Goal: Task Accomplishment & Management: Manage account settings

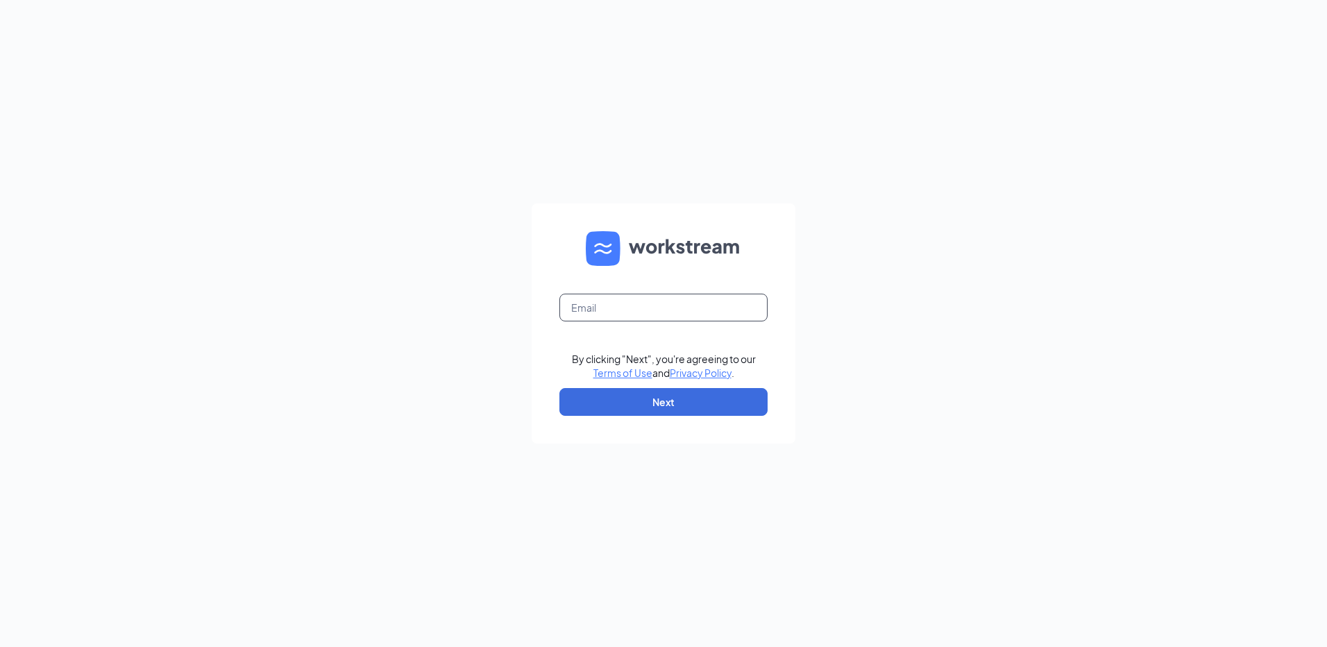
click at [607, 302] on input "text" at bounding box center [663, 307] width 208 height 28
type input "[EMAIL_ADDRESS][DOMAIN_NAME]"
click at [637, 397] on button "Next" at bounding box center [663, 402] width 208 height 28
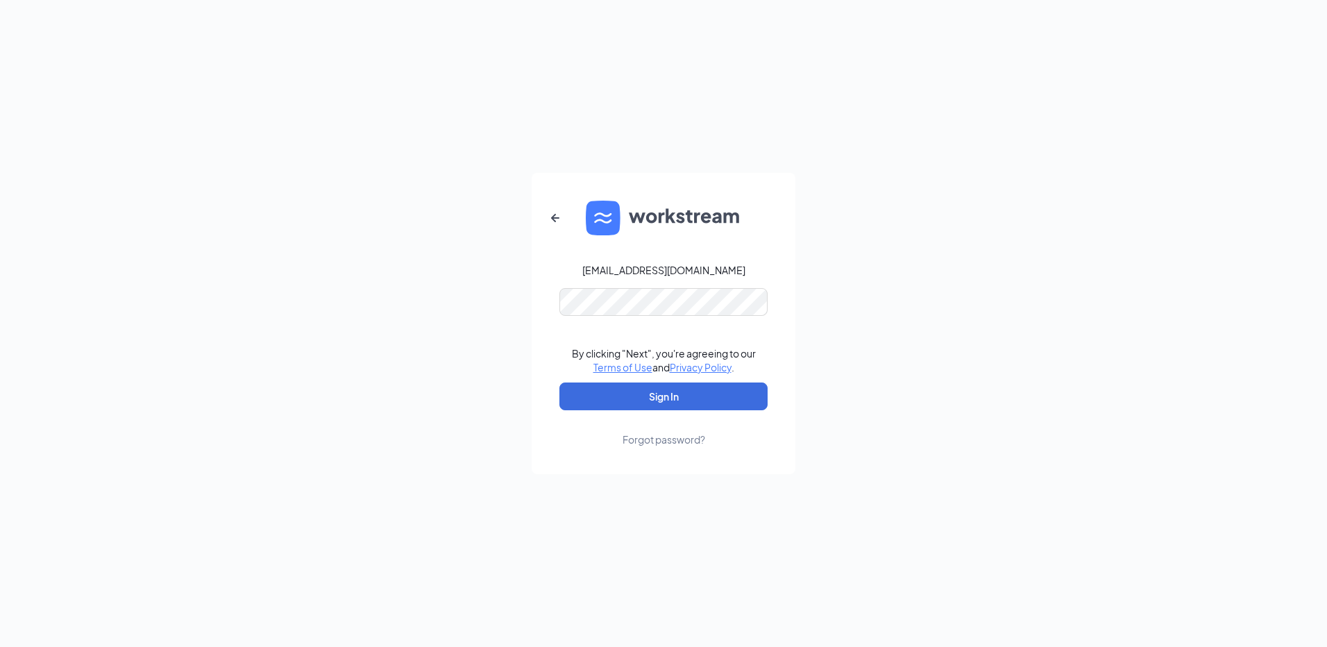
click at [671, 438] on div "Forgot password?" at bounding box center [663, 439] width 83 height 14
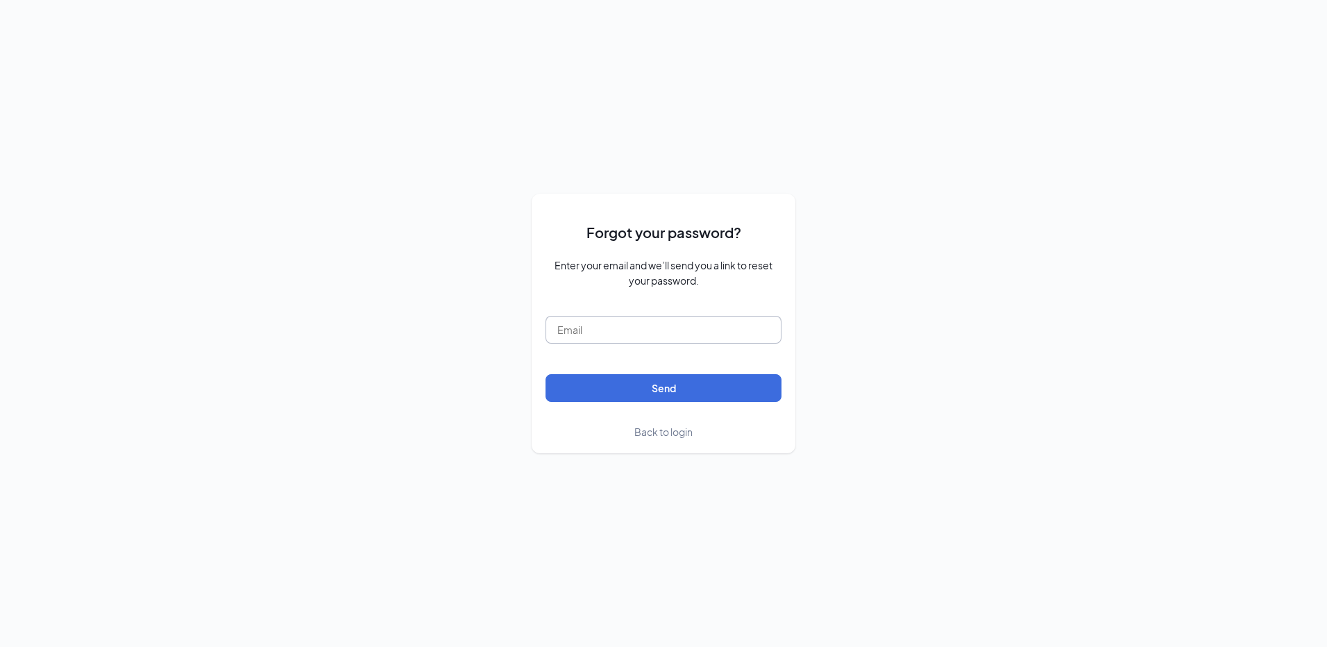
click at [645, 334] on input "text" at bounding box center [663, 330] width 236 height 28
type input "207345@famousforchicken.com"
click at [636, 389] on button "Send" at bounding box center [663, 388] width 236 height 28
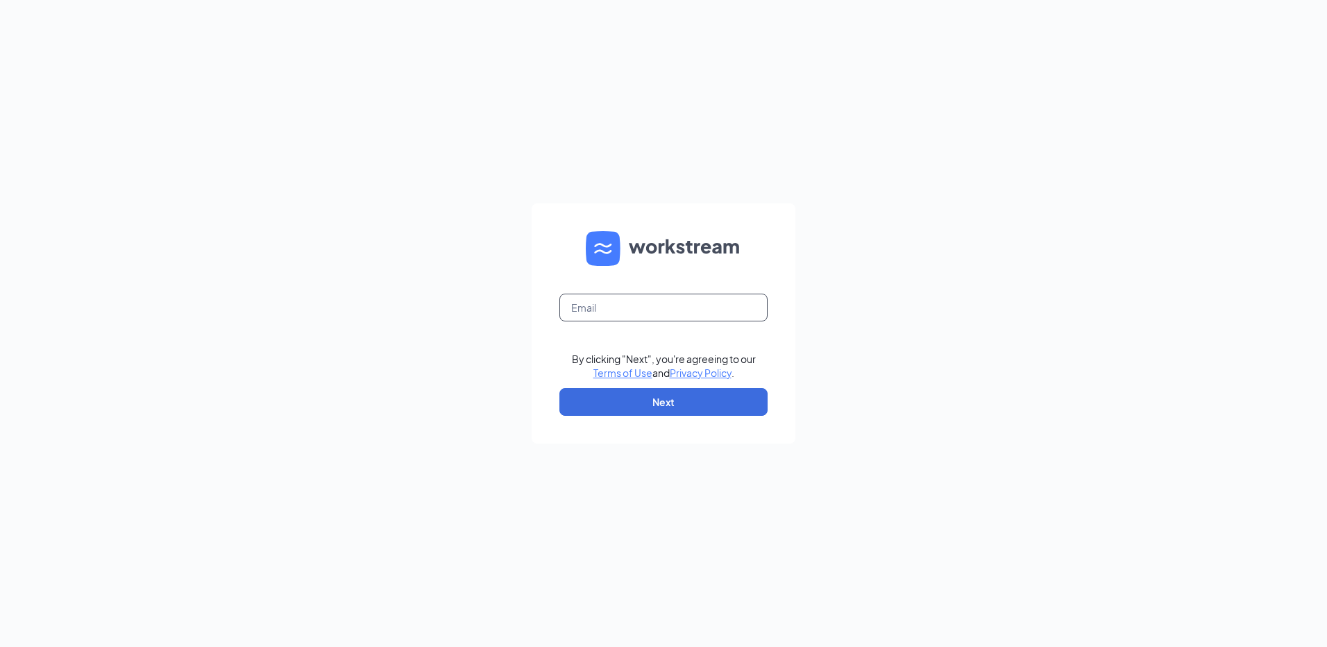
click at [630, 313] on input "text" at bounding box center [663, 307] width 208 height 28
type input "207345@famousforchicken.com"
click at [630, 397] on button "Next" at bounding box center [663, 402] width 208 height 28
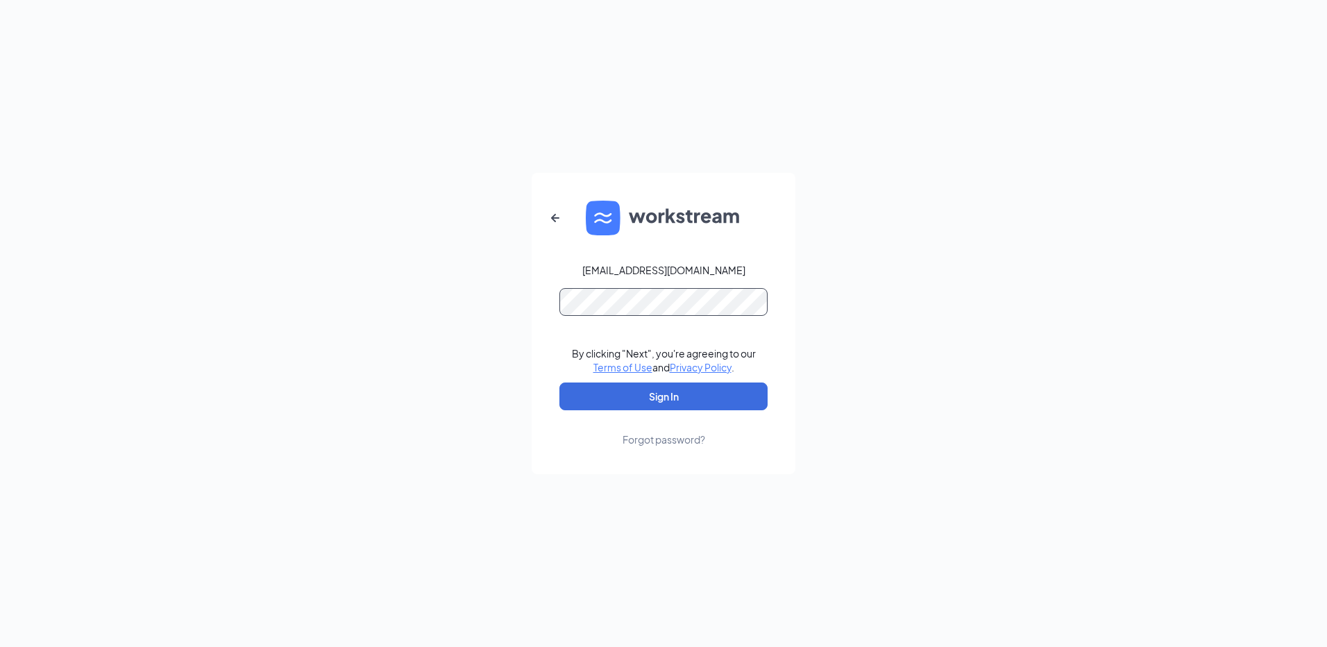
click at [559, 382] on button "Sign In" at bounding box center [663, 396] width 208 height 28
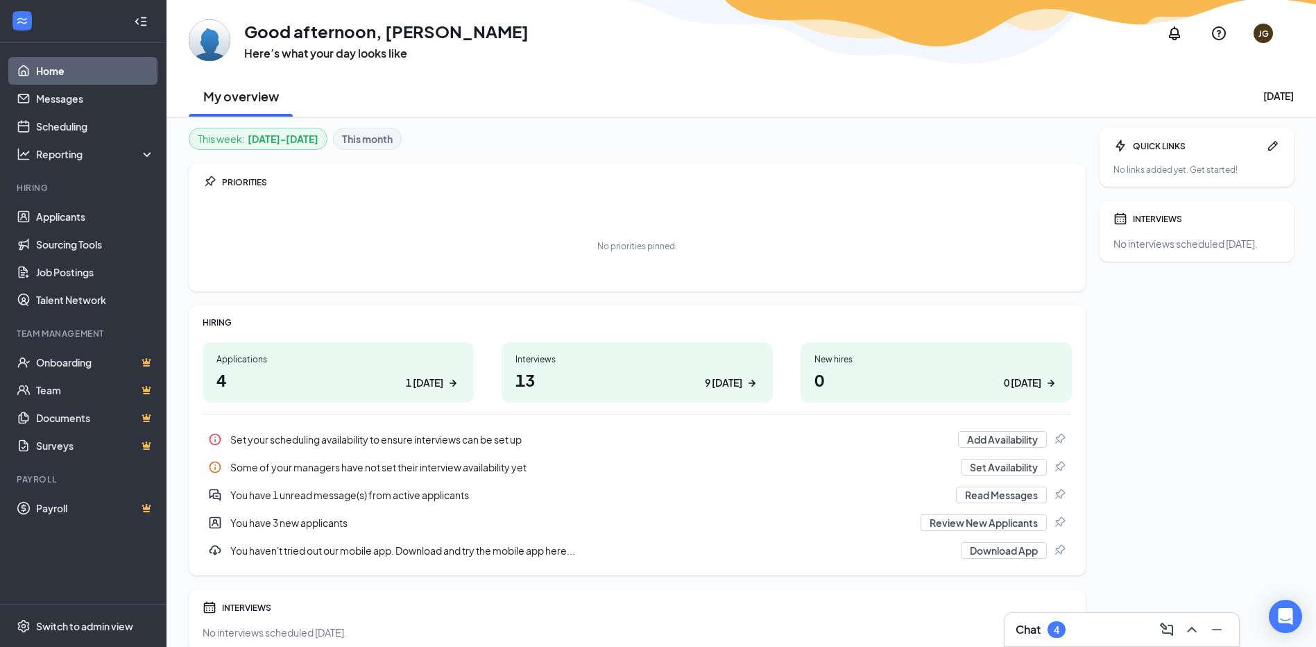
click at [328, 396] on div "Applications 4 1 today" at bounding box center [338, 372] width 271 height 60
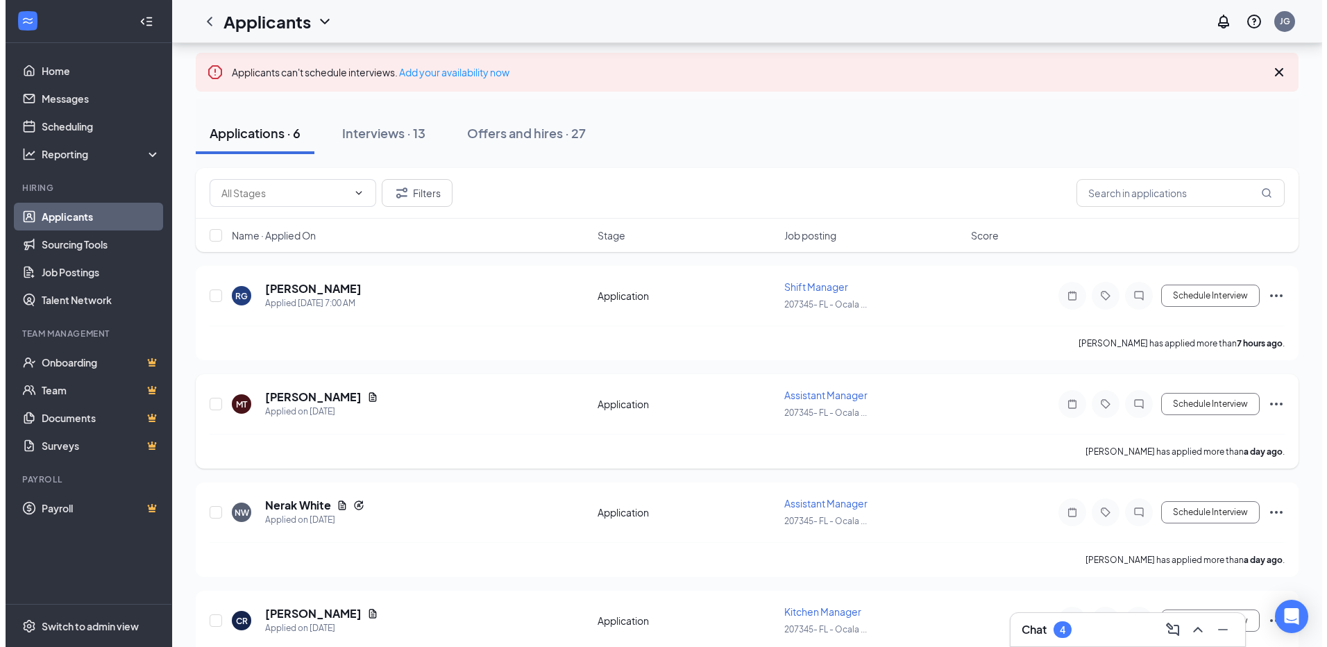
scroll to position [139, 0]
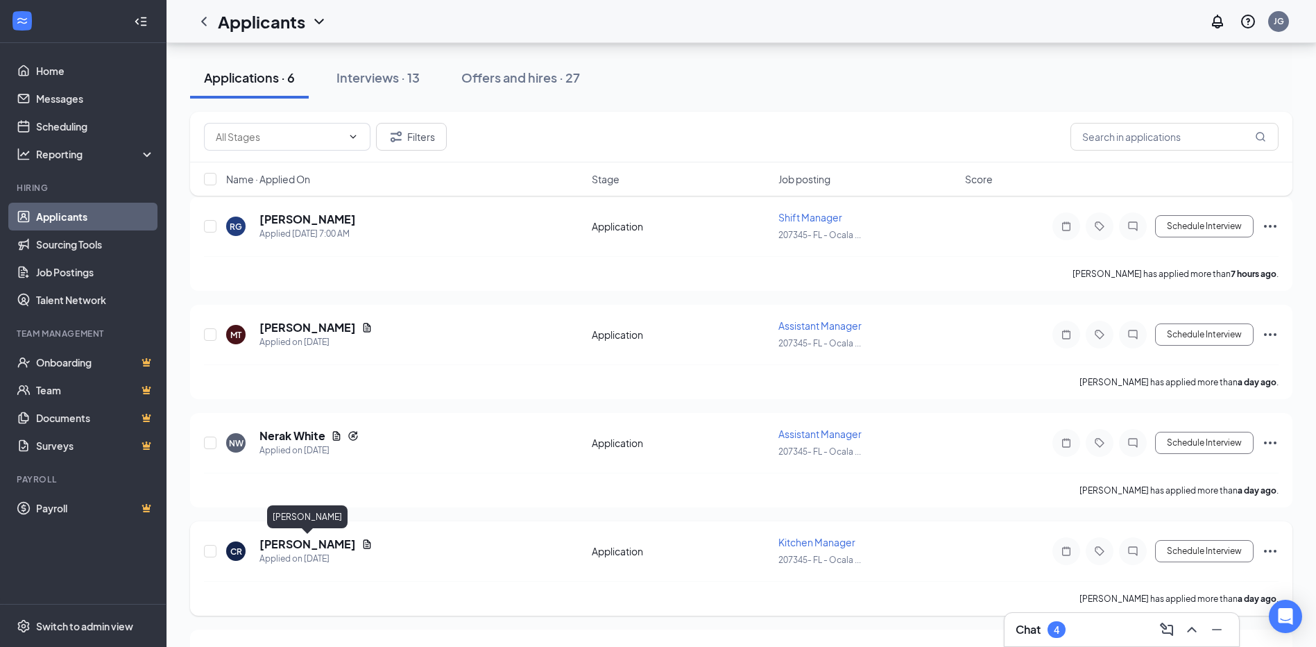
click at [323, 546] on h5 "Cassandra Robbins" at bounding box center [307, 543] width 96 height 15
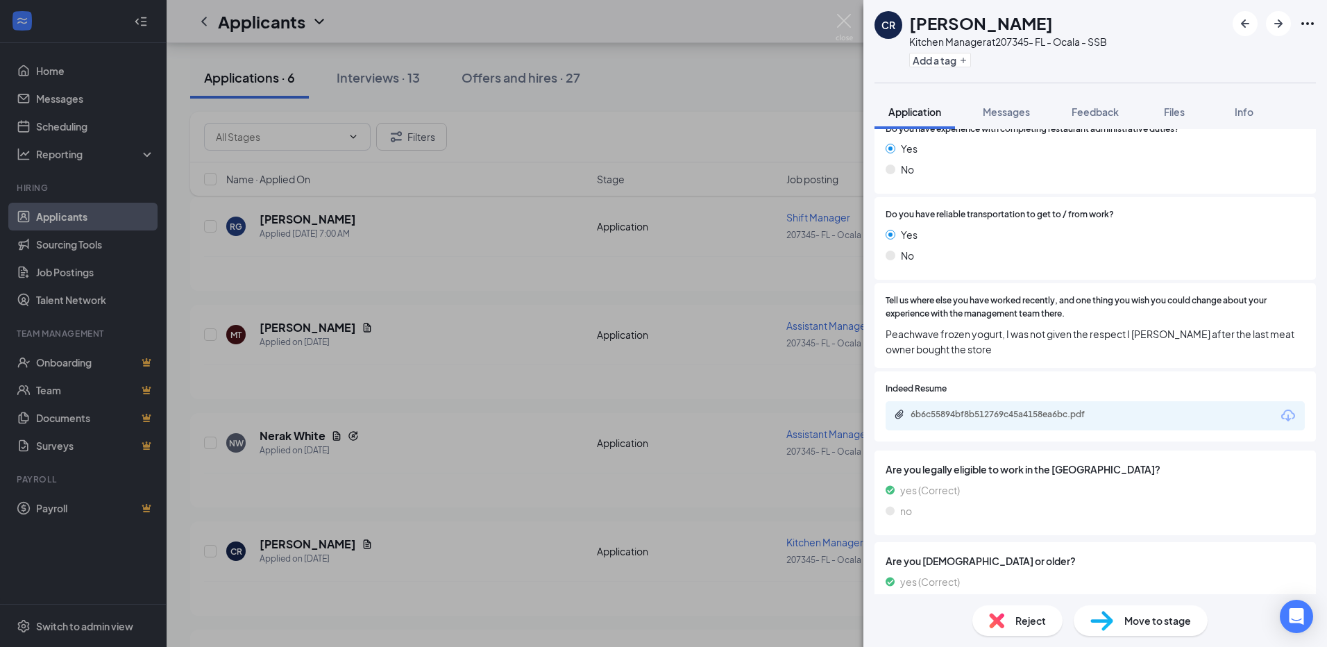
scroll to position [730, 0]
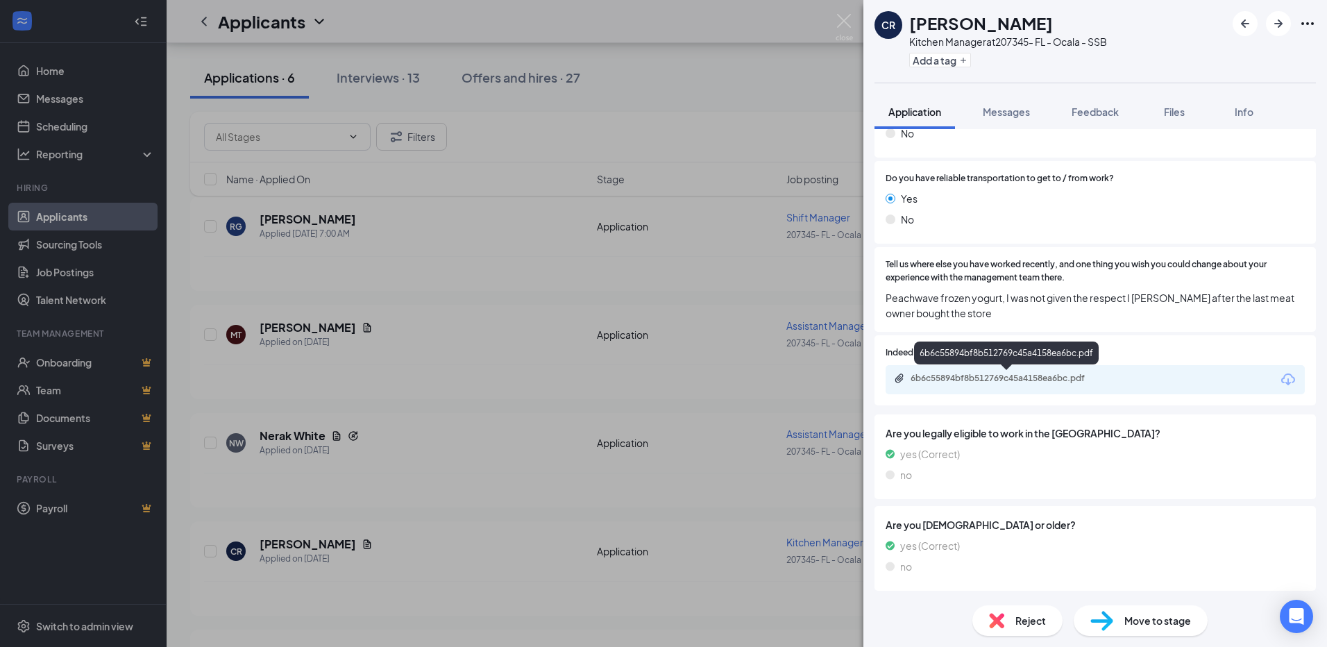
click at [978, 382] on div "6b6c55894bf8b512769c45a4158ea6bc.pdf" at bounding box center [1007, 378] width 194 height 11
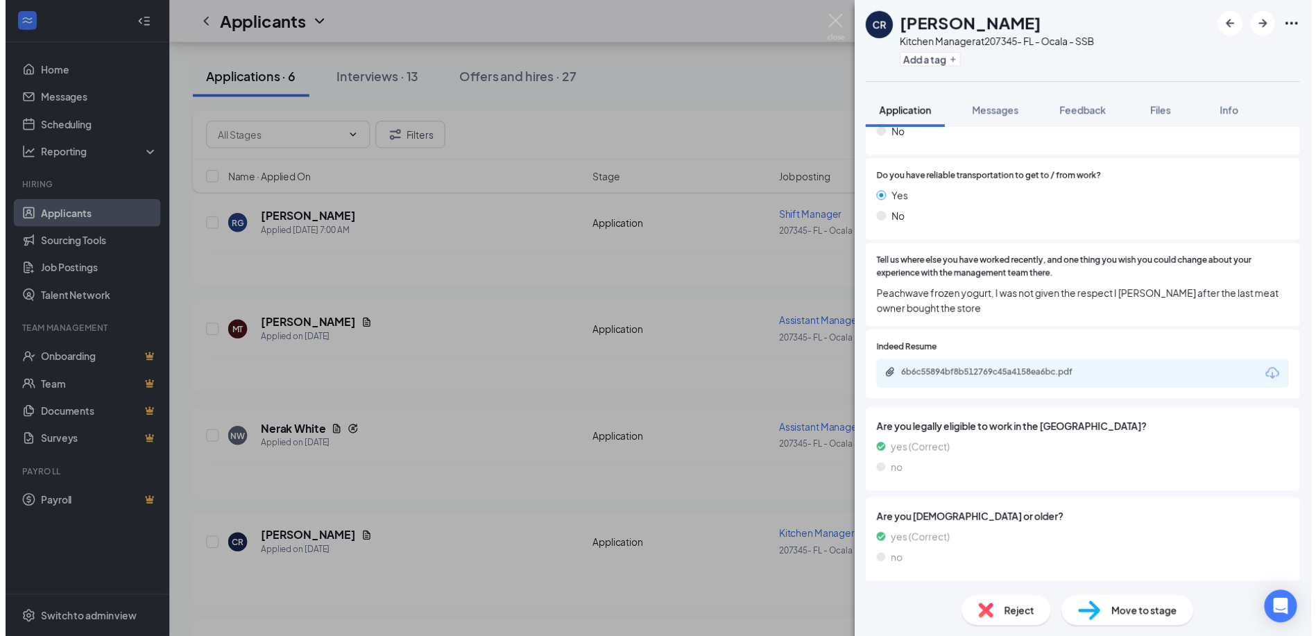
scroll to position [724, 0]
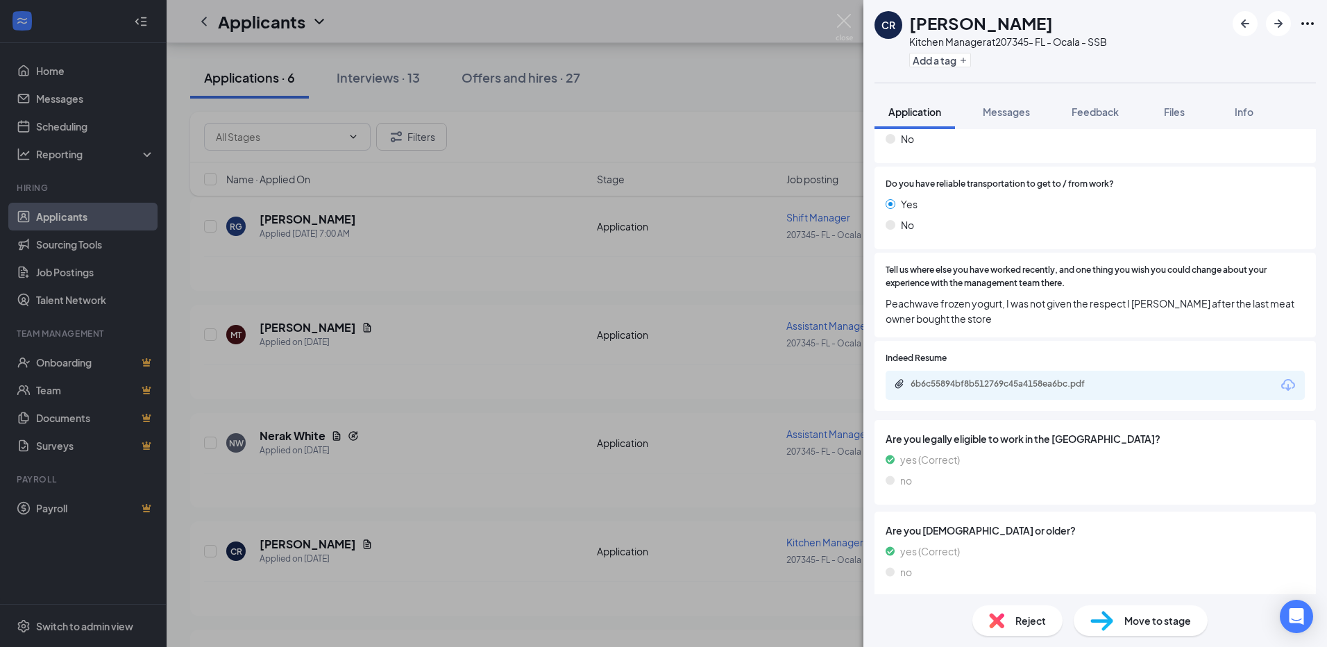
click at [524, 110] on div "CR Cassandra Robbins Kitchen Manager at 207345- FL - Ocala - SSB Add a tag Appl…" at bounding box center [663, 323] width 1327 height 647
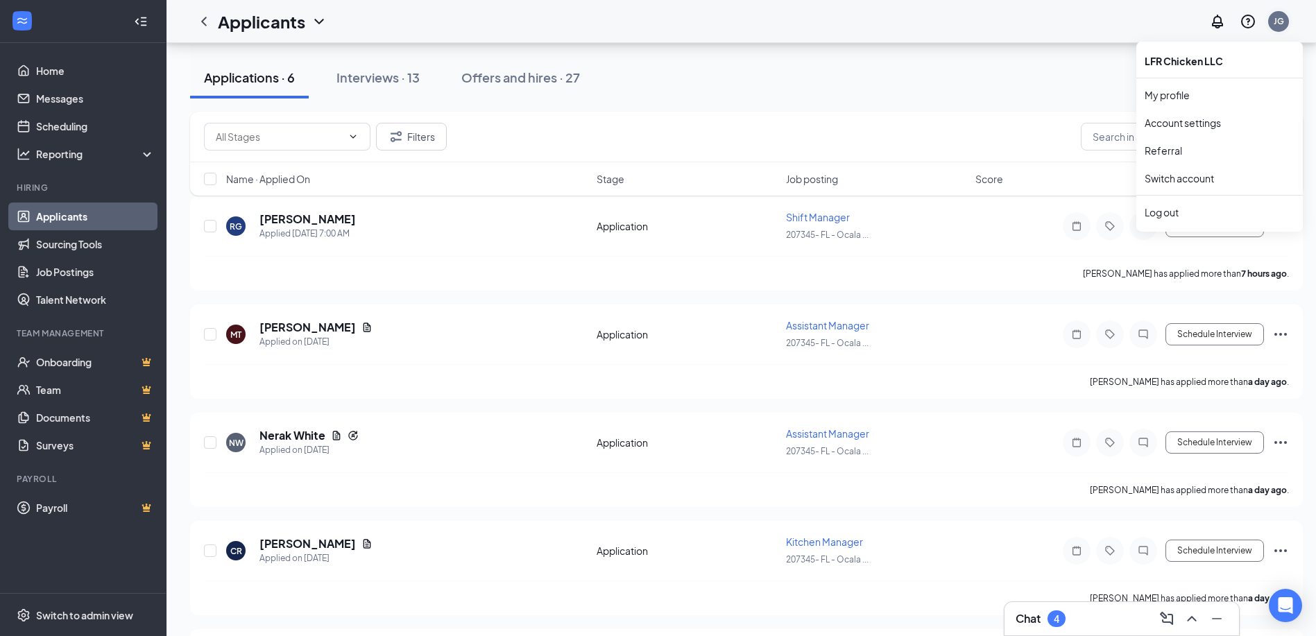
click at [1284, 19] on div "JG" at bounding box center [1279, 21] width 10 height 12
click at [1167, 220] on li "Log out" at bounding box center [1219, 212] width 167 height 28
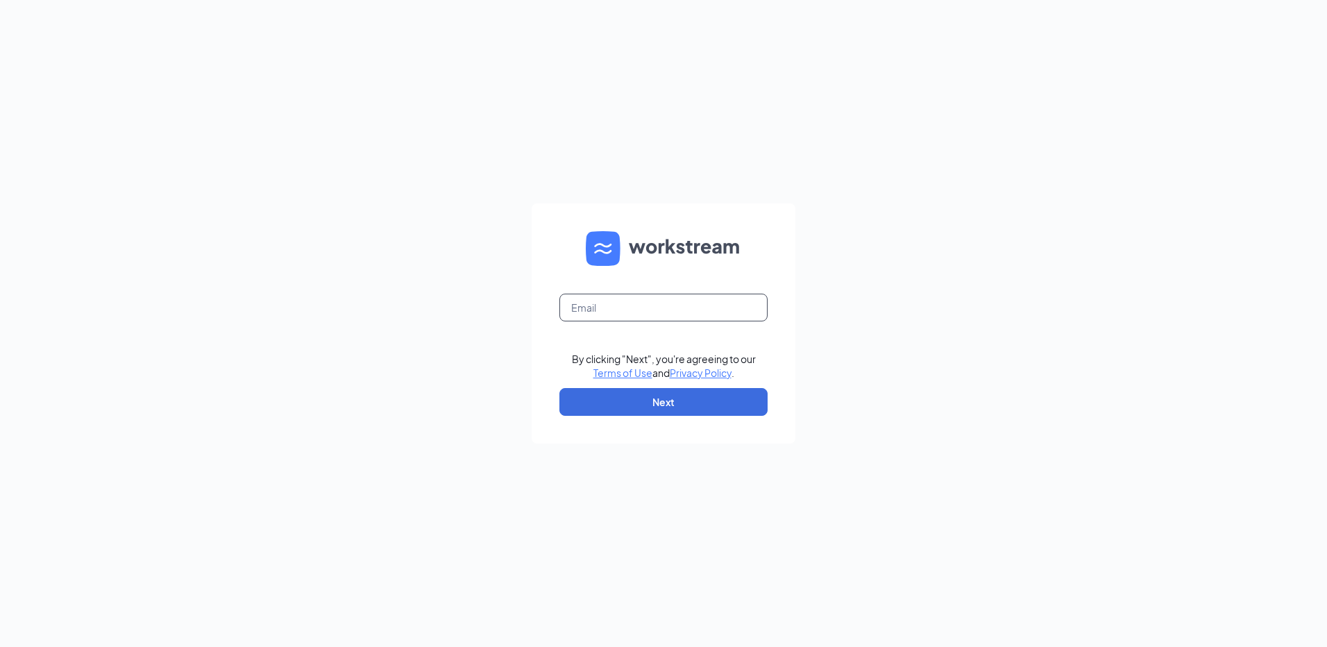
click at [591, 300] on input "text" at bounding box center [663, 307] width 208 height 28
type input "2073456@famousforchicken.com"
click at [658, 407] on button "Next" at bounding box center [663, 402] width 208 height 28
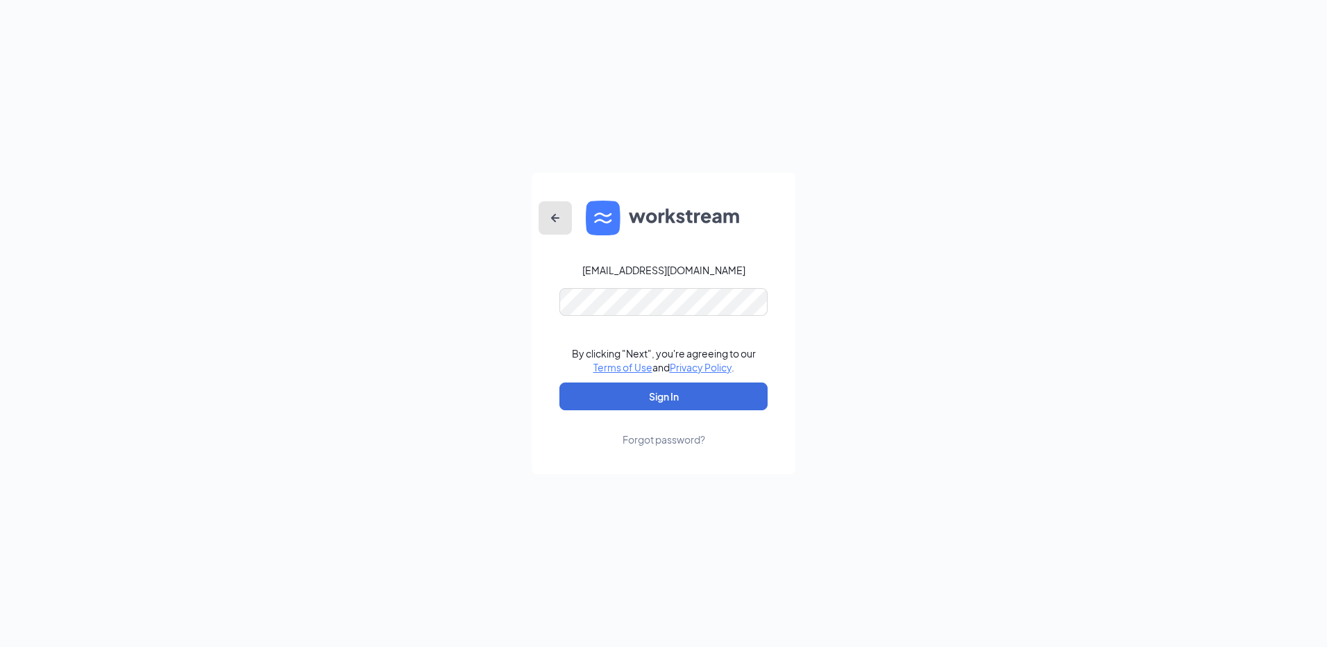
click at [552, 212] on icon "ArrowLeftNew" at bounding box center [555, 218] width 17 height 17
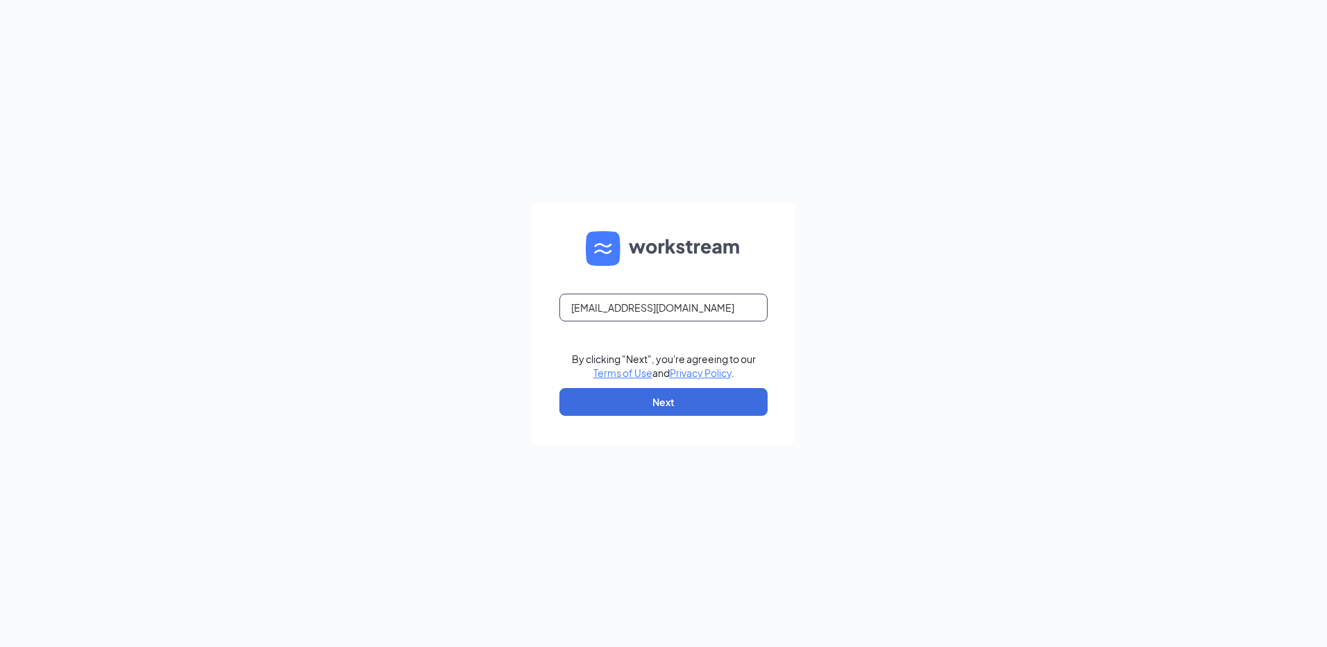
click at [603, 307] on input "2073456@famousforchicken.com" at bounding box center [663, 307] width 208 height 28
type input "207346@famousforchicken.com"
click at [639, 407] on button "Next" at bounding box center [663, 402] width 208 height 28
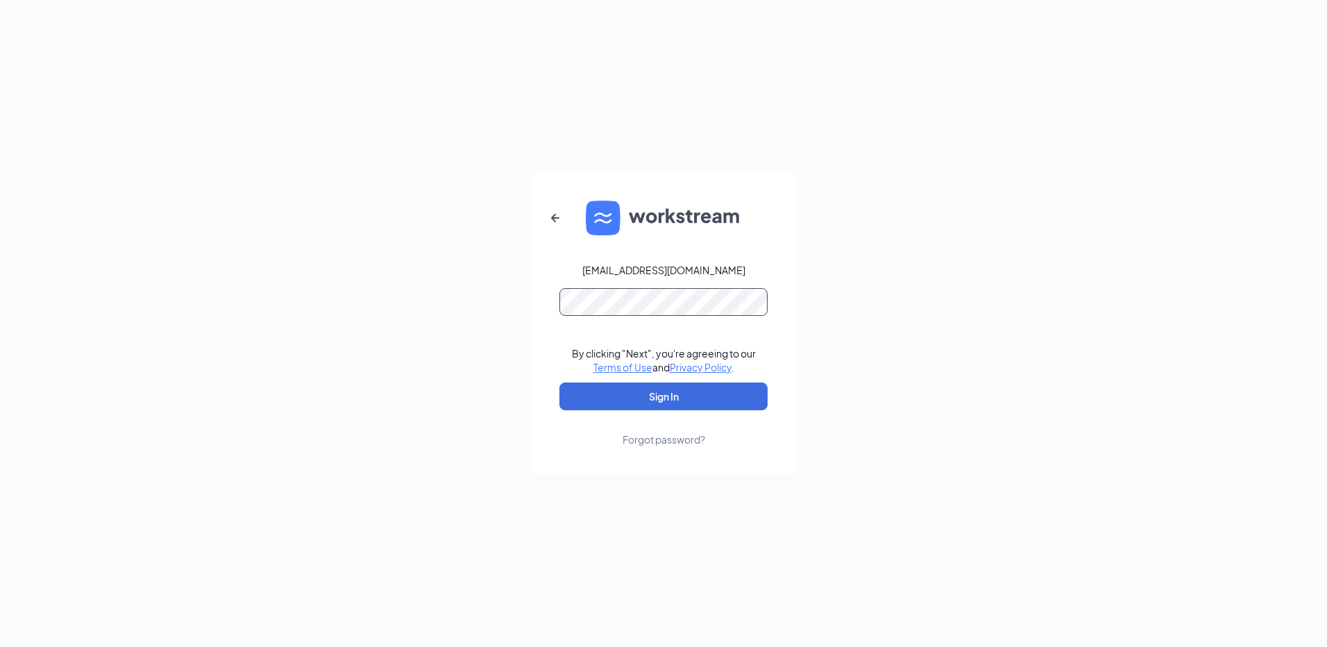
click at [559, 382] on button "Sign In" at bounding box center [663, 396] width 208 height 28
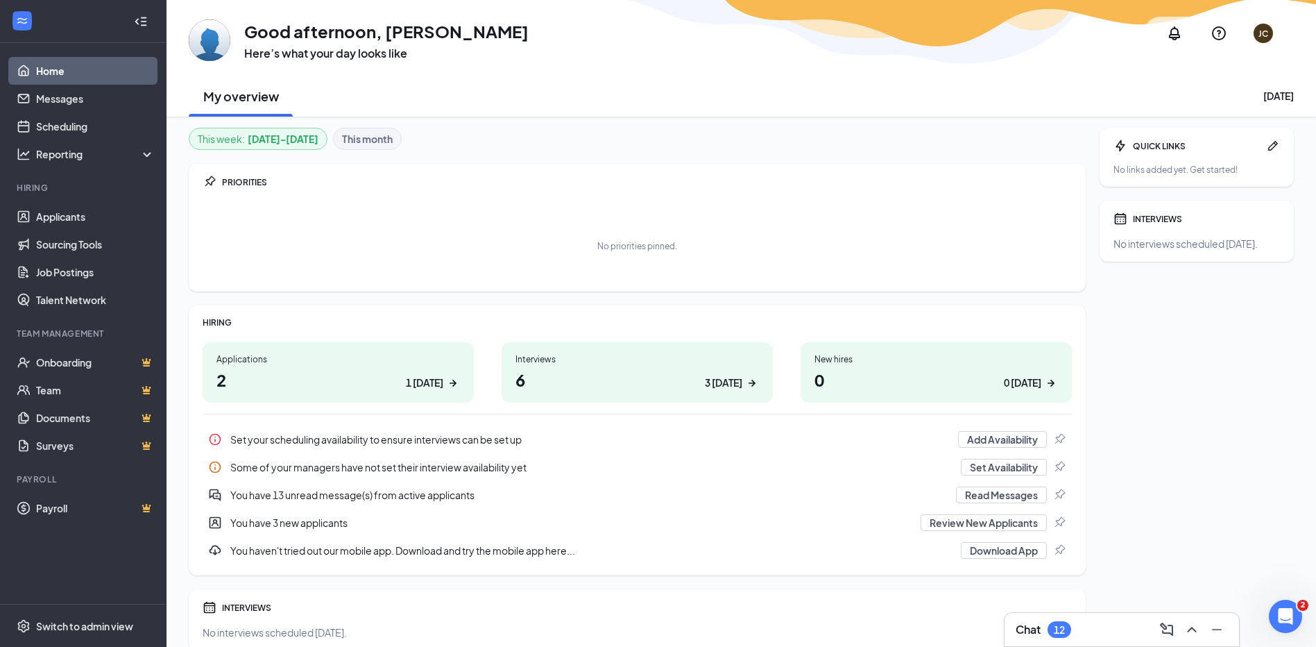
click at [362, 382] on h1 "2 1 today" at bounding box center [338, 380] width 244 height 24
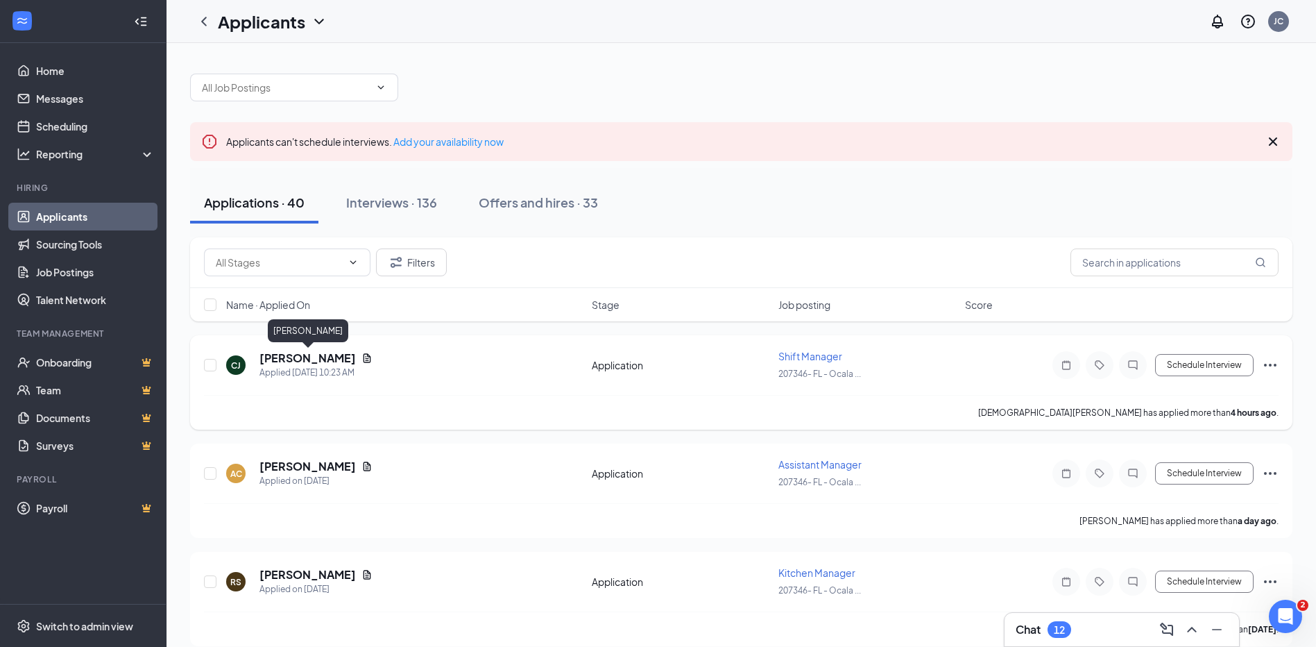
click at [283, 357] on h5 "[PERSON_NAME]" at bounding box center [307, 357] width 96 height 15
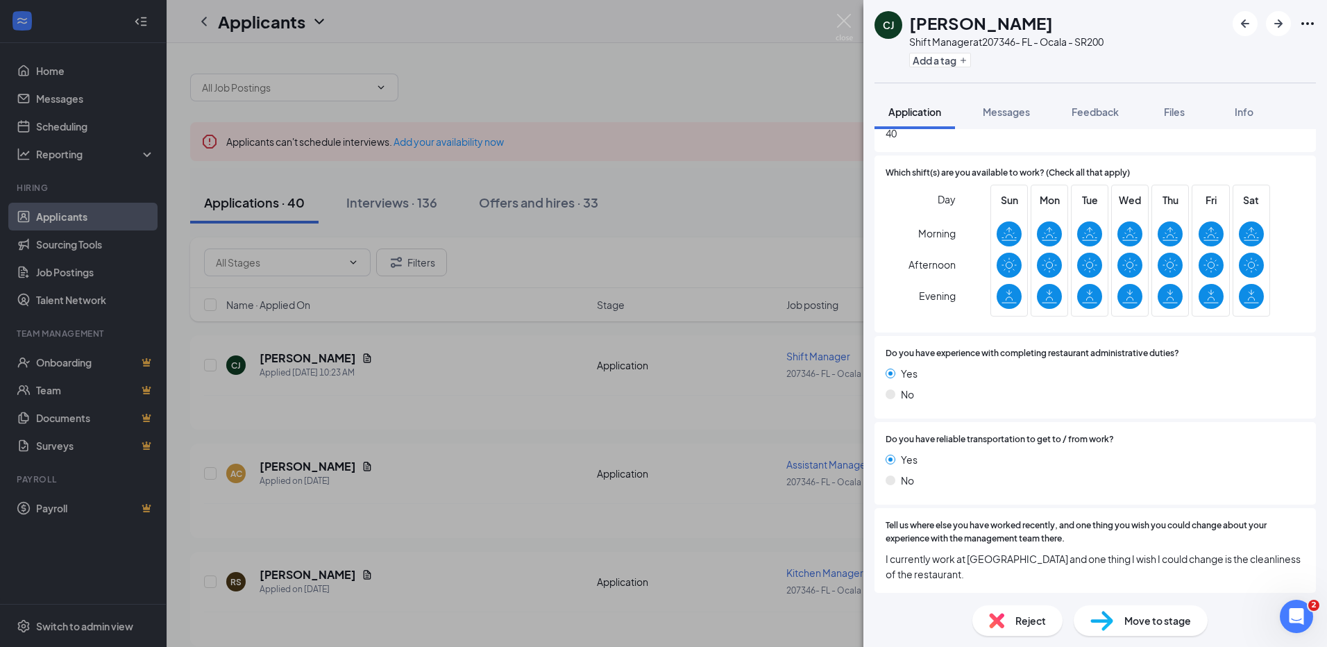
scroll to position [694, 0]
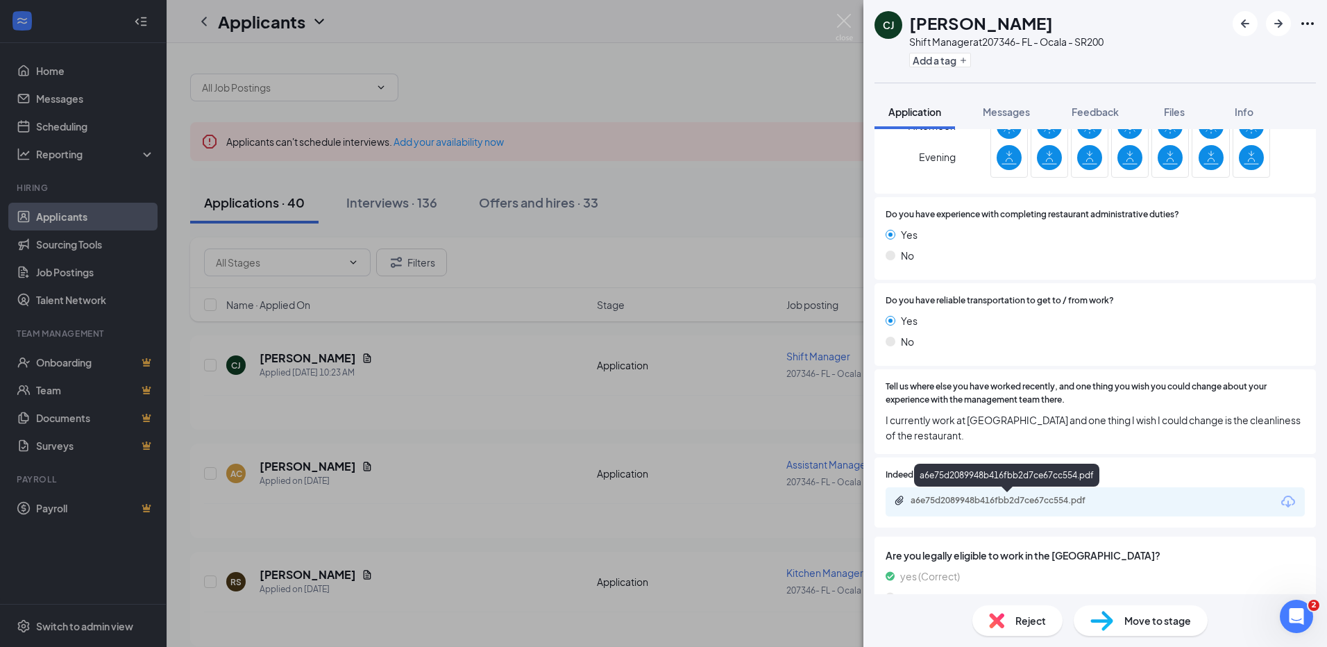
click at [956, 505] on div "a6e75d2089948b416fbb2d7ce67cc554.pdf" at bounding box center [1007, 500] width 194 height 11
click at [999, 628] on div "Reject" at bounding box center [1017, 620] width 90 height 31
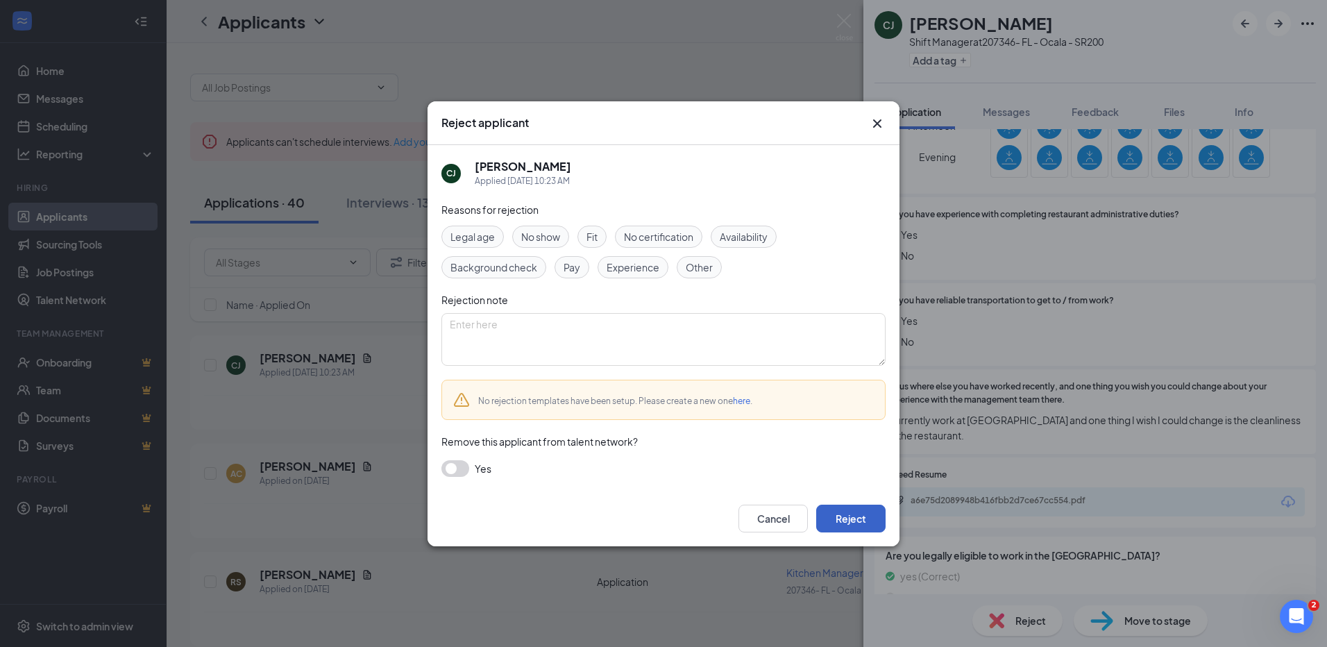
click at [846, 518] on button "Reject" at bounding box center [850, 518] width 69 height 28
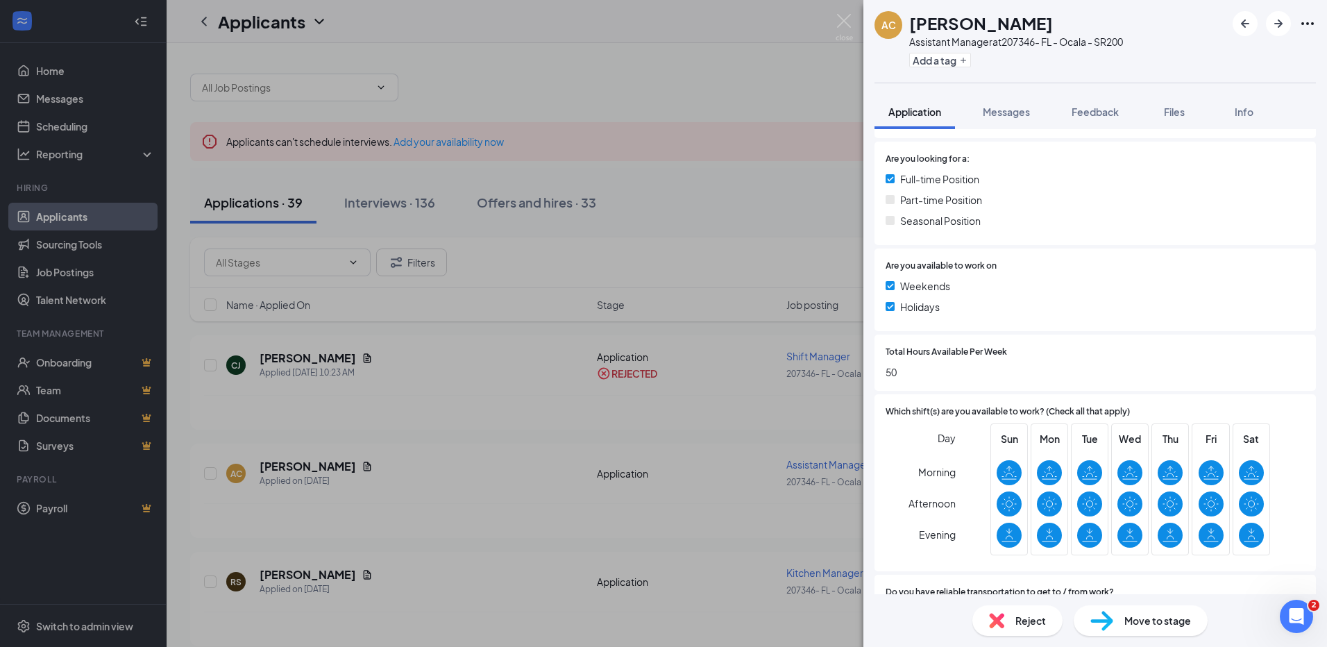
scroll to position [555, 0]
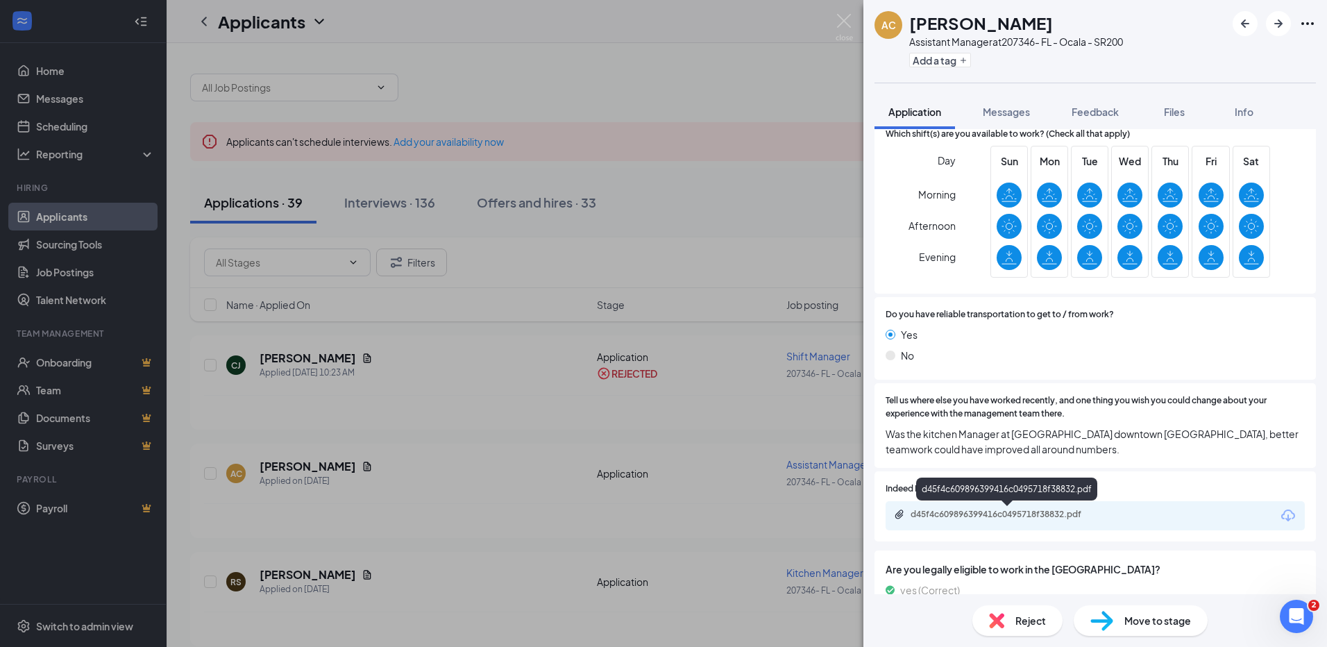
click at [989, 517] on div "d45f4c609896399416c0495718f38832.pdf" at bounding box center [1007, 514] width 194 height 11
click at [993, 615] on img at bounding box center [996, 620] width 15 height 15
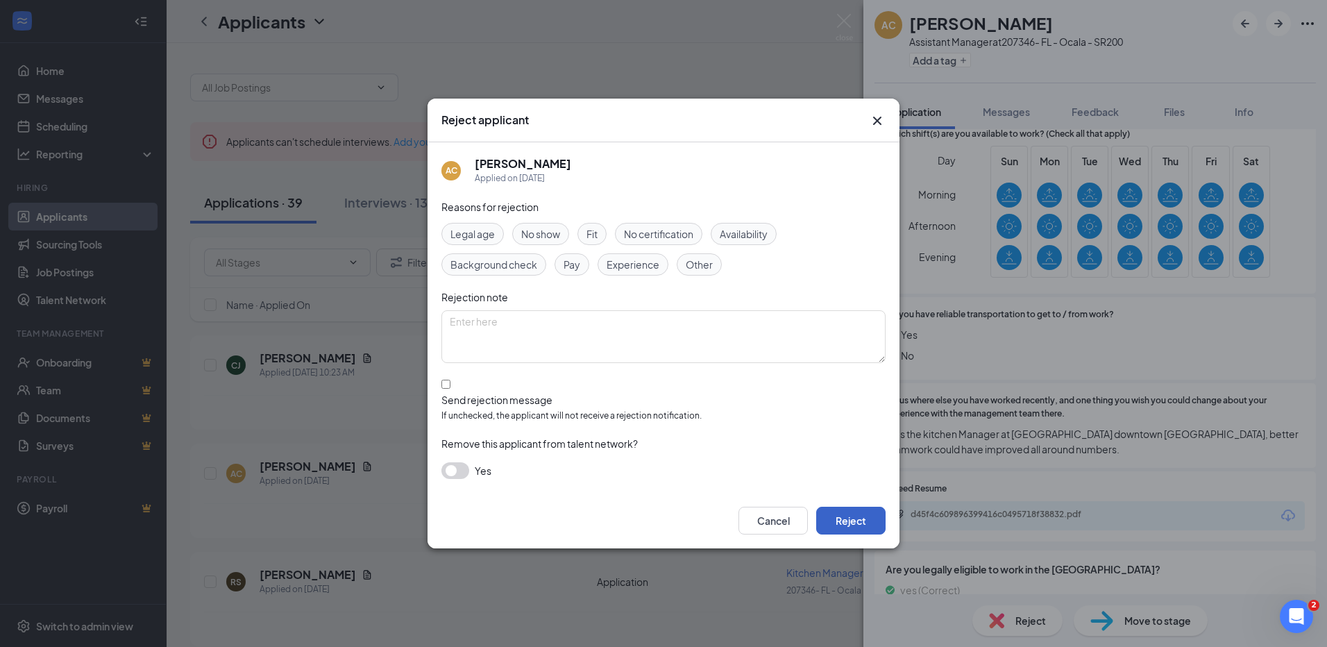
click at [848, 506] on button "Reject" at bounding box center [850, 520] width 69 height 28
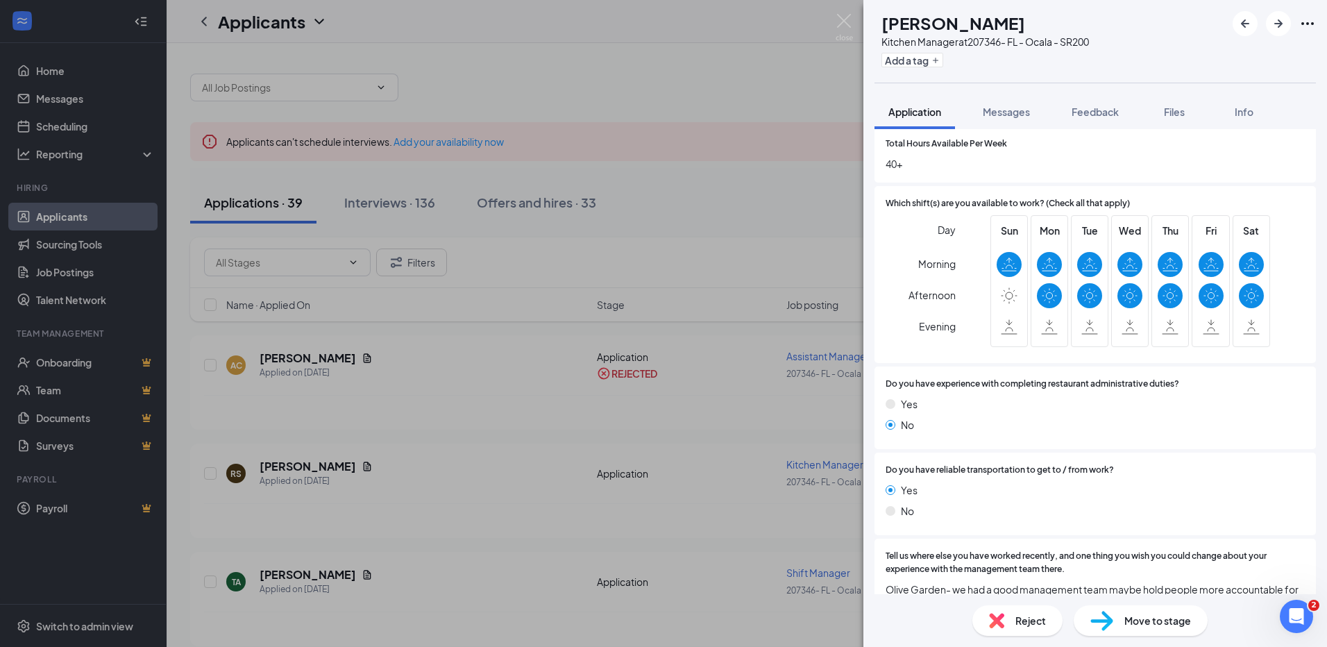
scroll to position [694, 0]
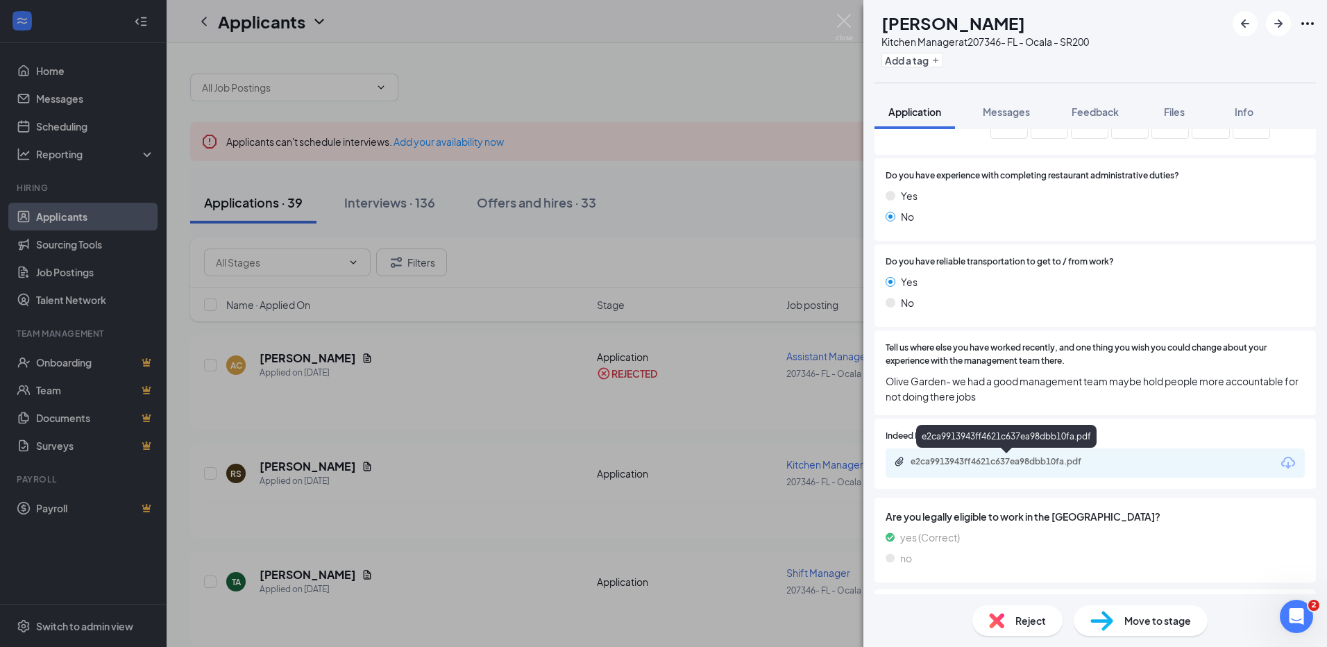
click at [929, 461] on div "e2ca9913943ff4621c637ea98dbb10fa.pdf" at bounding box center [1007, 461] width 194 height 11
click at [1012, 624] on div "Reject" at bounding box center [1017, 620] width 90 height 31
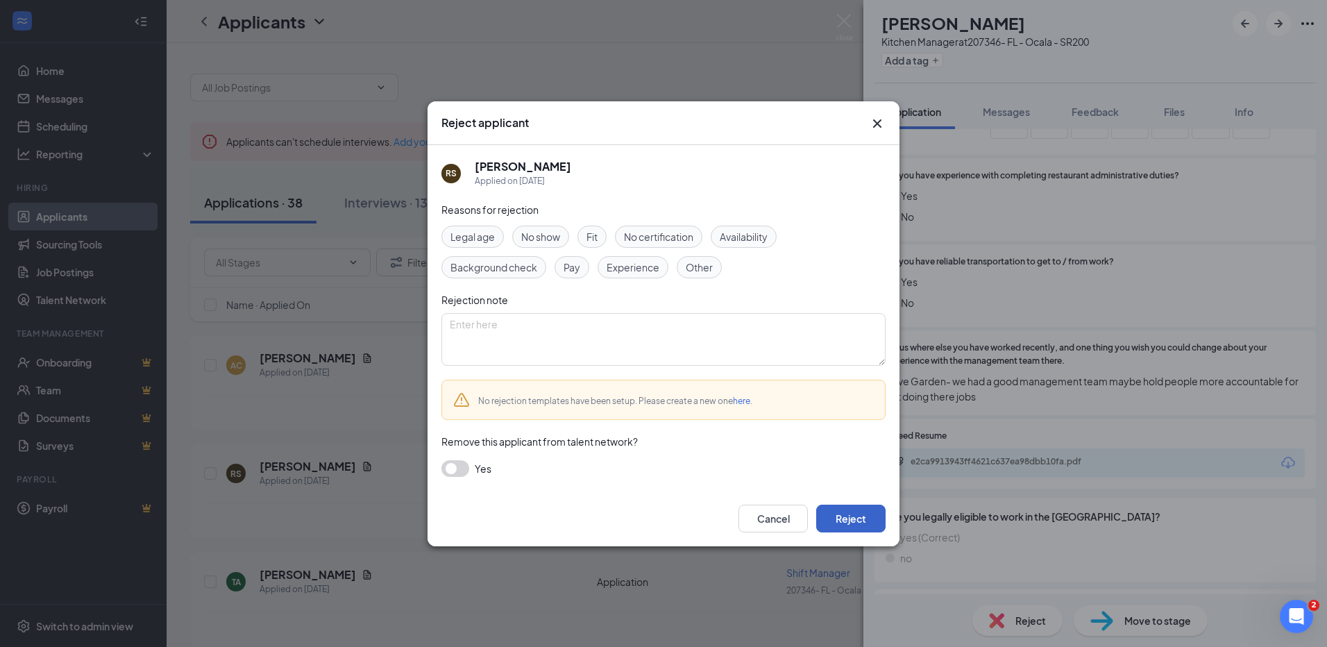
click at [838, 520] on button "Reject" at bounding box center [850, 518] width 69 height 28
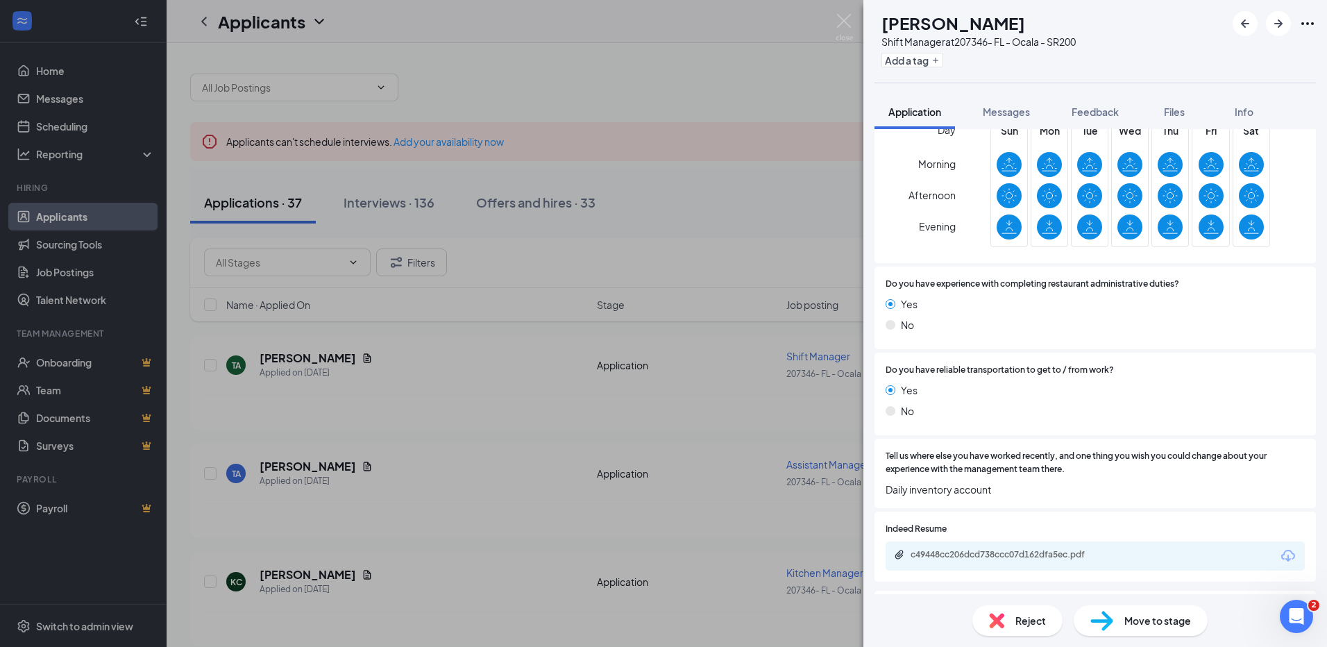
scroll to position [763, 0]
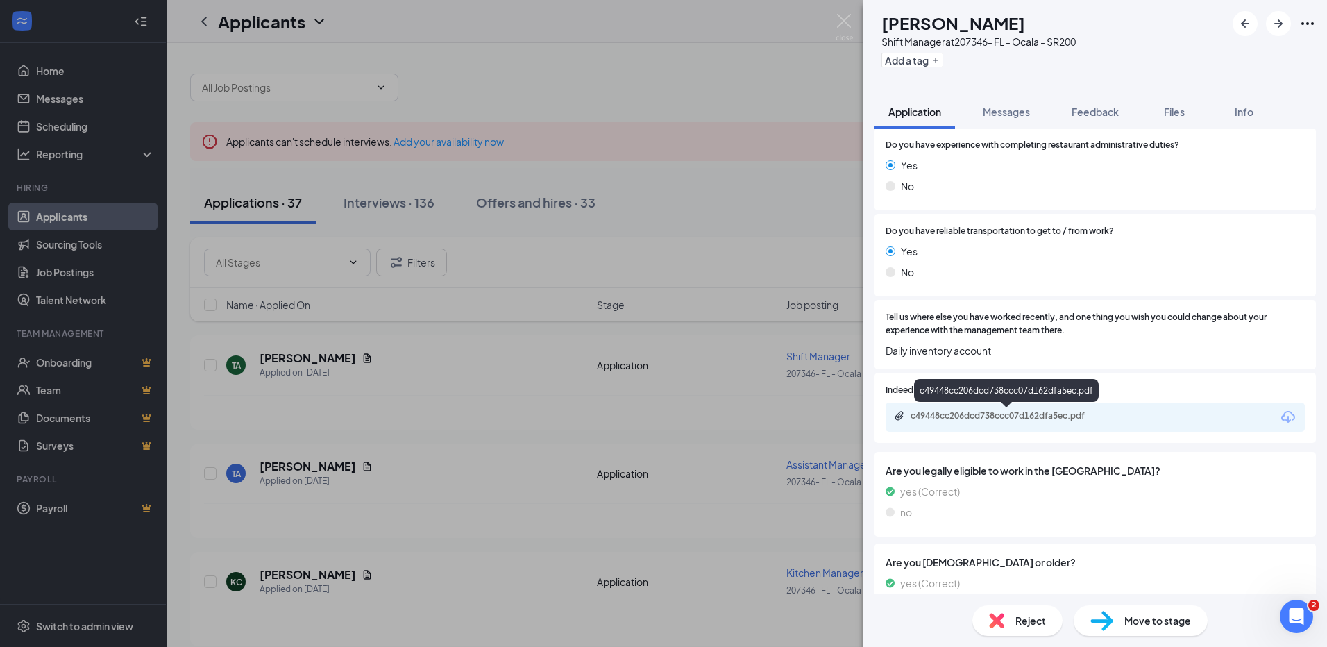
click at [915, 420] on div "c49448cc206dcd738ccc07d162dfa5ec.pdf" at bounding box center [1007, 415] width 194 height 11
click at [287, 576] on div "TA [PERSON_NAME] Shift Manager at 207346- FL - Ocala - SR200 Add a tag Applicat…" at bounding box center [663, 323] width 1327 height 647
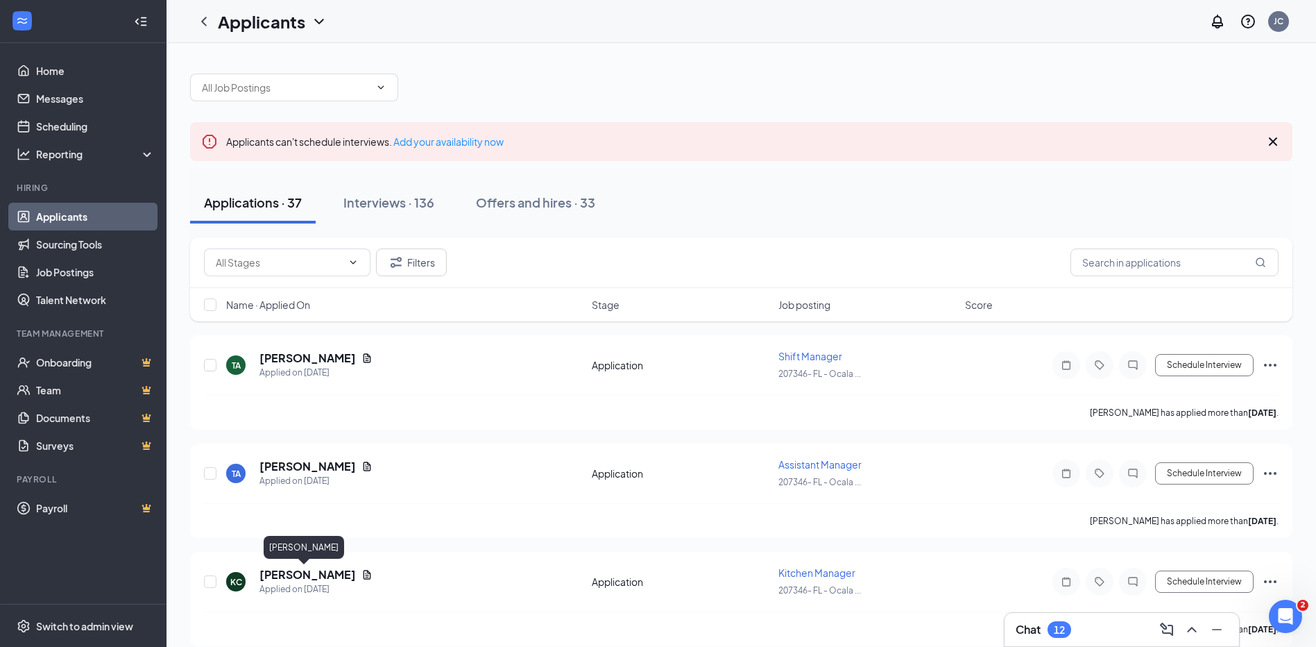
click at [287, 576] on h5 "[PERSON_NAME]" at bounding box center [307, 574] width 96 height 15
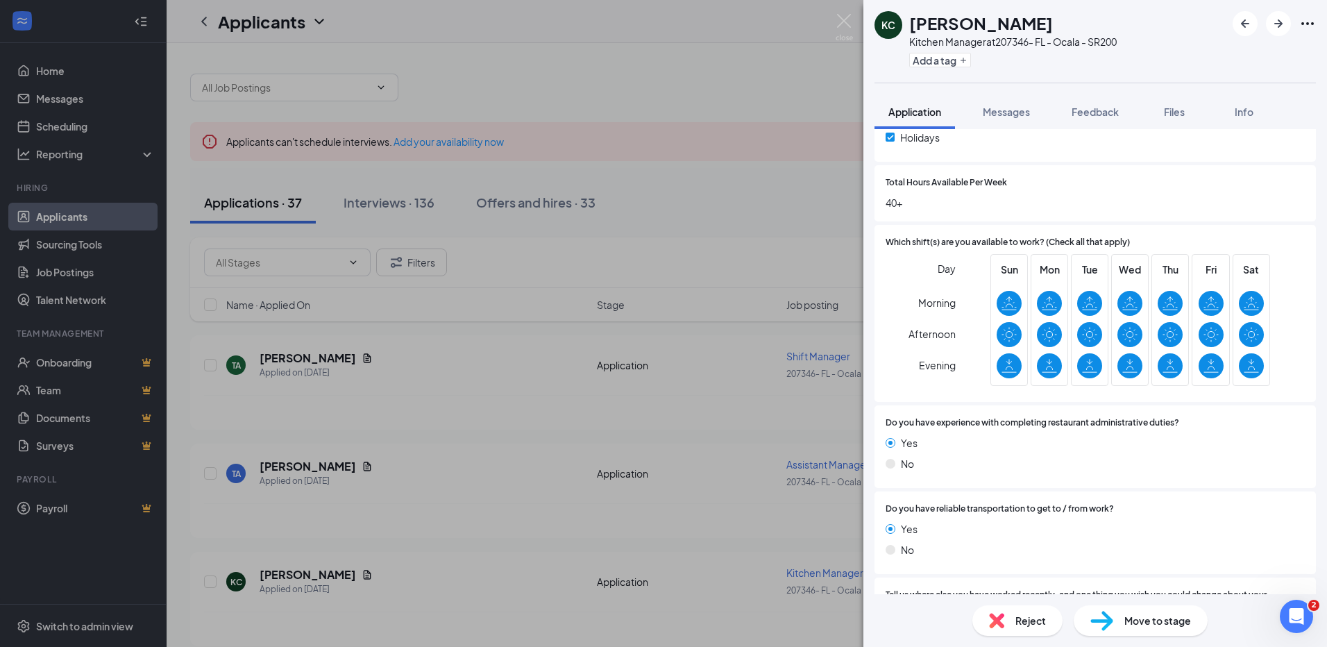
scroll to position [694, 0]
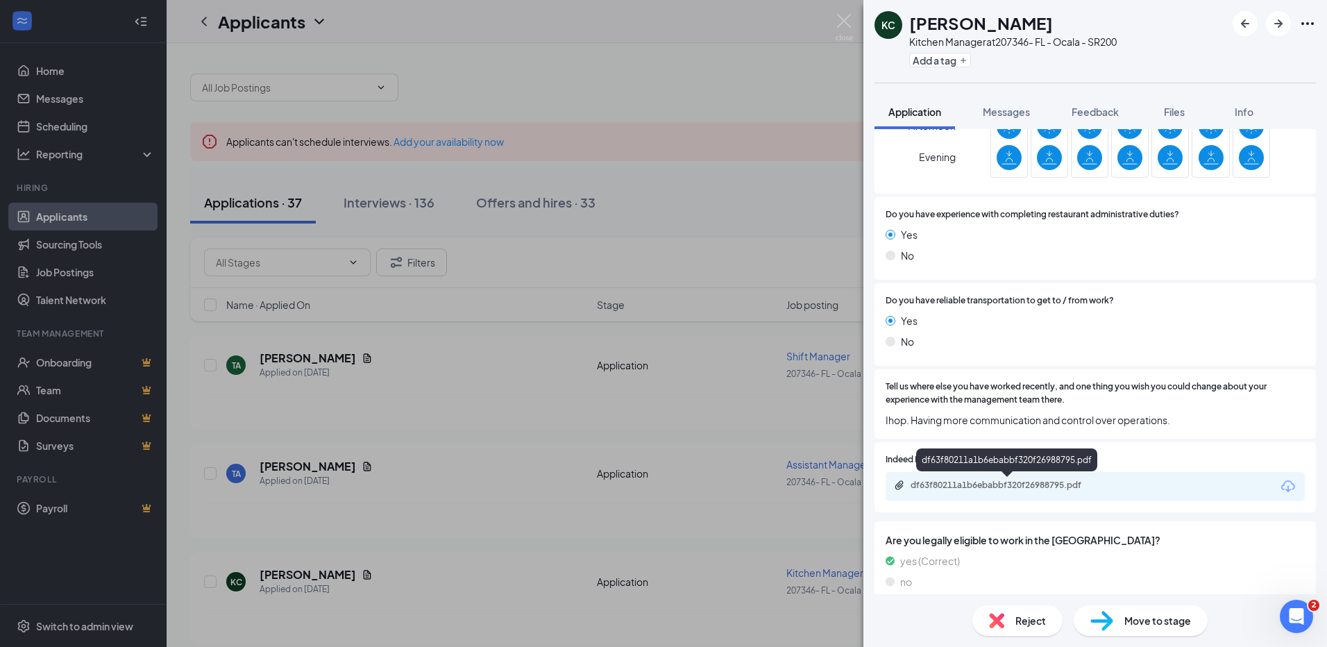
click at [938, 487] on div "df63f80211a1b6ebabbf320f26988795.pdf" at bounding box center [1007, 484] width 194 height 11
click at [1008, 625] on div "Reject" at bounding box center [1017, 620] width 90 height 31
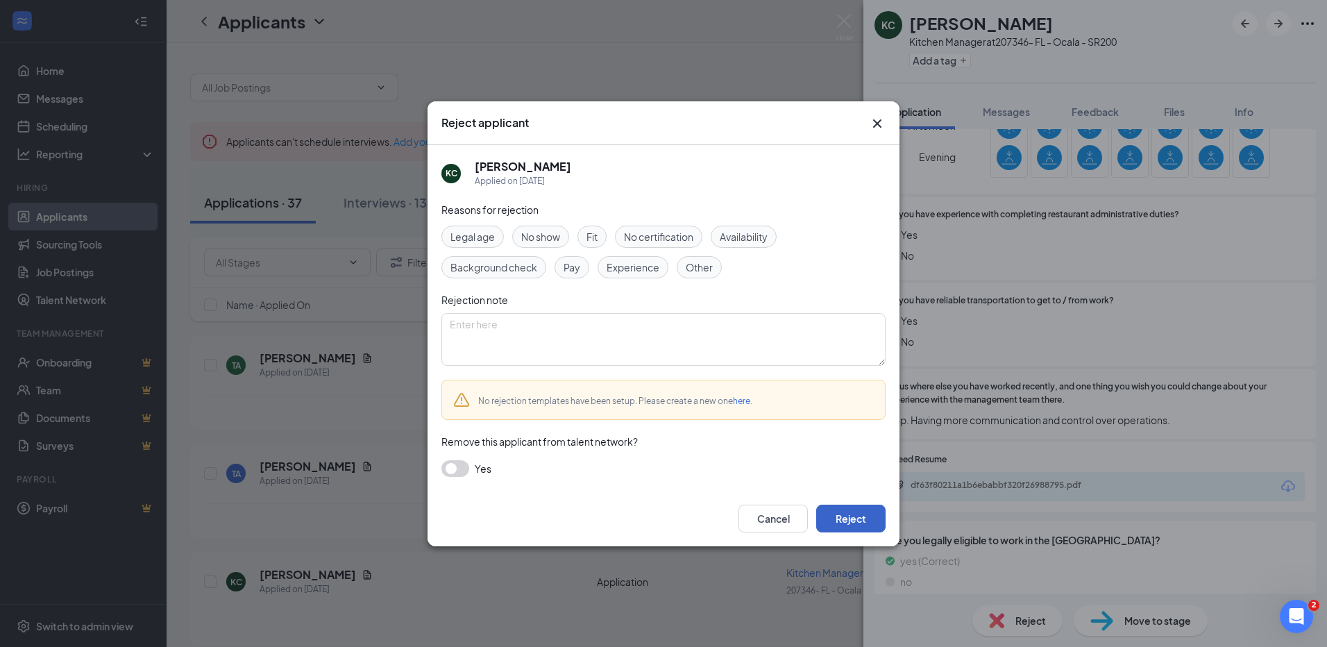
click at [871, 511] on button "Reject" at bounding box center [850, 518] width 69 height 28
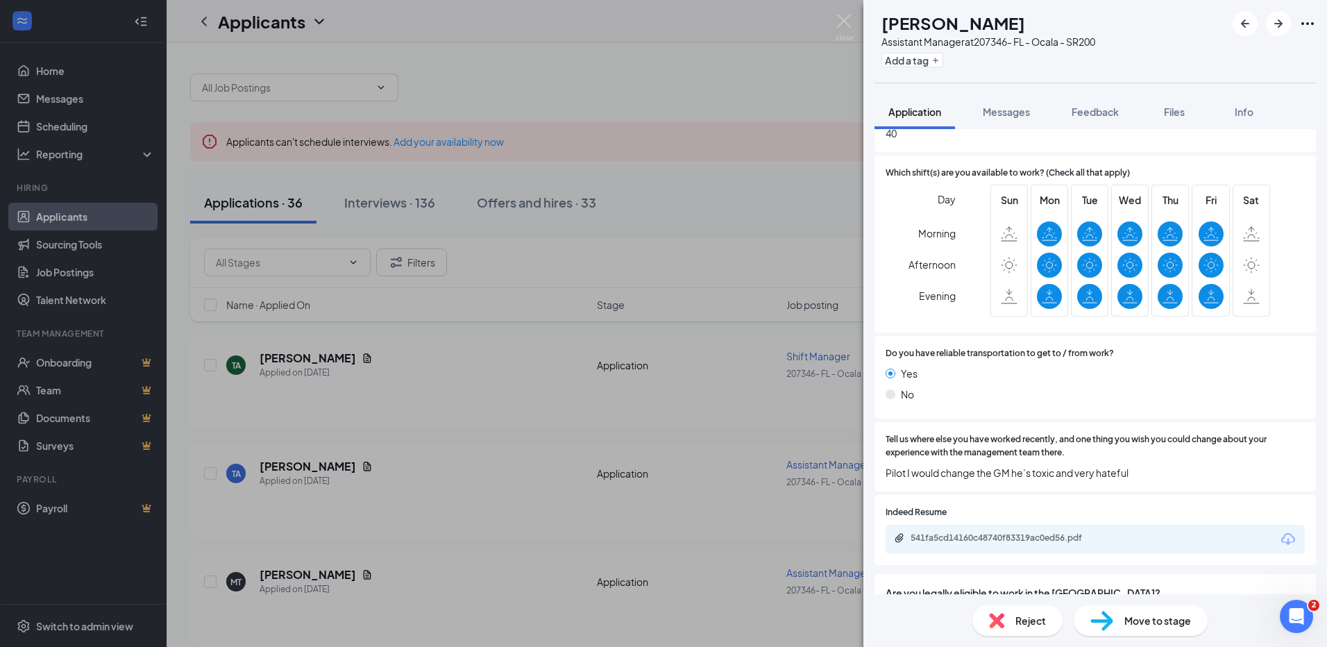
scroll to position [763, 0]
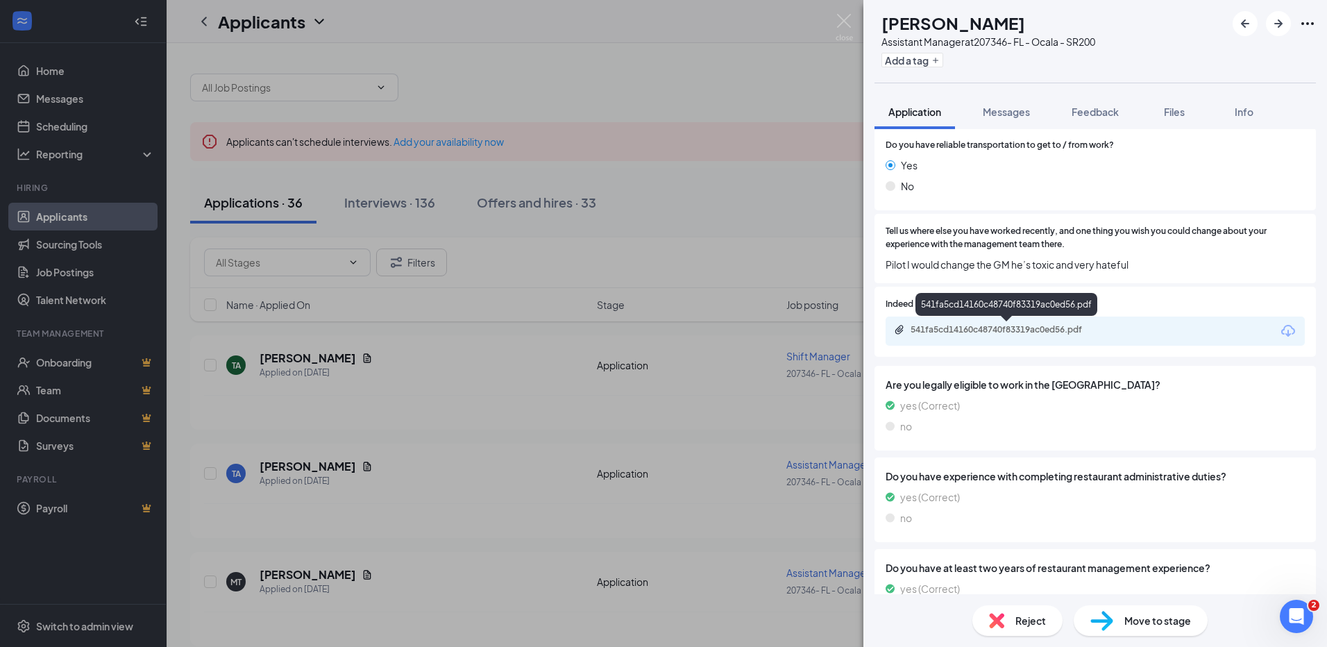
click at [937, 334] on div "541fa5cd14160c48740f83319ac0ed56.pdf" at bounding box center [1007, 329] width 194 height 11
click at [993, 619] on img at bounding box center [996, 620] width 15 height 15
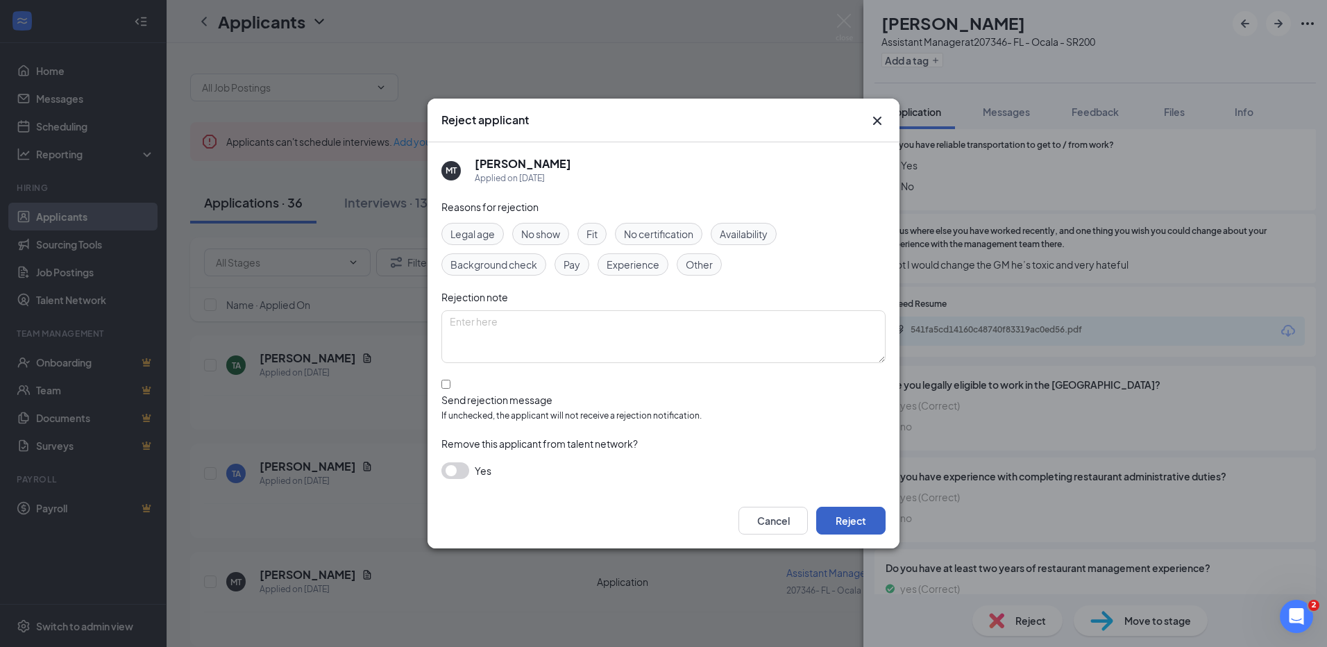
click at [867, 518] on button "Reject" at bounding box center [850, 520] width 69 height 28
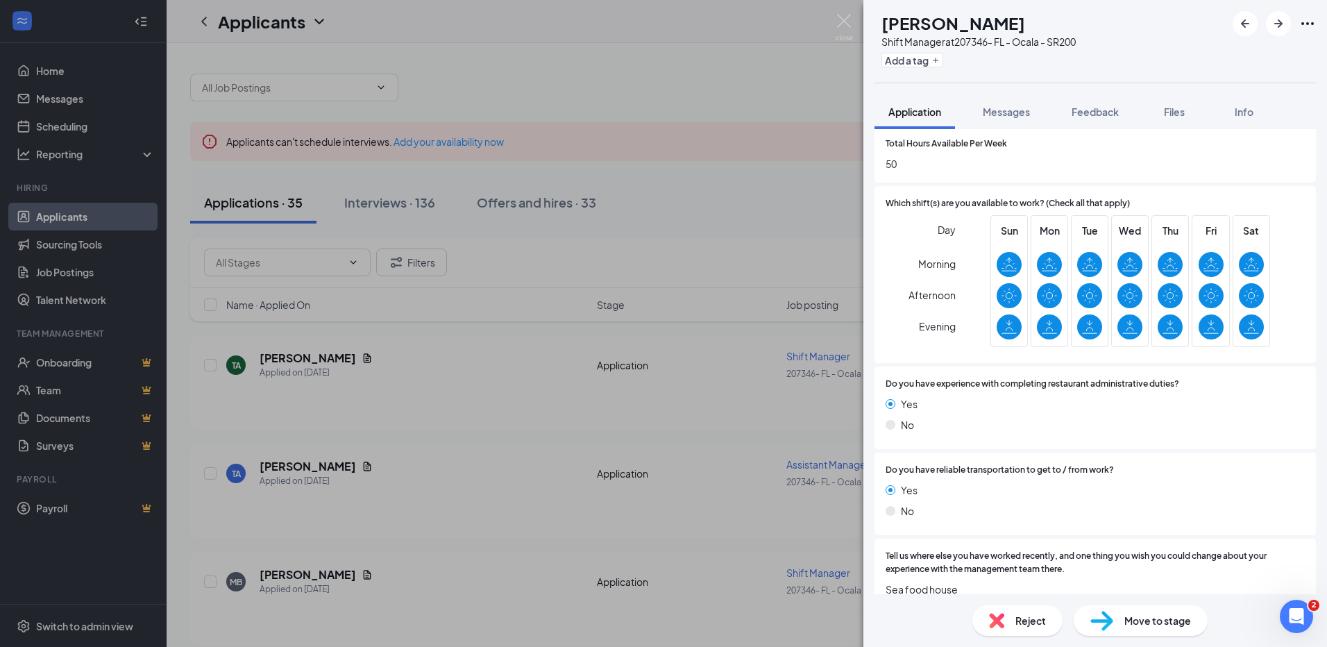
scroll to position [694, 0]
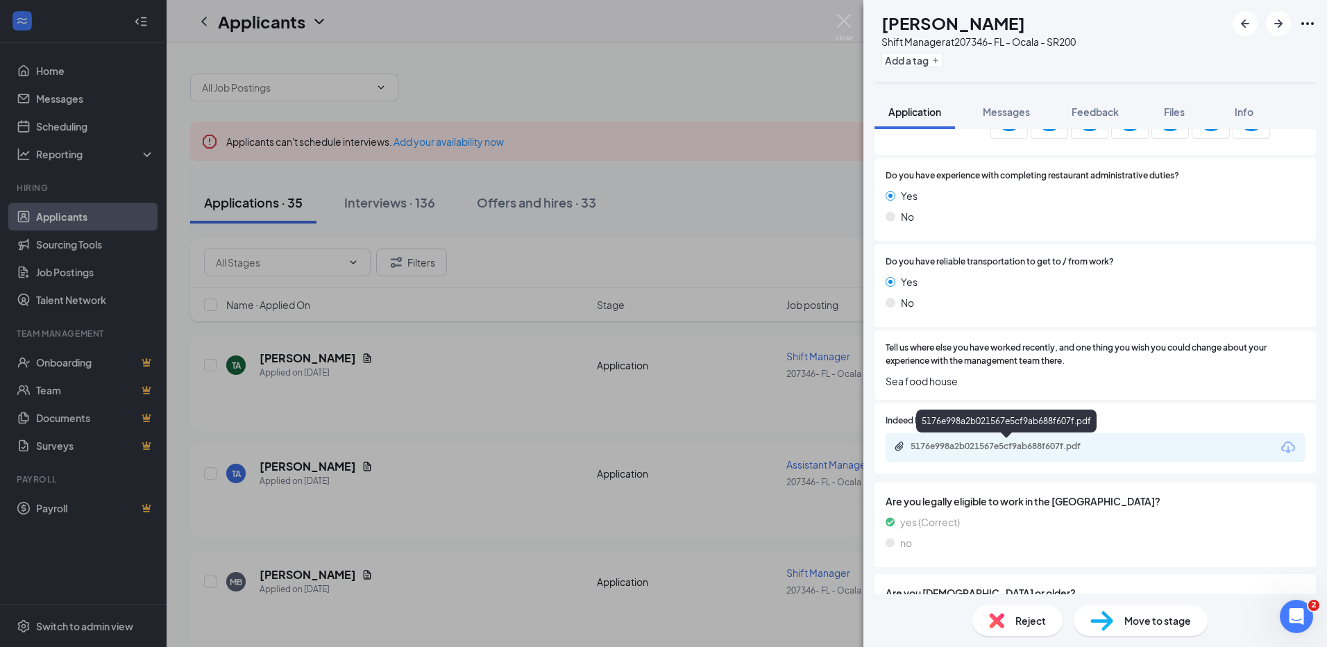
click at [955, 452] on div "5176e998a2b021567e5cf9ab688f607f.pdf" at bounding box center [1007, 446] width 194 height 11
click at [1003, 615] on img at bounding box center [996, 620] width 15 height 15
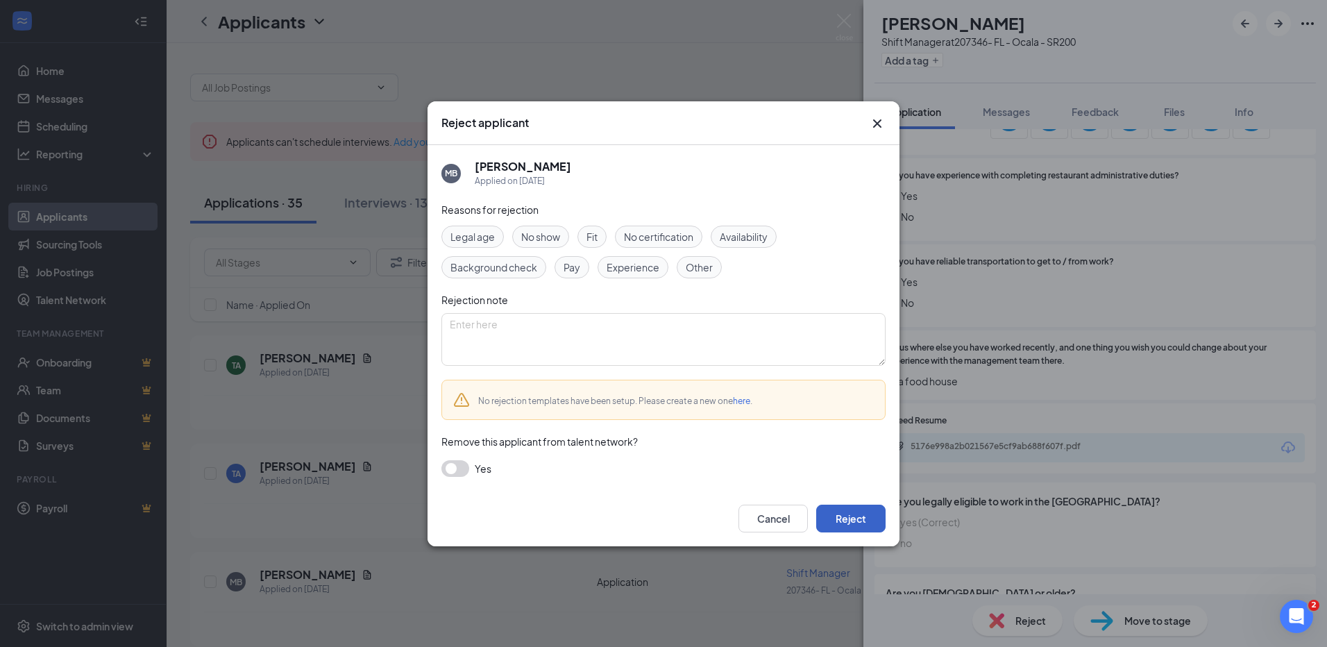
click at [852, 518] on button "Reject" at bounding box center [850, 518] width 69 height 28
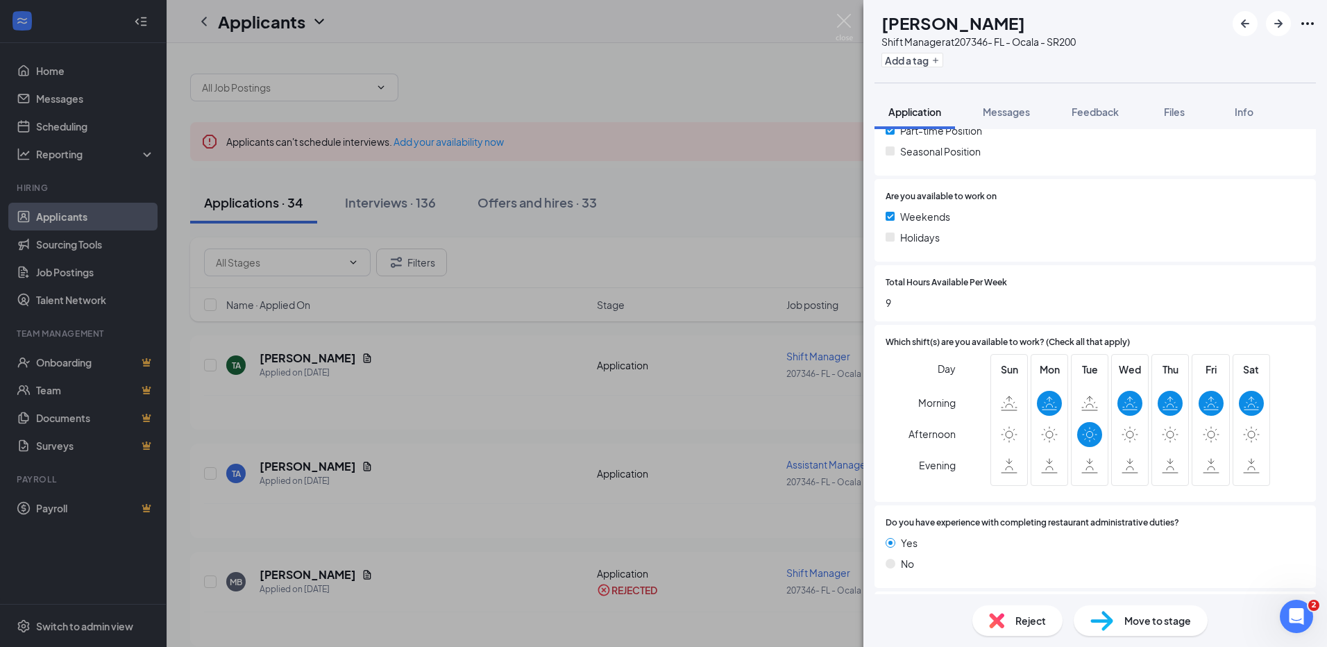
scroll to position [486, 0]
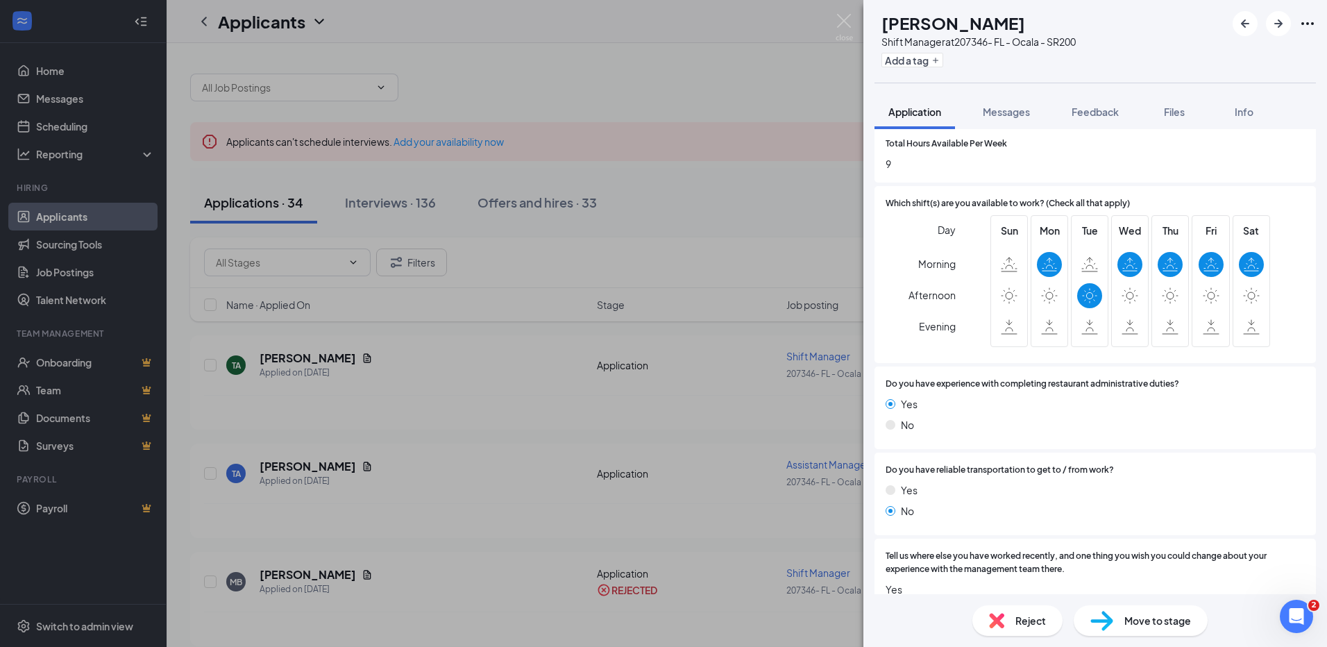
click at [996, 615] on img at bounding box center [996, 620] width 15 height 15
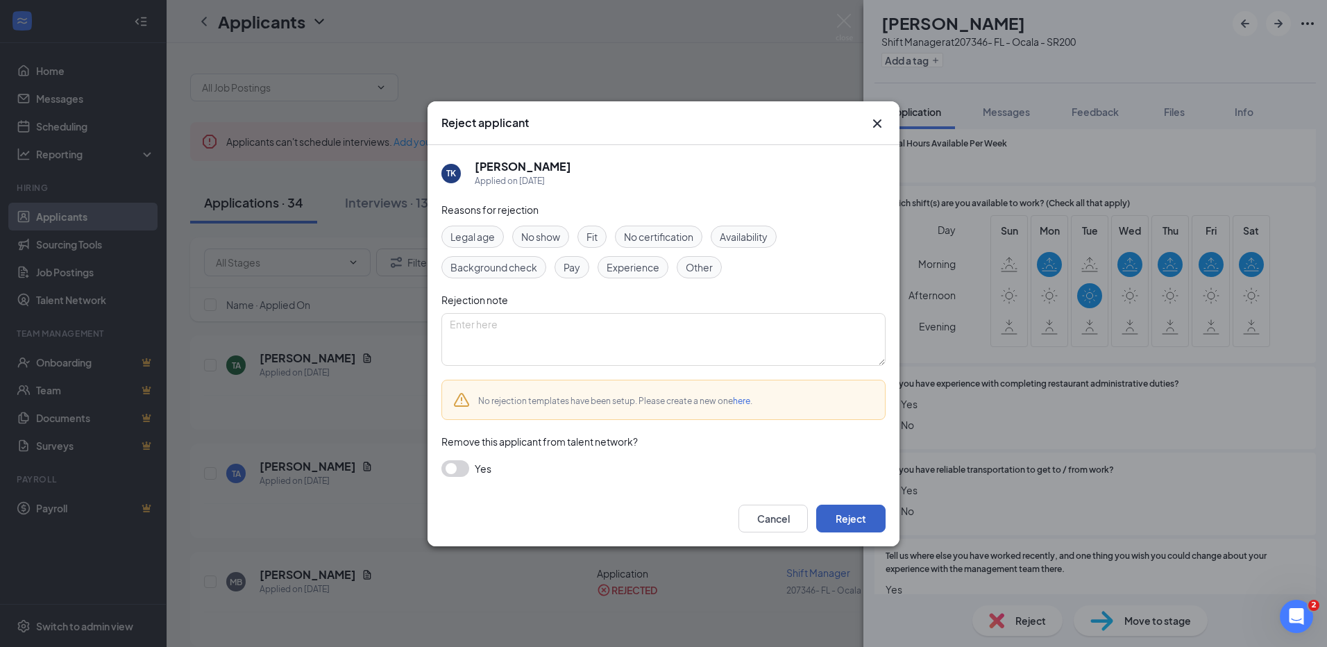
click at [854, 520] on button "Reject" at bounding box center [850, 518] width 69 height 28
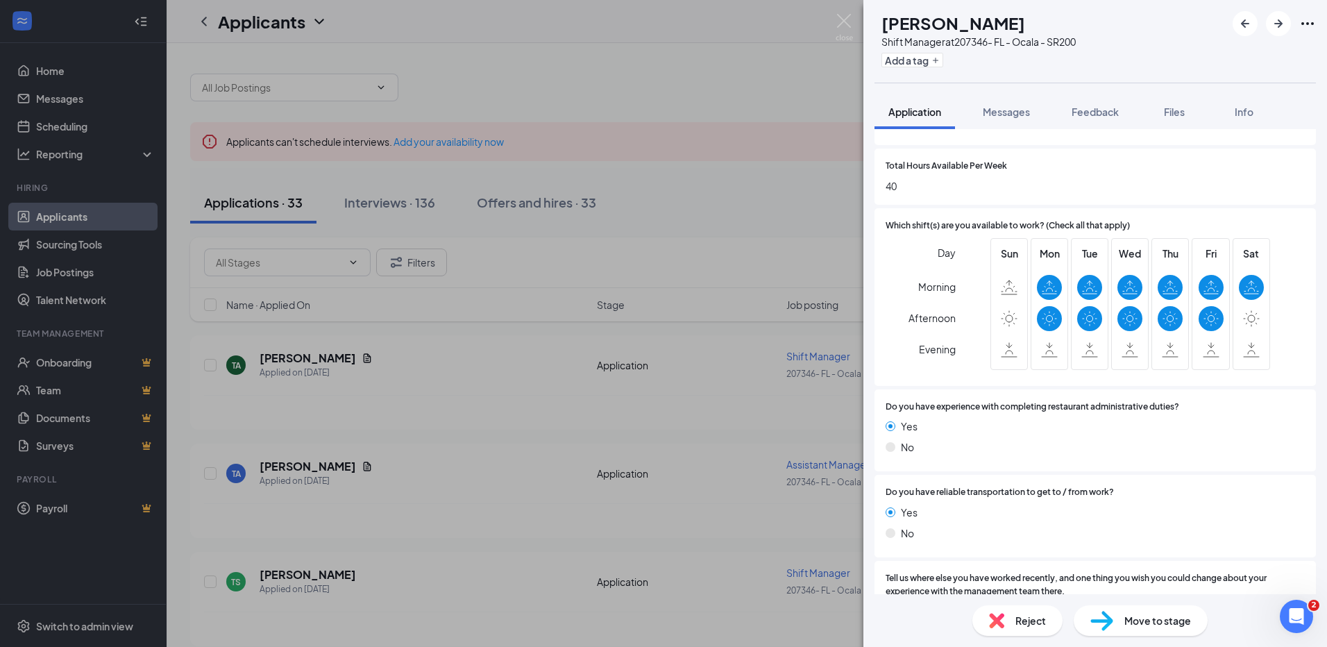
scroll to position [639, 0]
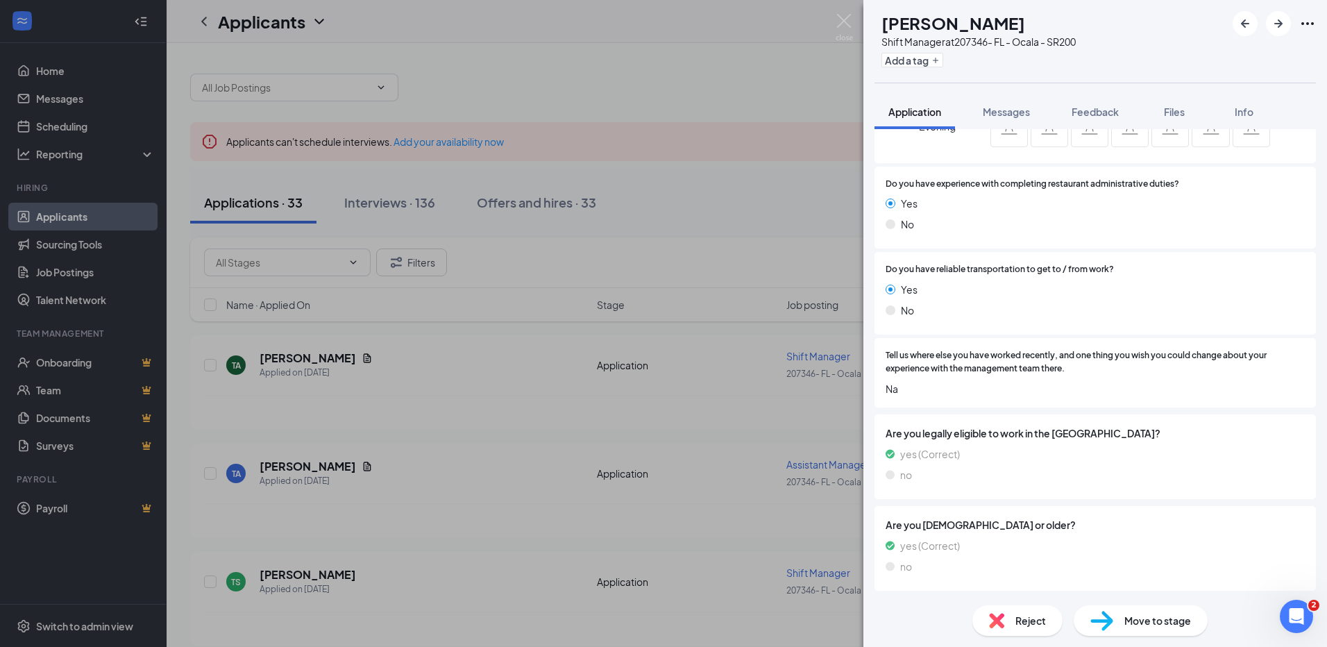
click at [1018, 628] on div "Reject" at bounding box center [1017, 620] width 90 height 31
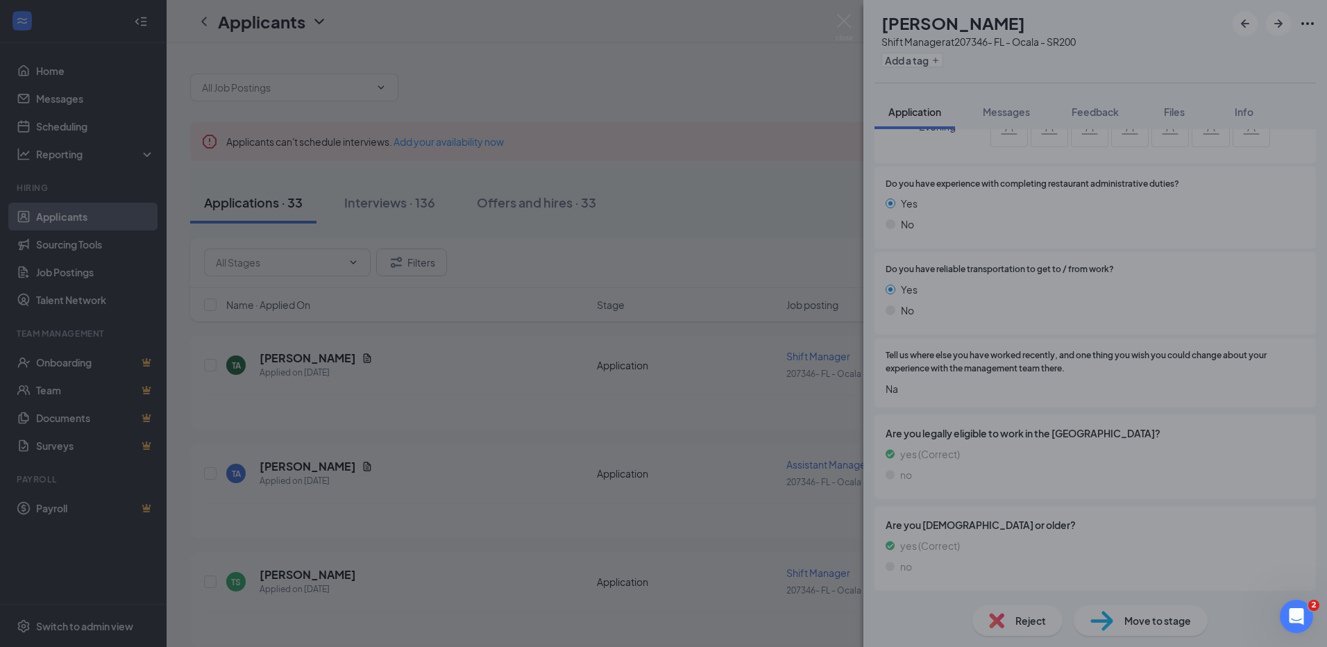
scroll to position [633, 0]
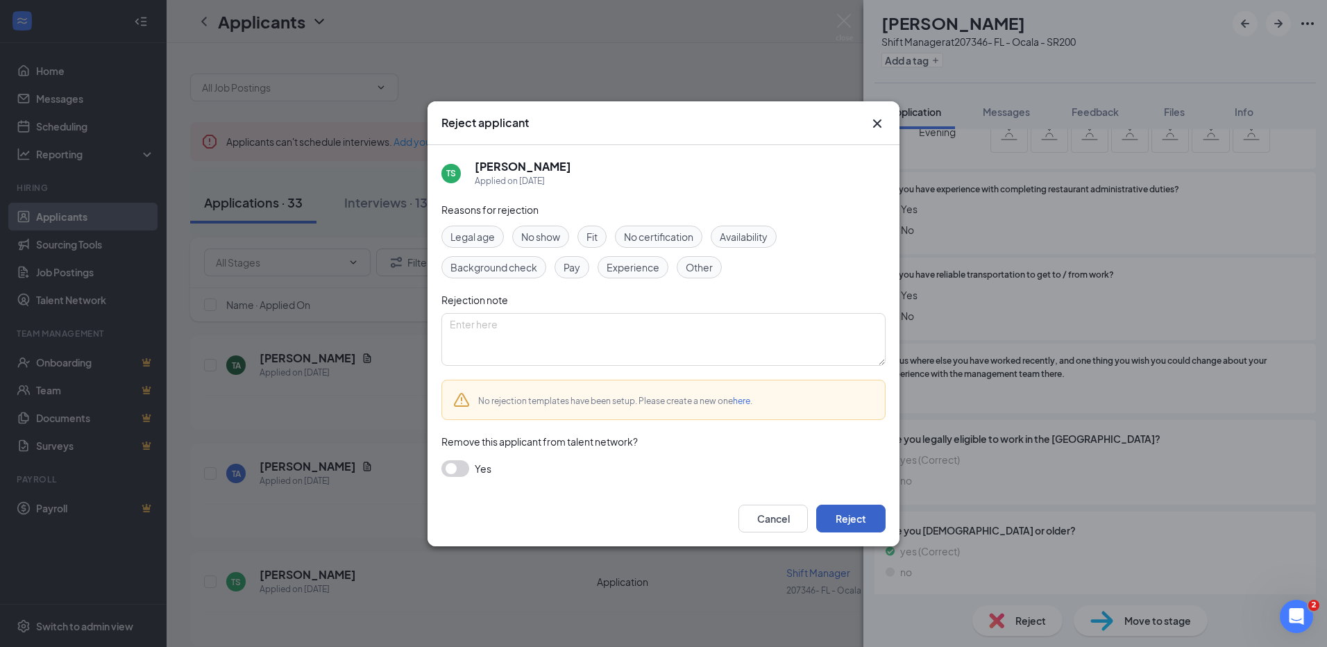
click at [869, 527] on button "Reject" at bounding box center [850, 518] width 69 height 28
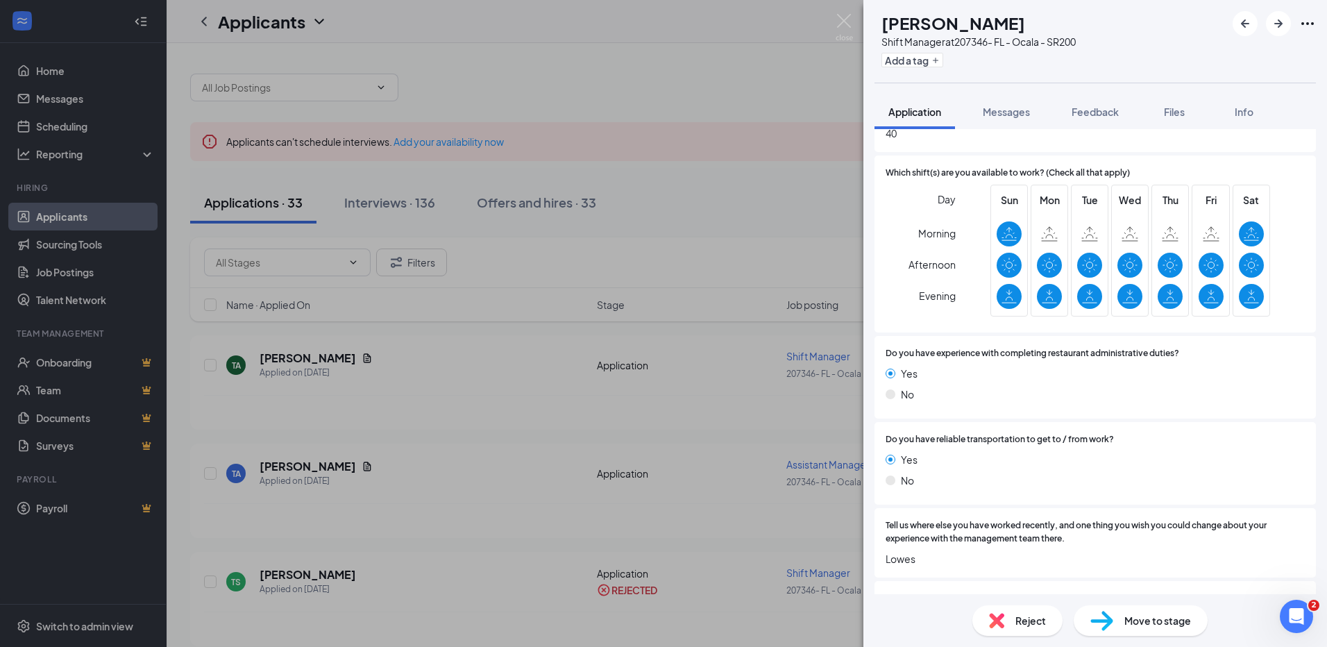
scroll to position [763, 0]
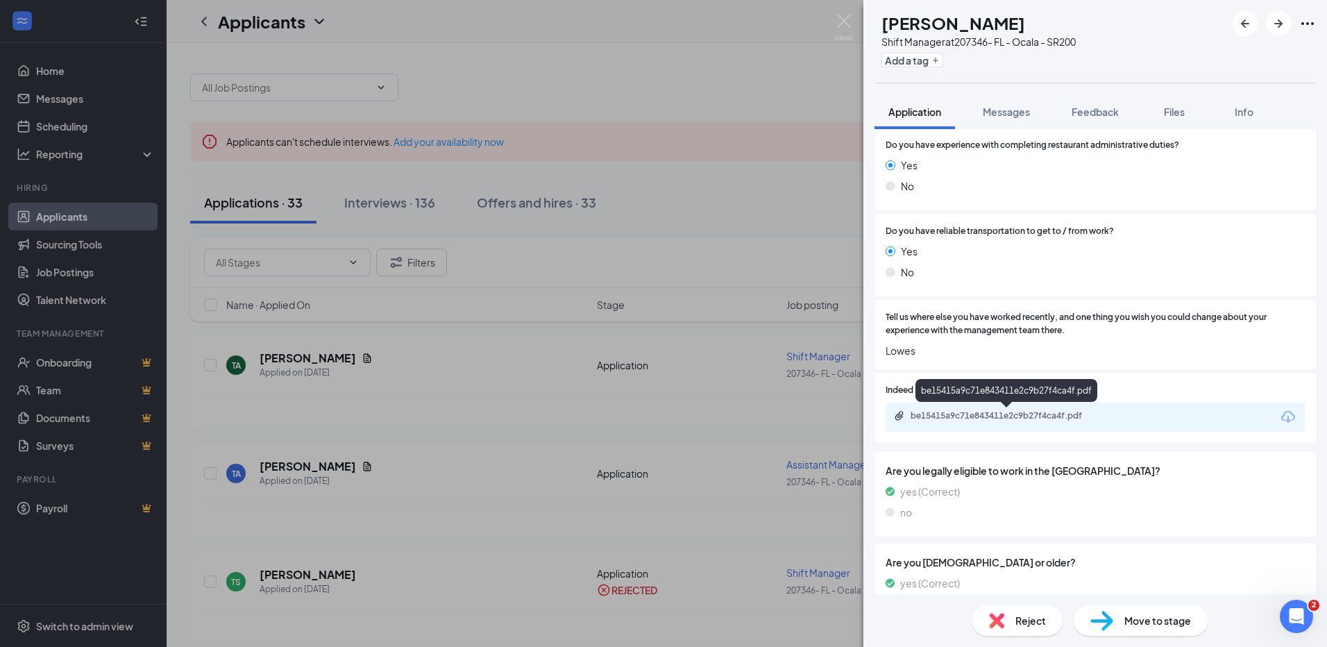
click at [953, 419] on div "be15415a9c71e843411e2c9b27f4ca4f.pdf" at bounding box center [1007, 415] width 194 height 11
click at [1012, 621] on div "Reject" at bounding box center [1017, 620] width 90 height 31
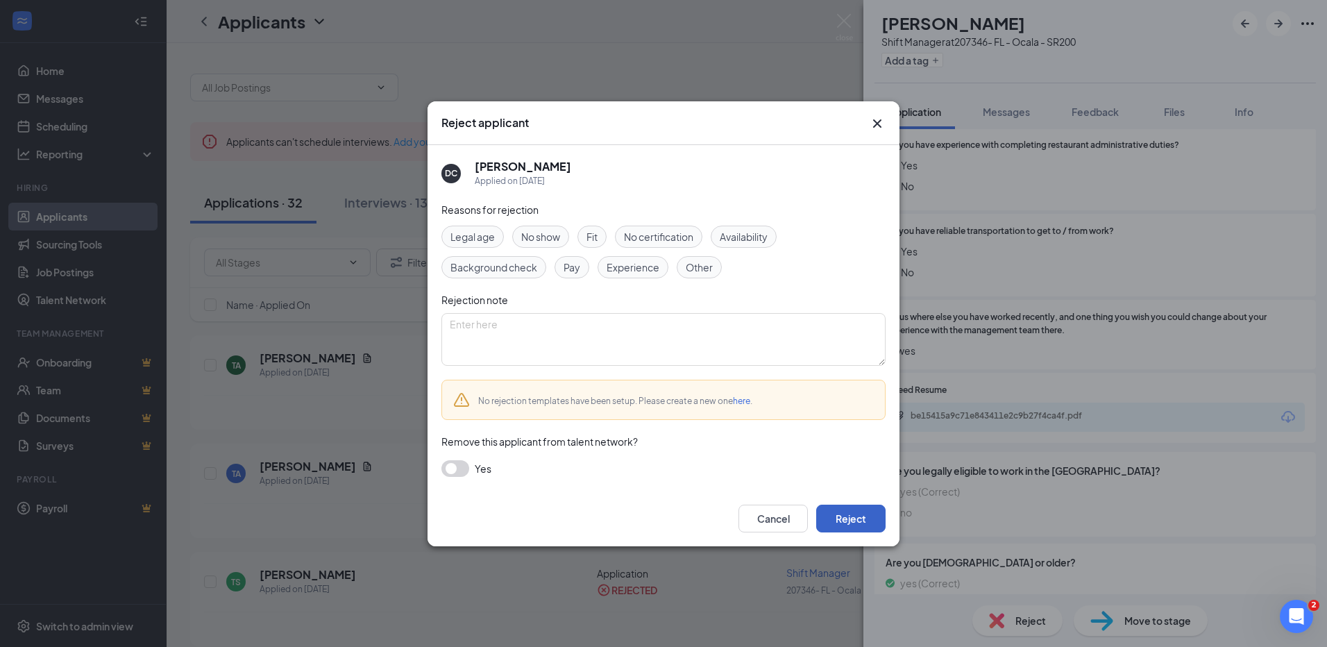
click at [854, 523] on button "Reject" at bounding box center [850, 518] width 69 height 28
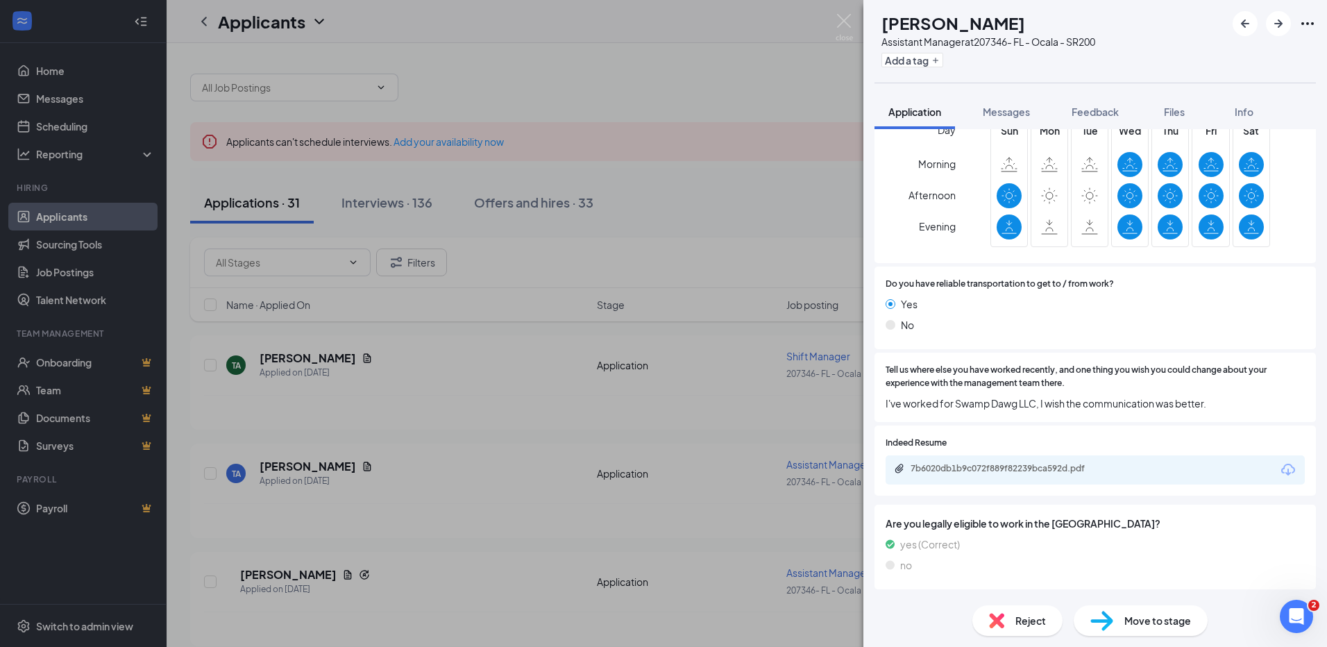
scroll to position [833, 0]
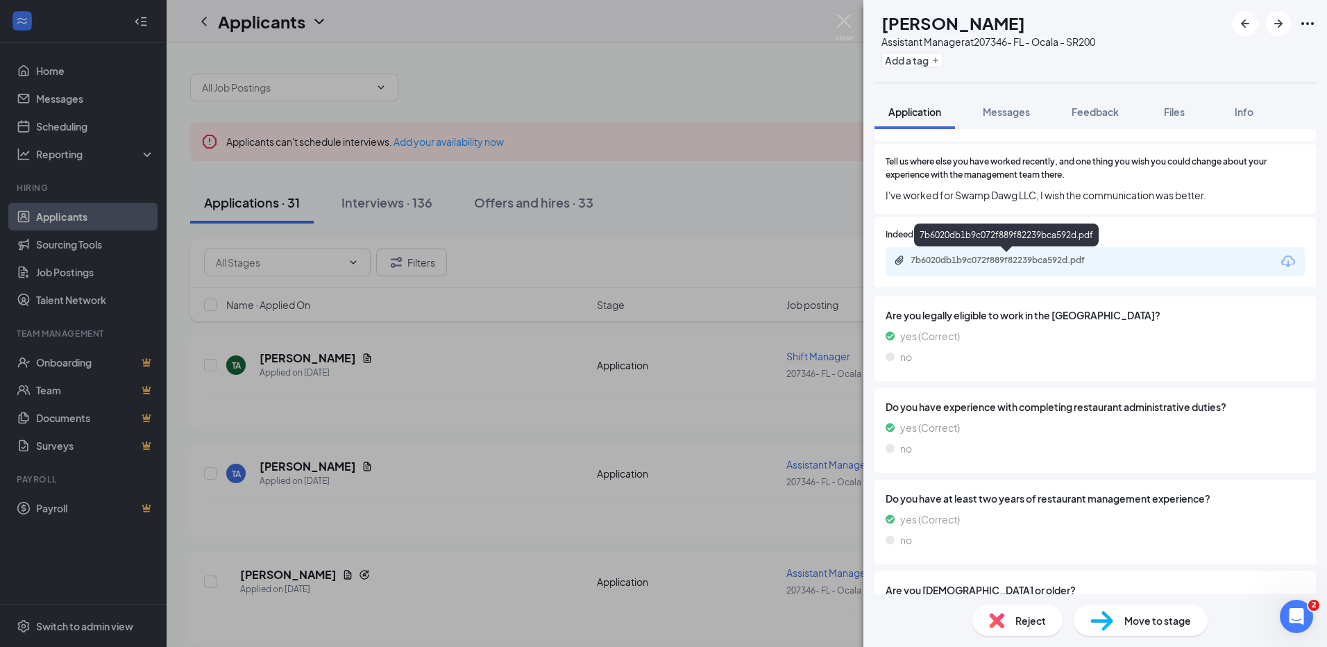
click at [935, 266] on div "7b6020db1b9c072f889f82239bca592d.pdf" at bounding box center [1006, 261] width 225 height 13
click at [999, 628] on div "Reject" at bounding box center [1017, 620] width 90 height 31
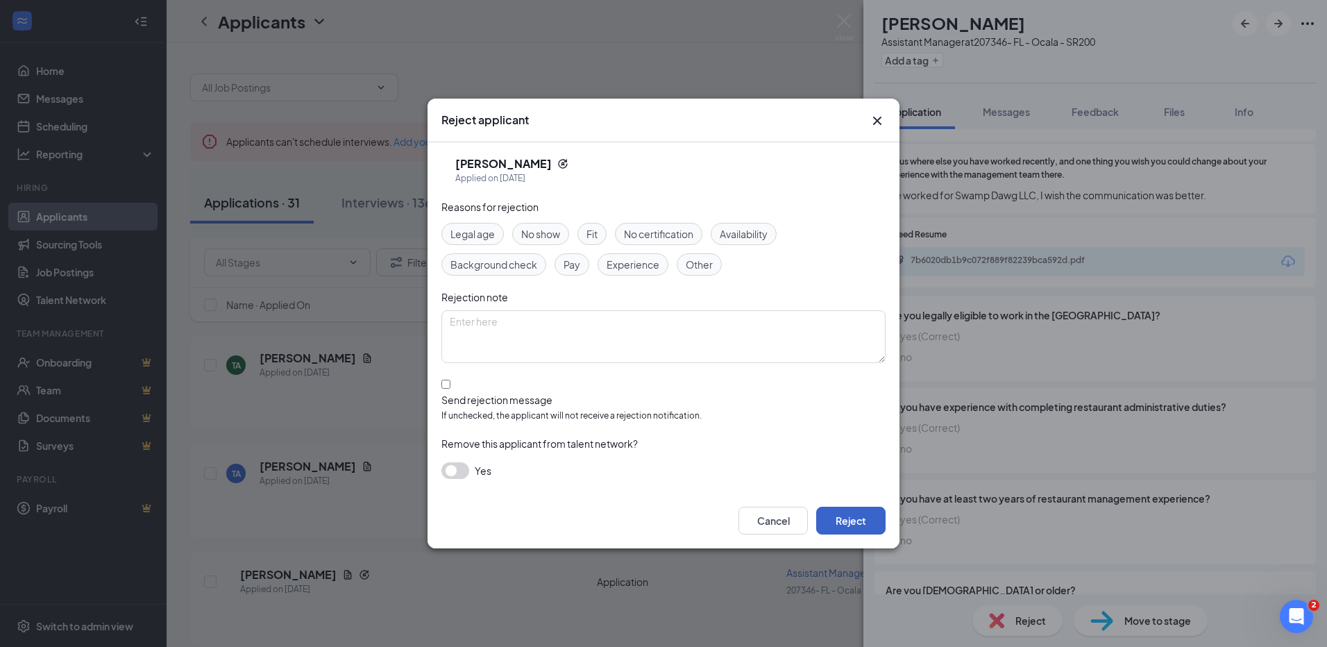
click at [863, 507] on button "Reject" at bounding box center [850, 520] width 69 height 28
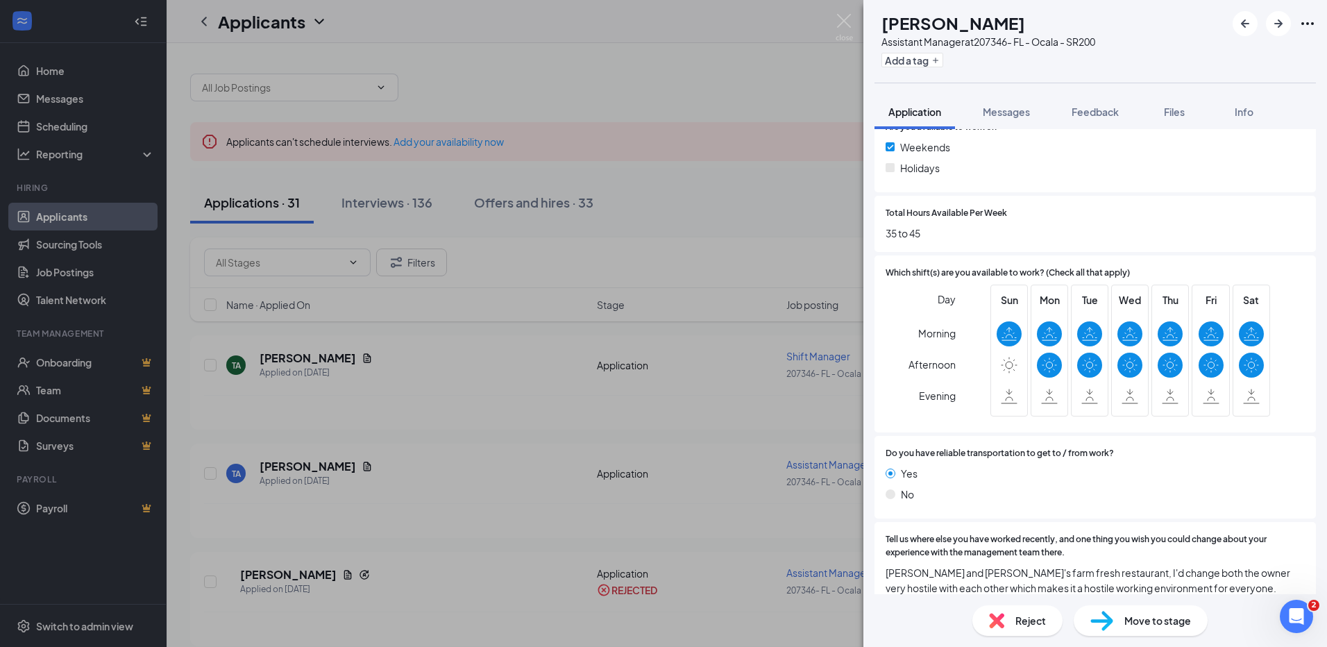
scroll to position [624, 0]
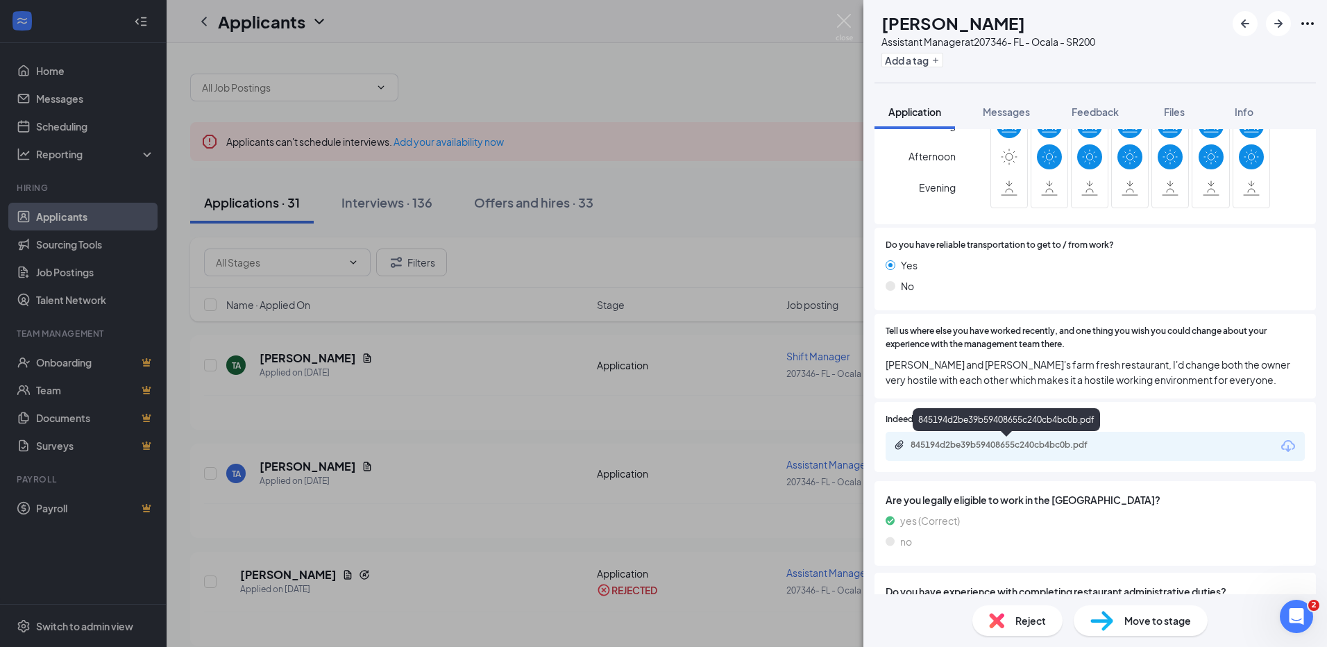
click at [940, 448] on div "845194d2be39b59408655c240cb4bc0b.pdf" at bounding box center [1007, 444] width 194 height 11
click at [1014, 626] on div "Reject" at bounding box center [1017, 620] width 90 height 31
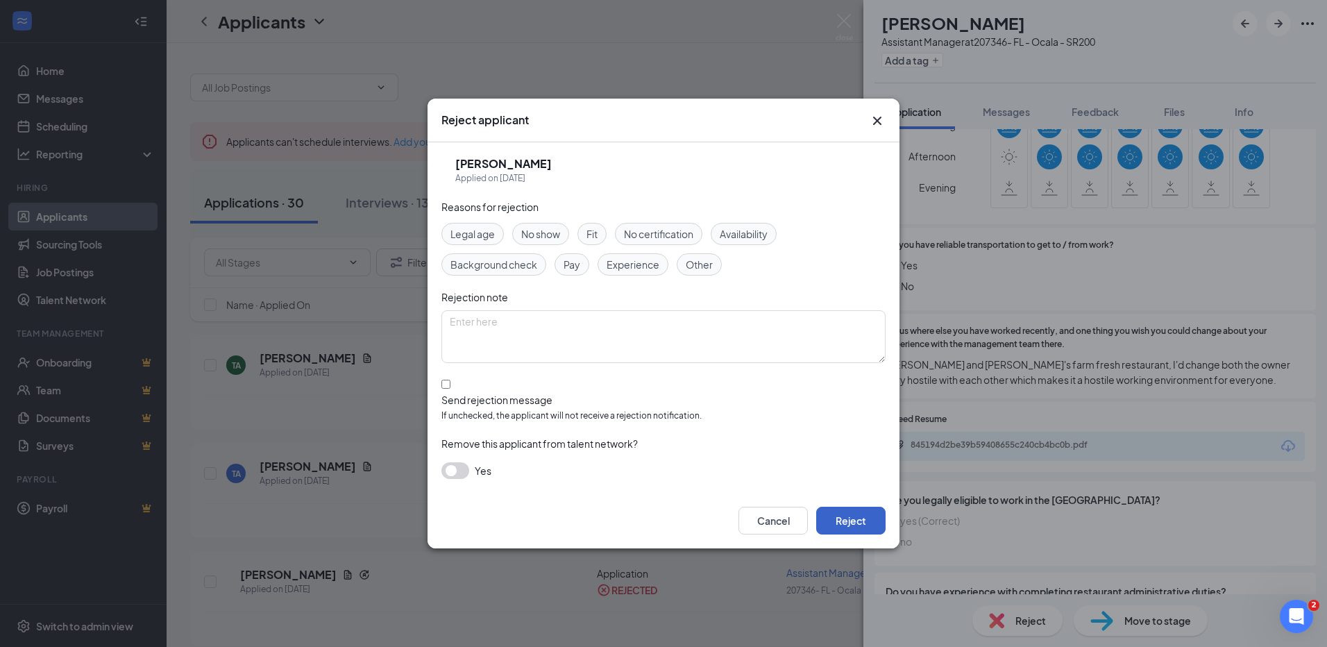
click at [858, 525] on button "Reject" at bounding box center [850, 520] width 69 height 28
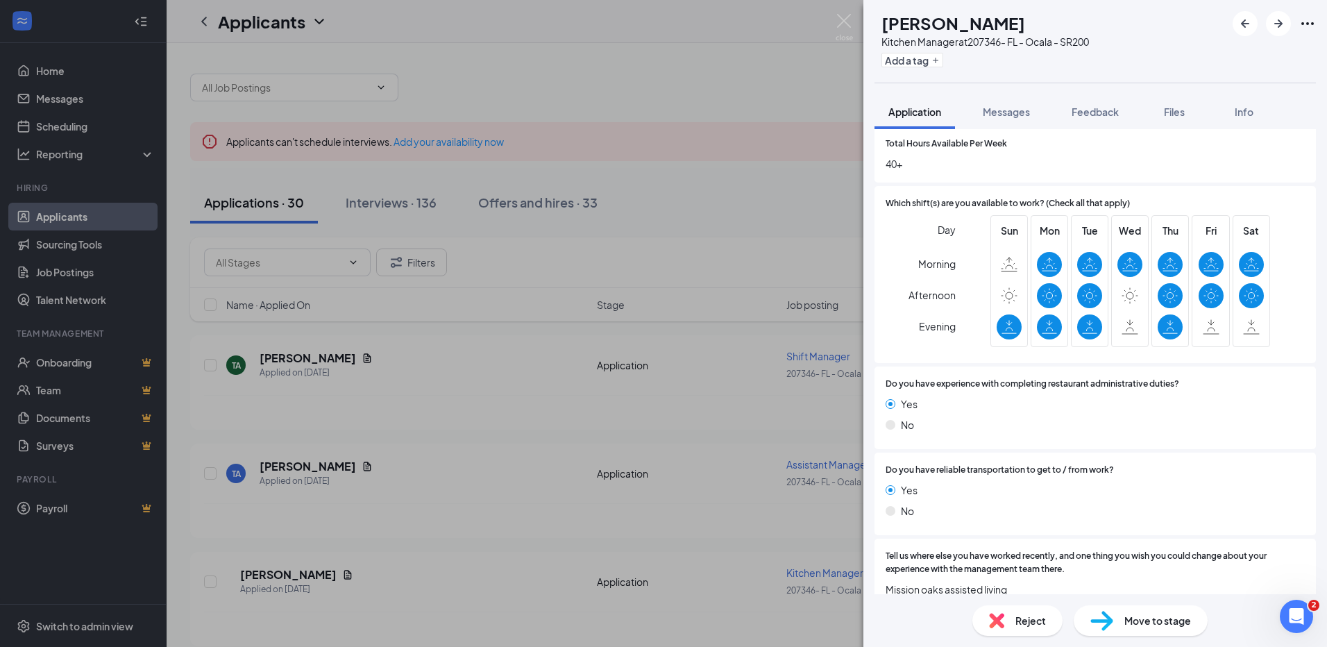
scroll to position [694, 0]
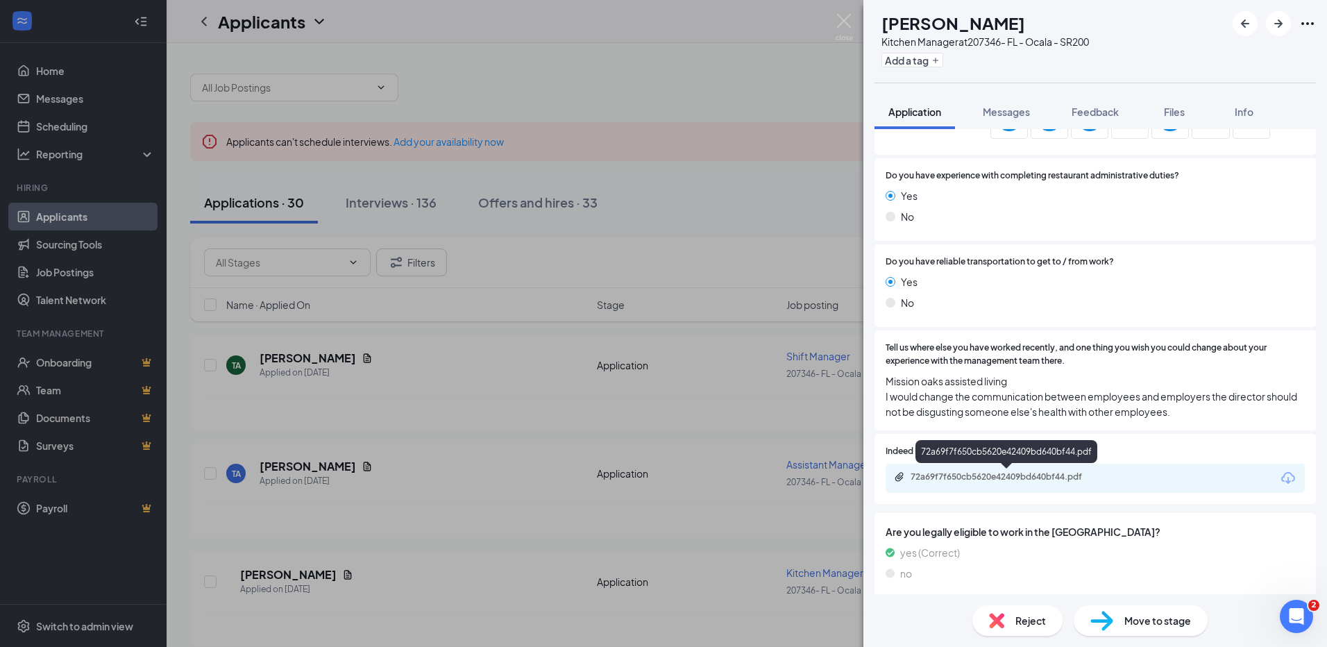
click at [952, 478] on div "72a69f7f650cb5620e42409bd640bf44.pdf" at bounding box center [1007, 476] width 194 height 11
click at [981, 617] on div "Reject" at bounding box center [1017, 620] width 90 height 31
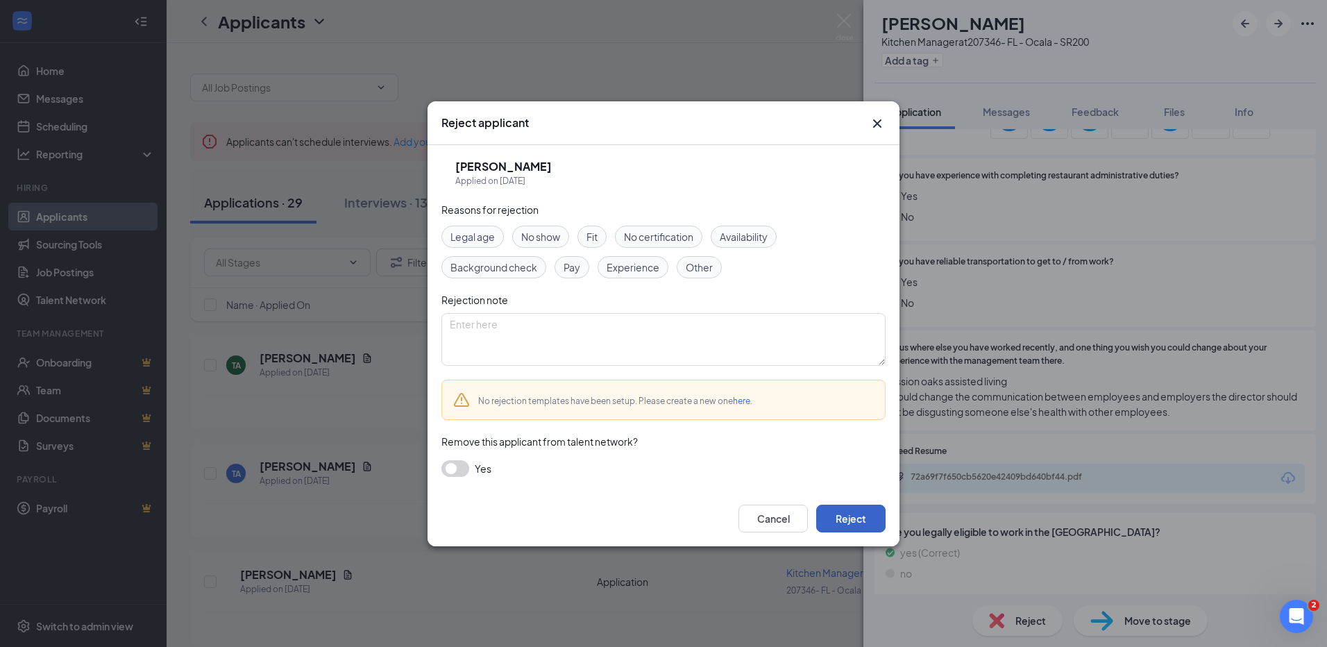
click at [842, 520] on button "Reject" at bounding box center [850, 518] width 69 height 28
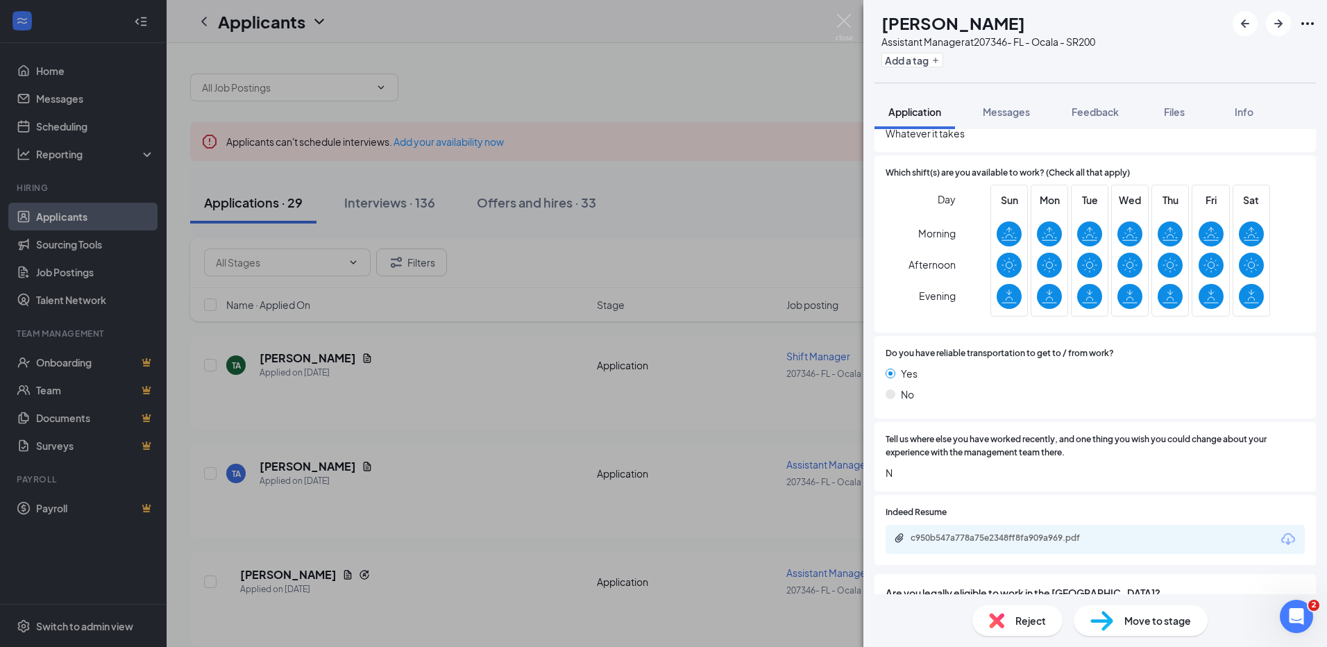
scroll to position [763, 0]
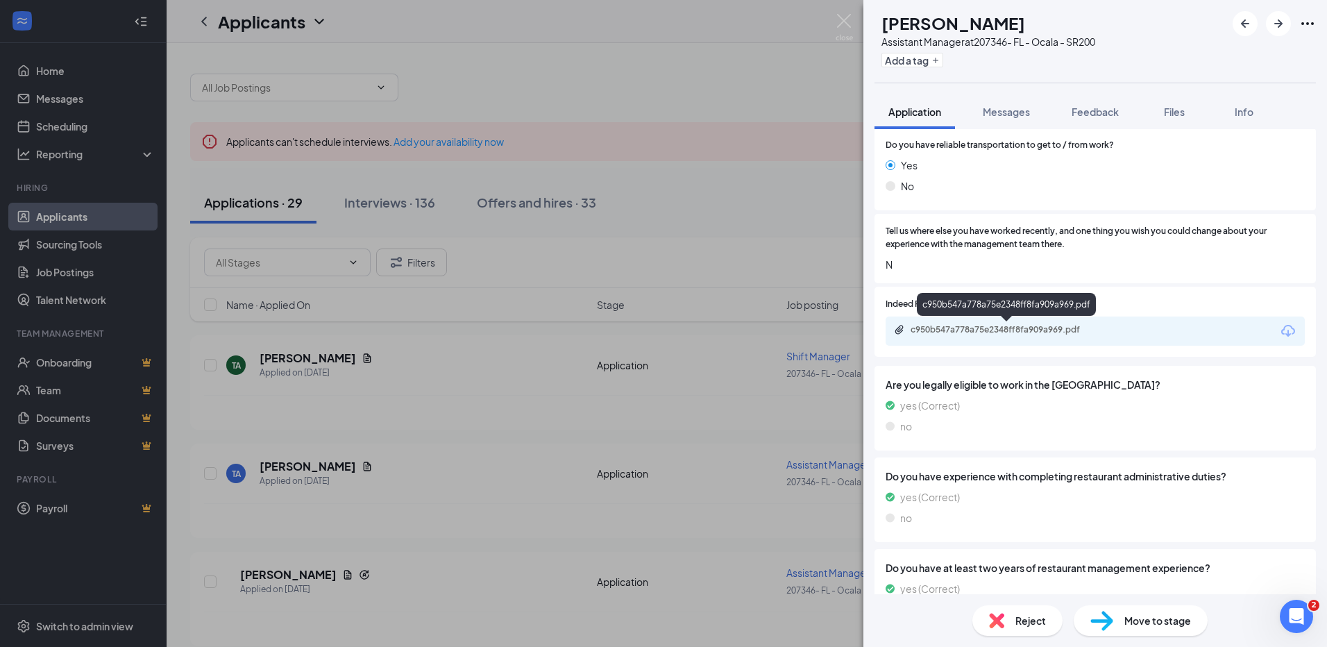
click at [917, 335] on div "c950b547a778a75e2348ff8fa909a969.pdf" at bounding box center [1007, 329] width 194 height 11
click at [985, 617] on div "Reject" at bounding box center [1017, 620] width 90 height 31
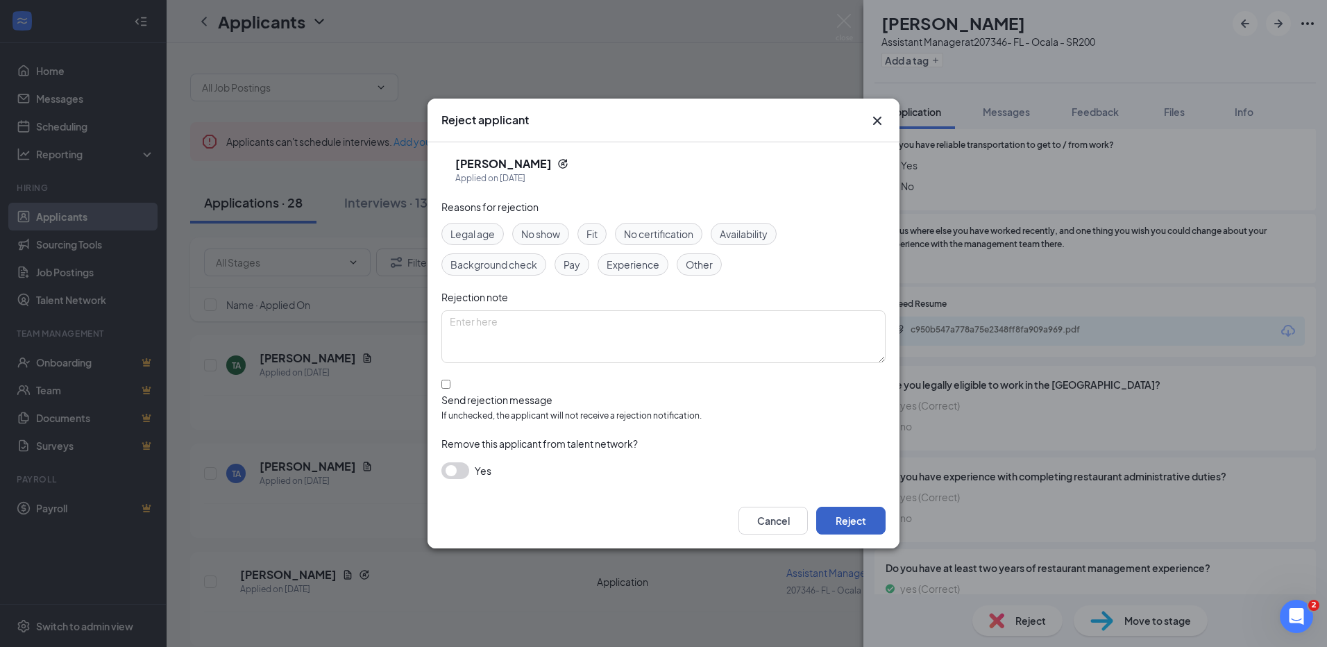
click at [858, 516] on button "Reject" at bounding box center [850, 520] width 69 height 28
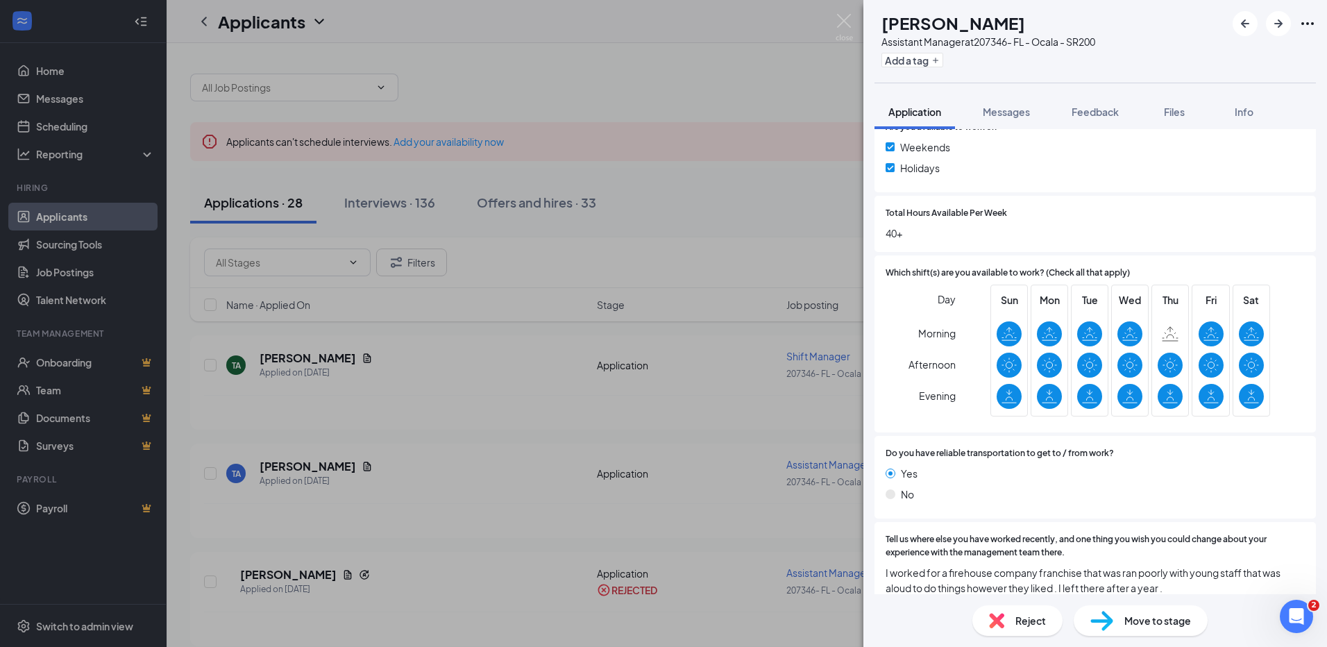
scroll to position [694, 0]
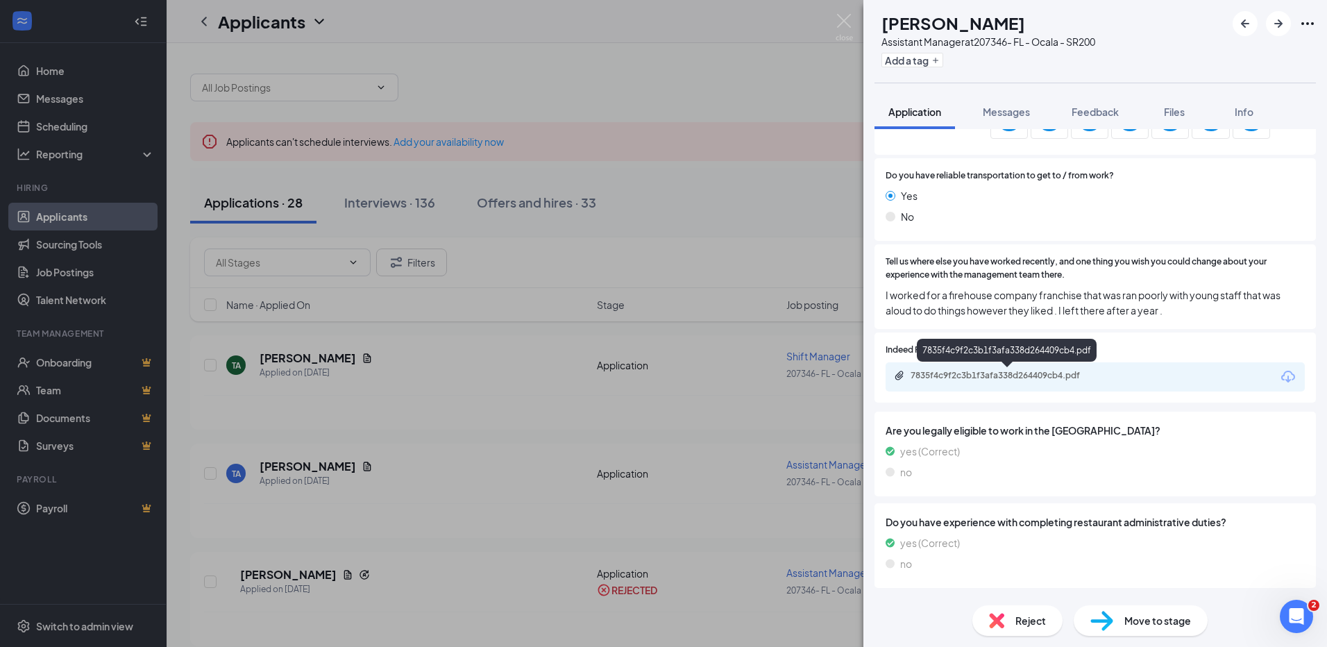
click at [929, 375] on div "7835f4c9f2c3b1f3afa338d264409cb4.pdf" at bounding box center [1007, 375] width 194 height 11
click at [1005, 618] on div "Reject" at bounding box center [1017, 620] width 90 height 31
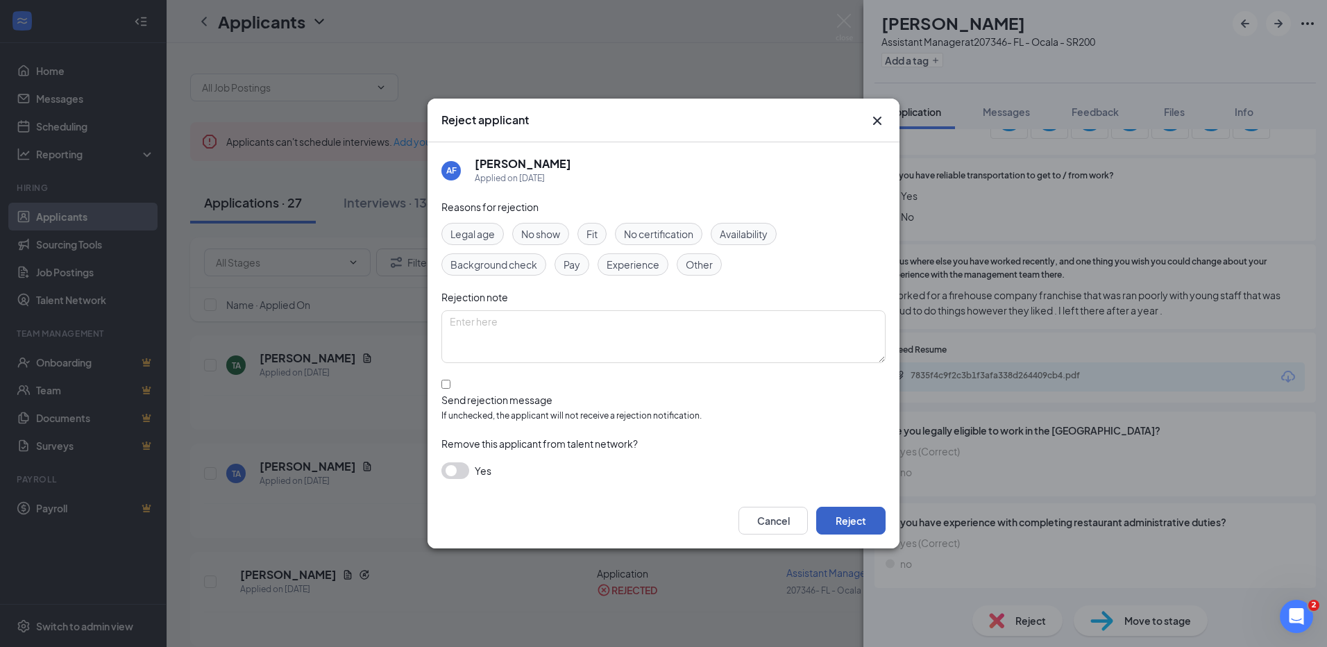
click at [838, 517] on button "Reject" at bounding box center [850, 520] width 69 height 28
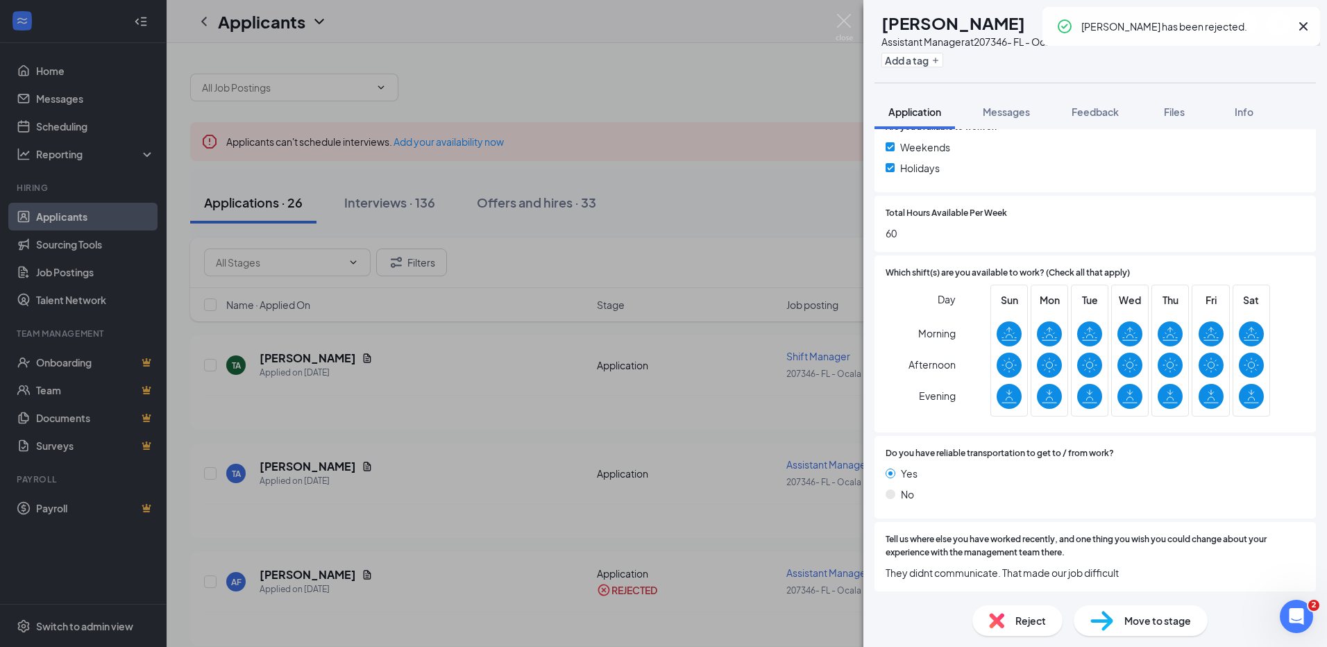
scroll to position [624, 0]
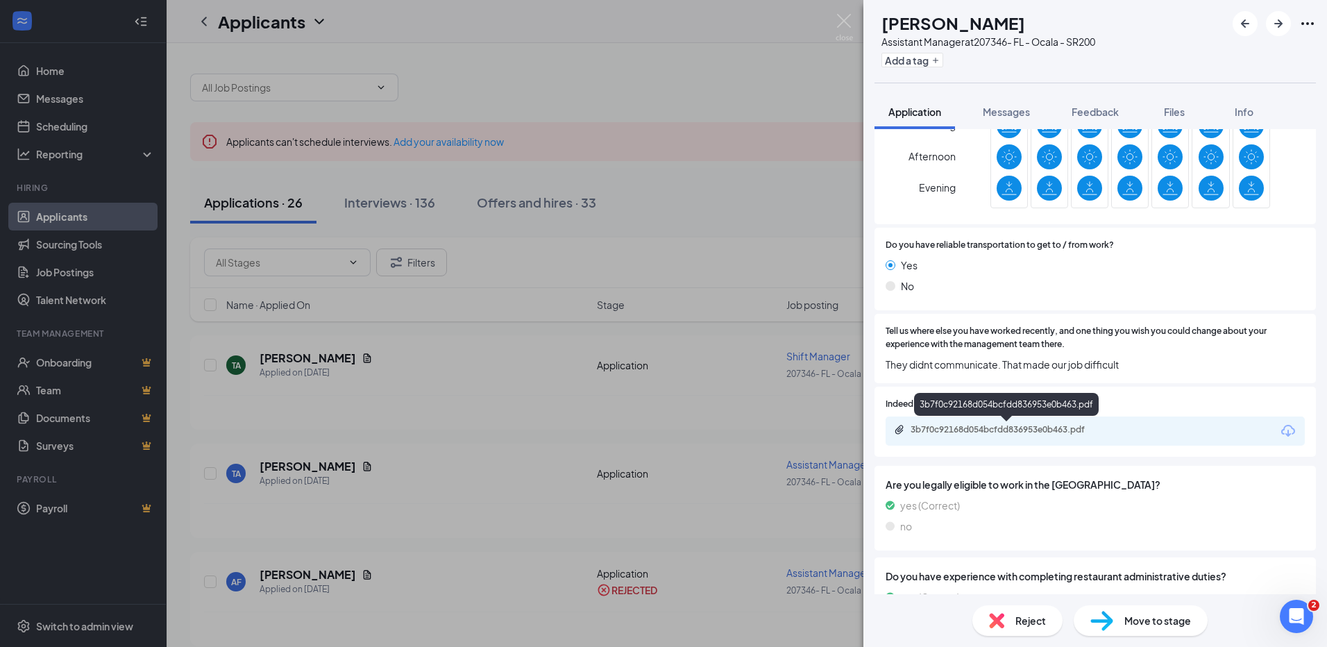
click at [944, 426] on div "3b7f0c92168d054bcfdd836953e0b463.pdf" at bounding box center [1007, 429] width 194 height 11
click at [987, 620] on div "Reject" at bounding box center [1017, 620] width 90 height 31
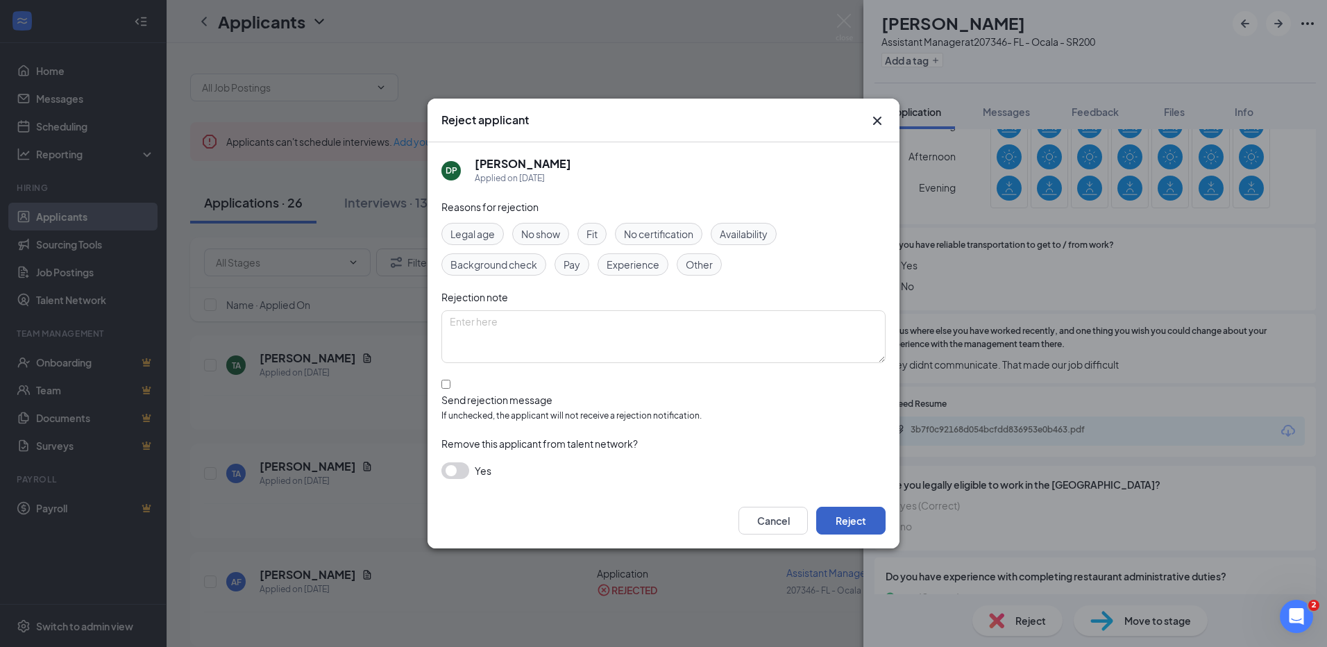
click at [863, 524] on button "Reject" at bounding box center [850, 520] width 69 height 28
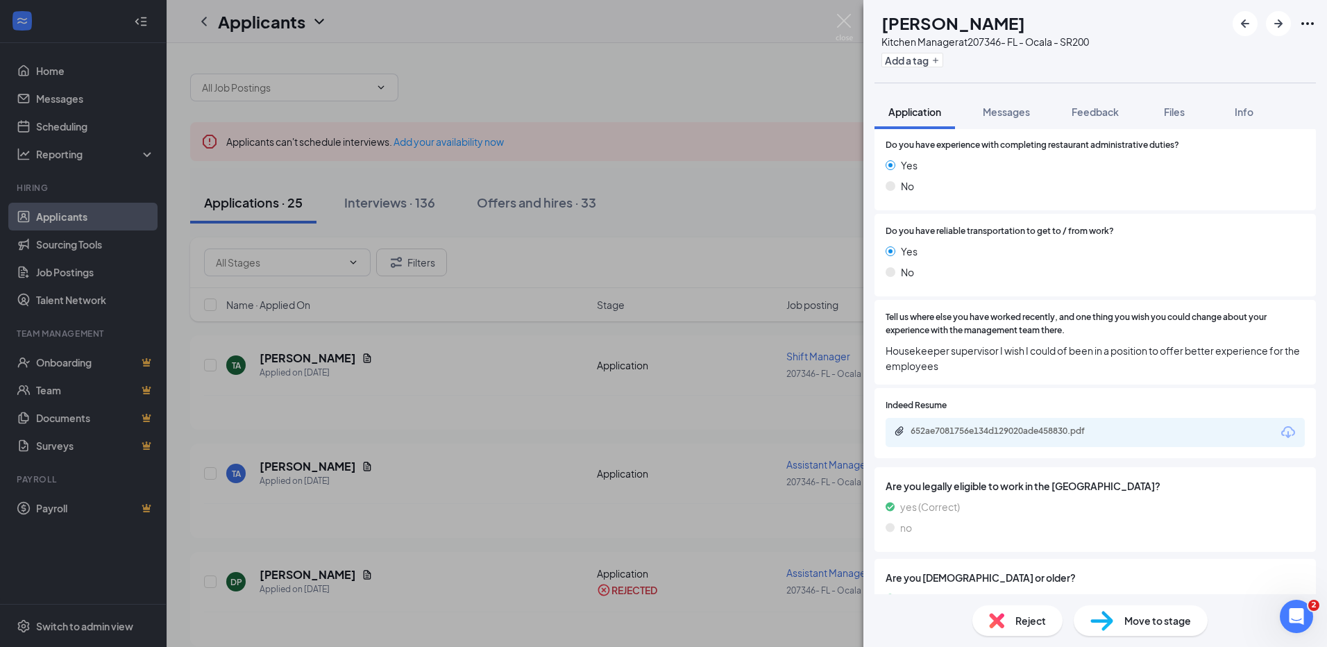
scroll to position [816, 0]
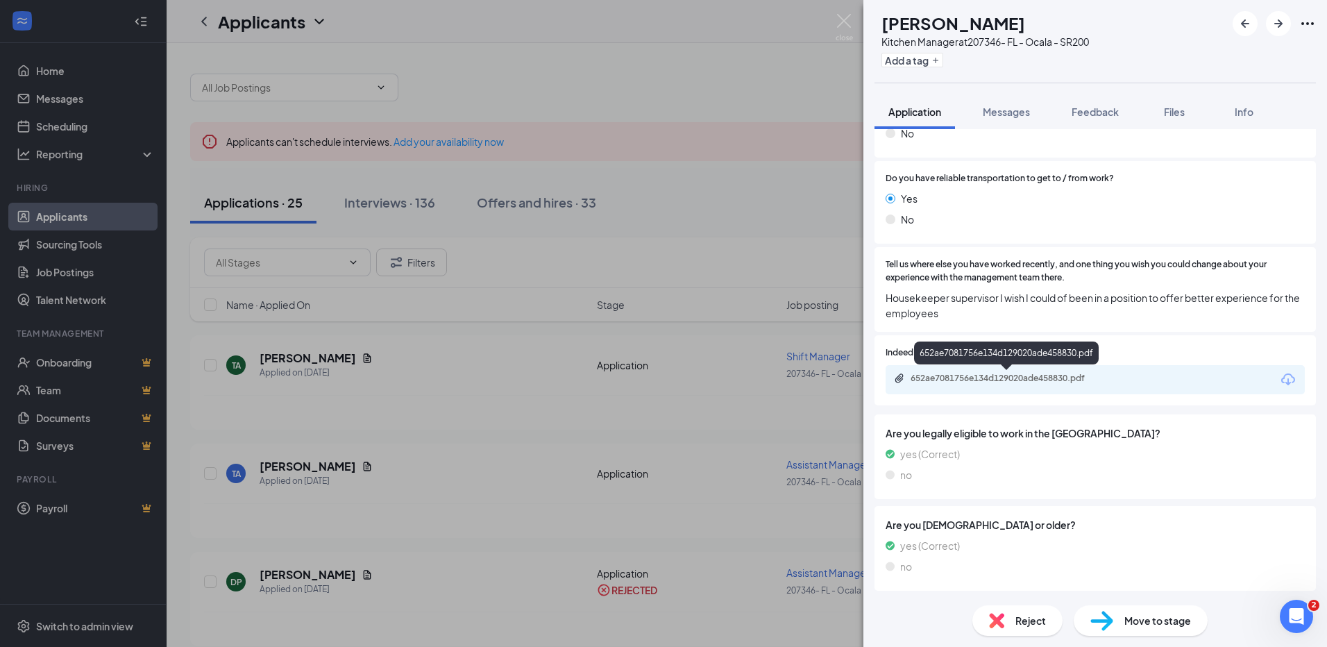
click at [926, 383] on div "652ae7081756e134d129020ade458830.pdf" at bounding box center [1007, 378] width 194 height 11
click at [1023, 624] on span "Reject" at bounding box center [1030, 620] width 31 height 15
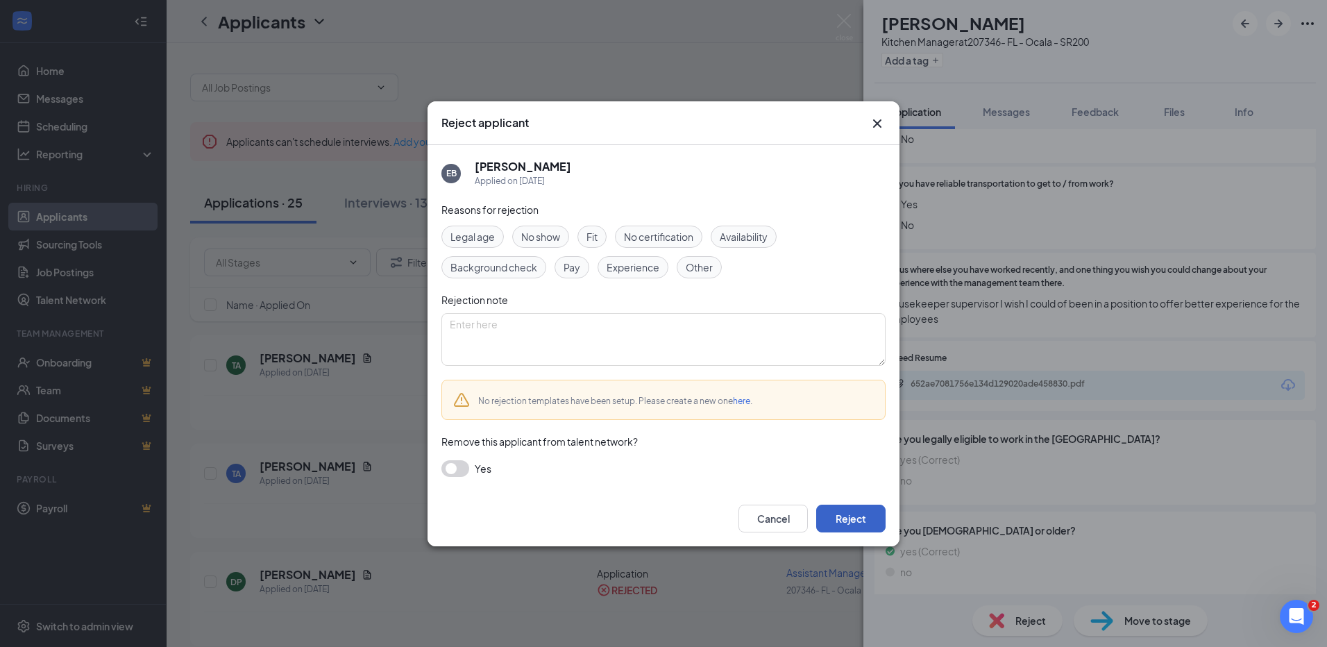
click at [854, 527] on button "Reject" at bounding box center [850, 518] width 69 height 28
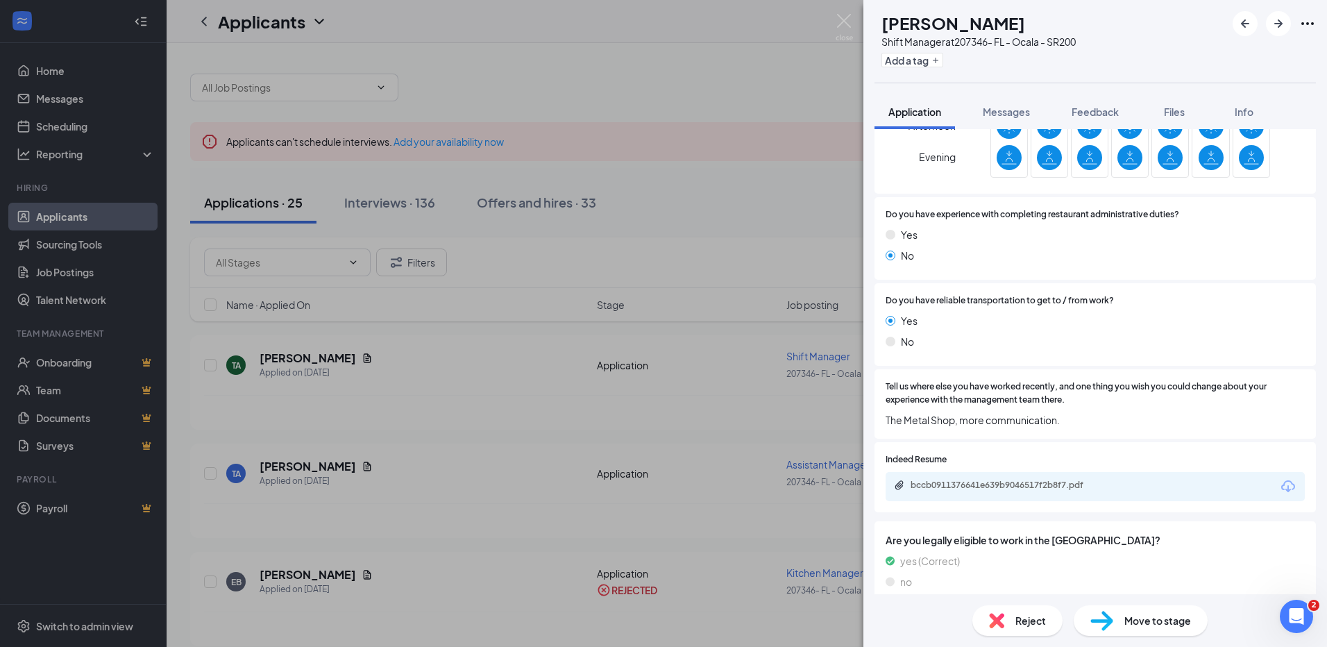
scroll to position [801, 0]
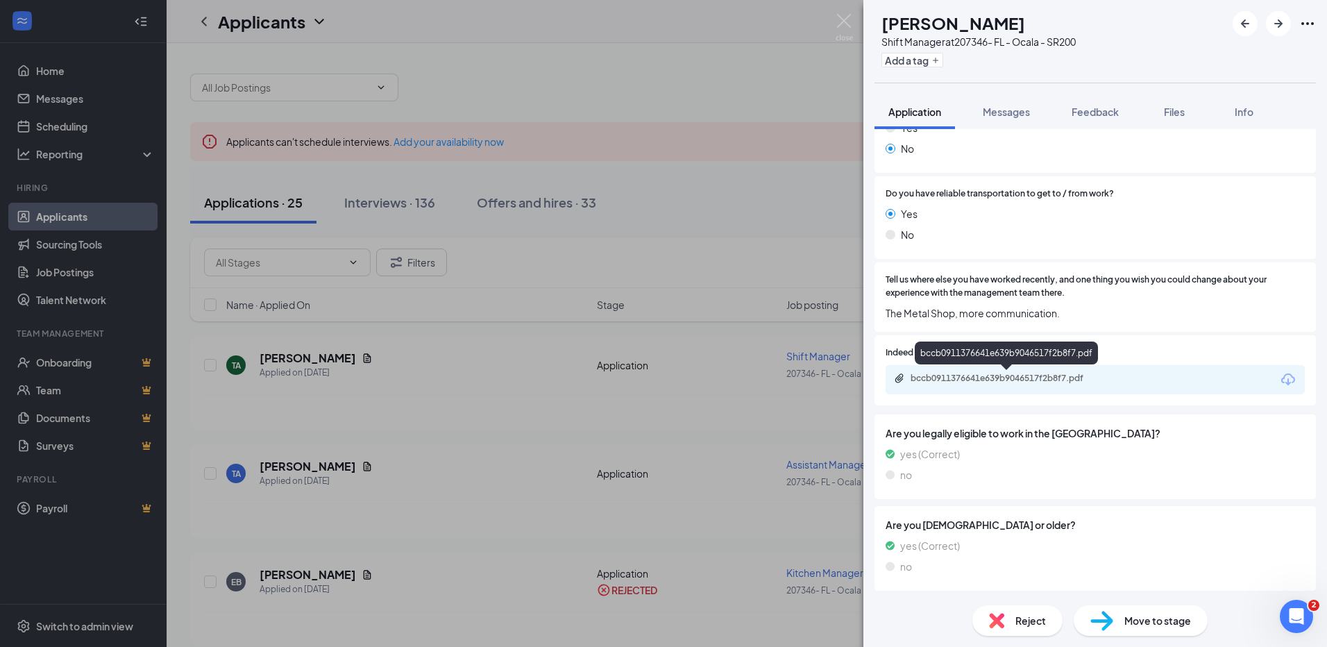
click at [947, 380] on div "bccb0911376641e639b9046517f2b8f7.pdf" at bounding box center [1007, 378] width 194 height 11
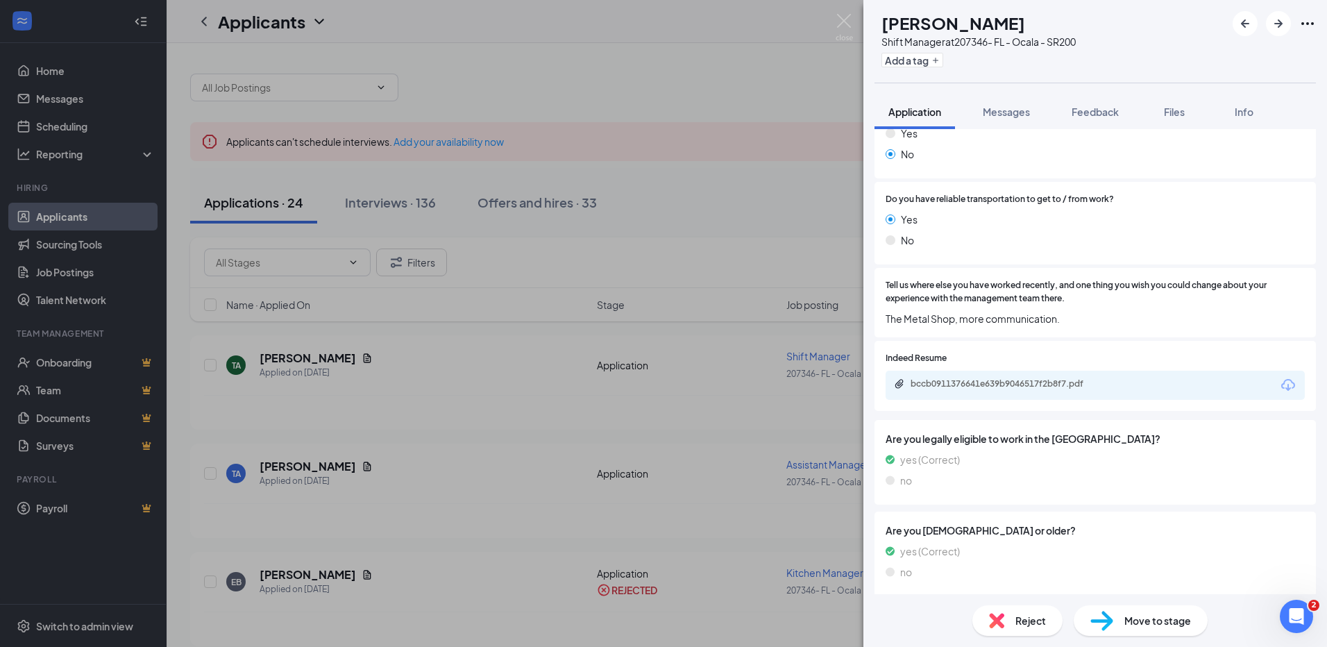
click at [1023, 624] on span "Reject" at bounding box center [1030, 620] width 31 height 15
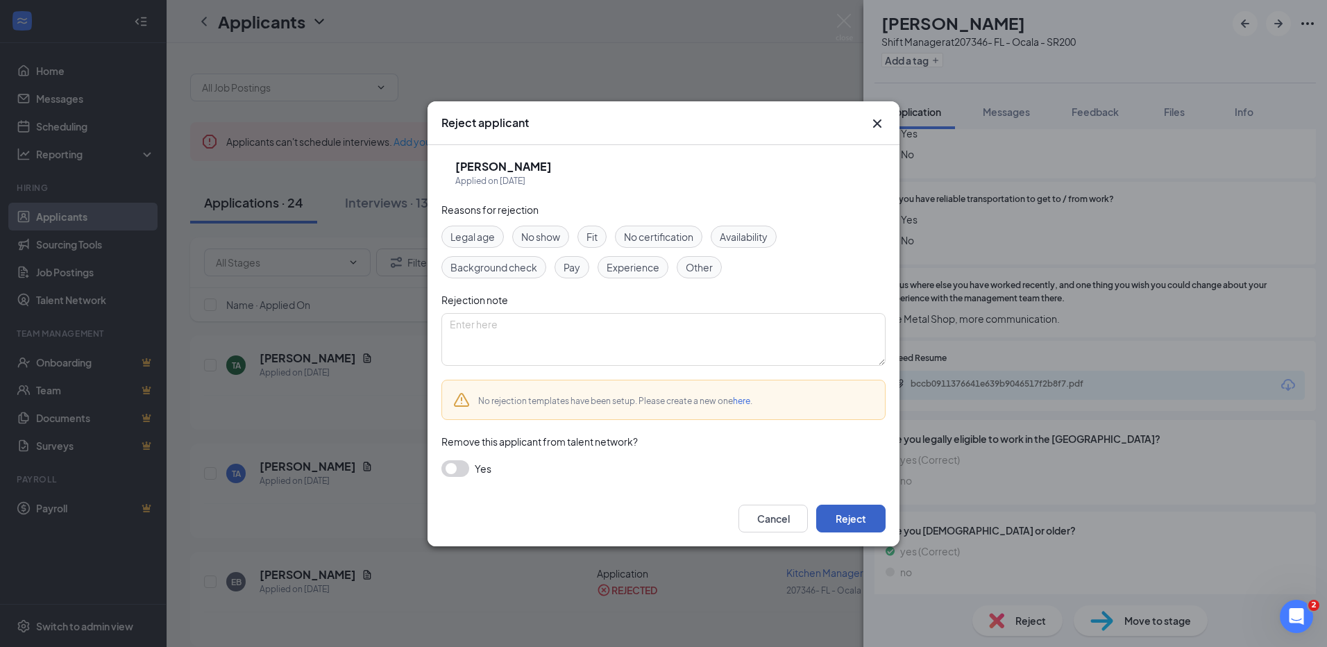
click at [857, 511] on button "Reject" at bounding box center [850, 518] width 69 height 28
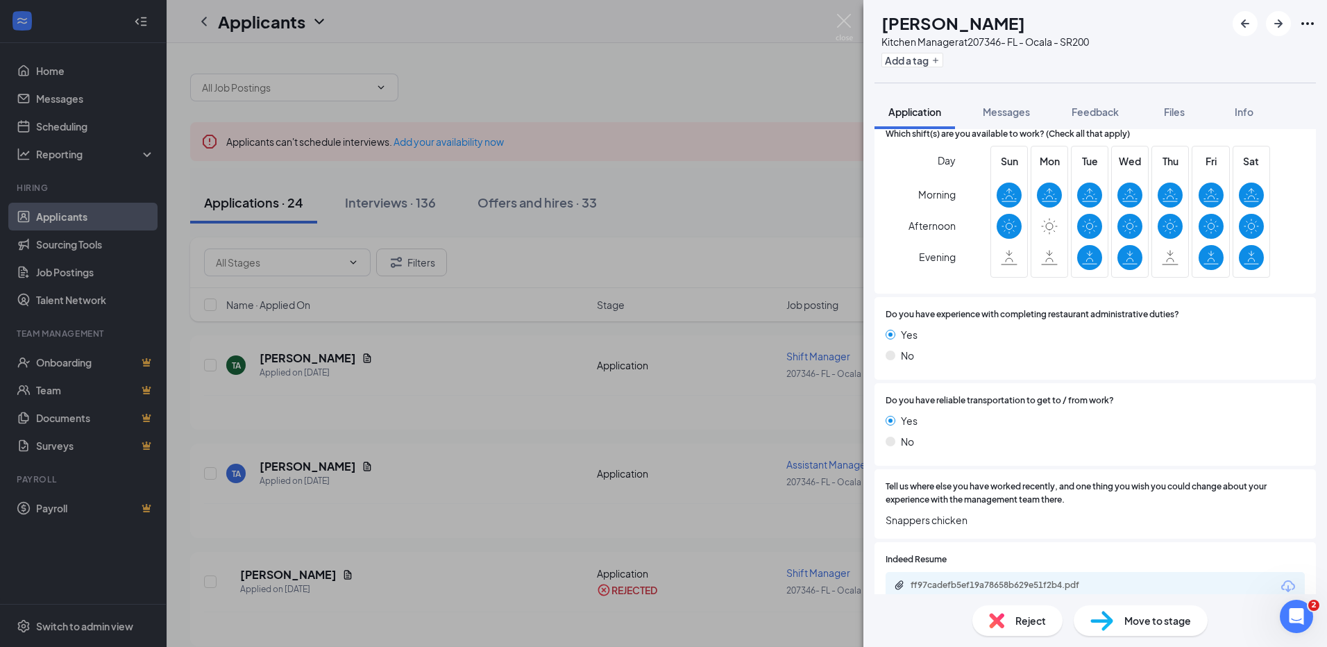
scroll to position [694, 0]
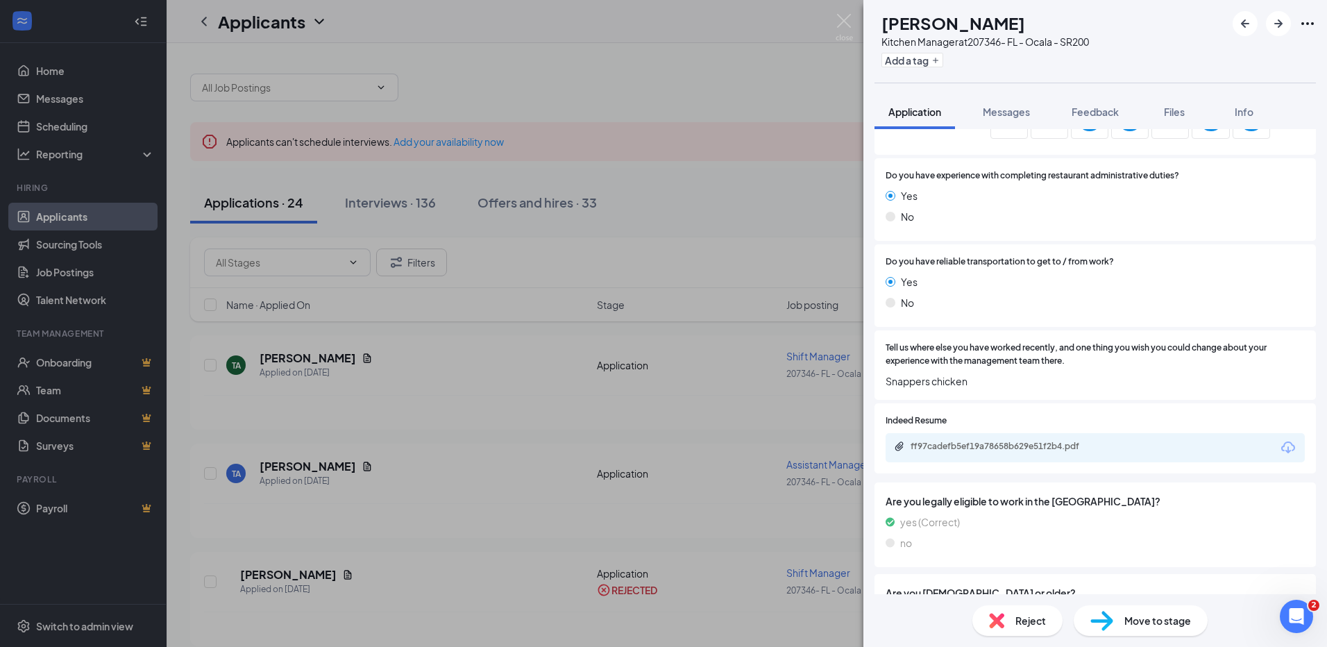
click at [975, 452] on div "ff97cadefb5ef19a78658b629e51f2b4.pdf" at bounding box center [1006, 447] width 225 height 13
click at [1018, 620] on span "Reject" at bounding box center [1030, 620] width 31 height 15
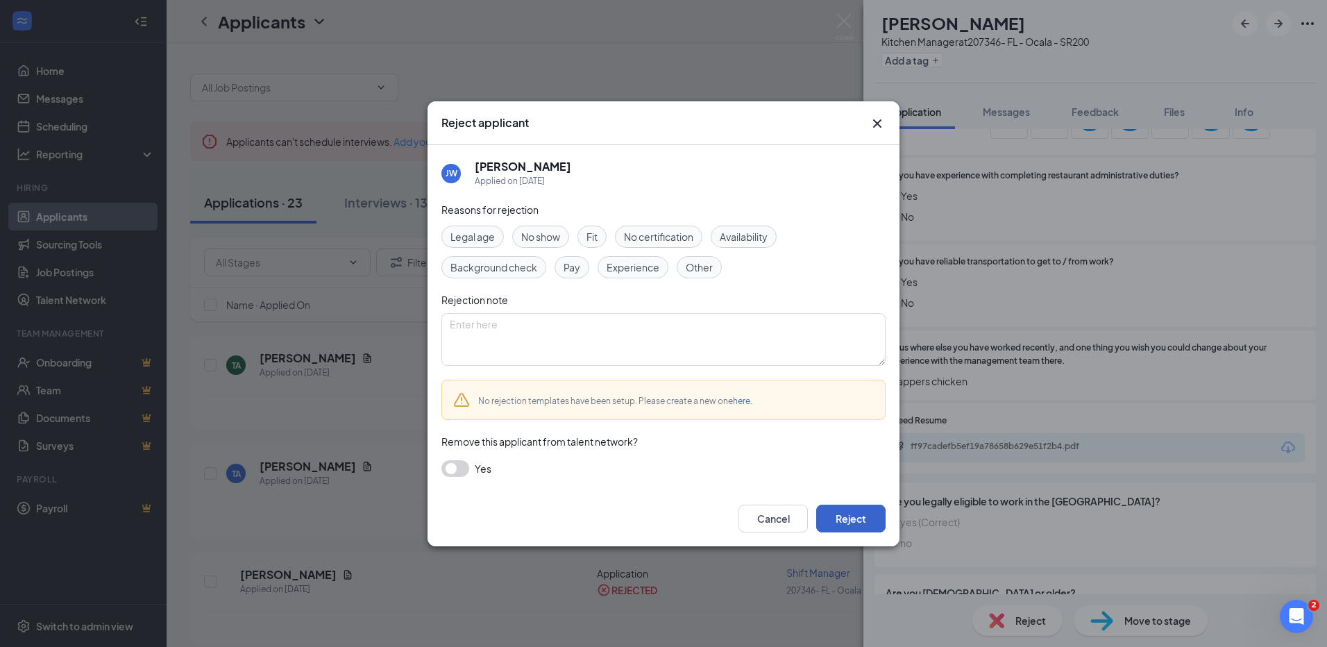
click at [835, 515] on button "Reject" at bounding box center [850, 518] width 69 height 28
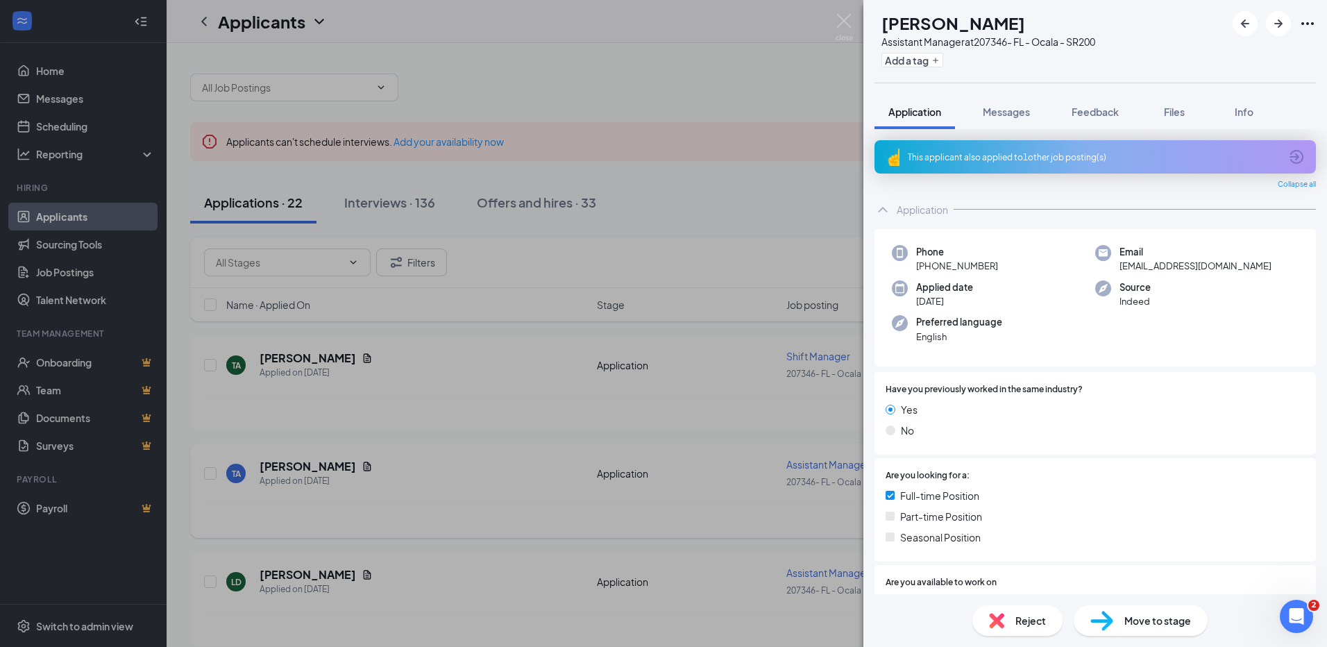
click at [407, 520] on div "[PERSON_NAME] Assistant Manager at 207346- [GEOGRAPHIC_DATA] - Ocala - SR200 Ad…" at bounding box center [663, 323] width 1327 height 647
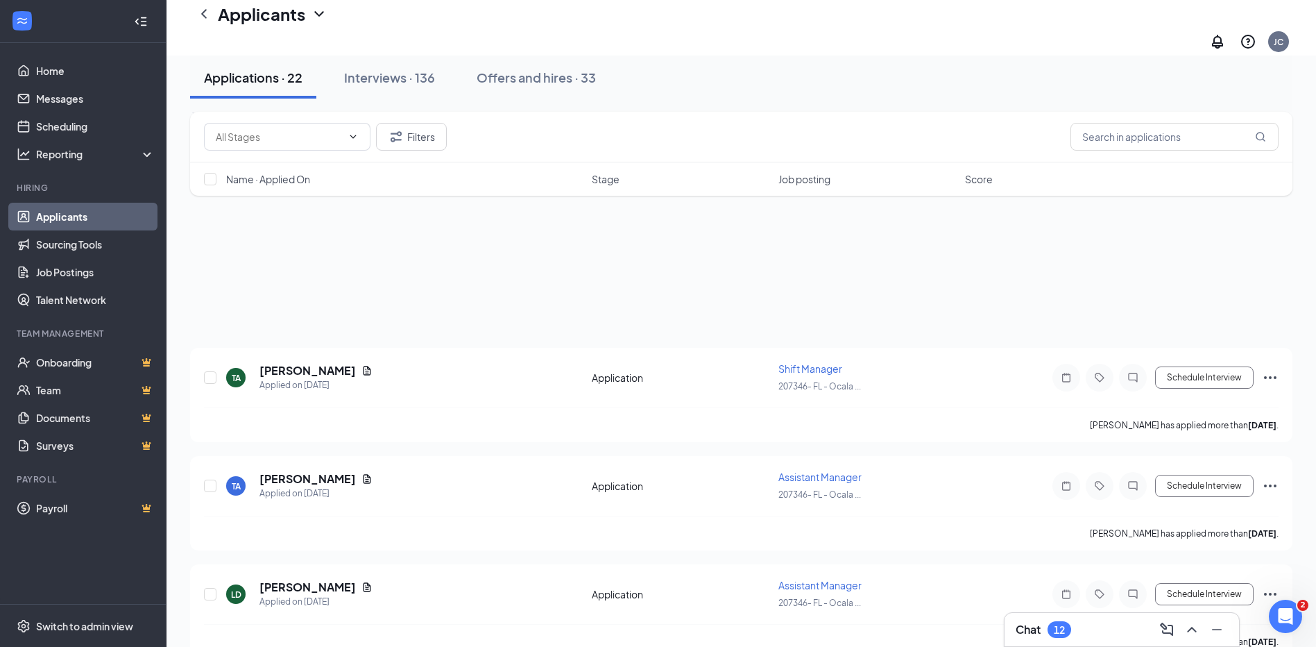
scroll to position [139, 0]
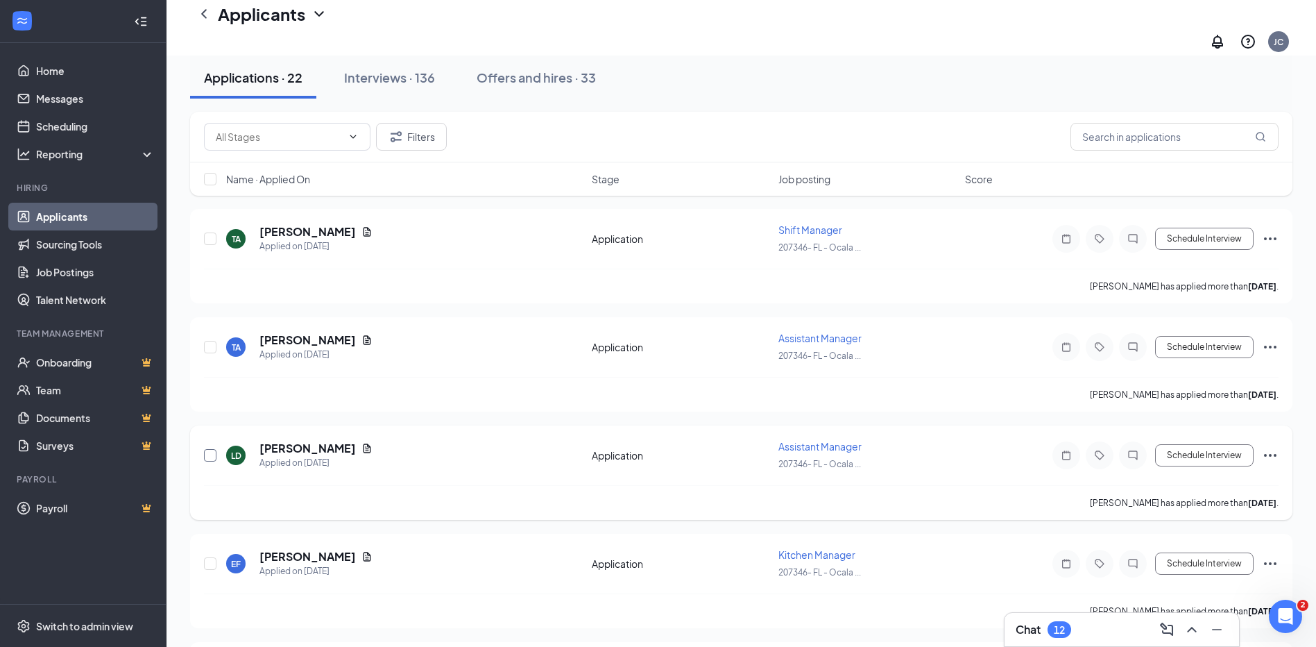
click at [212, 449] on input "checkbox" at bounding box center [210, 455] width 12 height 12
checkbox input "true"
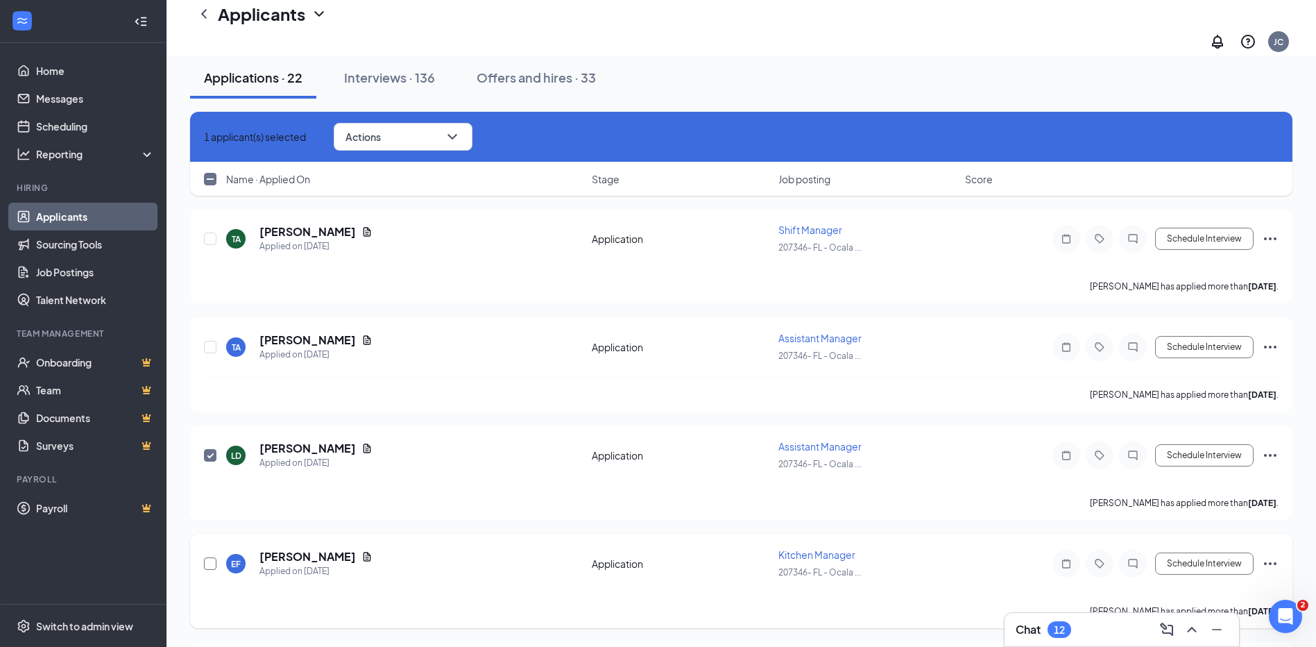
click at [207, 557] on input "checkbox" at bounding box center [210, 563] width 12 height 12
checkbox input "true"
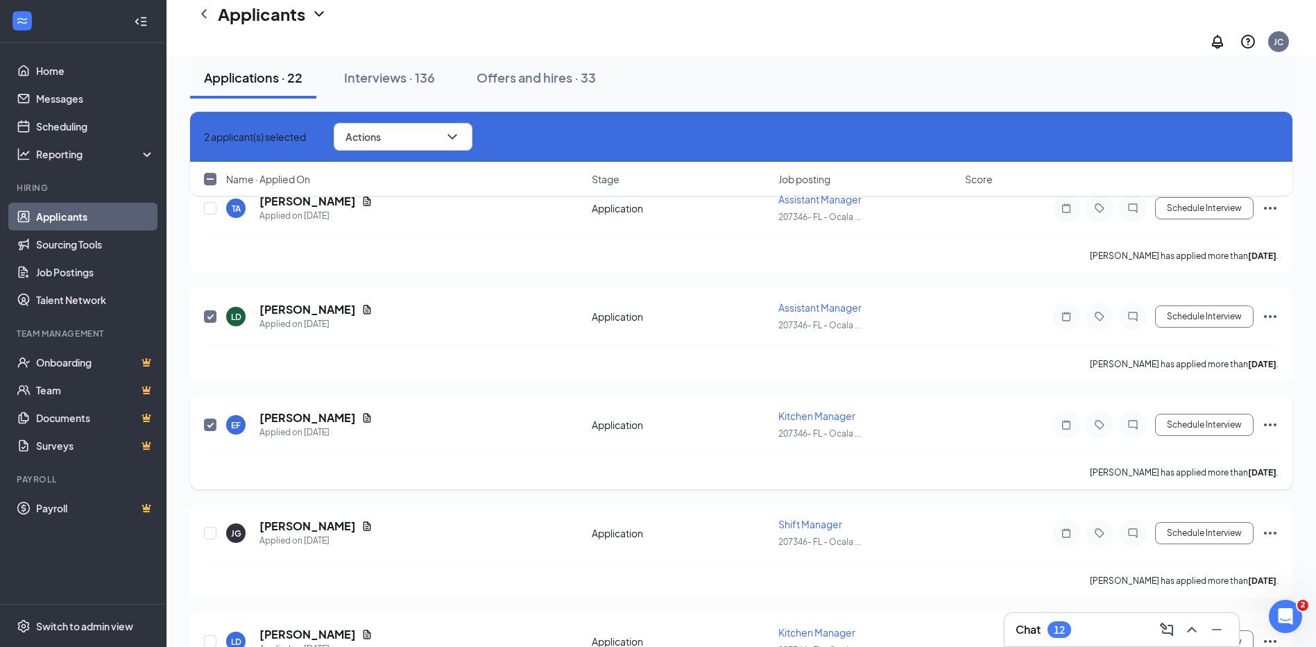
scroll to position [347, 0]
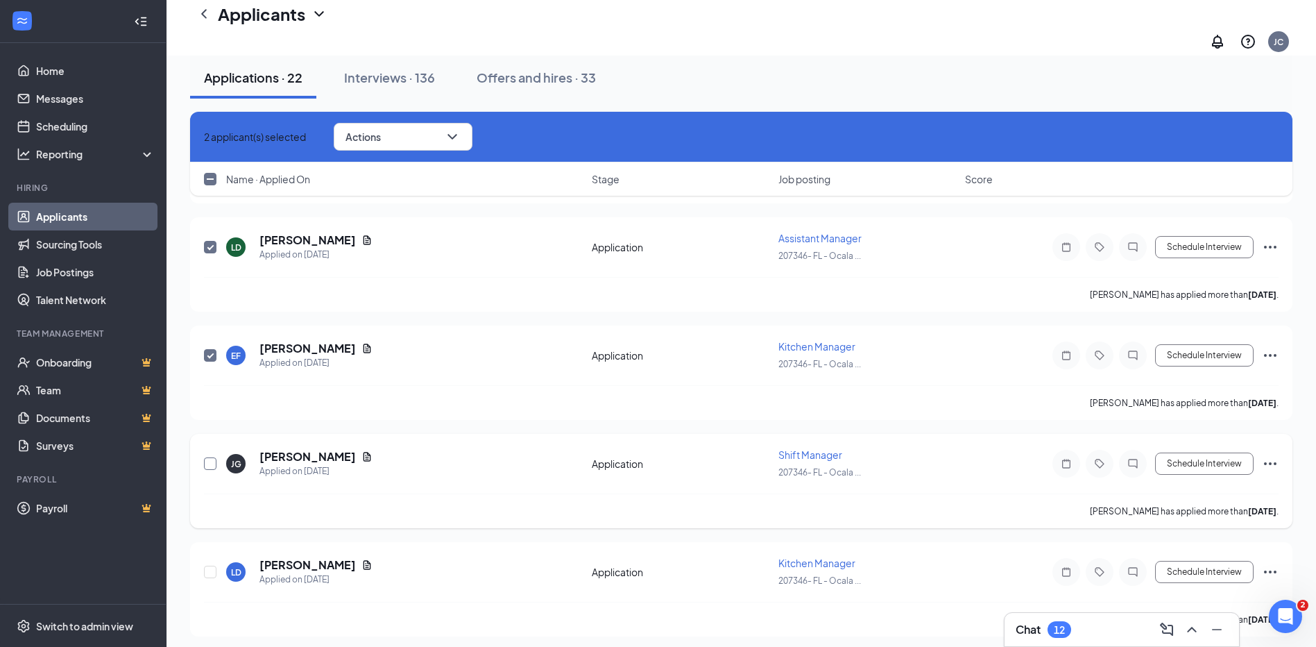
click at [212, 457] on input "checkbox" at bounding box center [210, 463] width 12 height 12
checkbox input "true"
click at [212, 565] on input "checkbox" at bounding box center [210, 571] width 12 height 12
checkbox input "true"
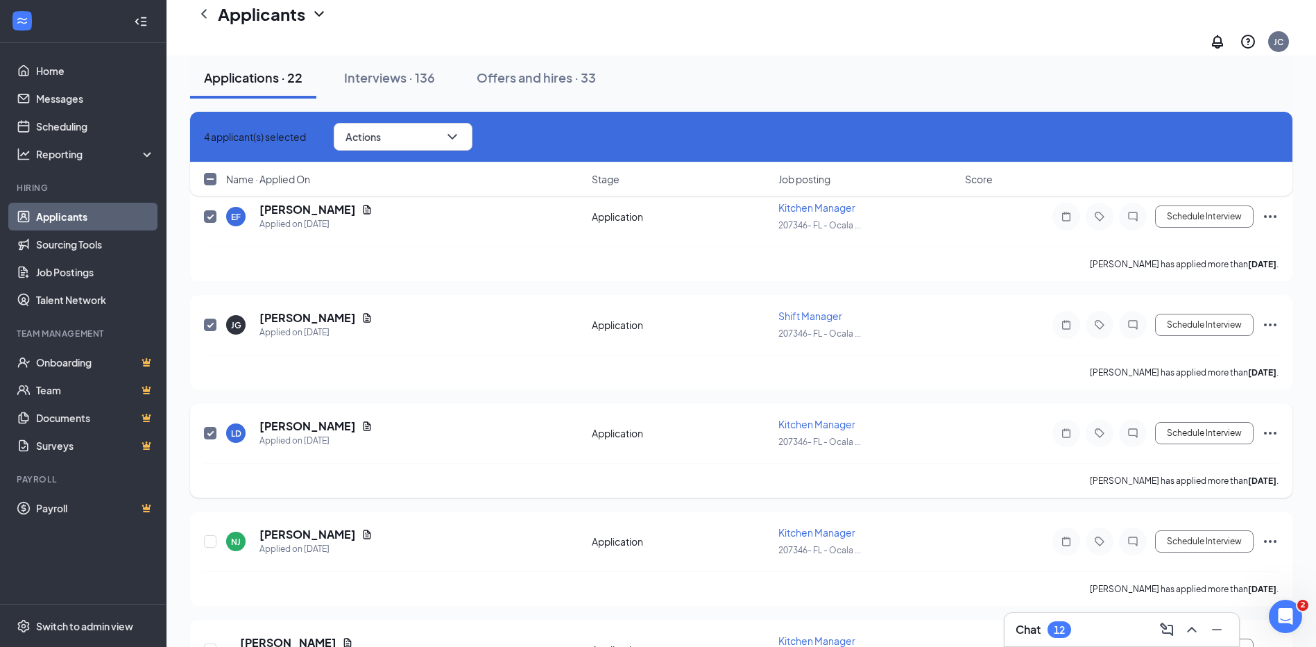
scroll to position [555, 0]
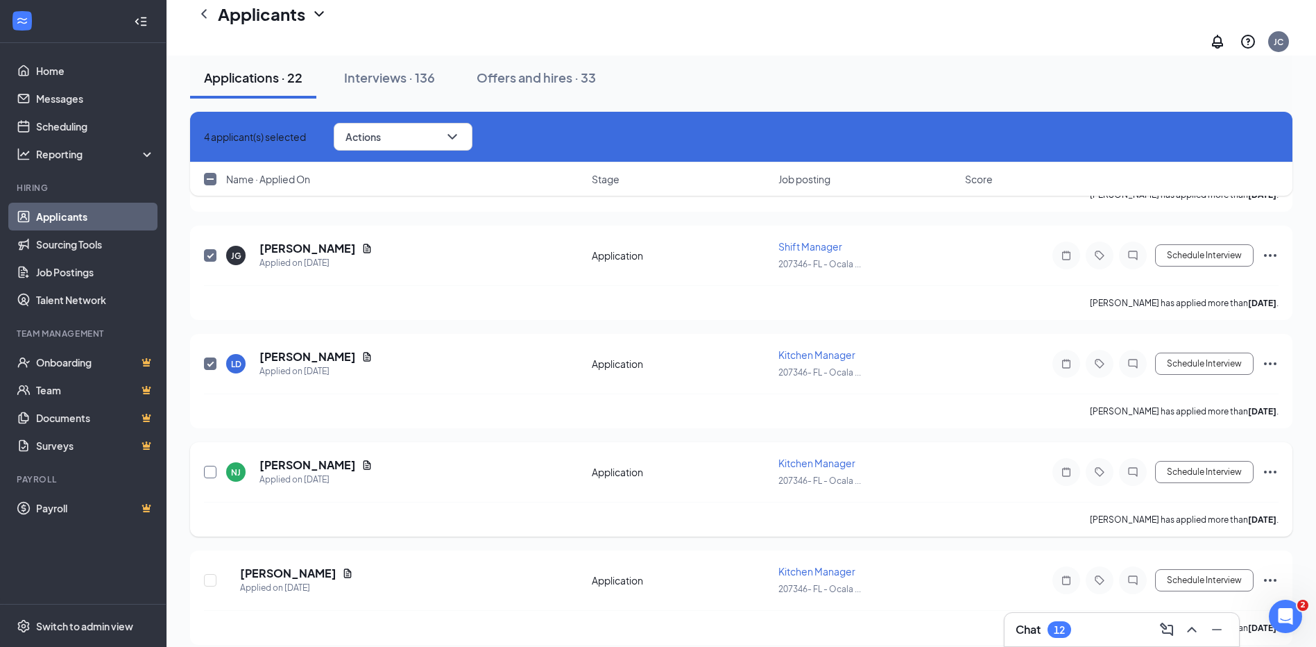
click at [212, 466] on input "checkbox" at bounding box center [210, 472] width 12 height 12
checkbox input "true"
click at [210, 574] on input "checkbox" at bounding box center [210, 580] width 12 height 12
checkbox input "true"
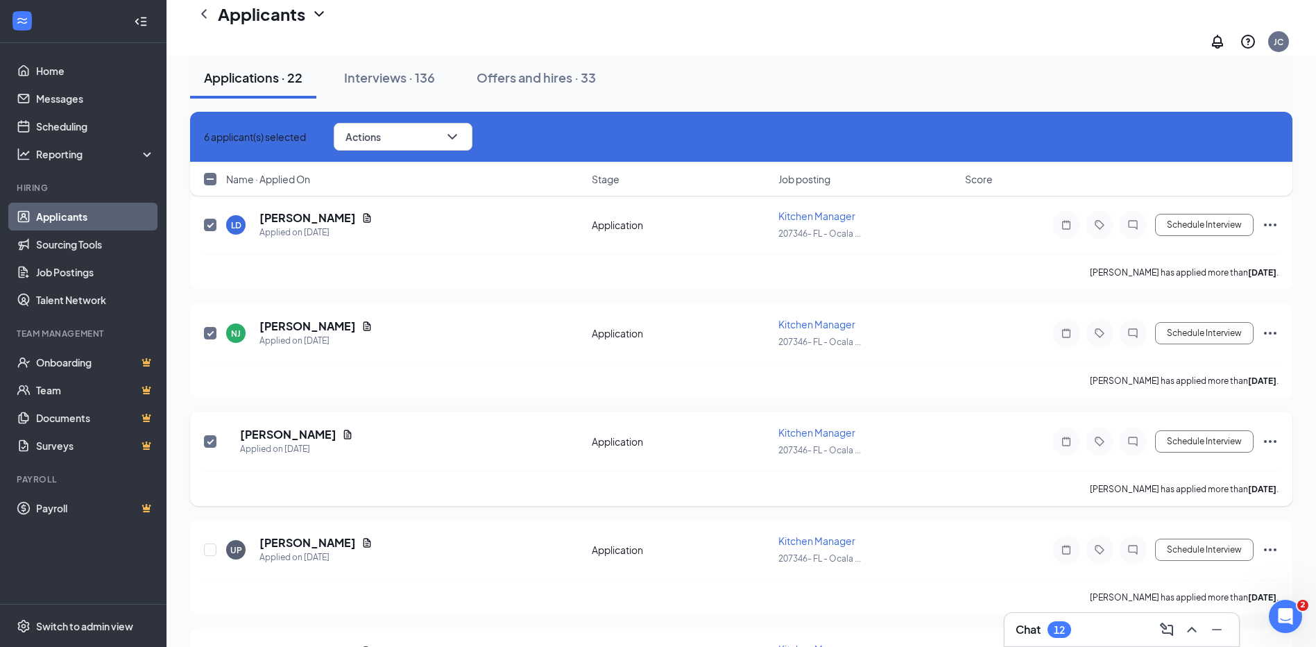
scroll to position [763, 0]
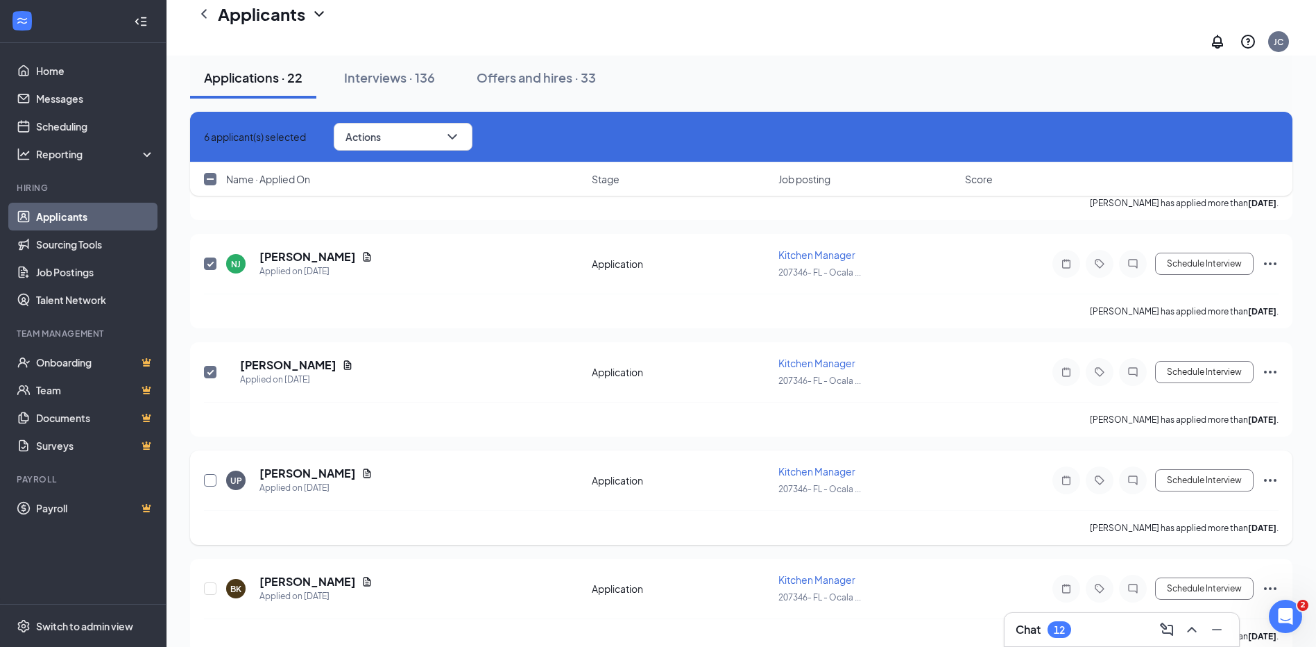
click at [210, 474] on input "checkbox" at bounding box center [210, 480] width 12 height 12
checkbox input "true"
click at [213, 582] on input "checkbox" at bounding box center [210, 588] width 12 height 12
checkbox input "true"
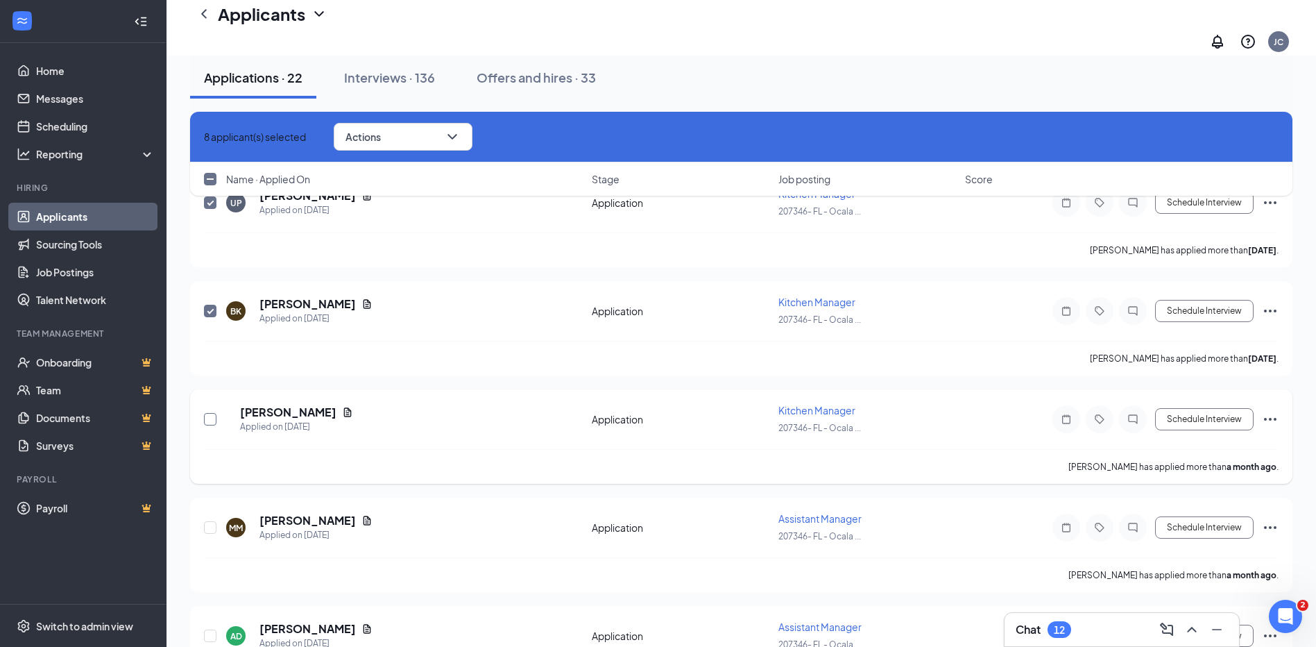
click at [206, 413] on input "checkbox" at bounding box center [210, 419] width 12 height 12
checkbox input "true"
click at [210, 521] on input "checkbox" at bounding box center [210, 527] width 12 height 12
checkbox input "true"
click at [212, 629] on input "checkbox" at bounding box center [210, 635] width 12 height 12
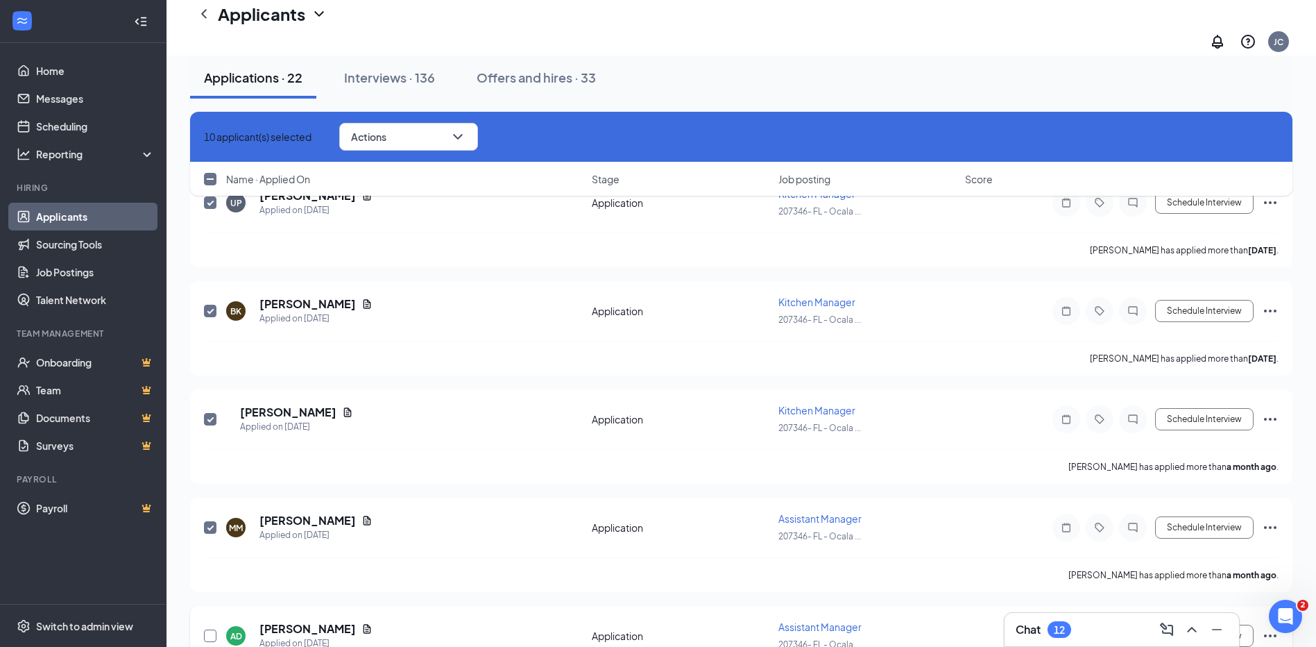
checkbox input "true"
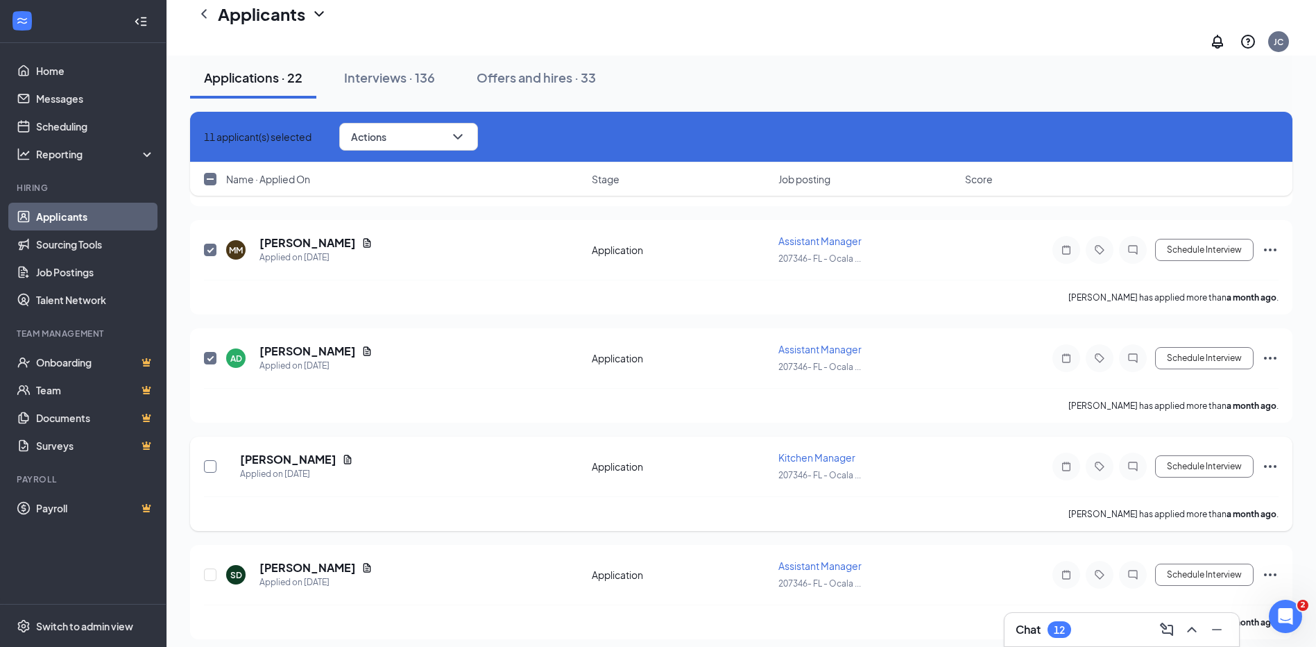
click at [213, 460] on input "checkbox" at bounding box center [210, 466] width 12 height 12
checkbox input "true"
click at [209, 568] on input "checkbox" at bounding box center [210, 574] width 12 height 12
checkbox input "true"
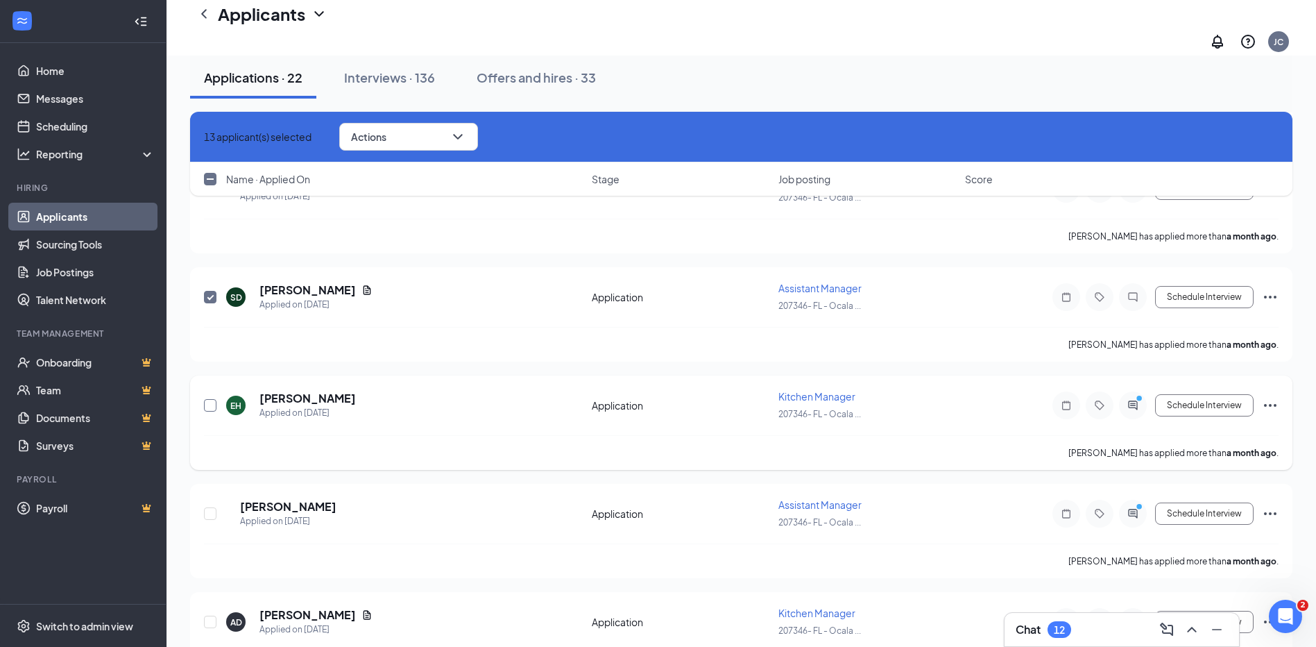
click at [210, 399] on input "checkbox" at bounding box center [210, 405] width 12 height 12
checkbox input "true"
click at [212, 507] on input "checkbox" at bounding box center [210, 513] width 12 height 12
checkbox input "true"
click at [207, 615] on input "checkbox" at bounding box center [210, 621] width 12 height 12
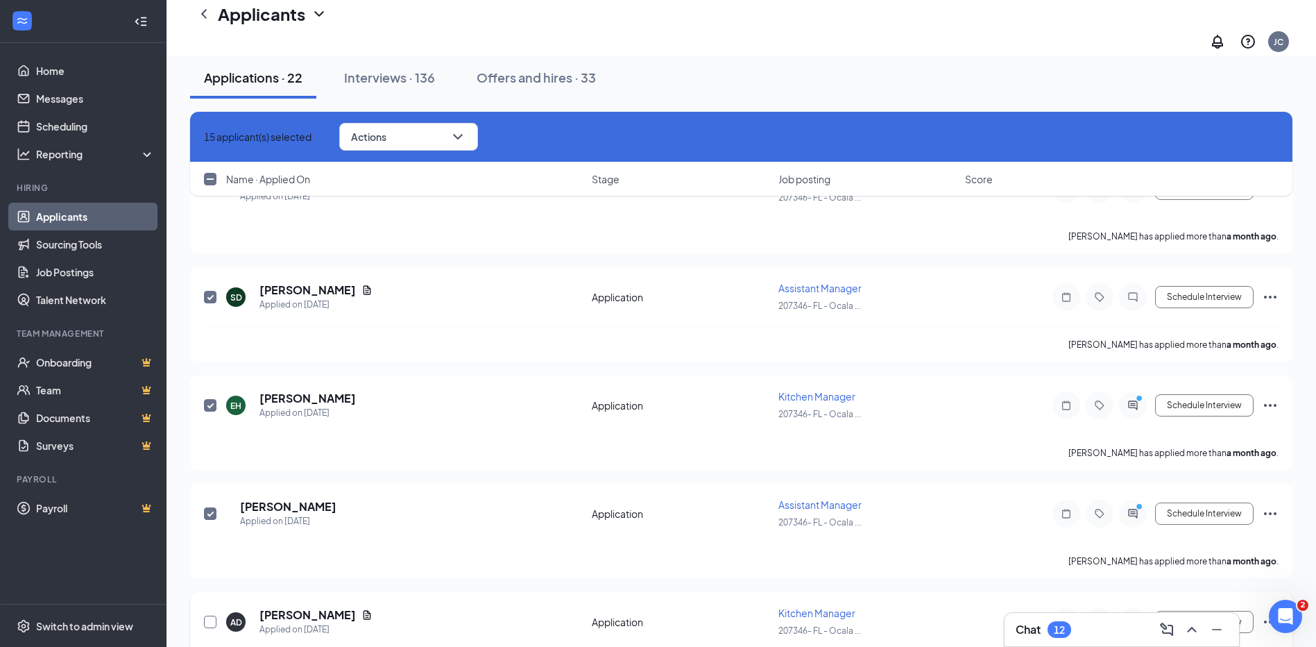
checkbox input "true"
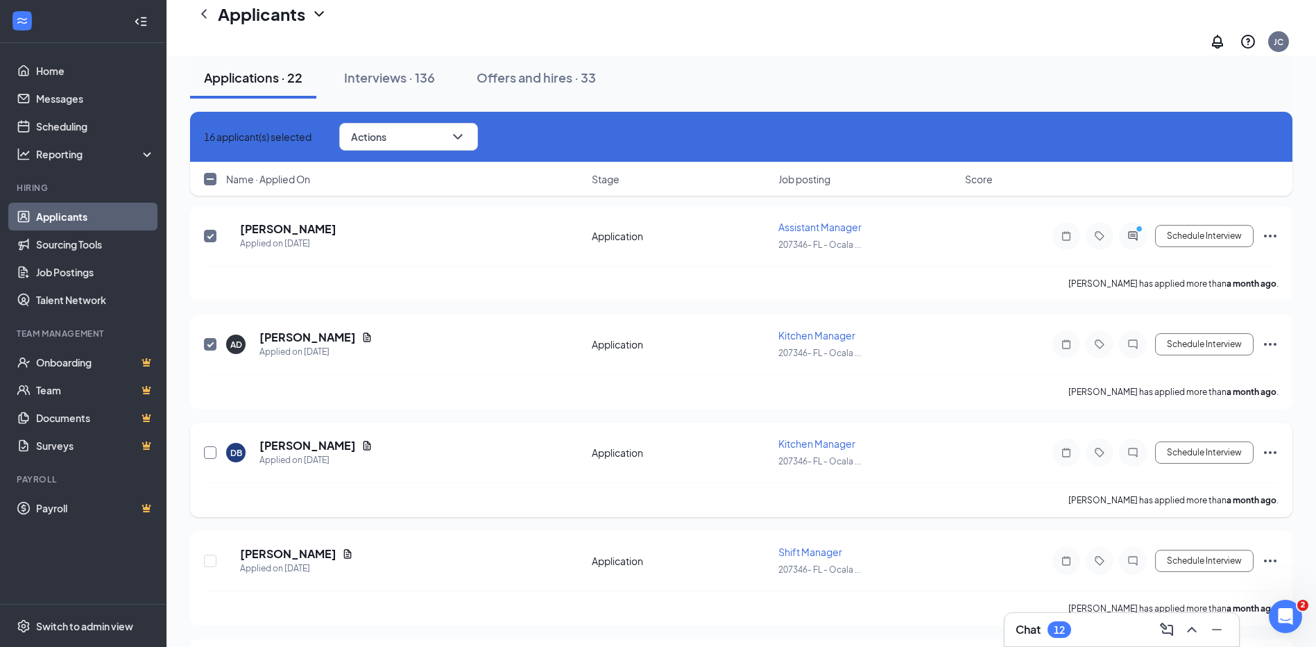
click at [211, 446] on input "checkbox" at bounding box center [210, 452] width 12 height 12
checkbox input "true"
click at [210, 554] on input "checkbox" at bounding box center [210, 560] width 12 height 12
checkbox input "true"
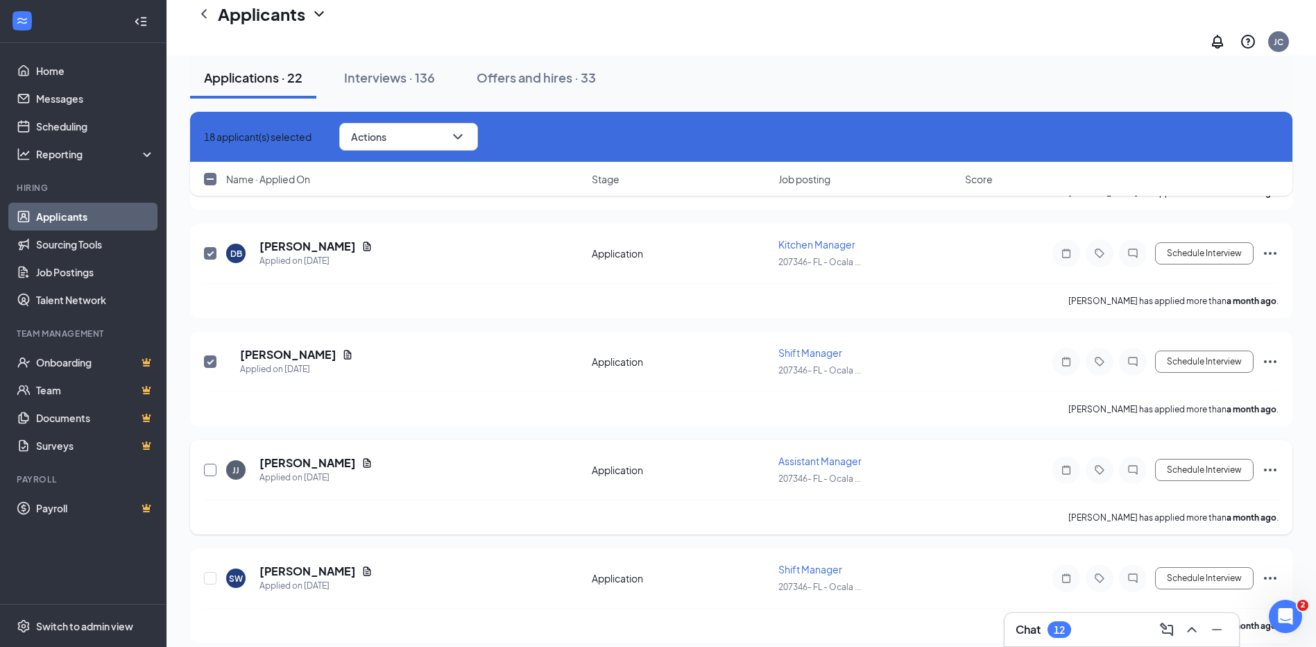
click at [207, 463] on input "checkbox" at bounding box center [210, 469] width 12 height 12
checkbox input "true"
click at [212, 572] on input "checkbox" at bounding box center [210, 578] width 12 height 12
checkbox input "true"
click at [466, 134] on icon "ChevronDown" at bounding box center [458, 136] width 17 height 17
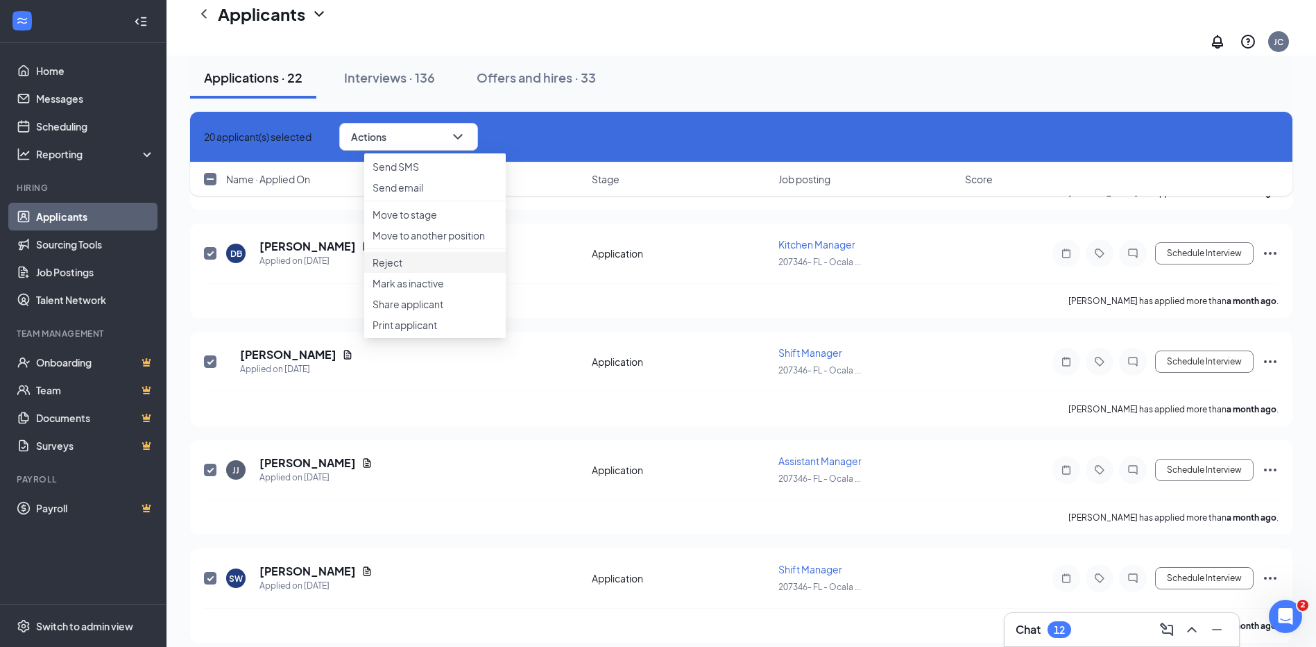
click at [409, 269] on p "Reject" at bounding box center [435, 262] width 125 height 14
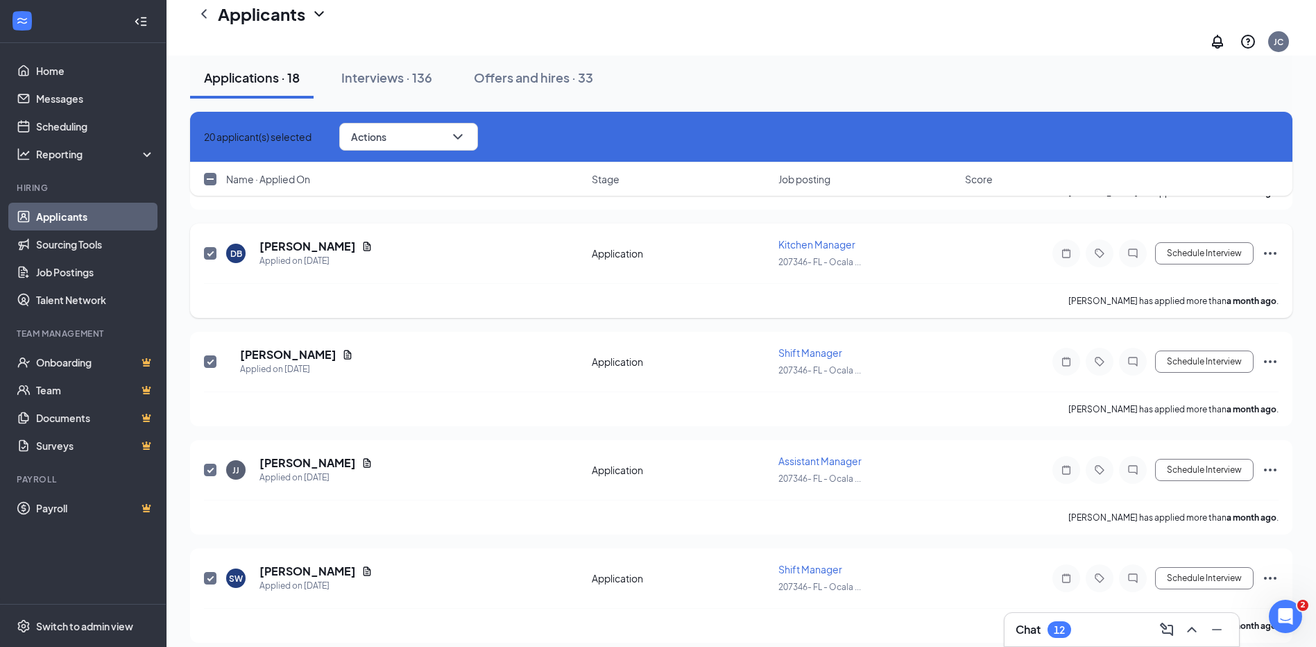
checkbox input "false"
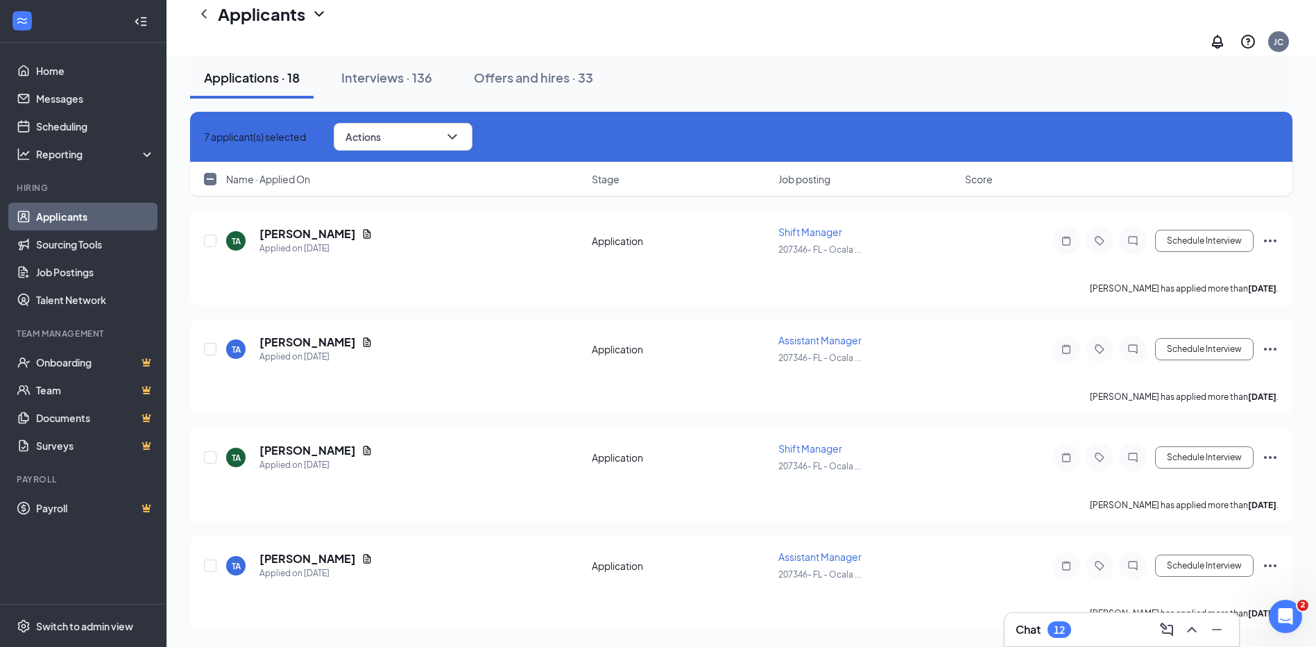
scroll to position [1098, 0]
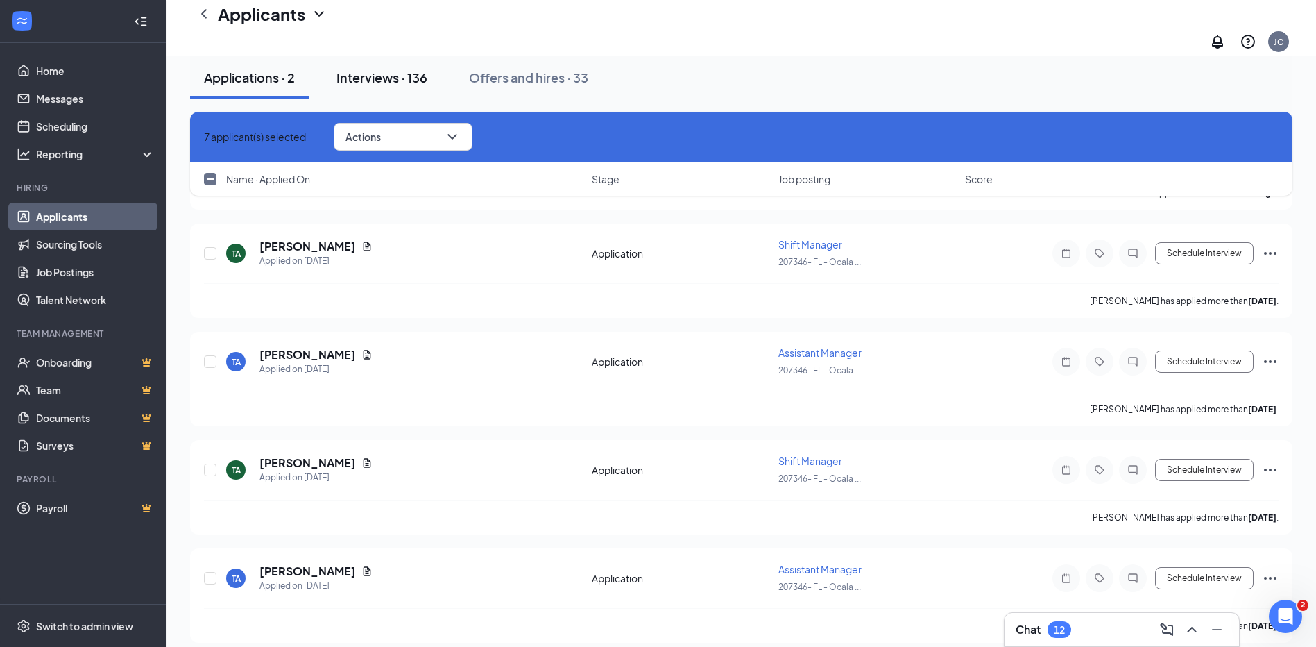
click at [365, 81] on div "Interviews · 136" at bounding box center [381, 77] width 91 height 17
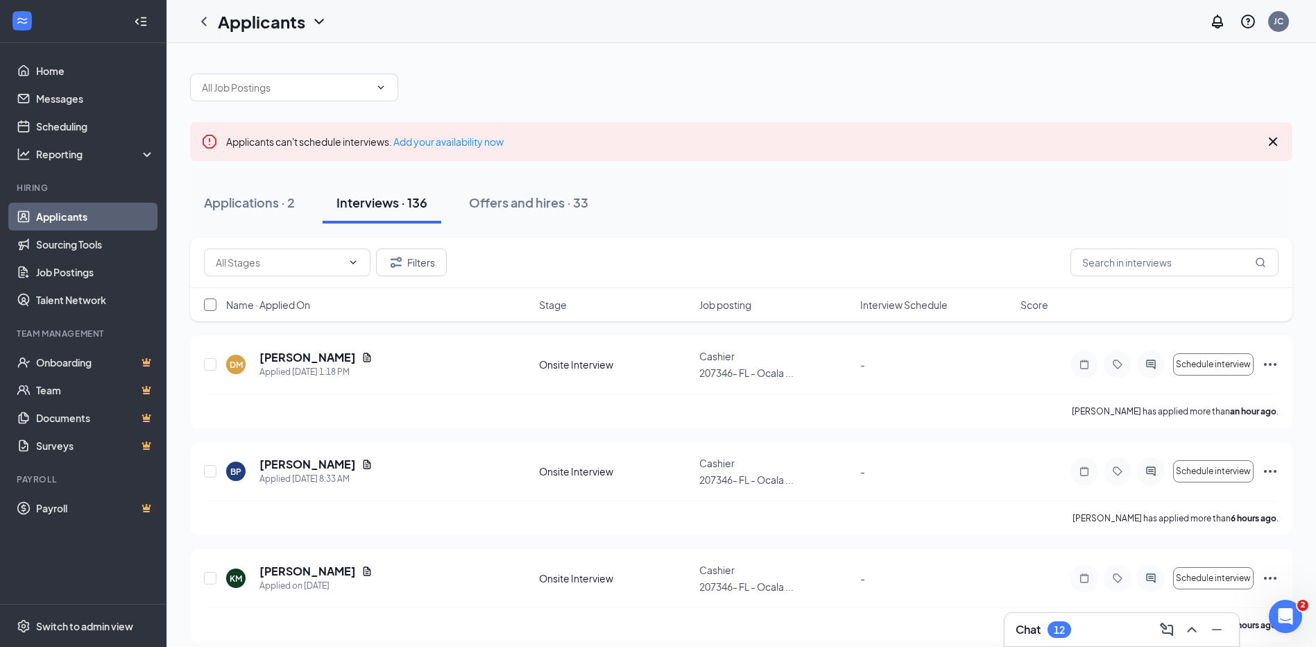
click at [213, 308] on input "checkbox" at bounding box center [210, 304] width 12 height 12
checkbox input "true"
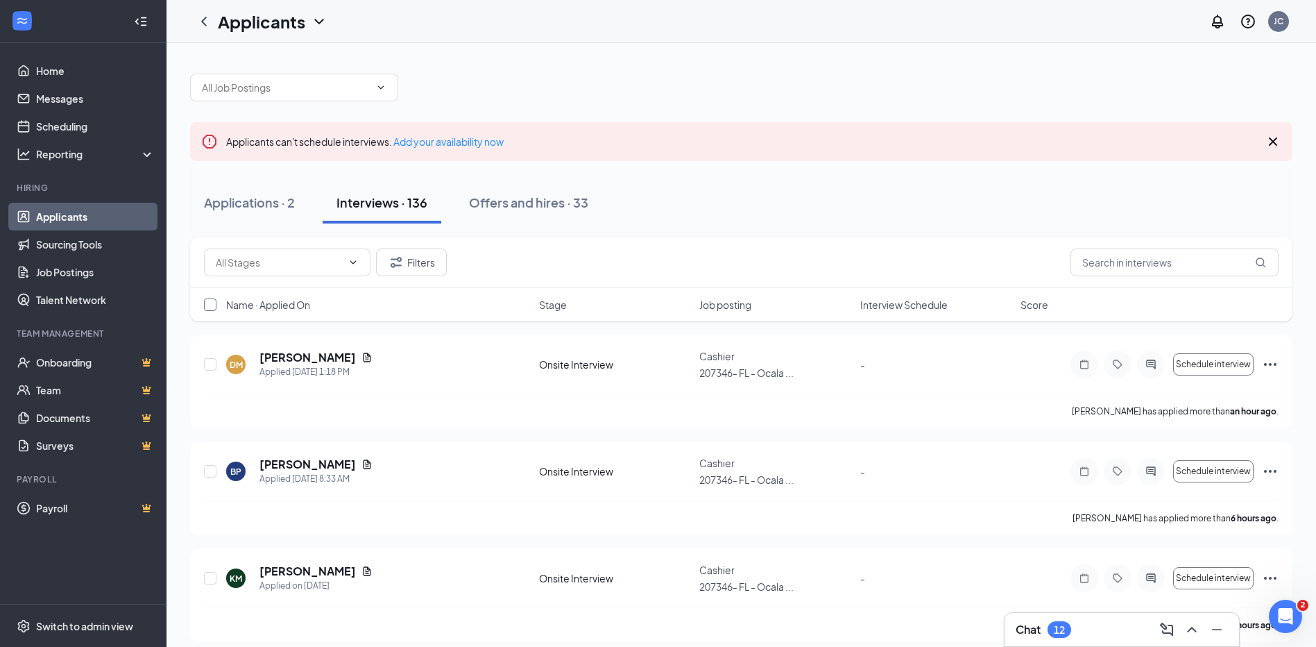
checkbox input "true"
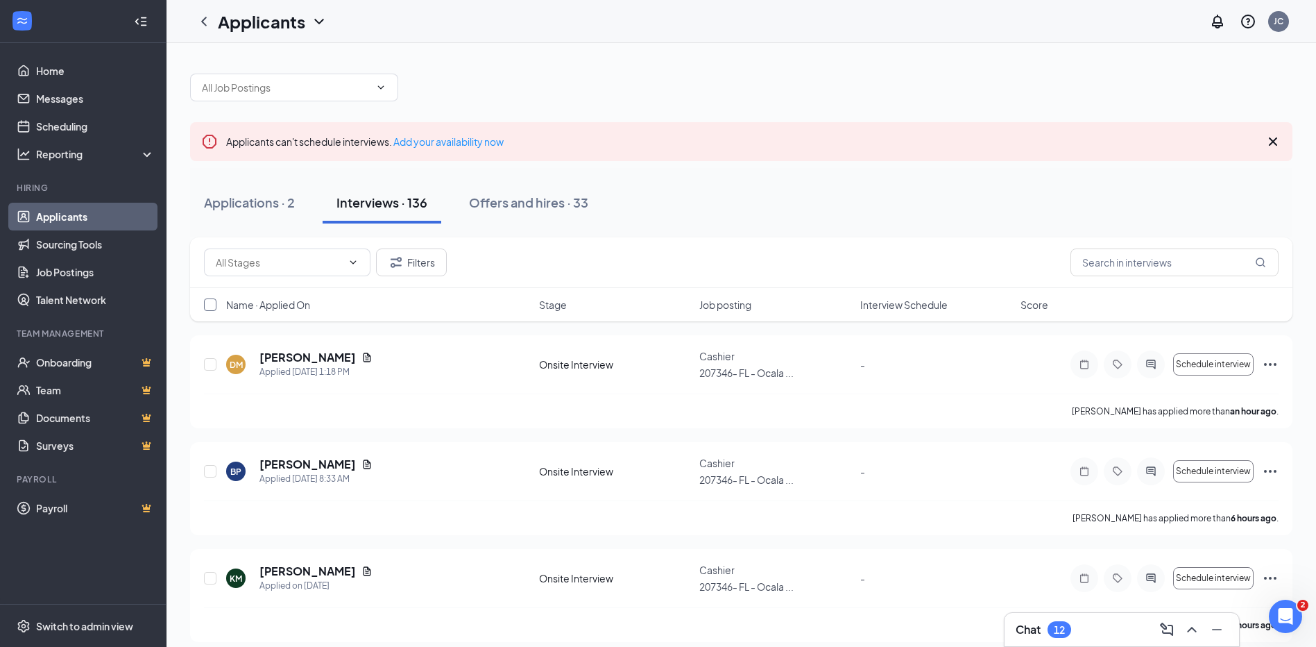
checkbox input "true"
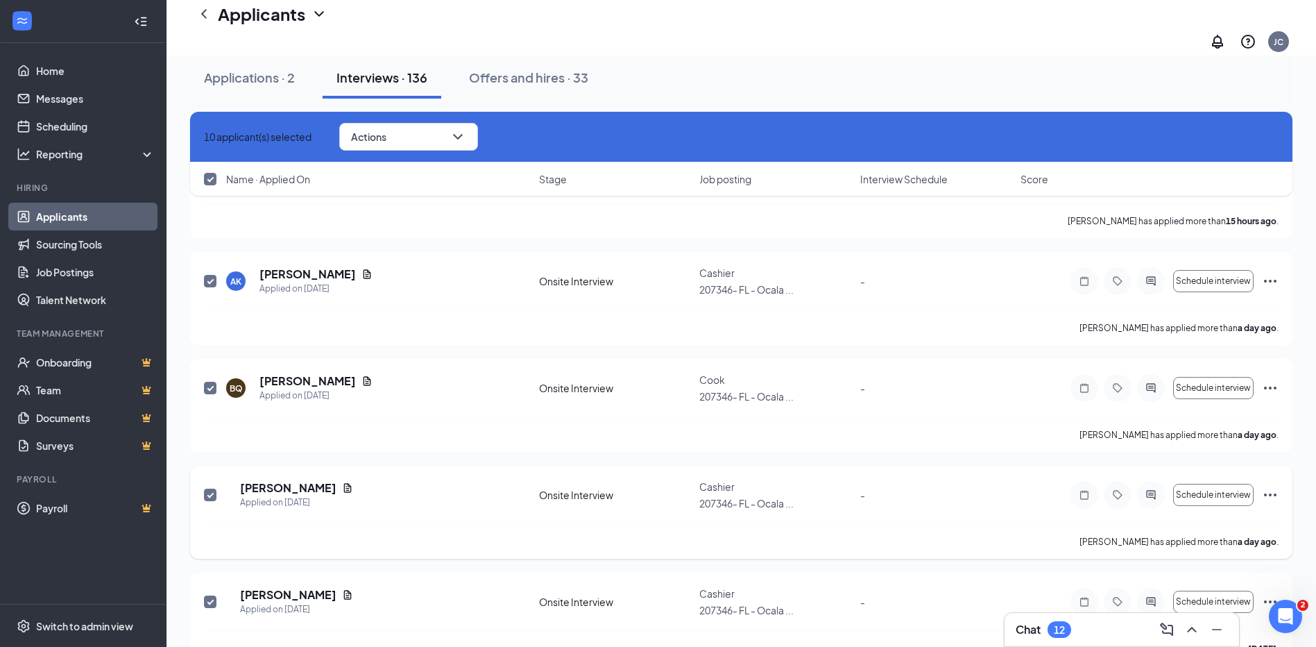
scroll to position [746, 0]
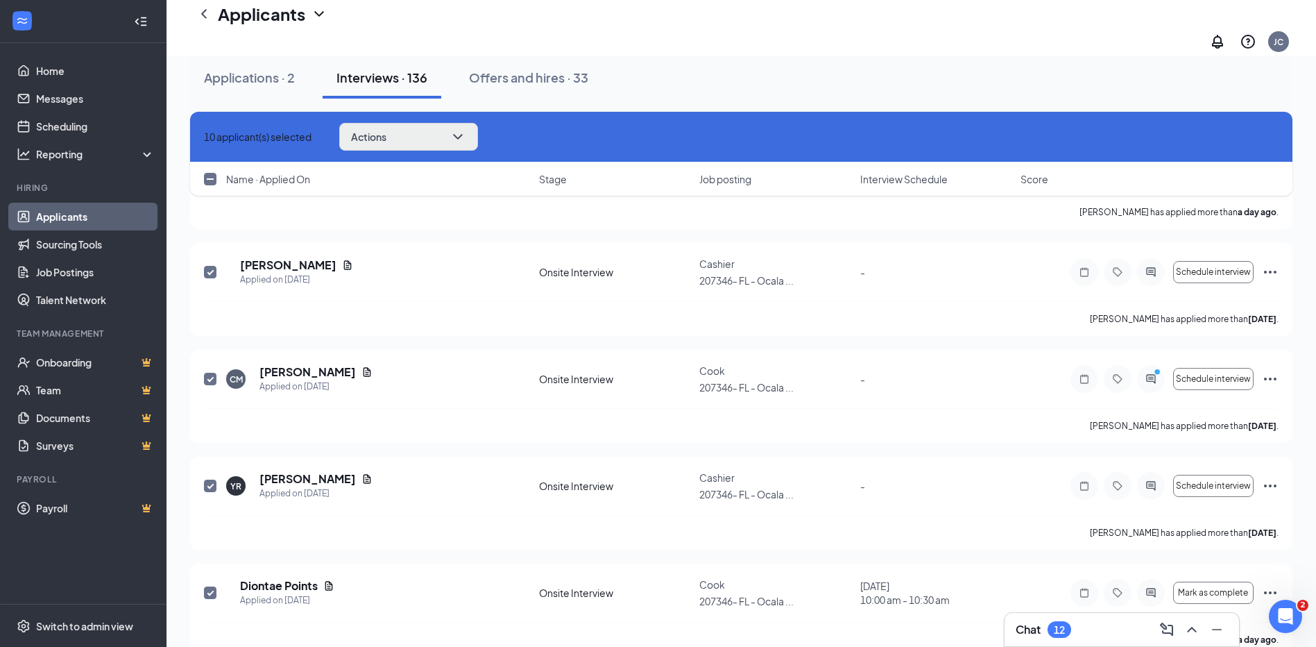
checkbox input "false"
click at [466, 139] on icon "ChevronDown" at bounding box center [458, 136] width 17 height 17
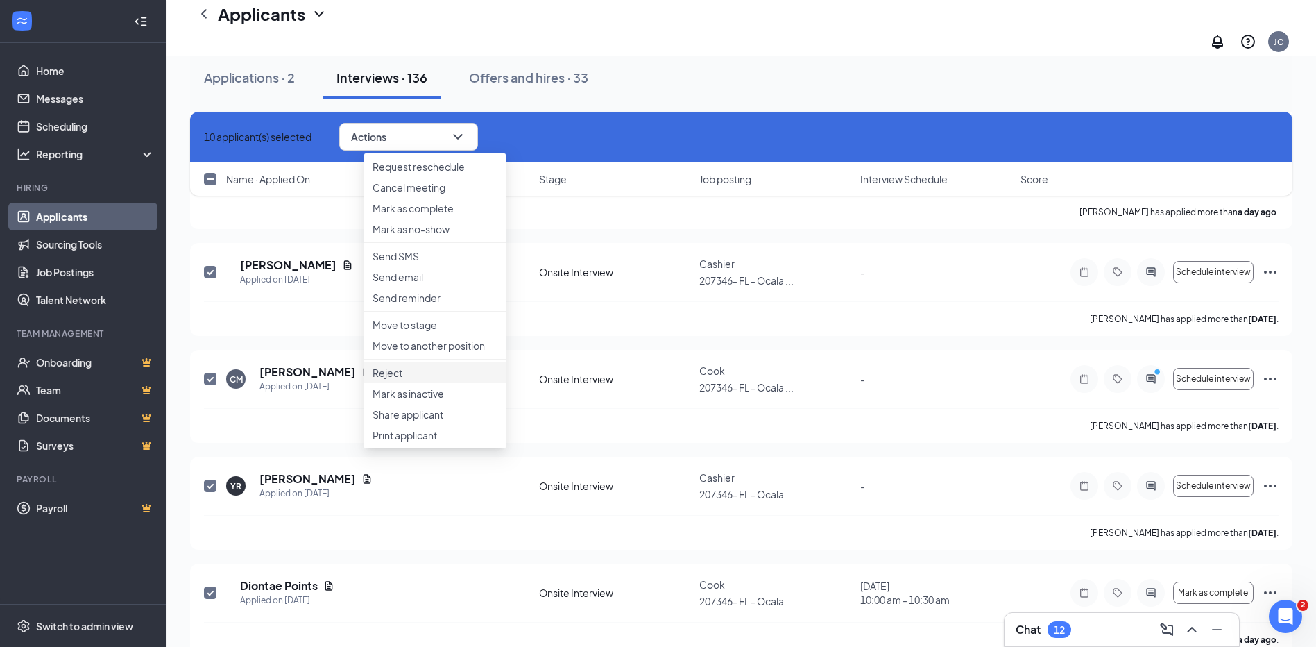
click at [411, 380] on p "Reject" at bounding box center [435, 373] width 125 height 14
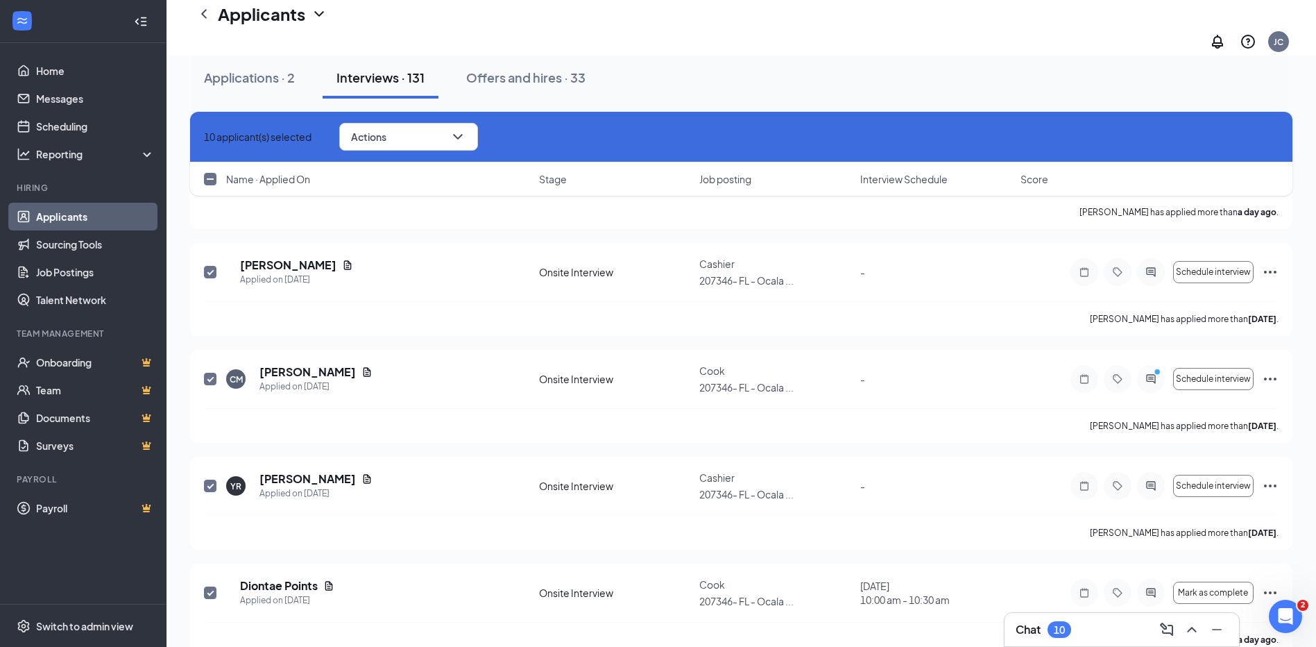
checkbox input "false"
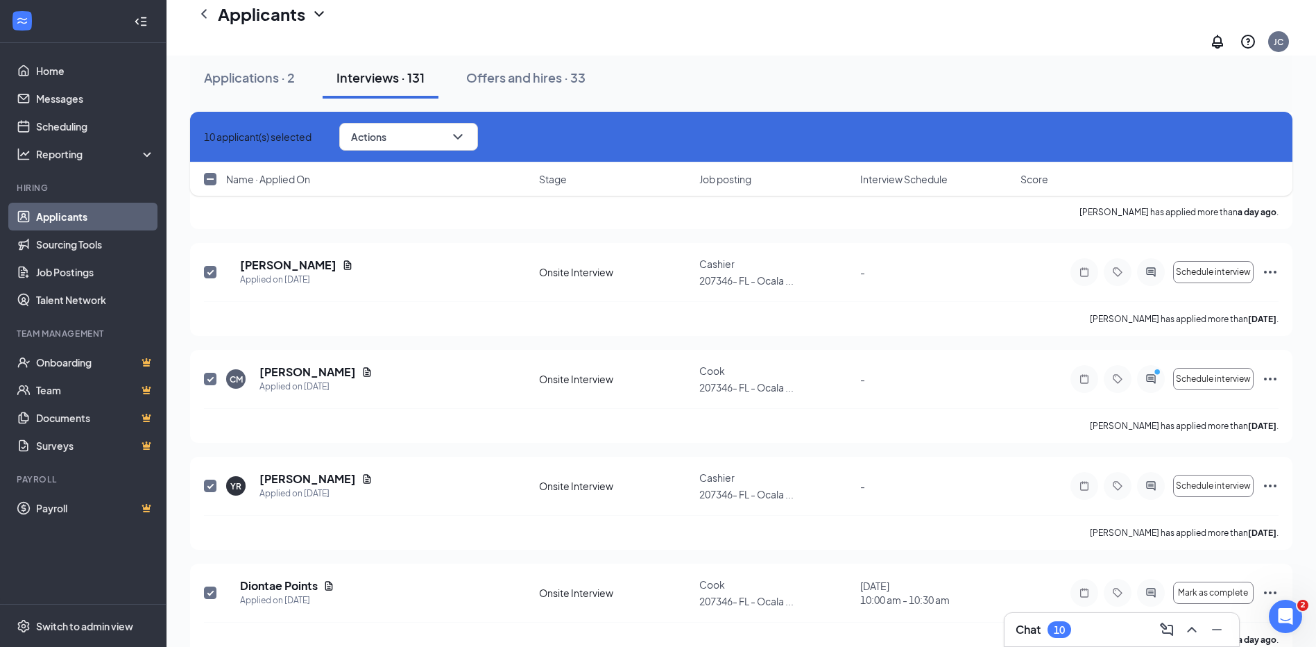
checkbox input "false"
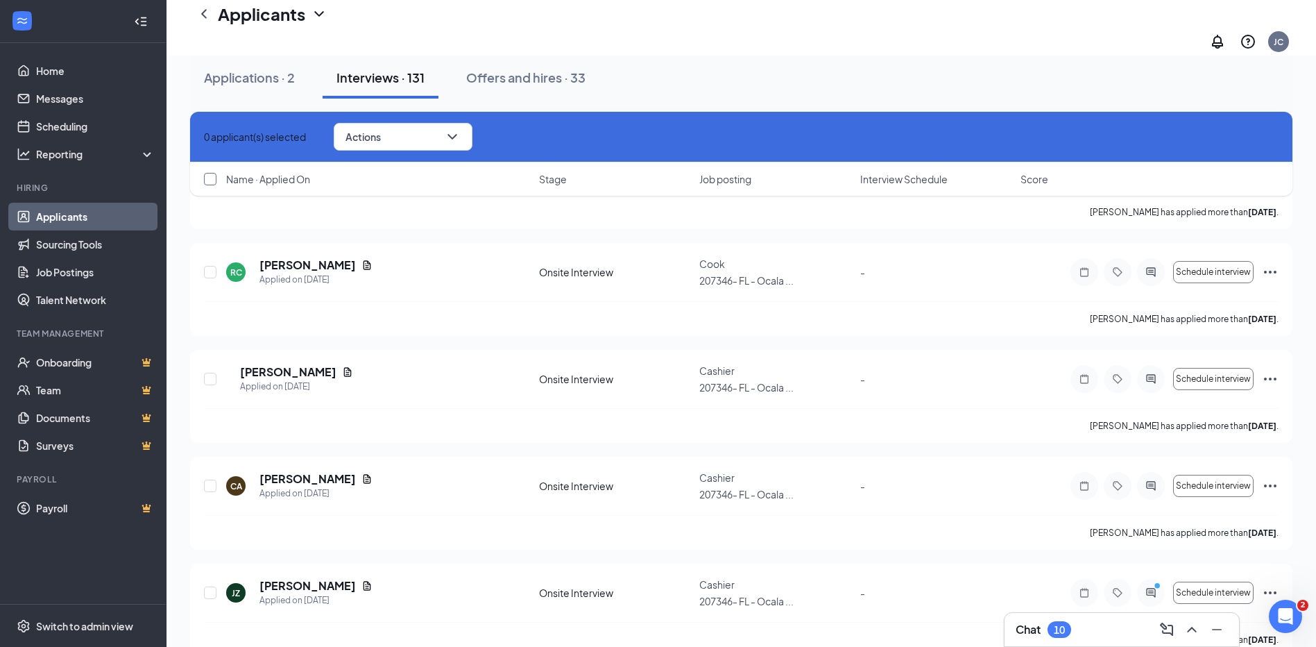
click at [207, 178] on input "checkbox" at bounding box center [210, 179] width 12 height 12
checkbox input "true"
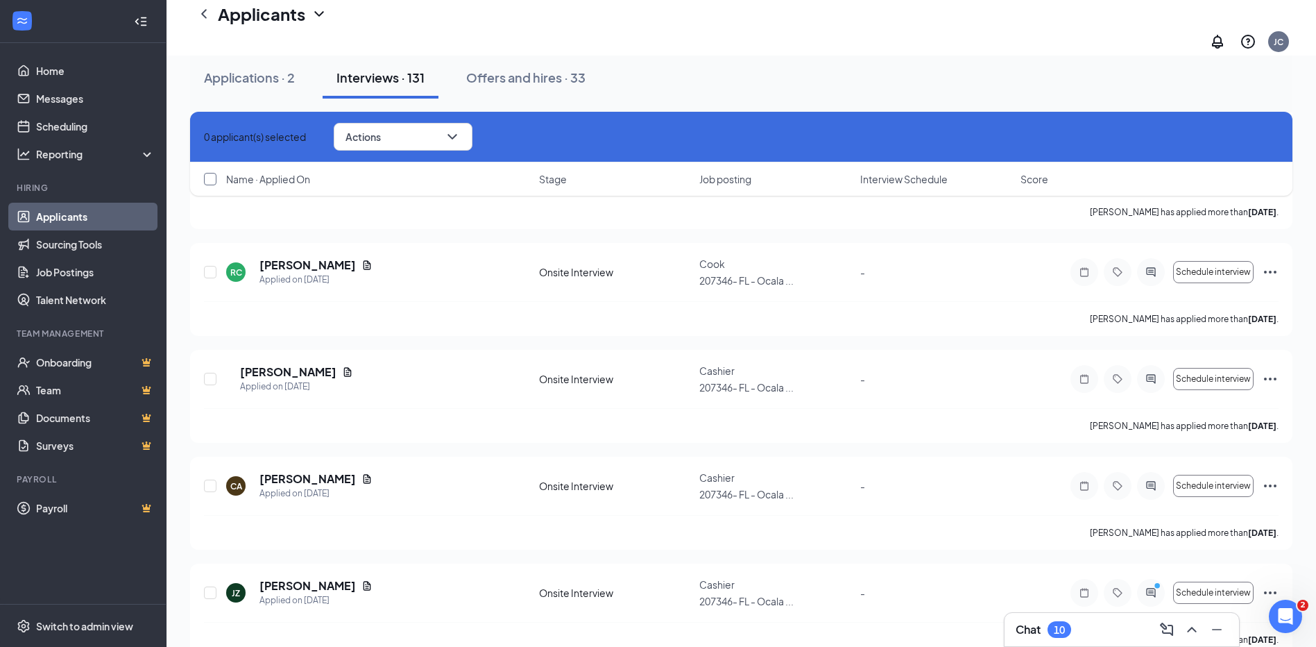
checkbox input "true"
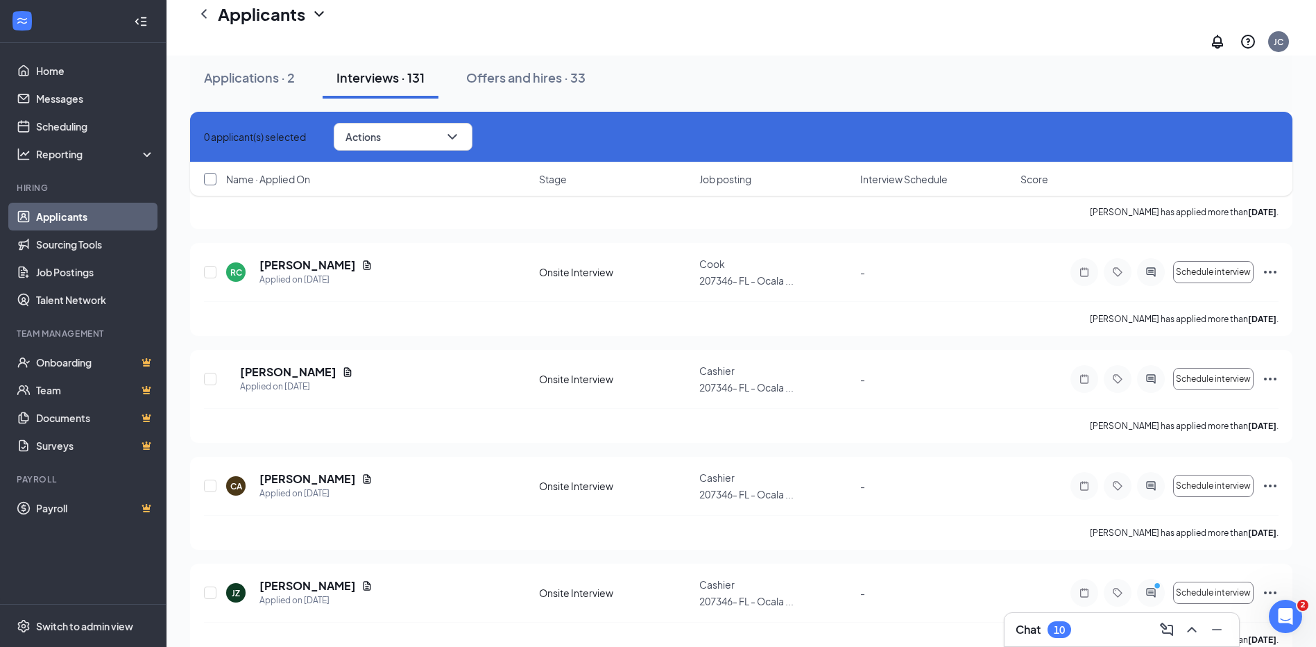
checkbox input "true"
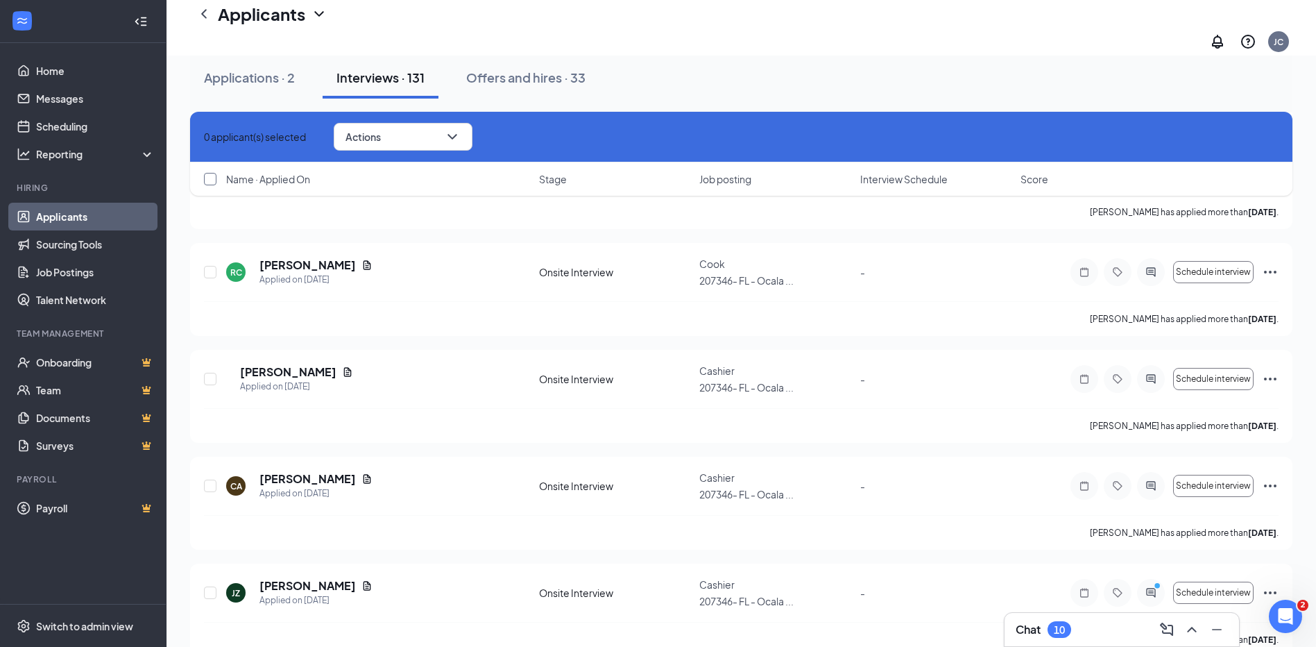
checkbox input "true"
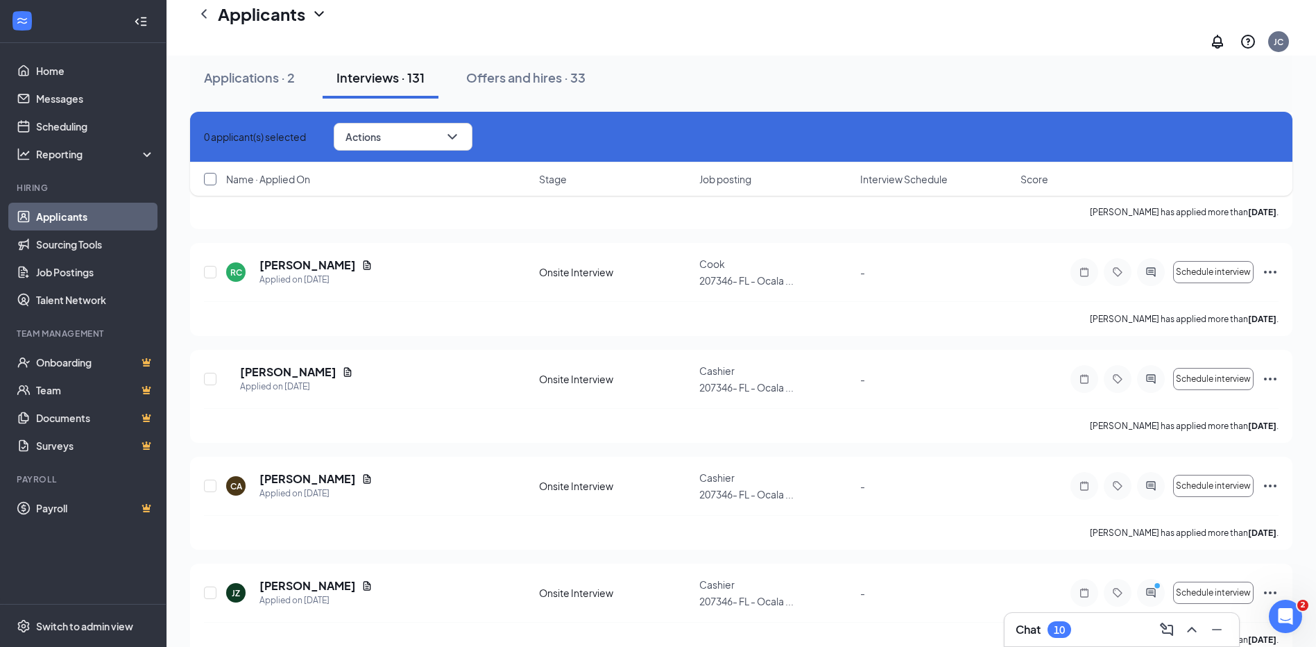
checkbox input "true"
click at [466, 132] on icon "ChevronDown" at bounding box center [458, 136] width 17 height 17
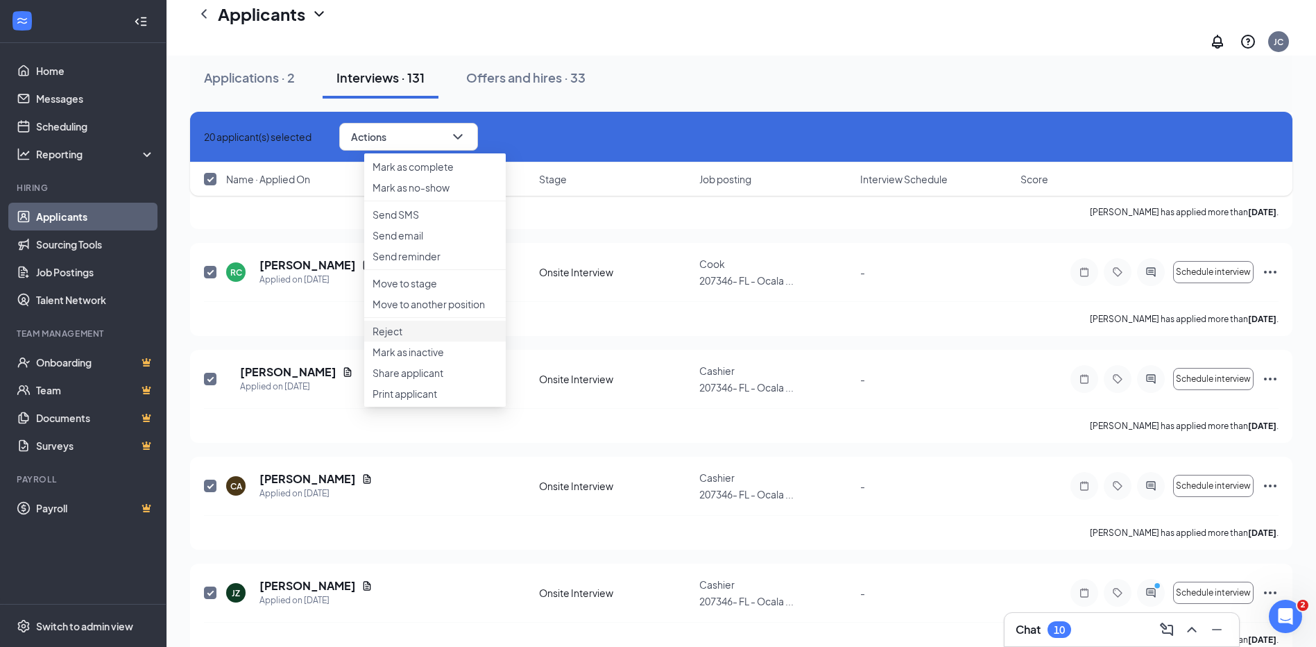
click at [406, 338] on p "Reject" at bounding box center [435, 331] width 125 height 14
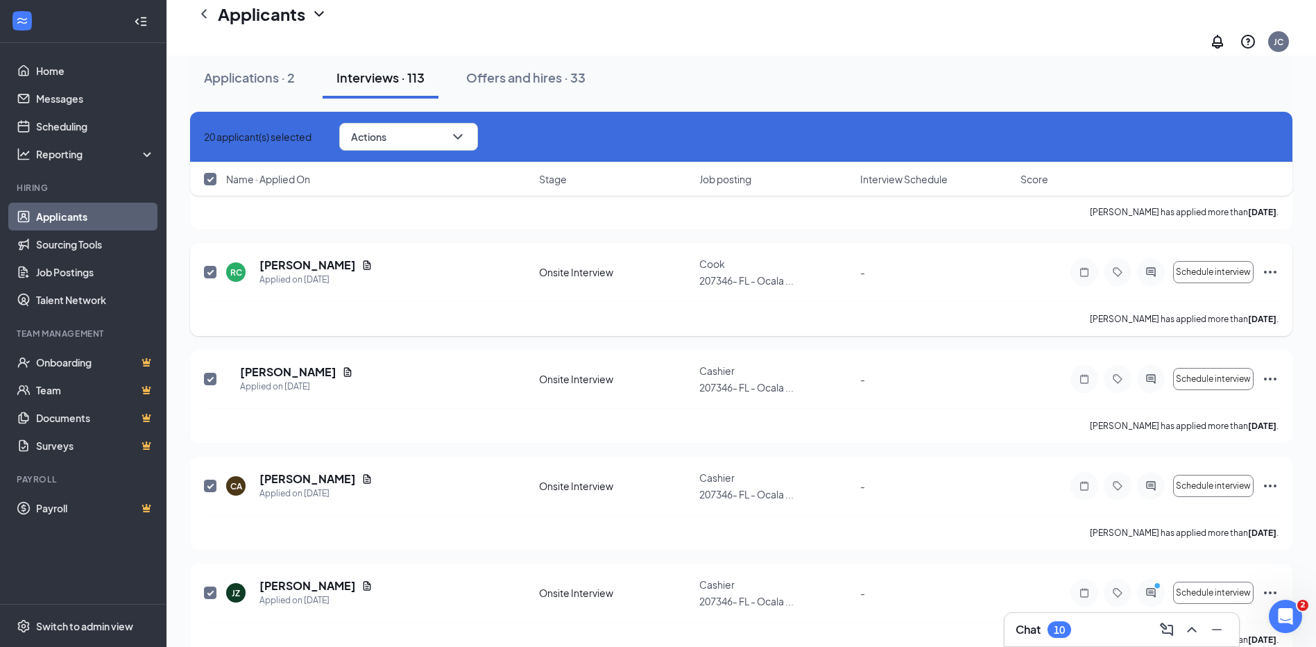
checkbox input "false"
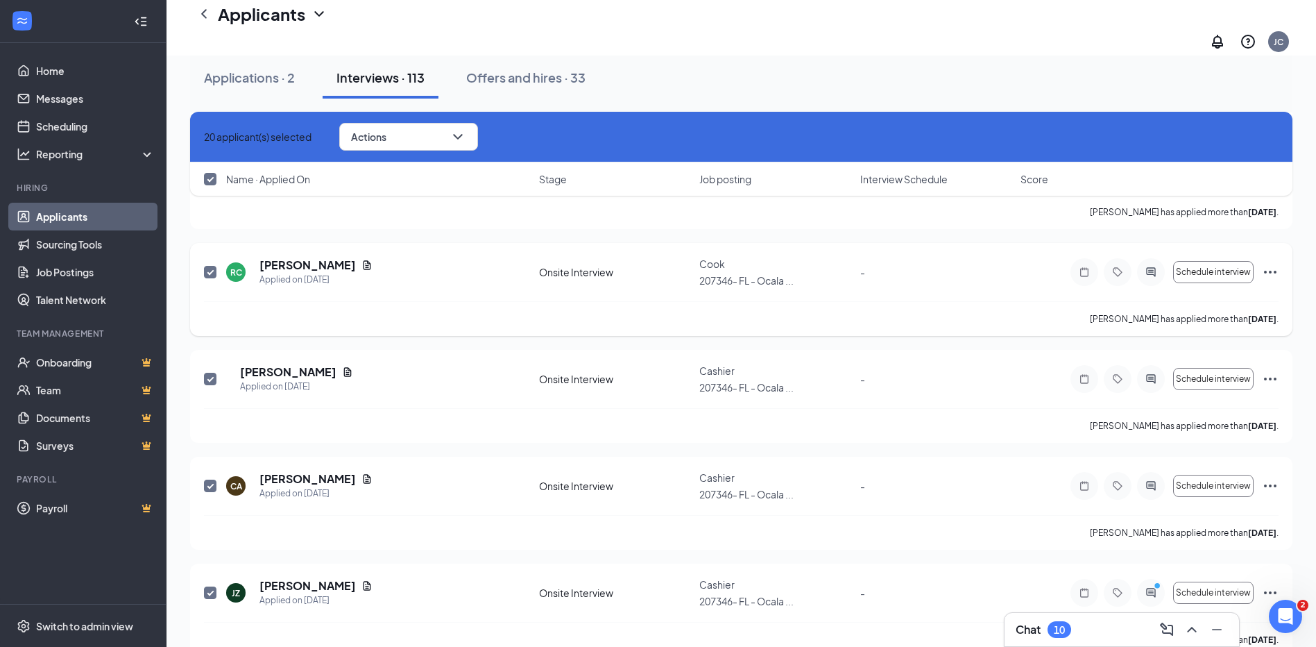
checkbox input "false"
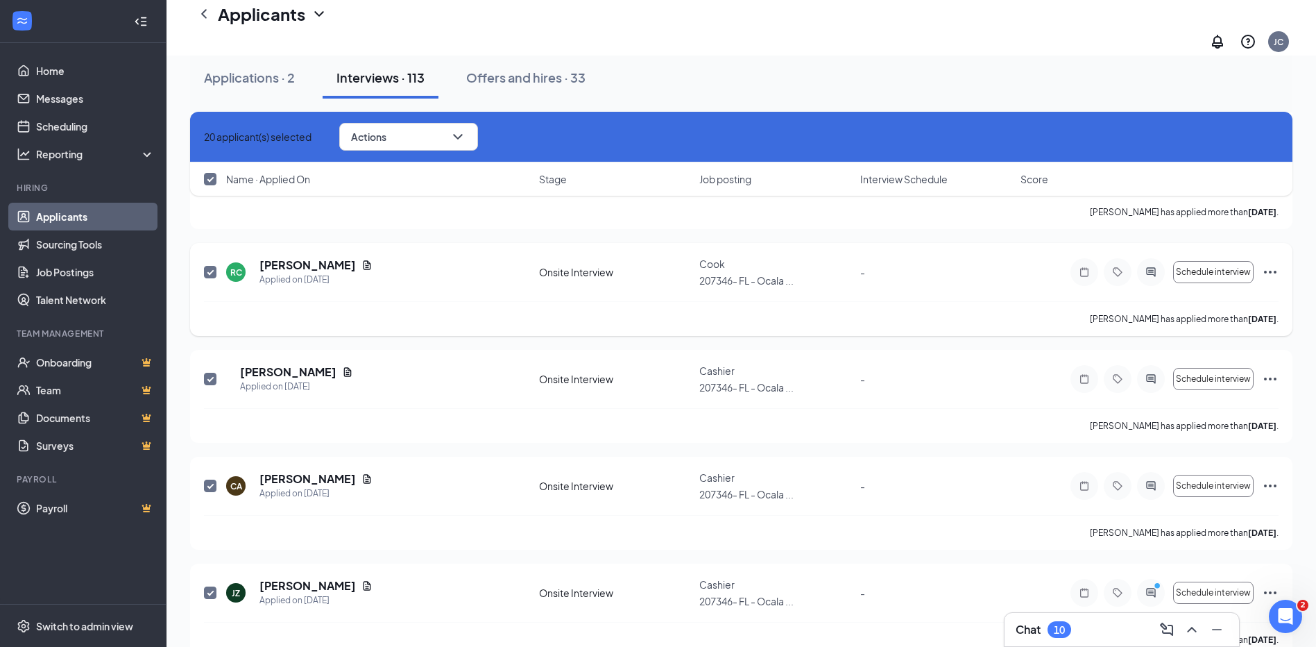
checkbox input "false"
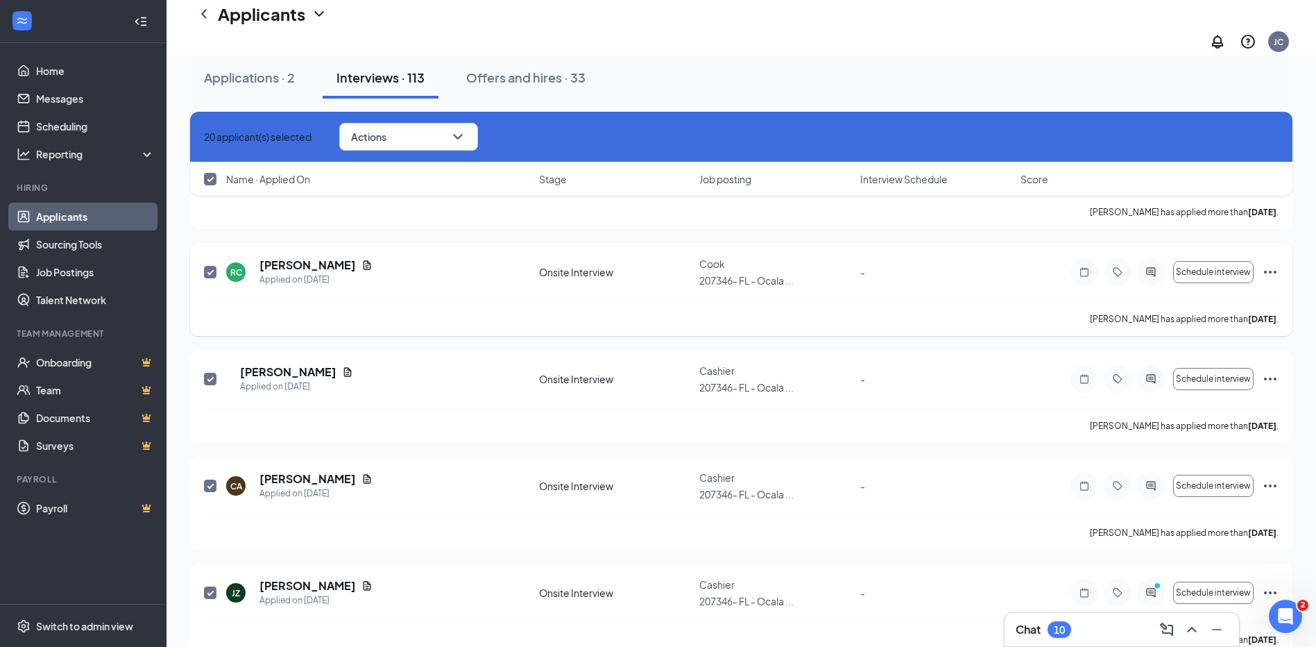
checkbox input "false"
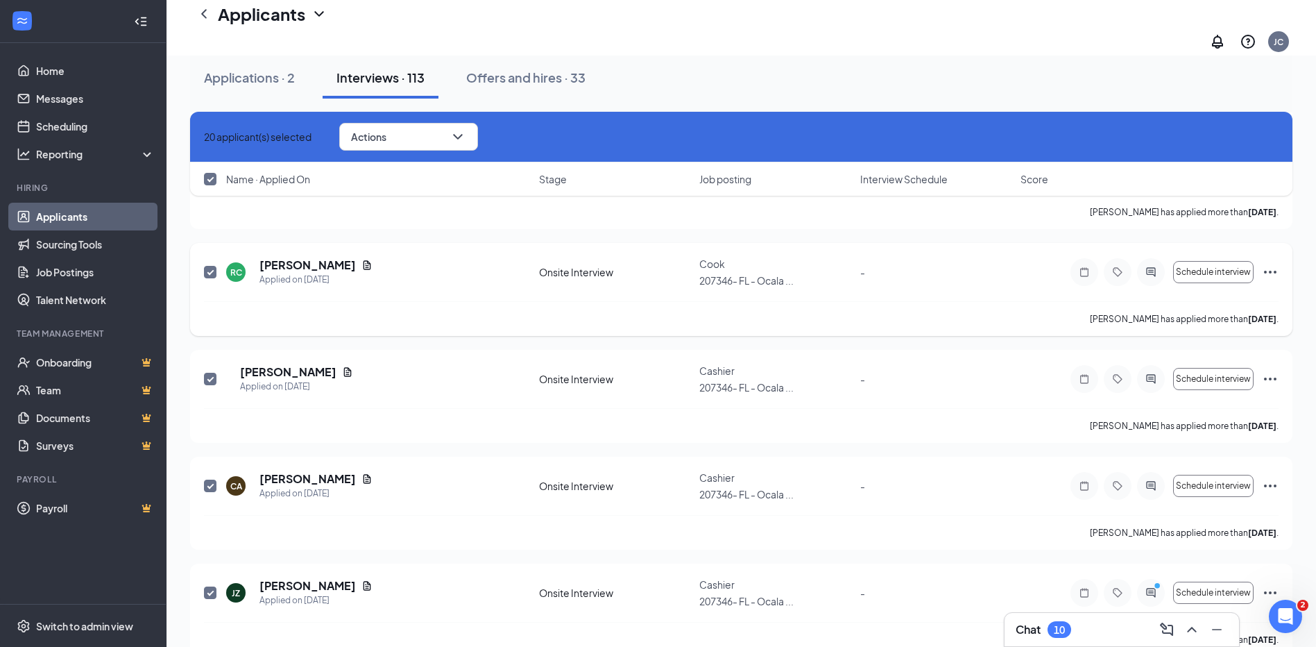
checkbox input "false"
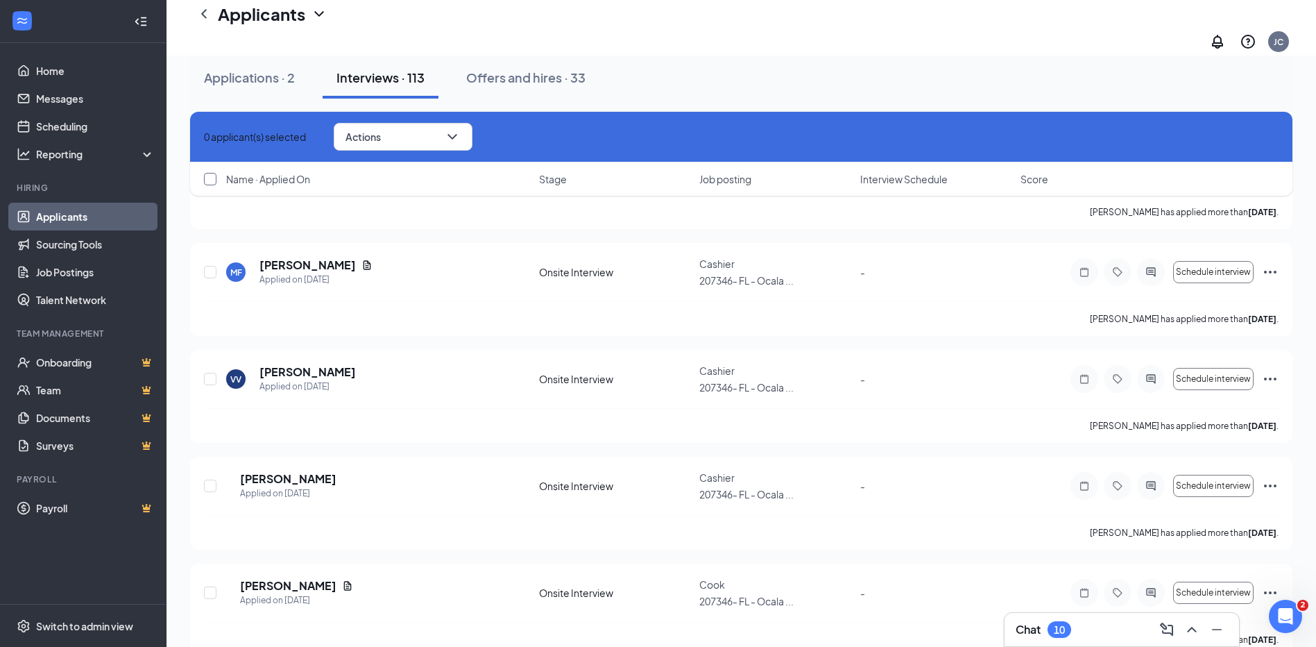
click at [213, 180] on input "checkbox" at bounding box center [210, 179] width 12 height 12
checkbox input "true"
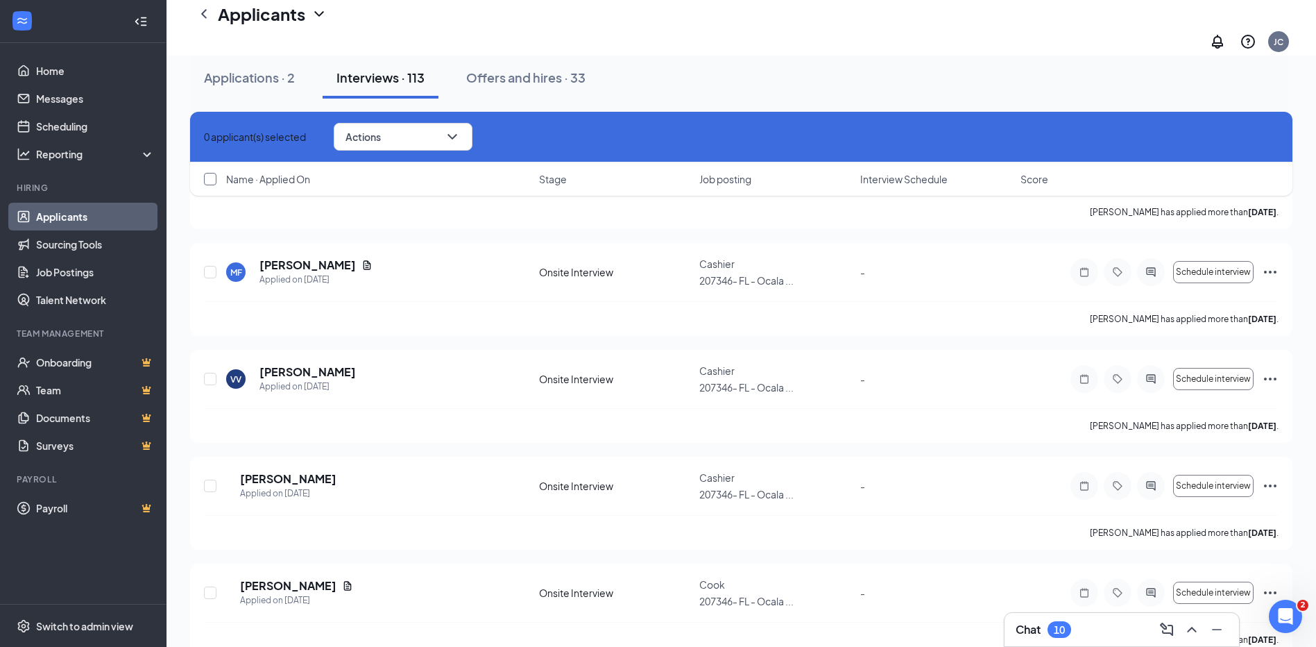
checkbox input "true"
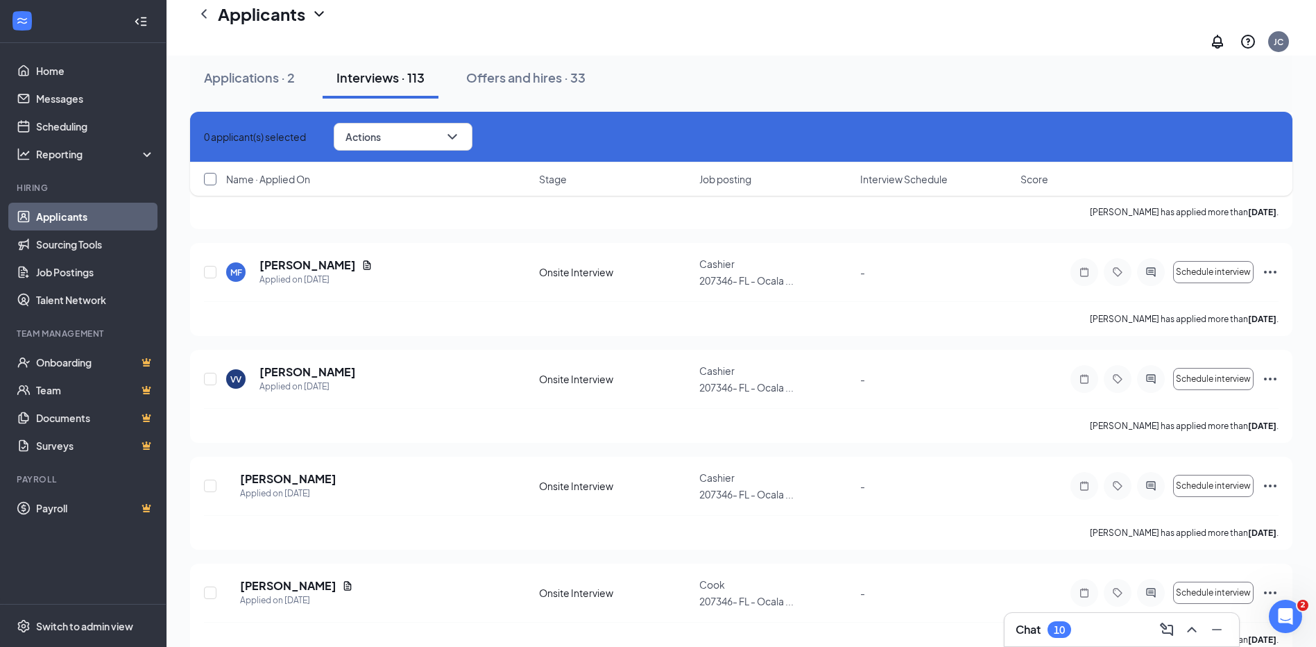
checkbox input "true"
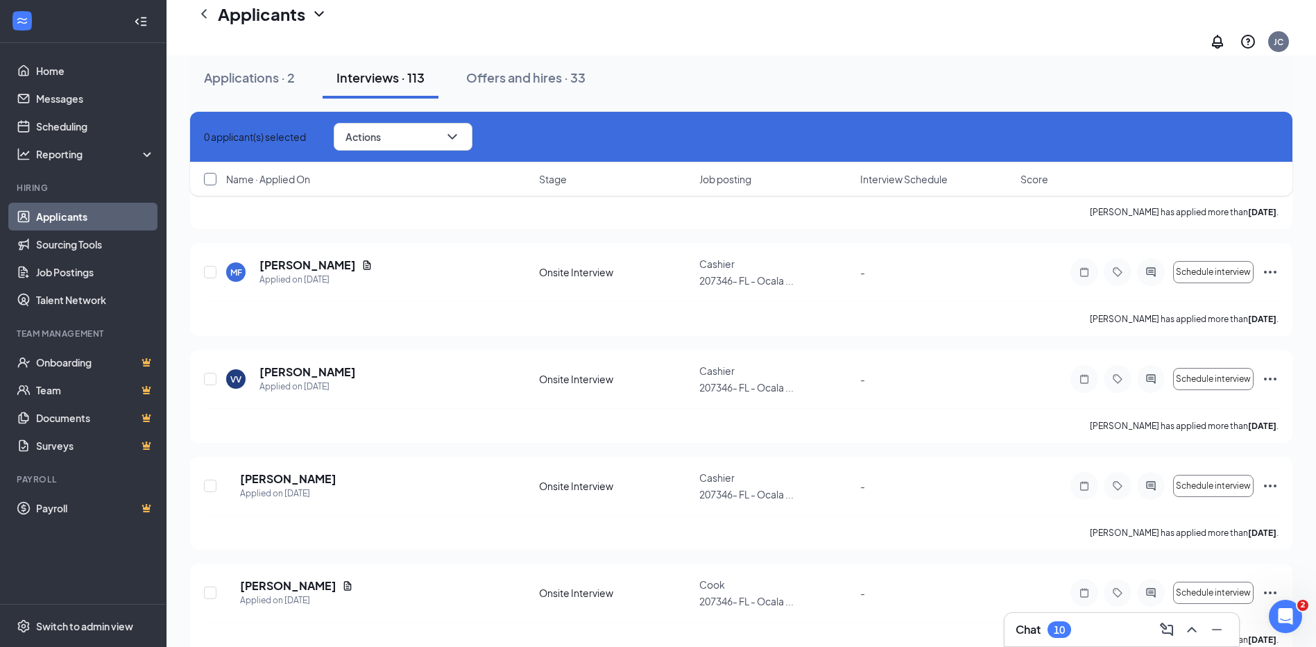
checkbox input "true"
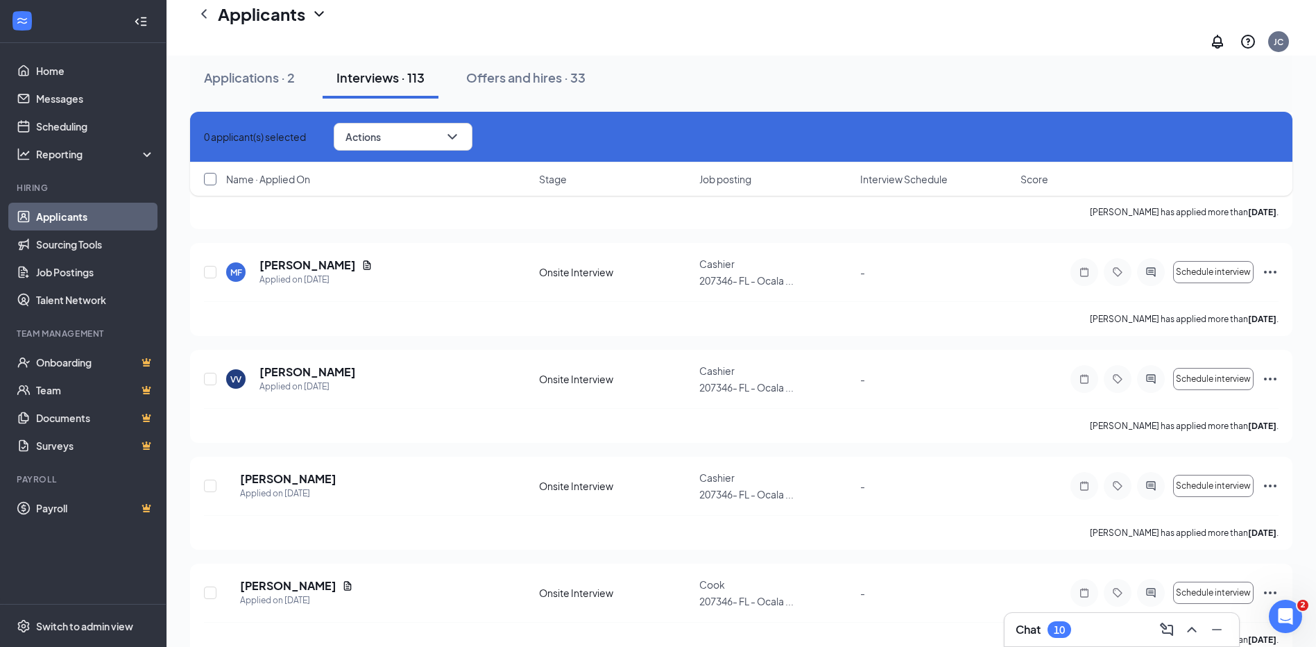
checkbox input "true"
click at [478, 137] on button "Actions" at bounding box center [408, 137] width 139 height 28
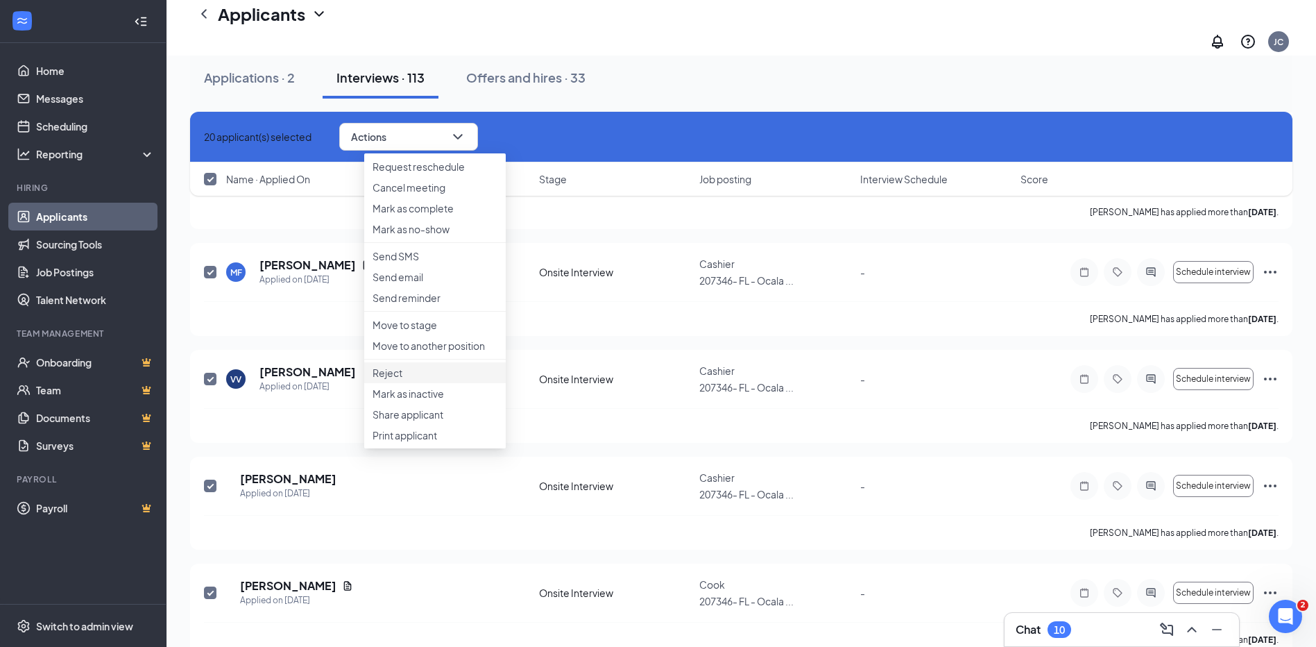
click at [409, 383] on li "Reject" at bounding box center [435, 372] width 142 height 21
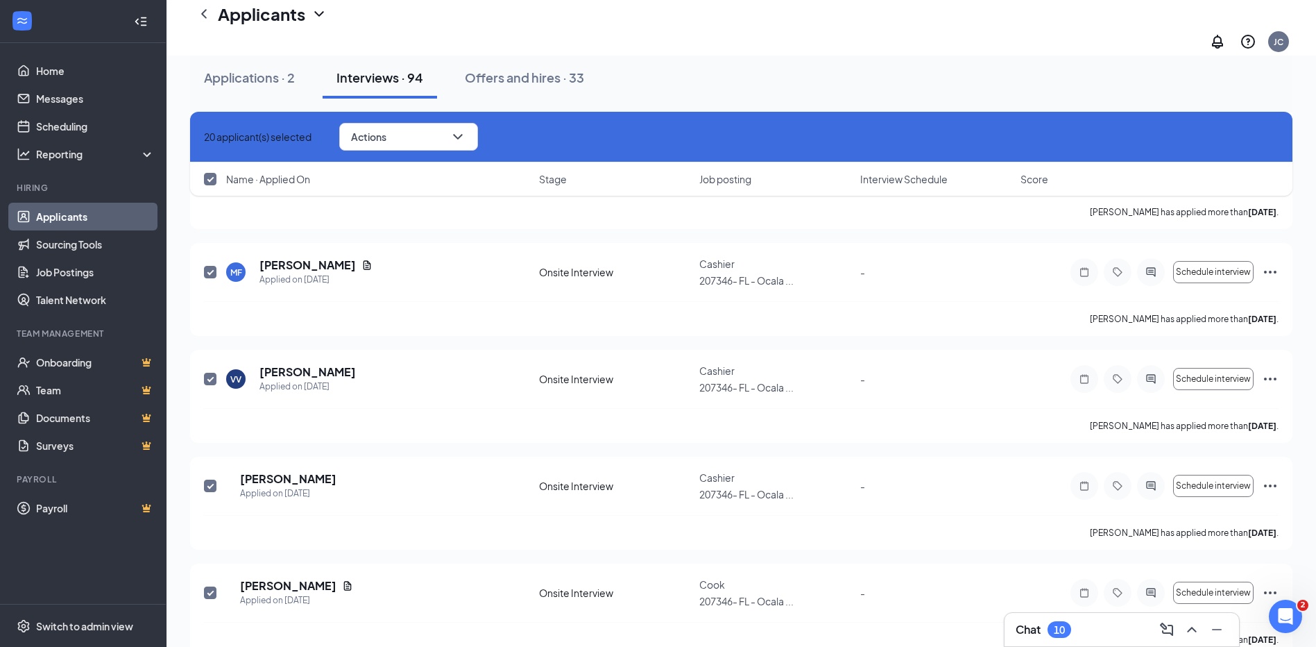
checkbox input "false"
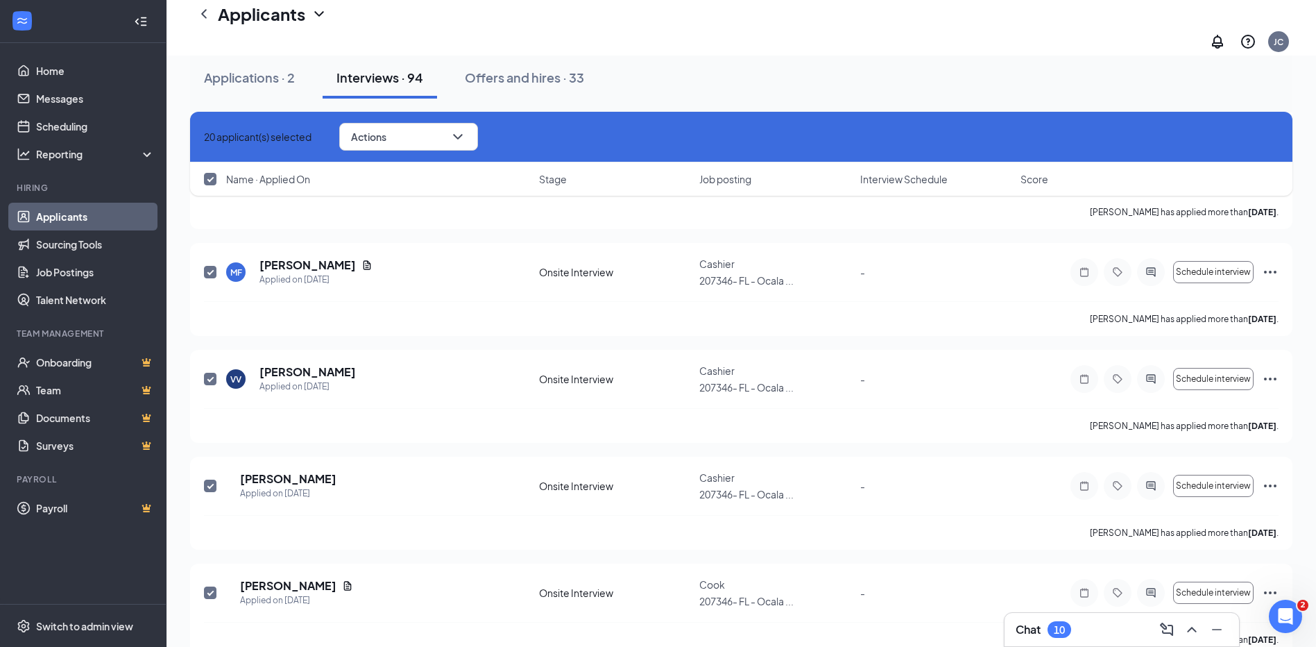
checkbox input "false"
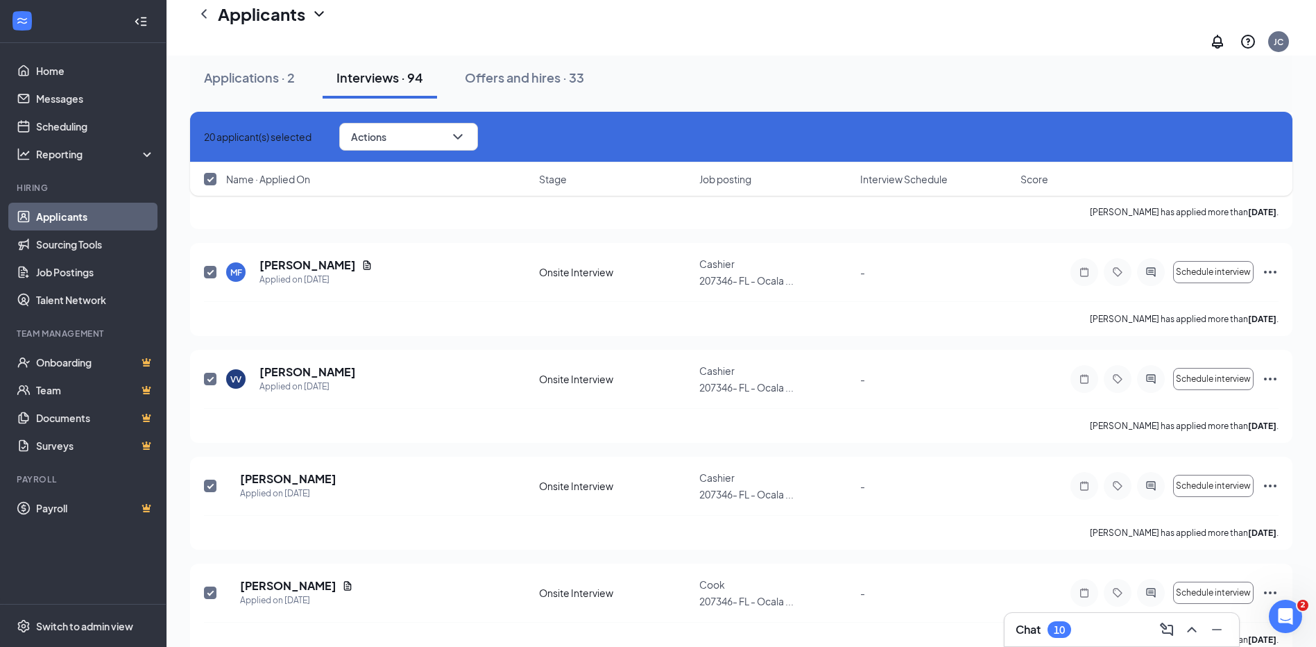
checkbox input "false"
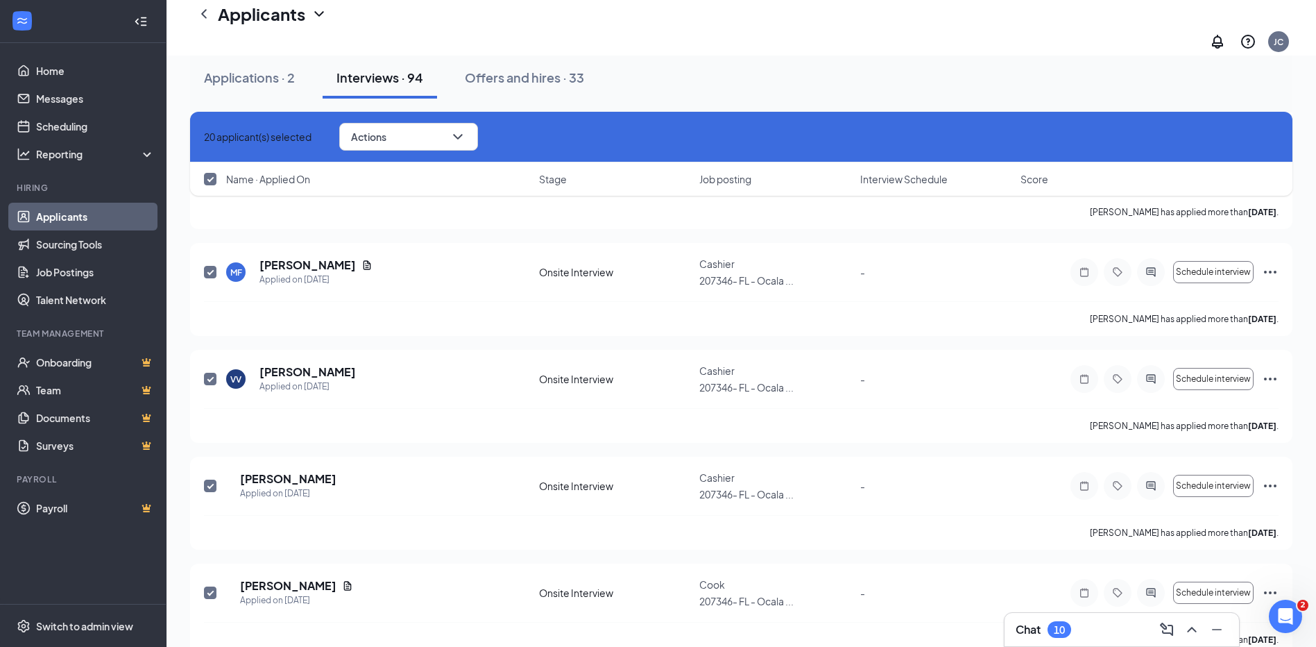
checkbox input "false"
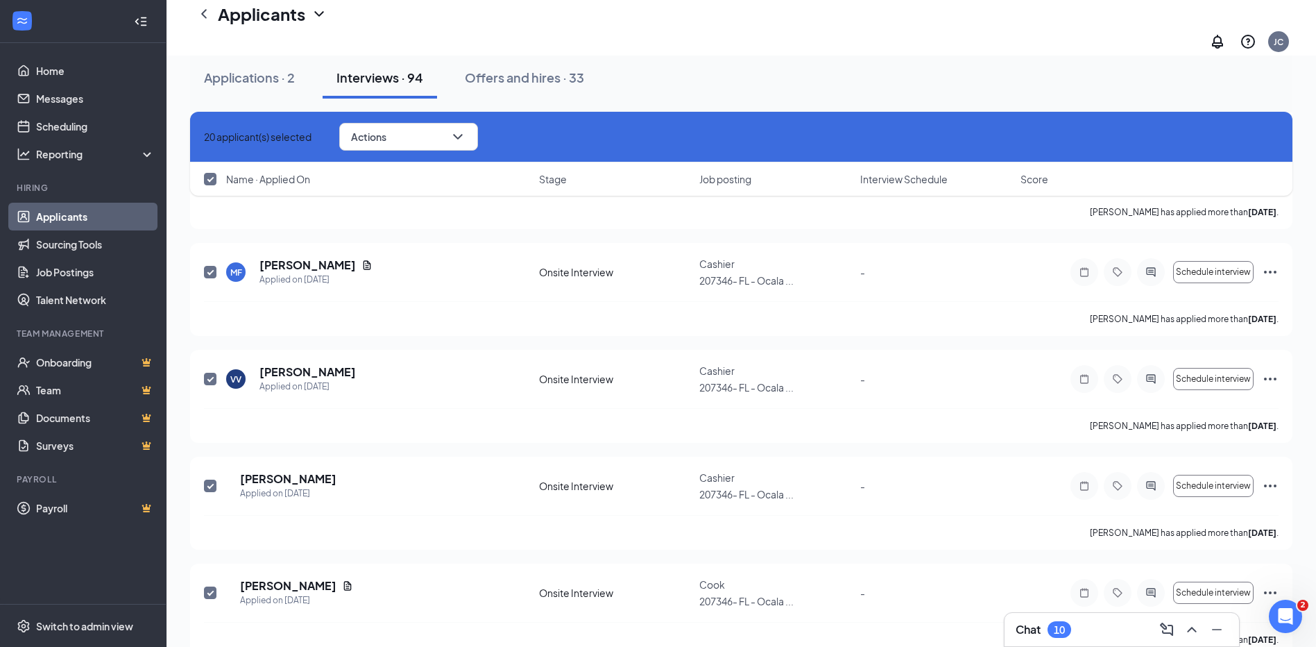
checkbox input "false"
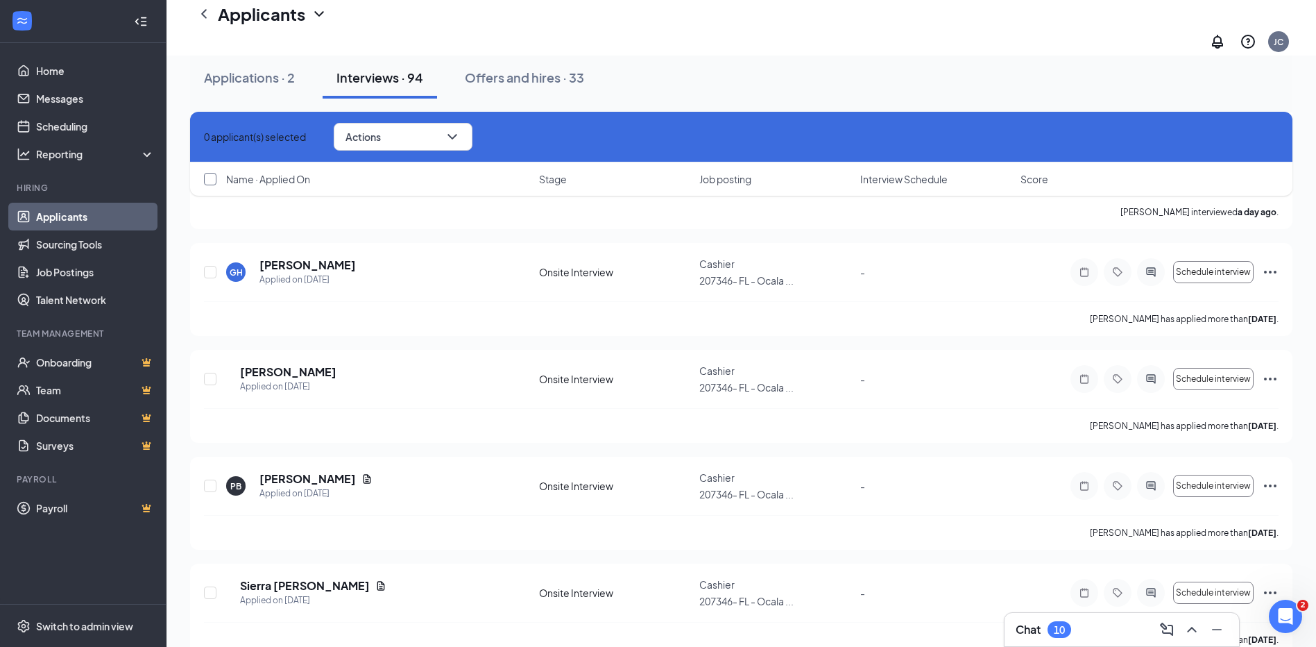
click at [209, 178] on input "checkbox" at bounding box center [210, 179] width 12 height 12
checkbox input "true"
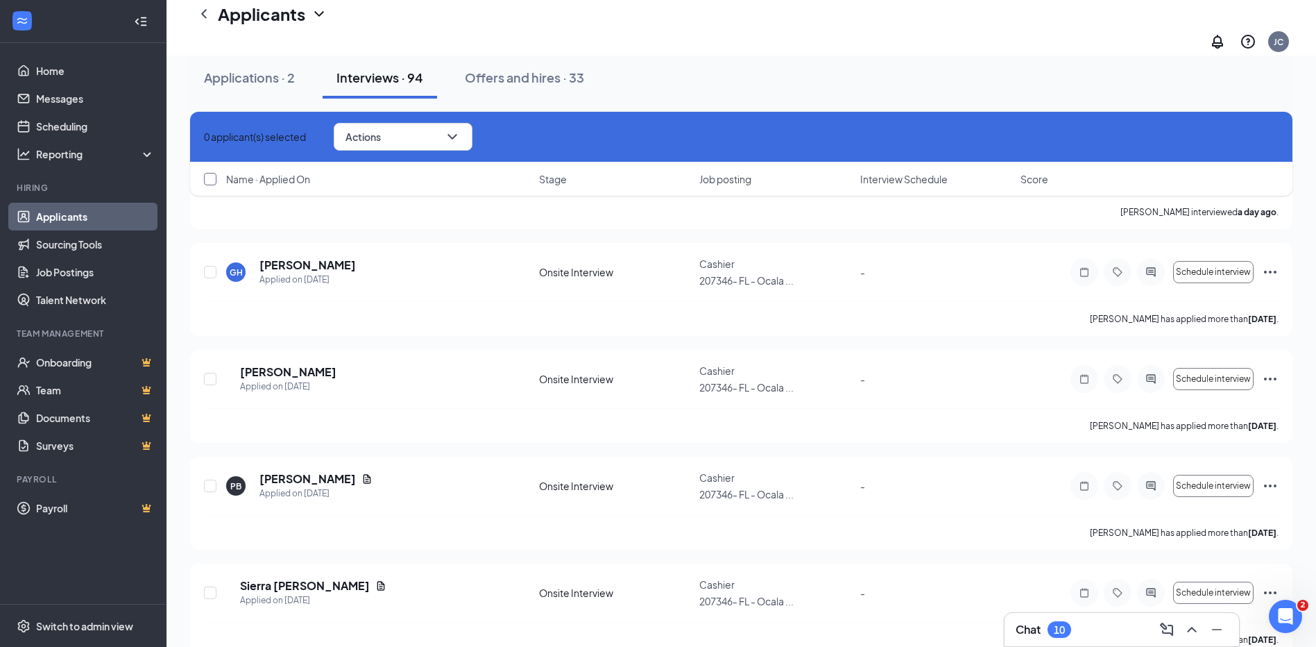
checkbox input "true"
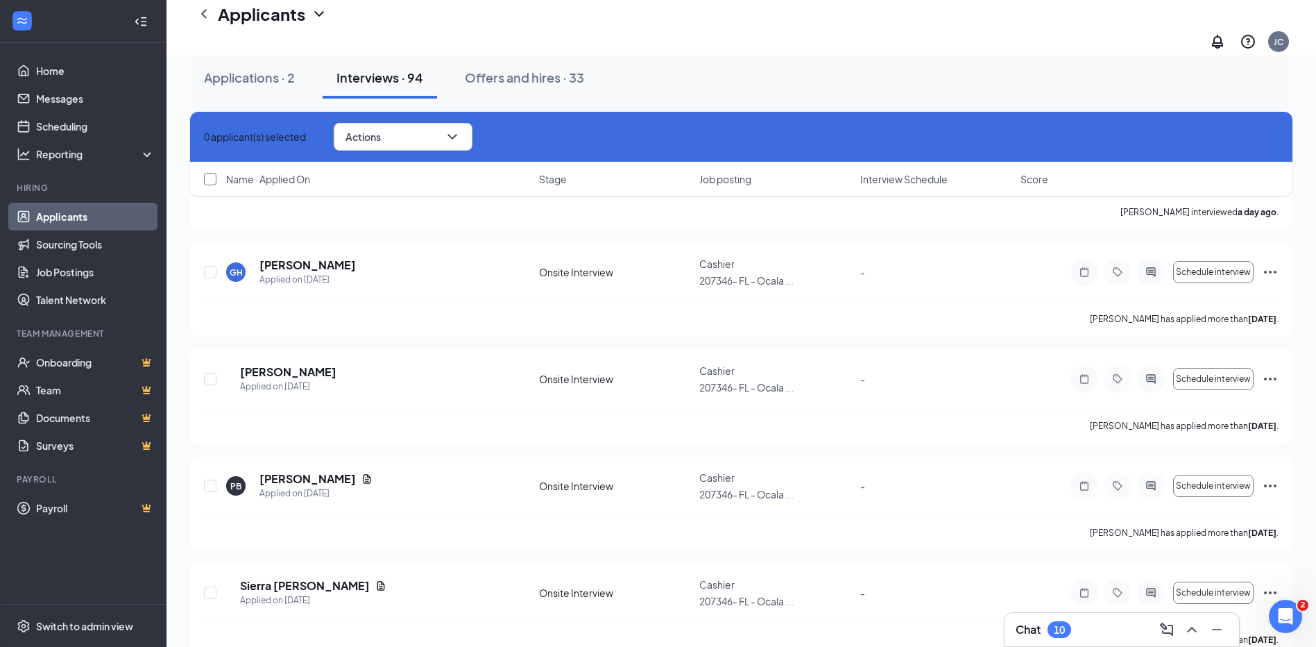
checkbox input "true"
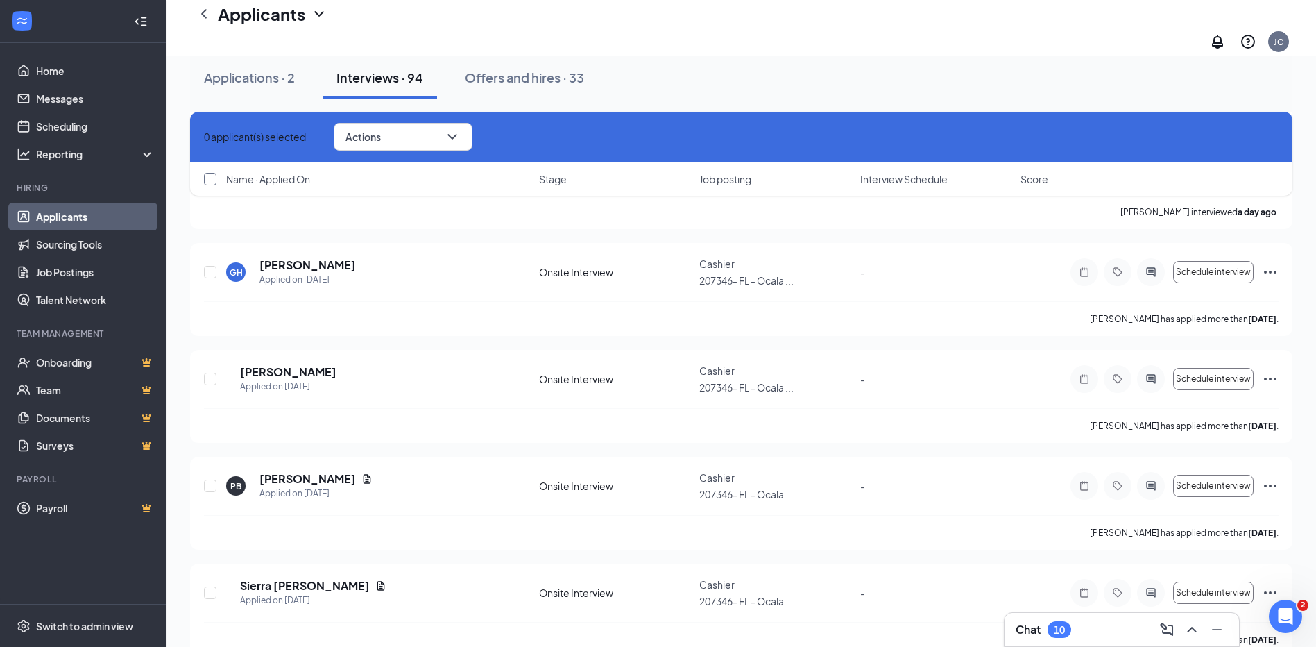
checkbox input "true"
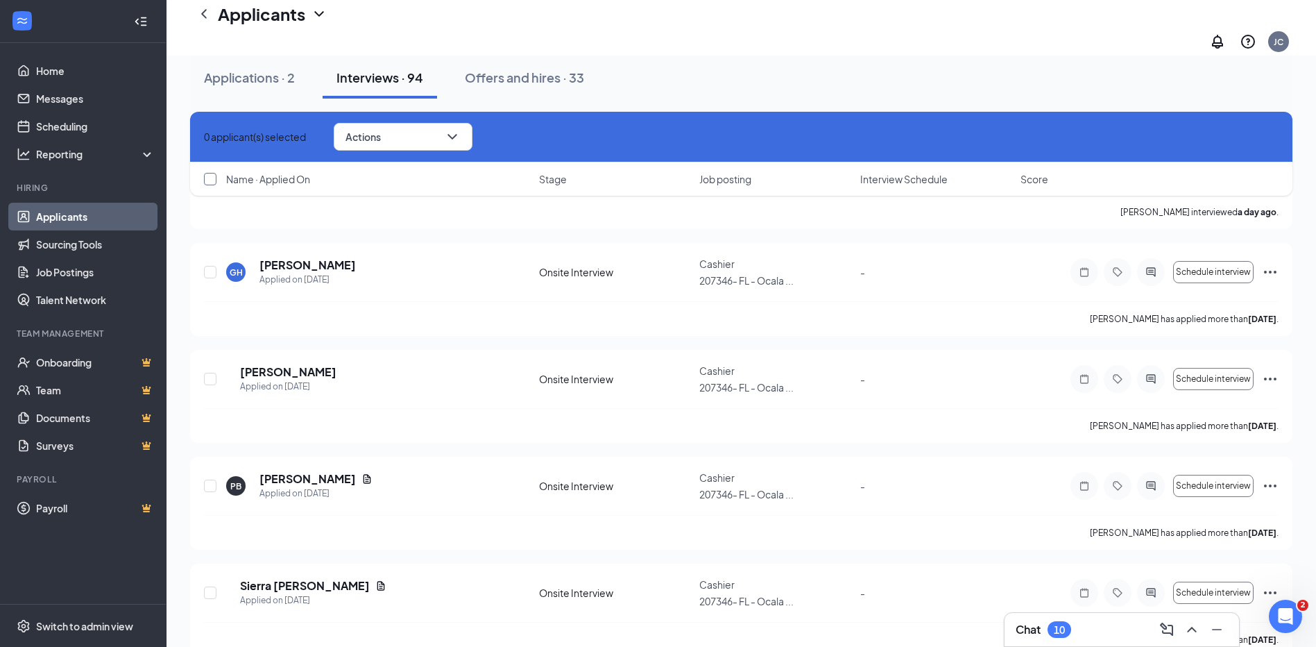
checkbox input "true"
click at [447, 146] on button "Actions" at bounding box center [408, 137] width 139 height 28
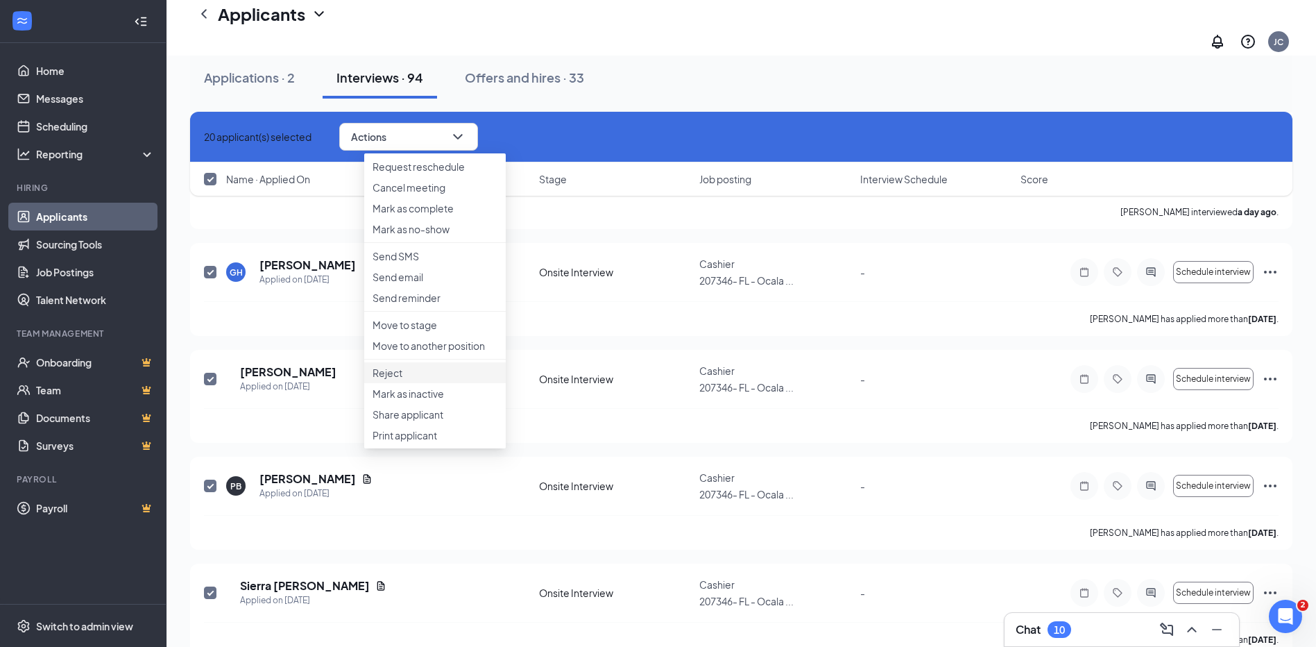
click at [414, 380] on p "Reject" at bounding box center [435, 373] width 125 height 14
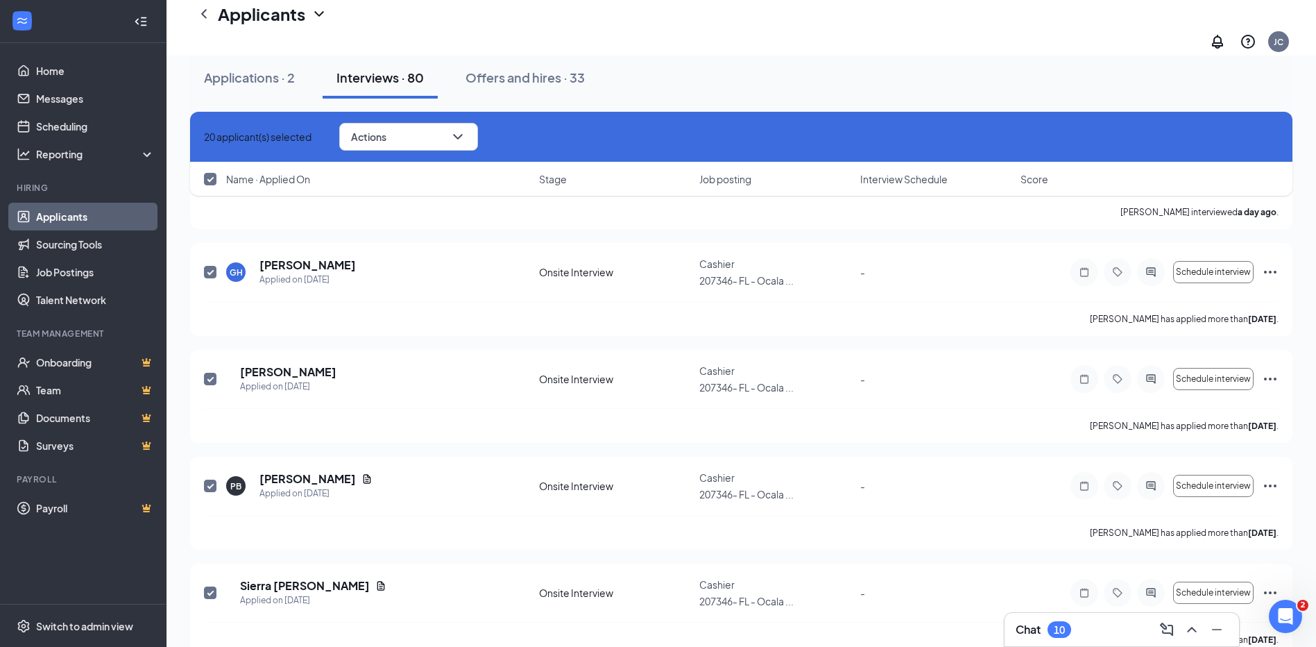
checkbox input "false"
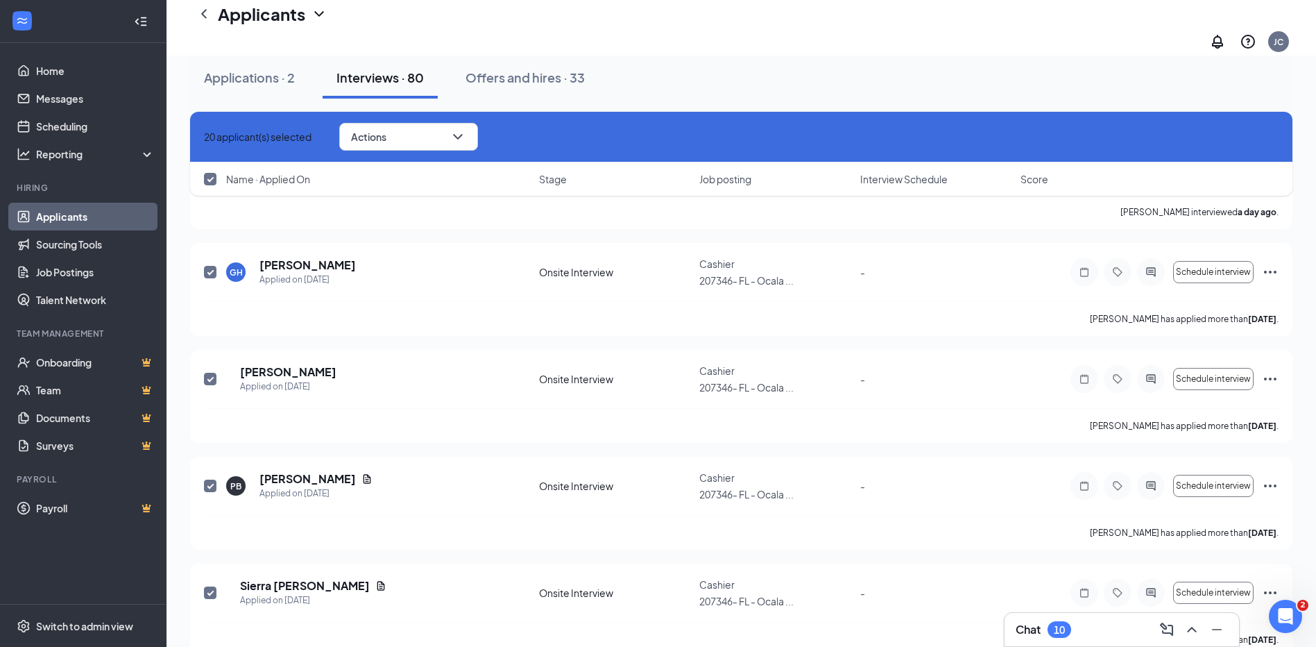
checkbox input "false"
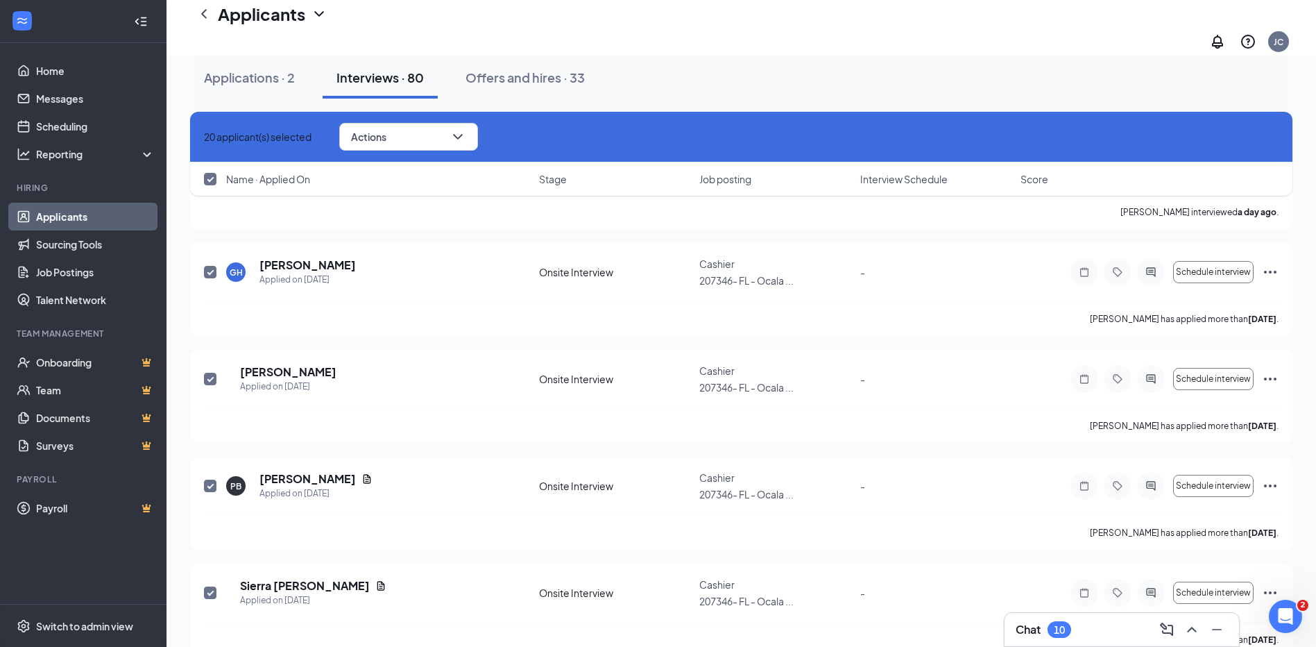
checkbox input "false"
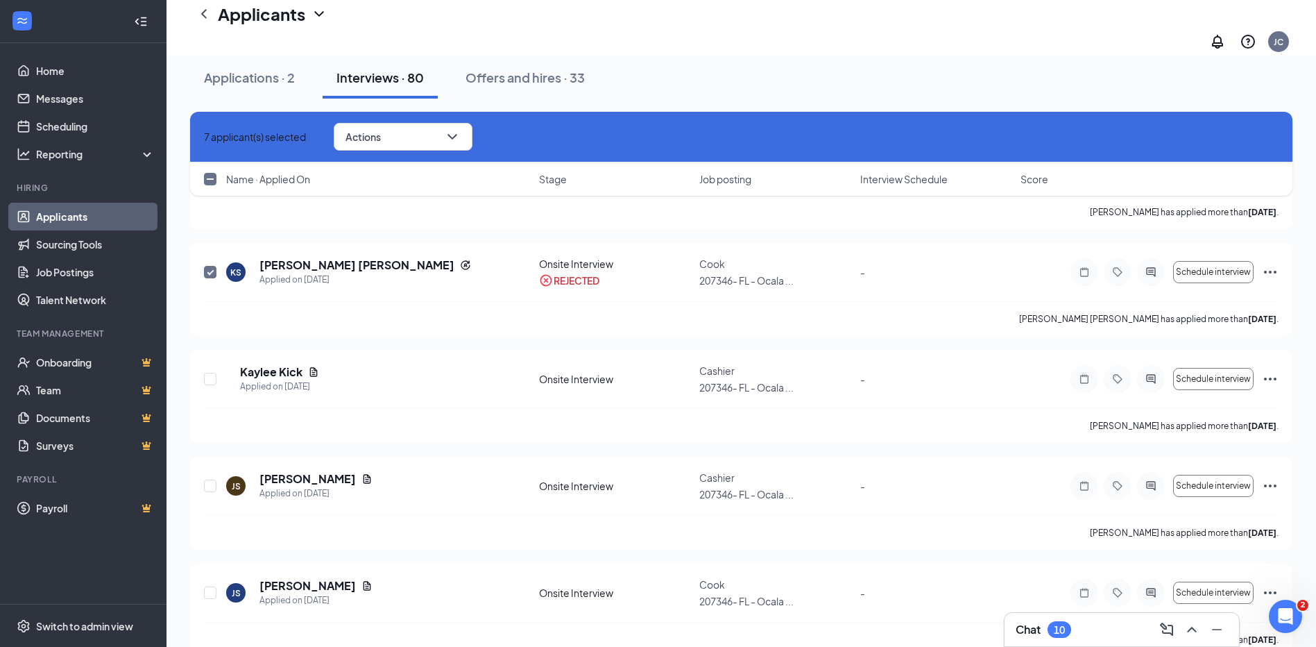
scroll to position [751, 0]
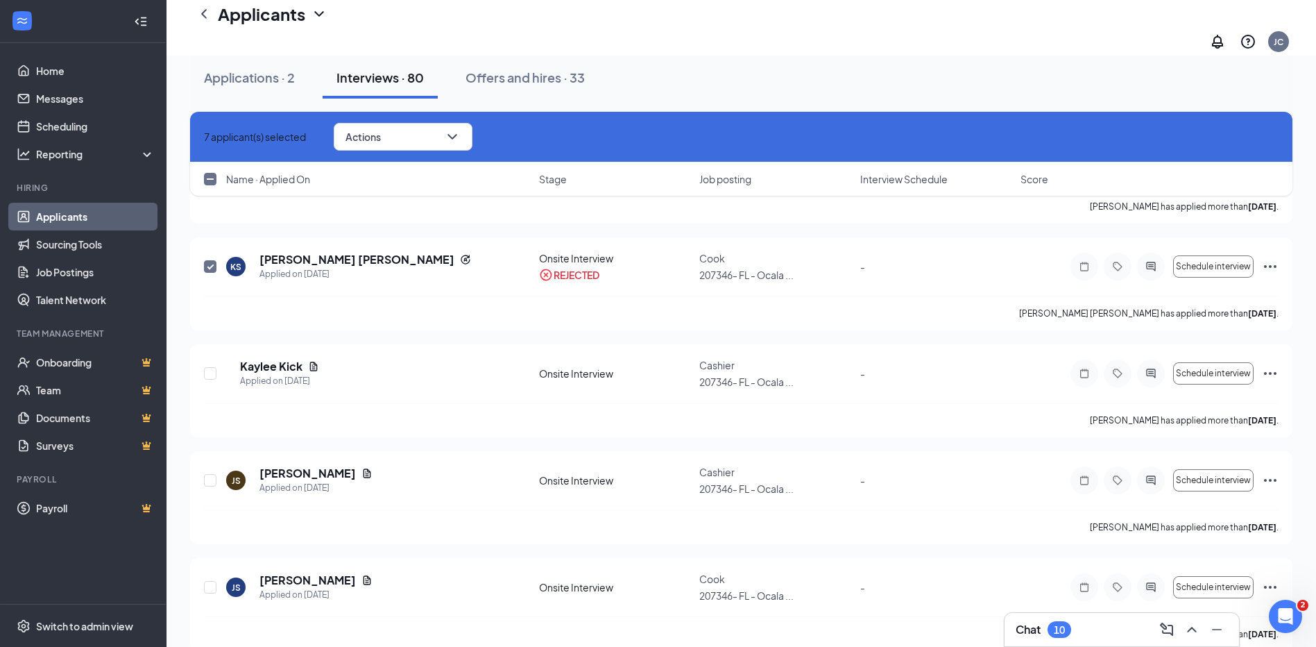
click at [210, 178] on input "checkbox" at bounding box center [210, 179] width 12 height 12
checkbox input "true"
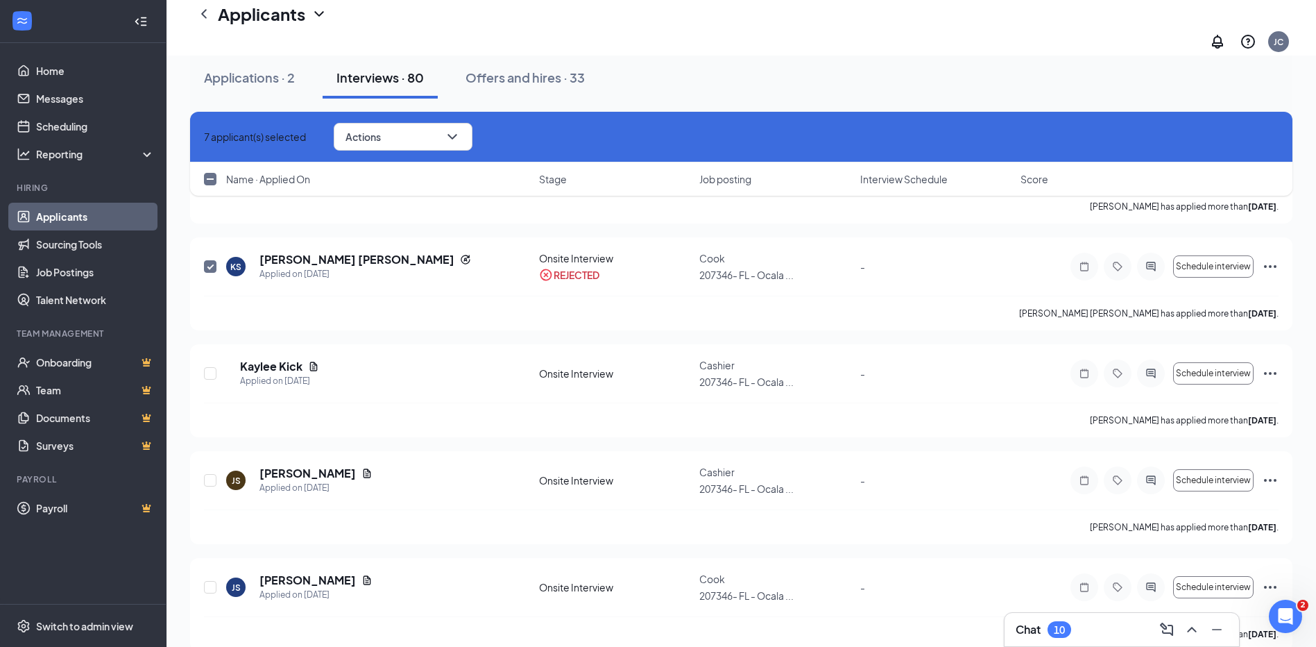
checkbox input "true"
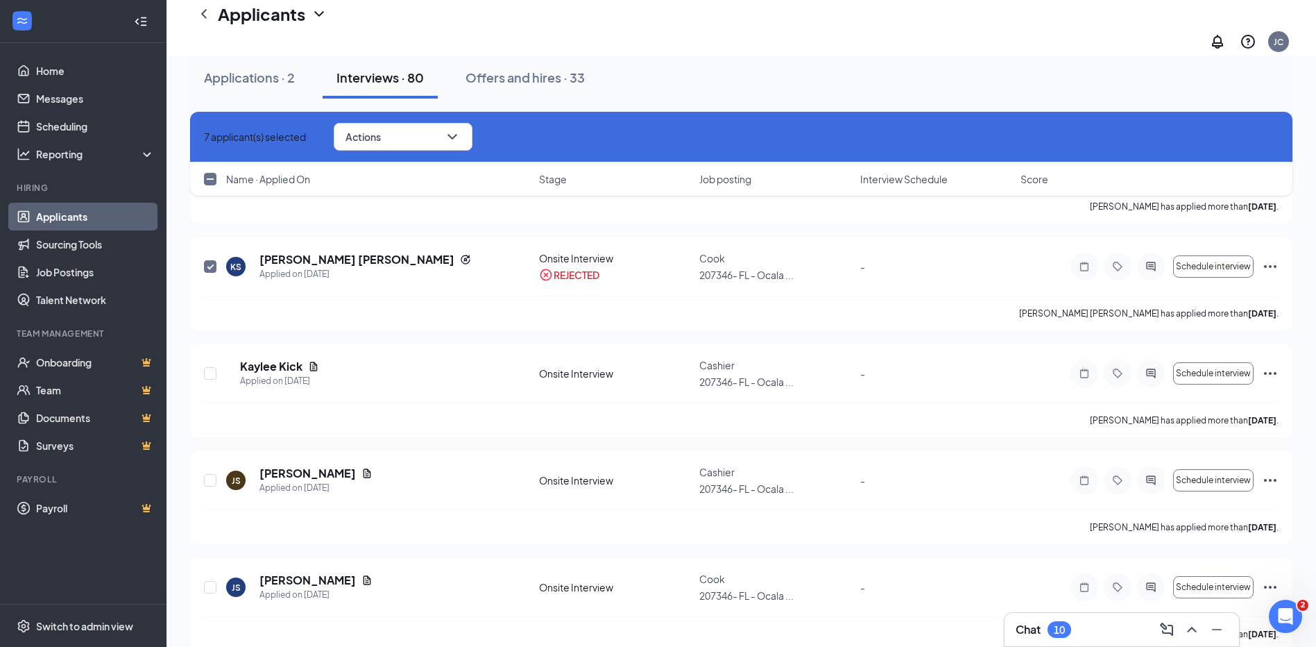
checkbox input "true"
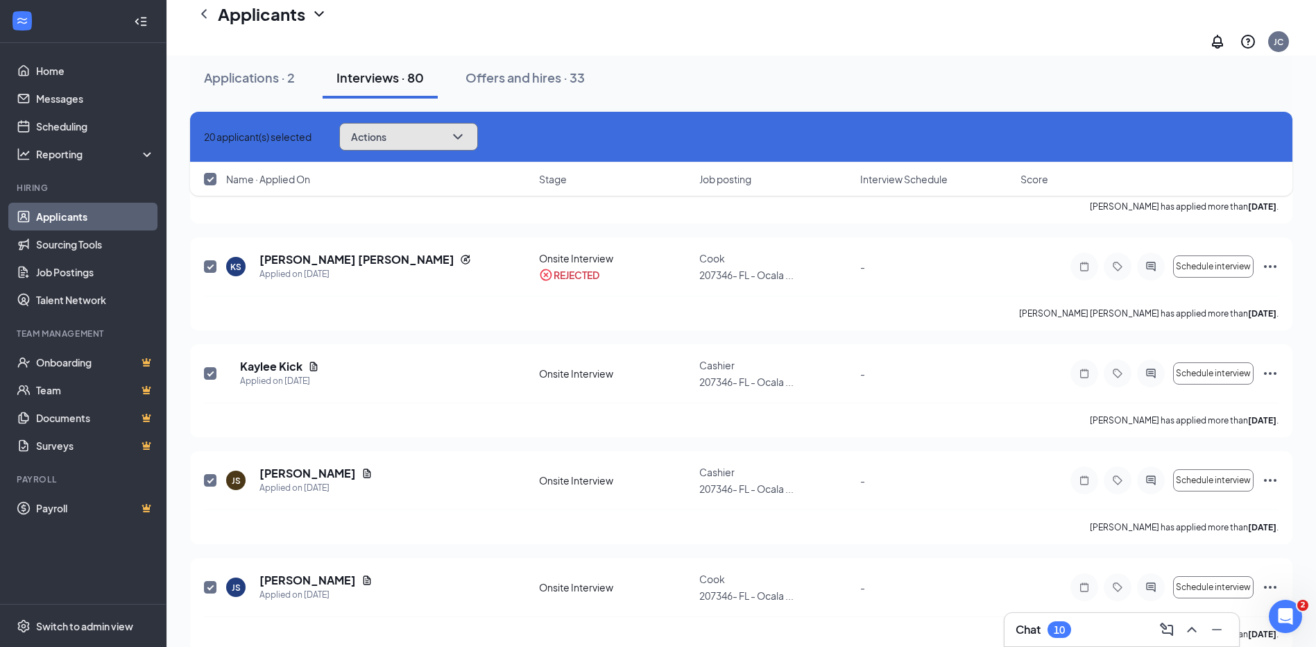
click at [473, 147] on button "Actions" at bounding box center [408, 137] width 139 height 28
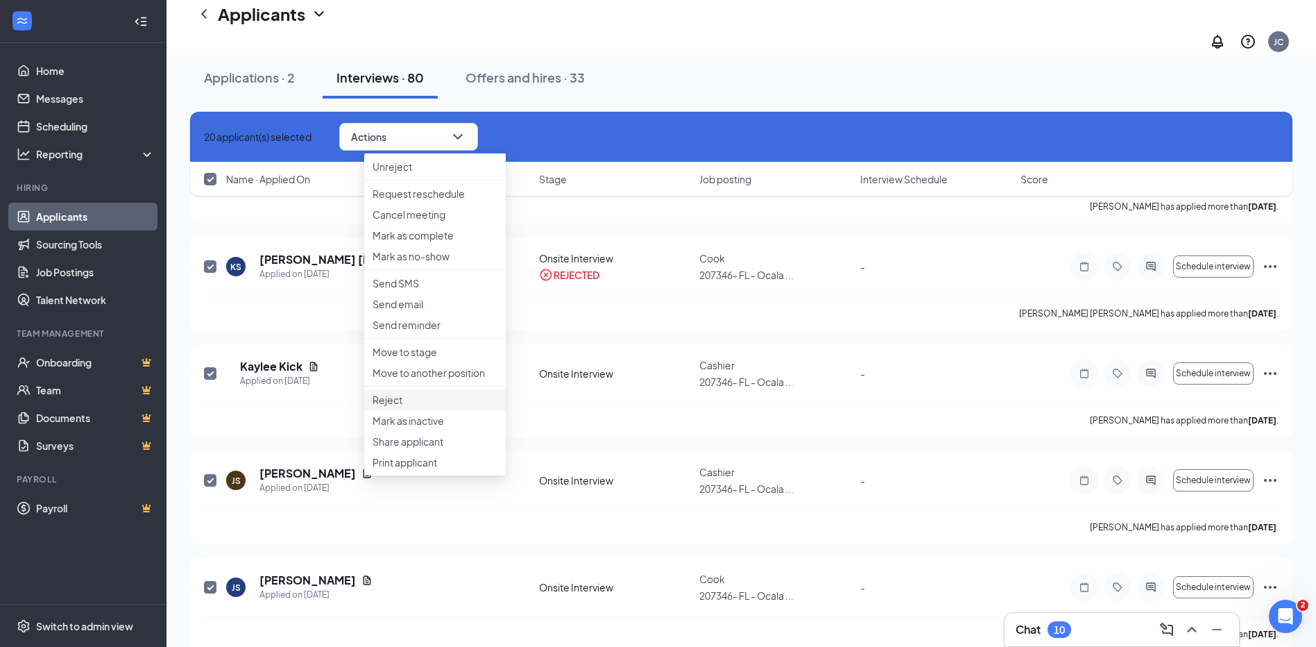
click at [390, 407] on p "Reject" at bounding box center [435, 400] width 125 height 14
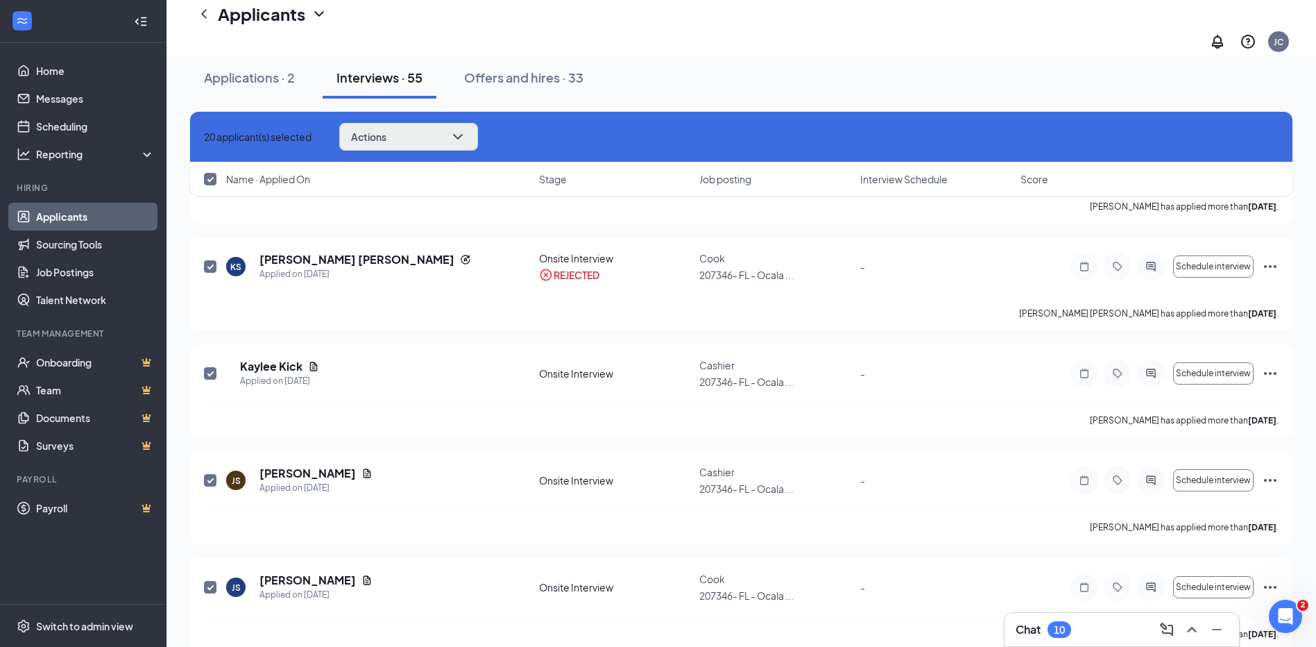
checkbox input "false"
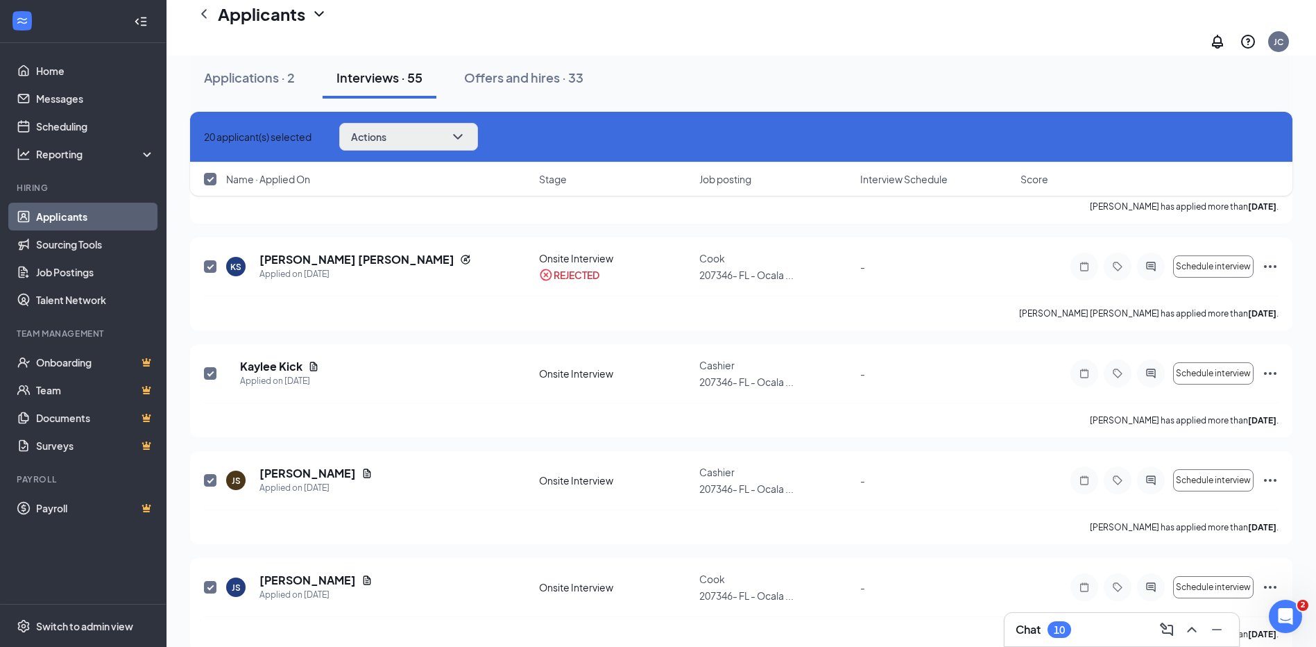
checkbox input "false"
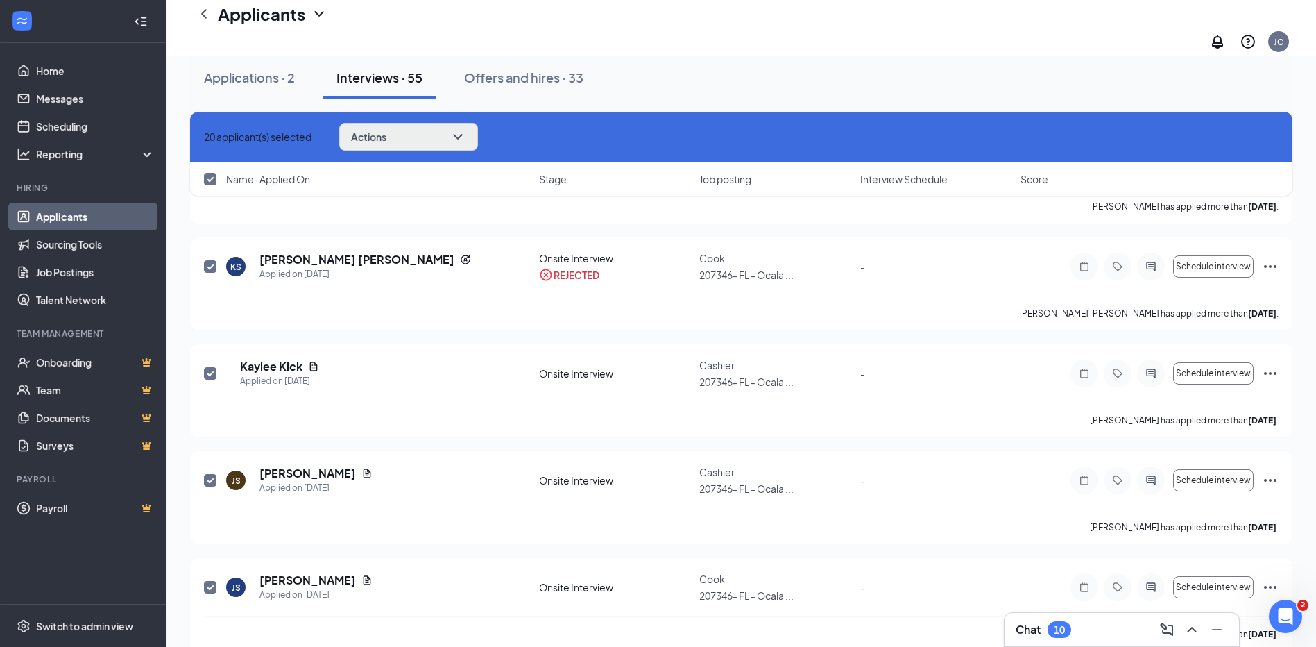
checkbox input "false"
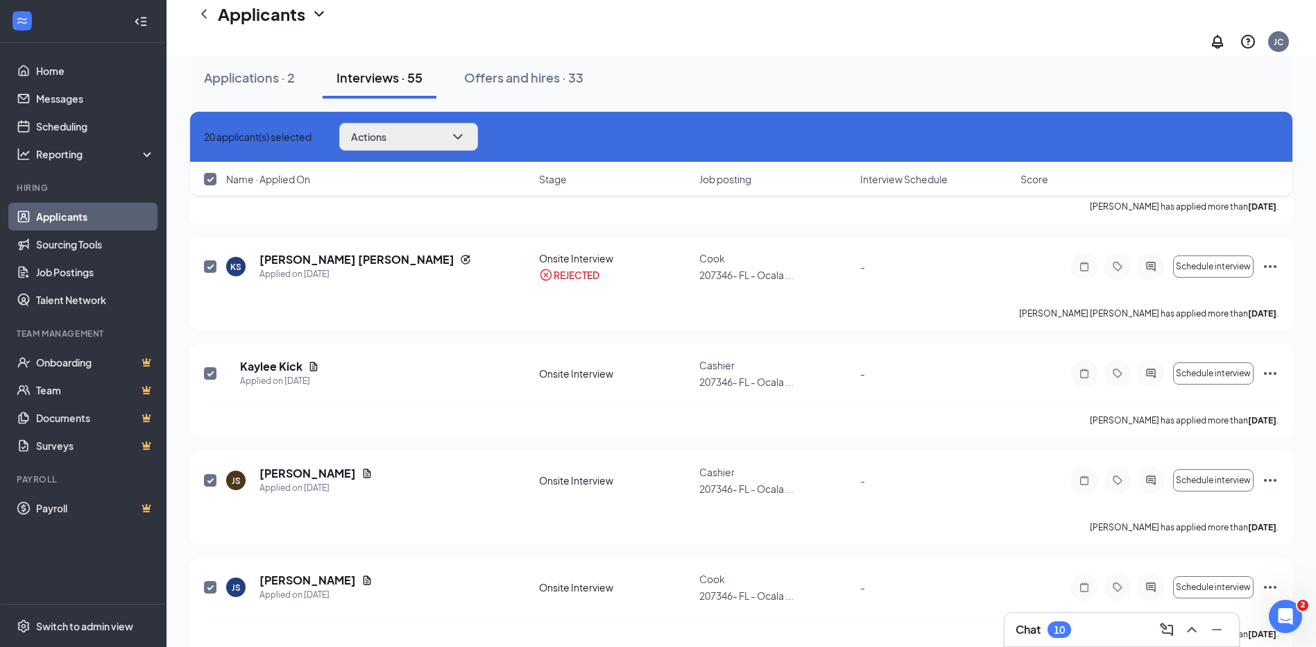
checkbox input "false"
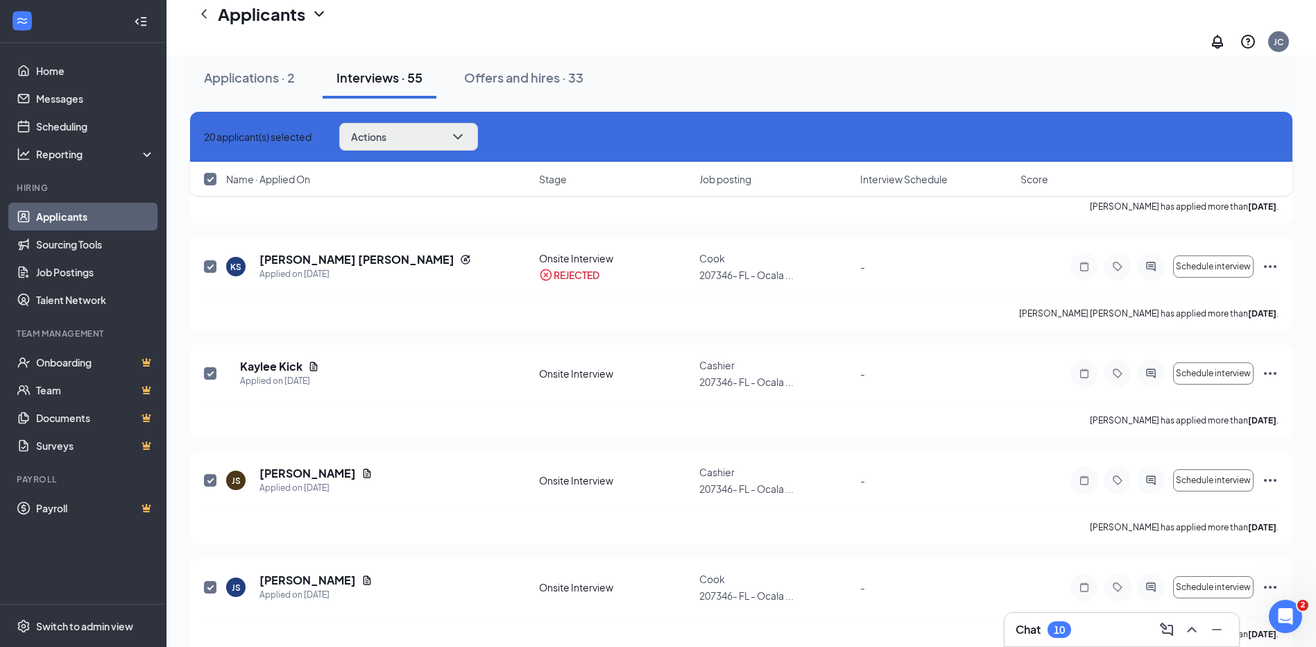
checkbox input "false"
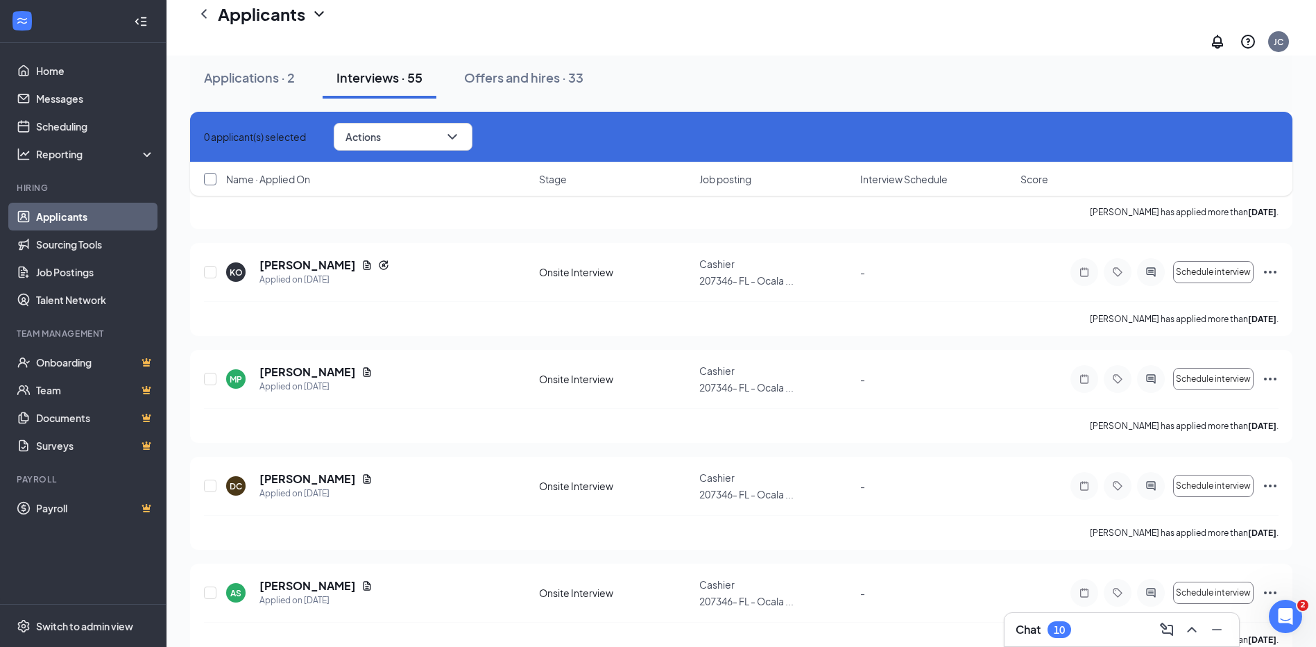
click at [209, 179] on input "checkbox" at bounding box center [210, 179] width 12 height 12
click at [421, 133] on button "Actions" at bounding box center [408, 137] width 139 height 28
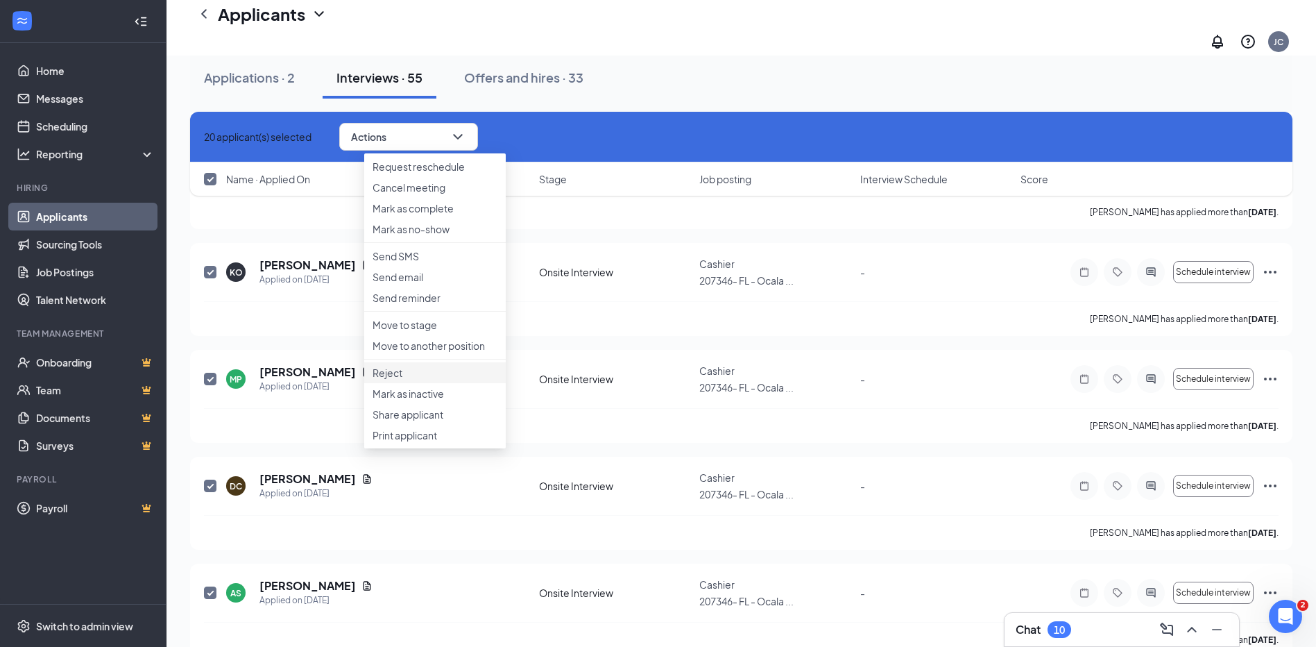
click at [398, 380] on p "Reject" at bounding box center [435, 373] width 125 height 14
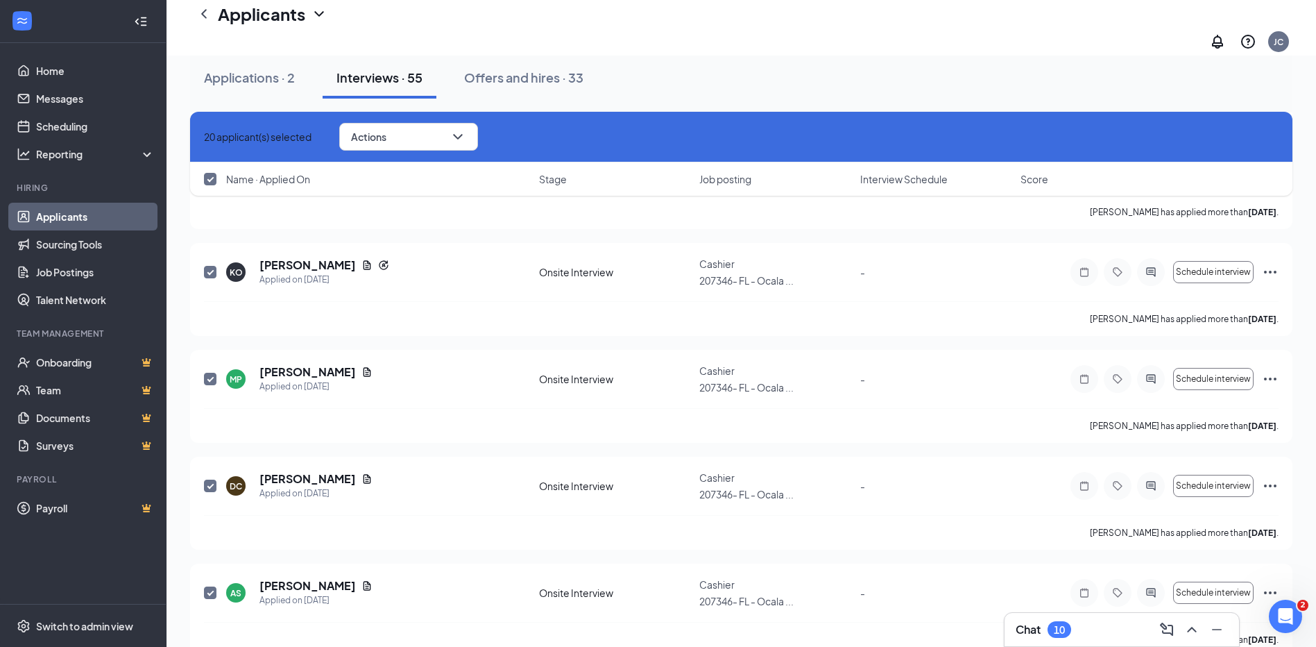
scroll to position [751, 0]
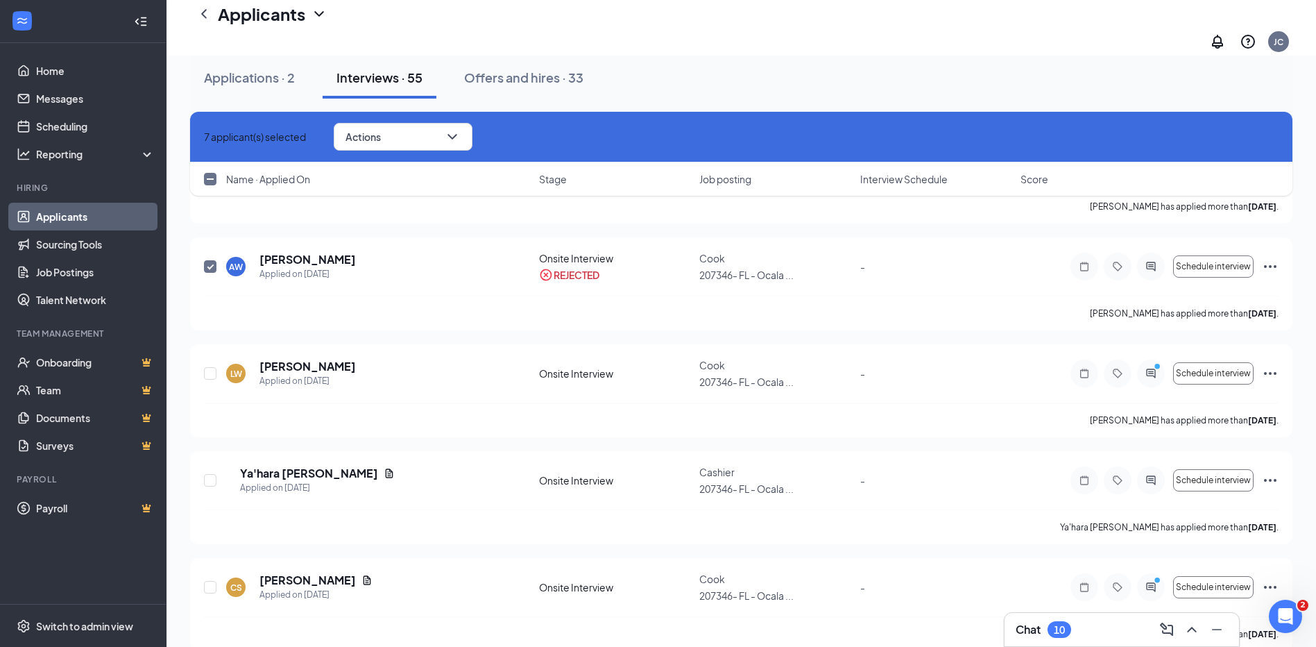
click at [212, 179] on input "checkbox" at bounding box center [210, 179] width 12 height 12
click at [468, 142] on button "Actions" at bounding box center [408, 137] width 139 height 28
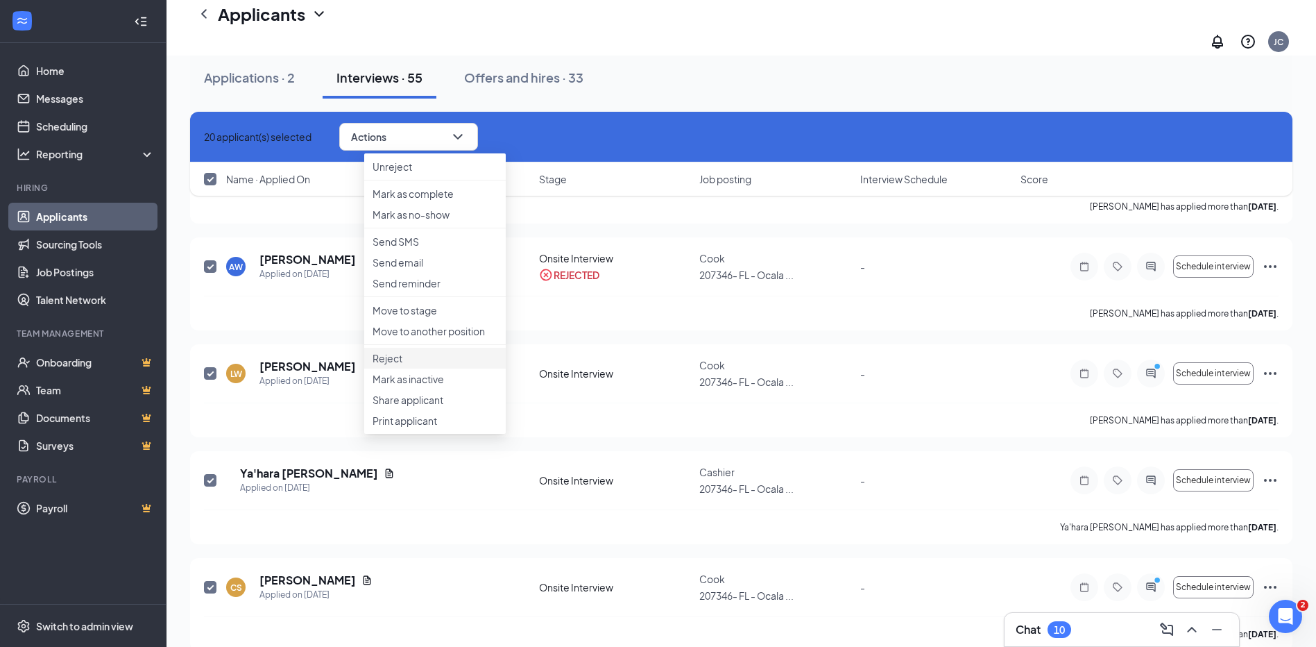
click at [428, 365] on p "Reject" at bounding box center [435, 358] width 125 height 14
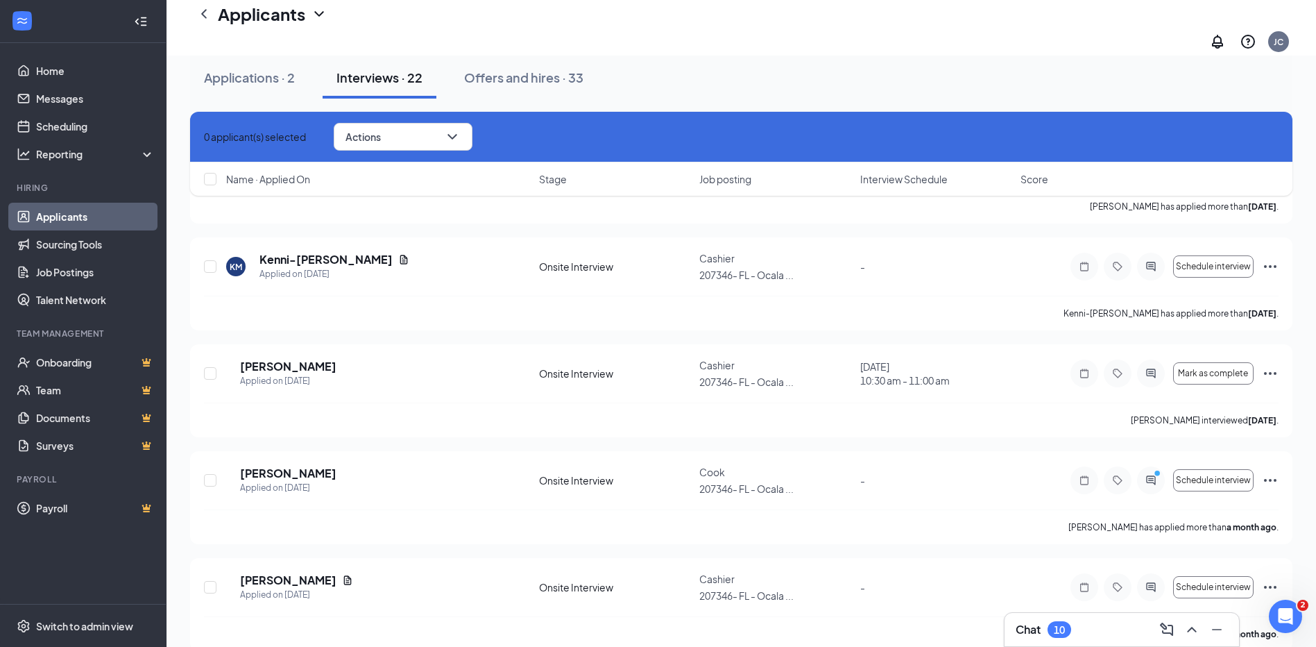
scroll to position [746, 0]
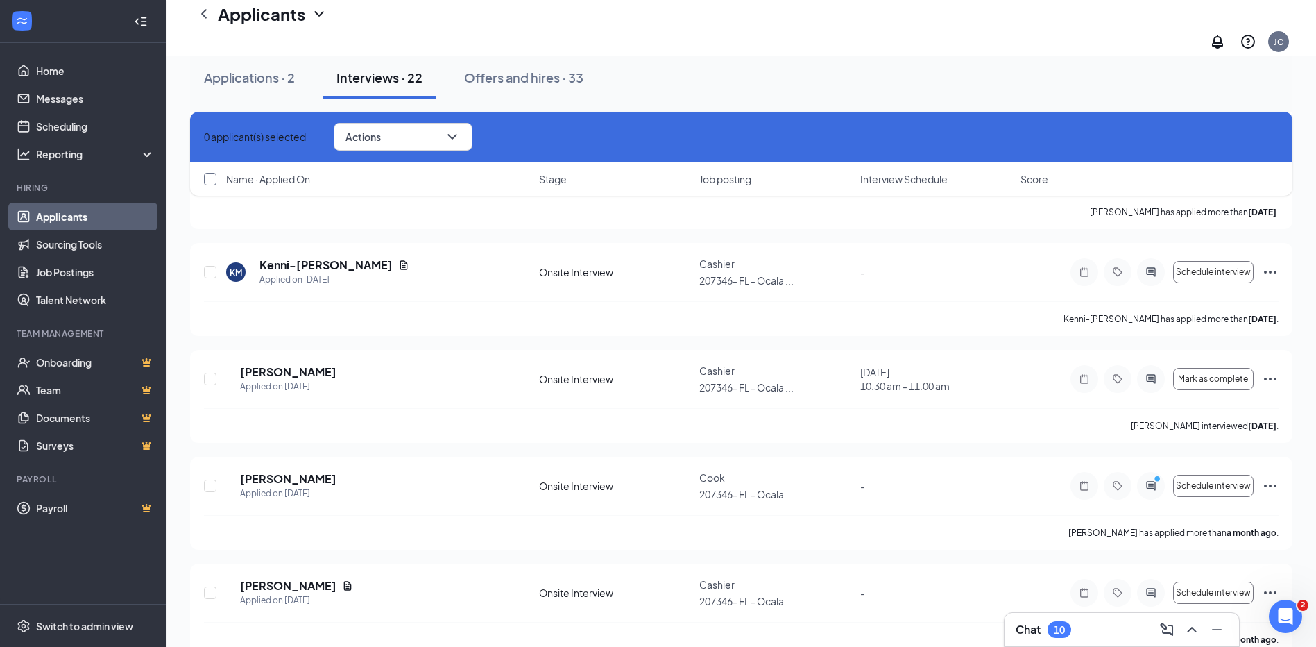
click at [211, 178] on input "checkbox" at bounding box center [210, 179] width 12 height 12
click at [427, 140] on button "Actions" at bounding box center [408, 137] width 139 height 28
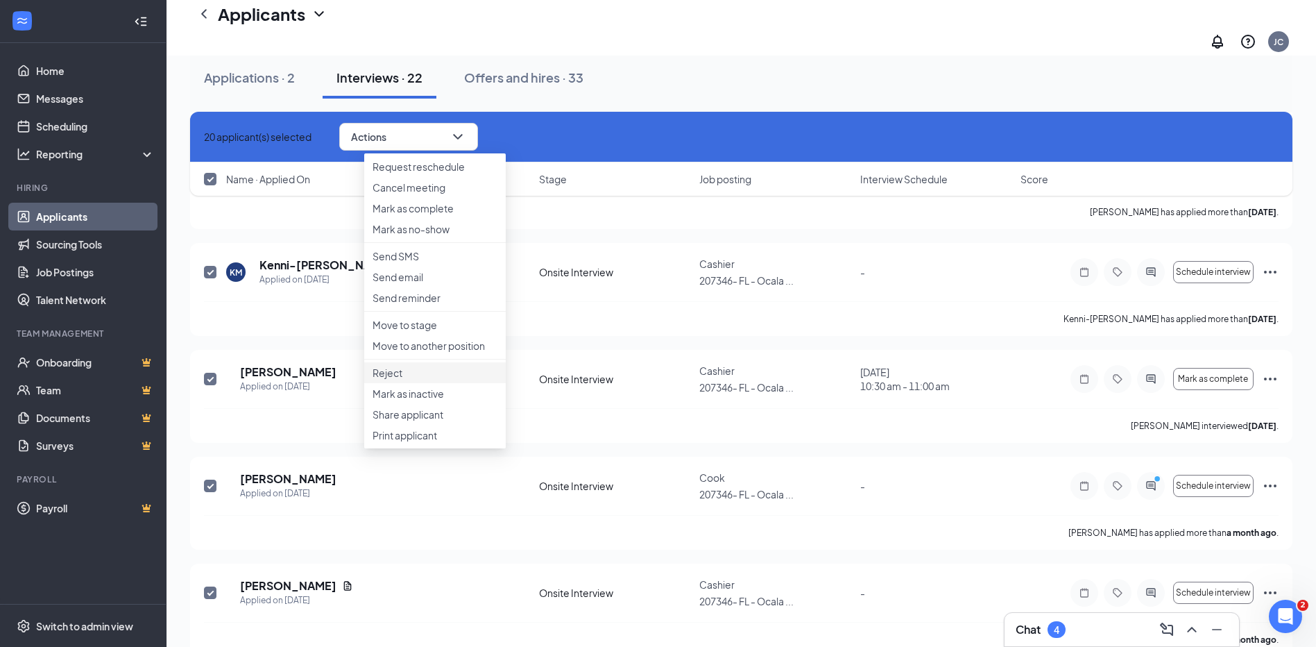
click at [410, 380] on p "Reject" at bounding box center [435, 373] width 125 height 14
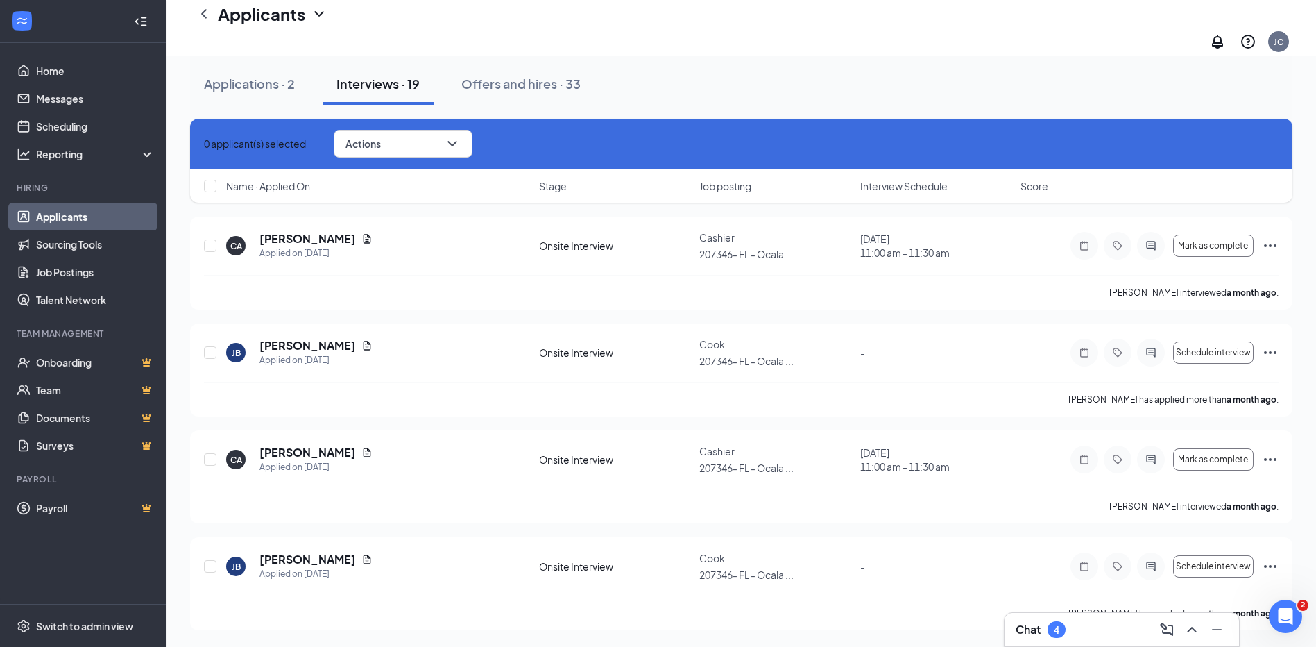
scroll to position [113, 0]
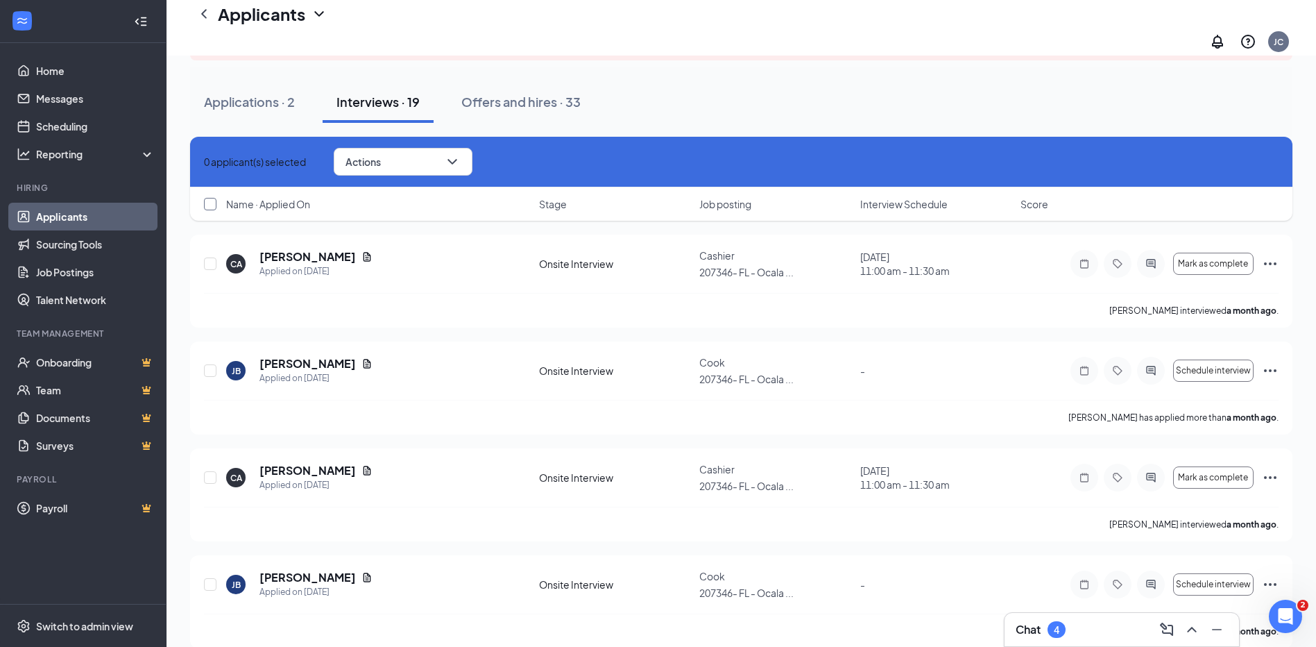
click at [212, 198] on input "checkbox" at bounding box center [210, 204] width 12 height 12
click at [438, 153] on button "Actions" at bounding box center [403, 162] width 139 height 28
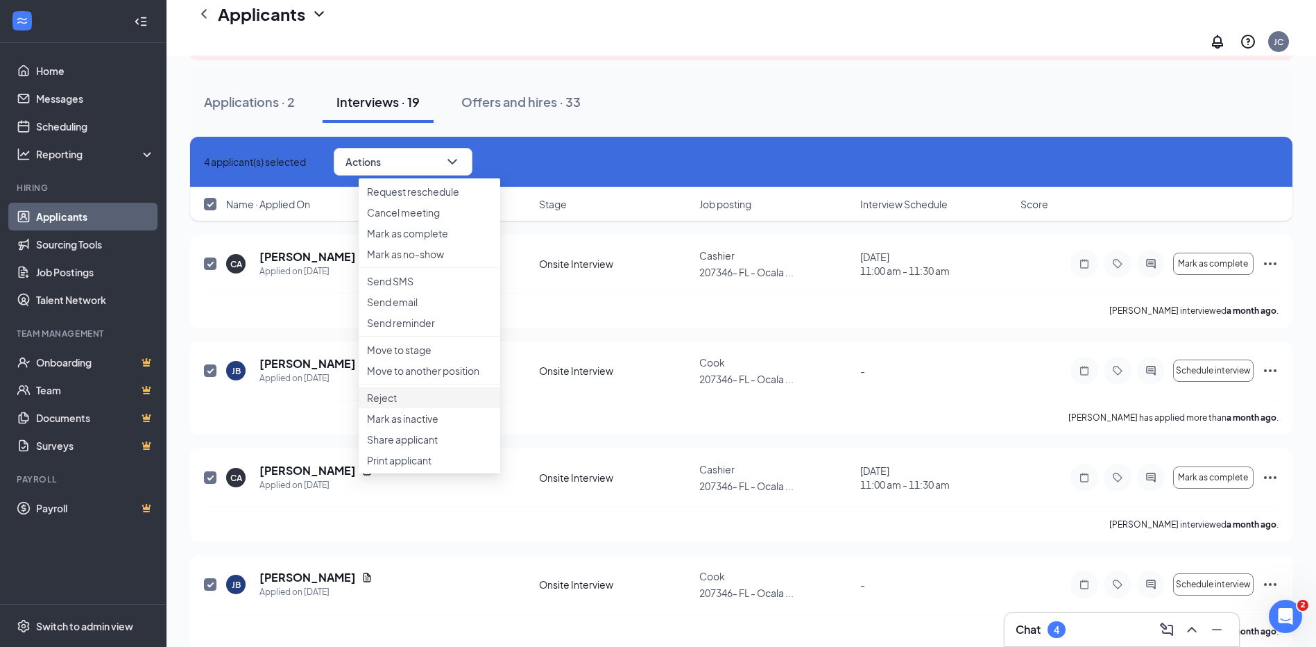
click at [409, 404] on p "Reject" at bounding box center [429, 398] width 125 height 14
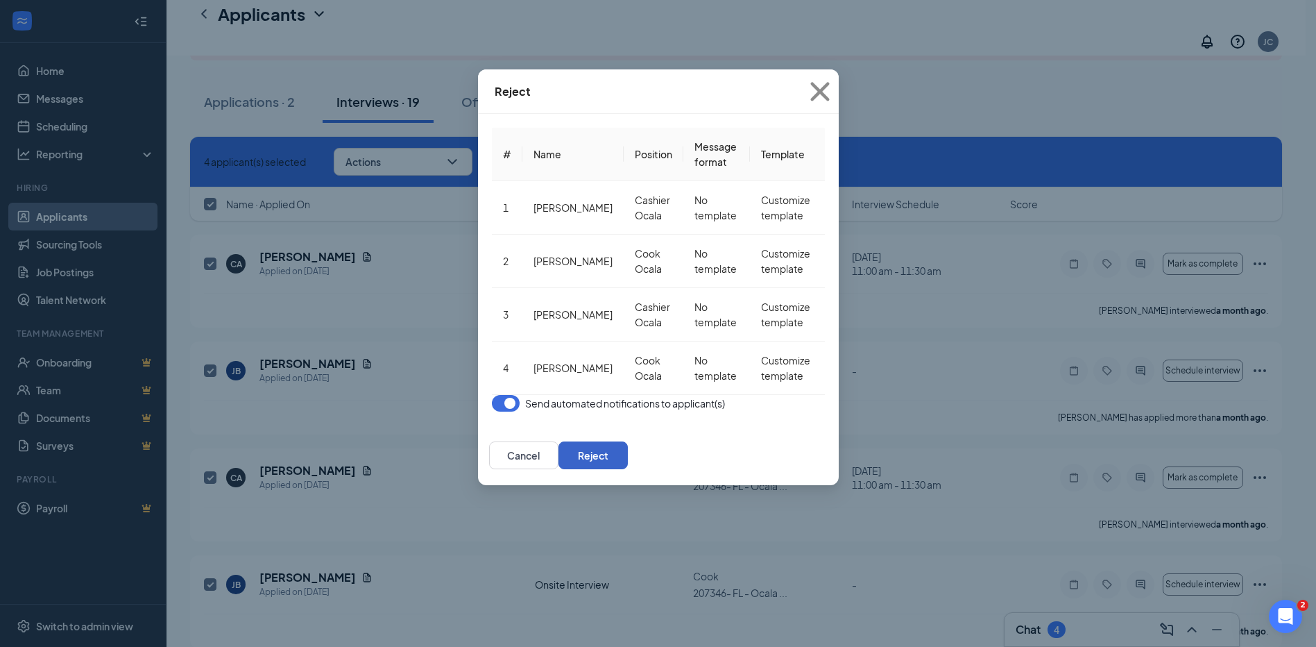
click at [628, 441] on button "Reject" at bounding box center [593, 455] width 69 height 28
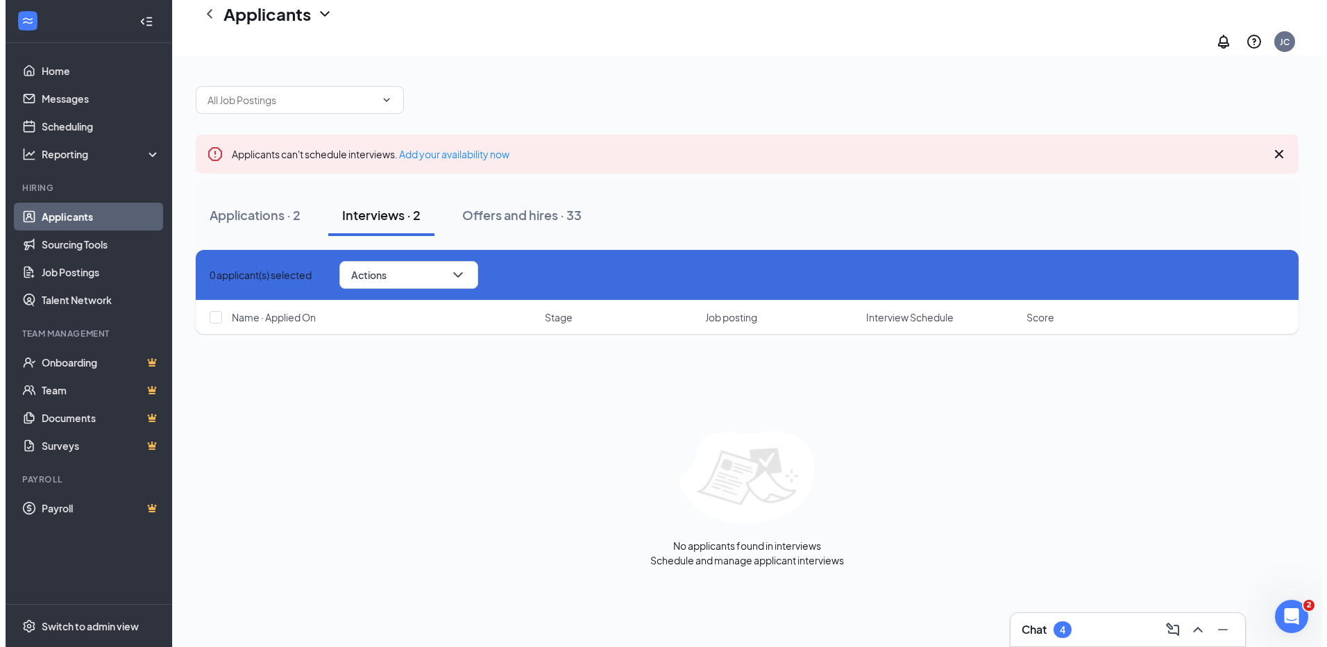
scroll to position [0, 0]
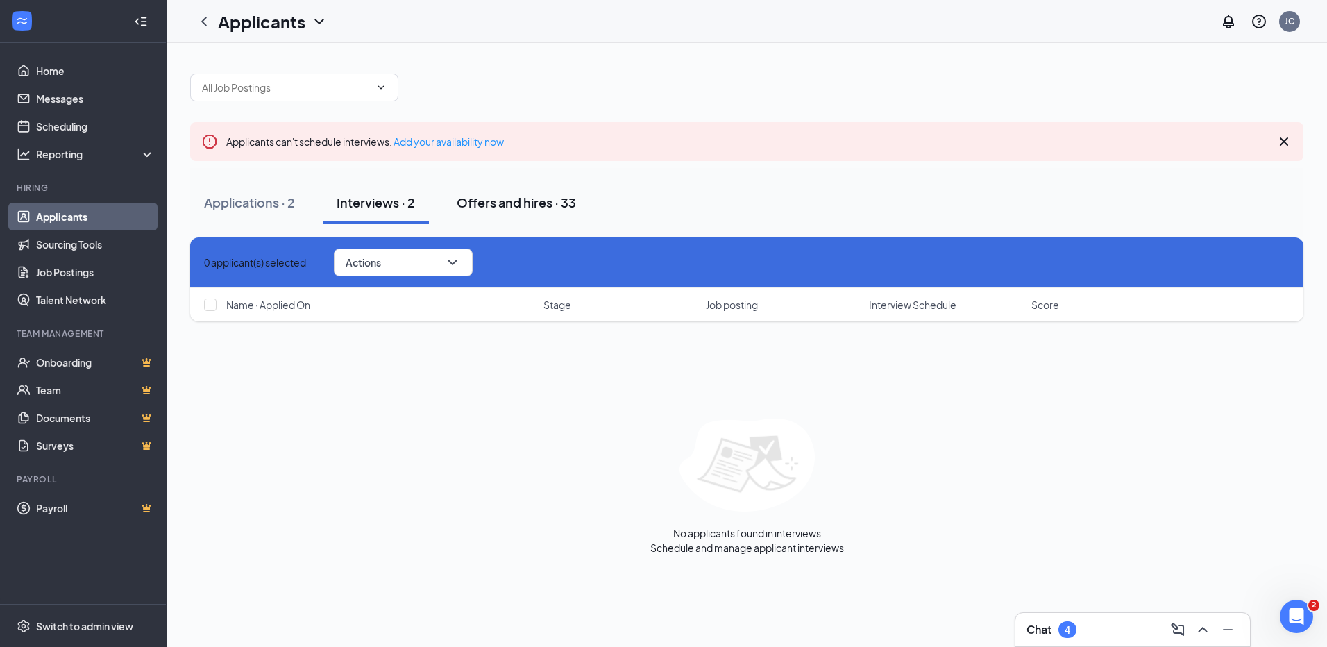
click at [481, 207] on div "Offers and hires · 33" at bounding box center [516, 202] width 119 height 17
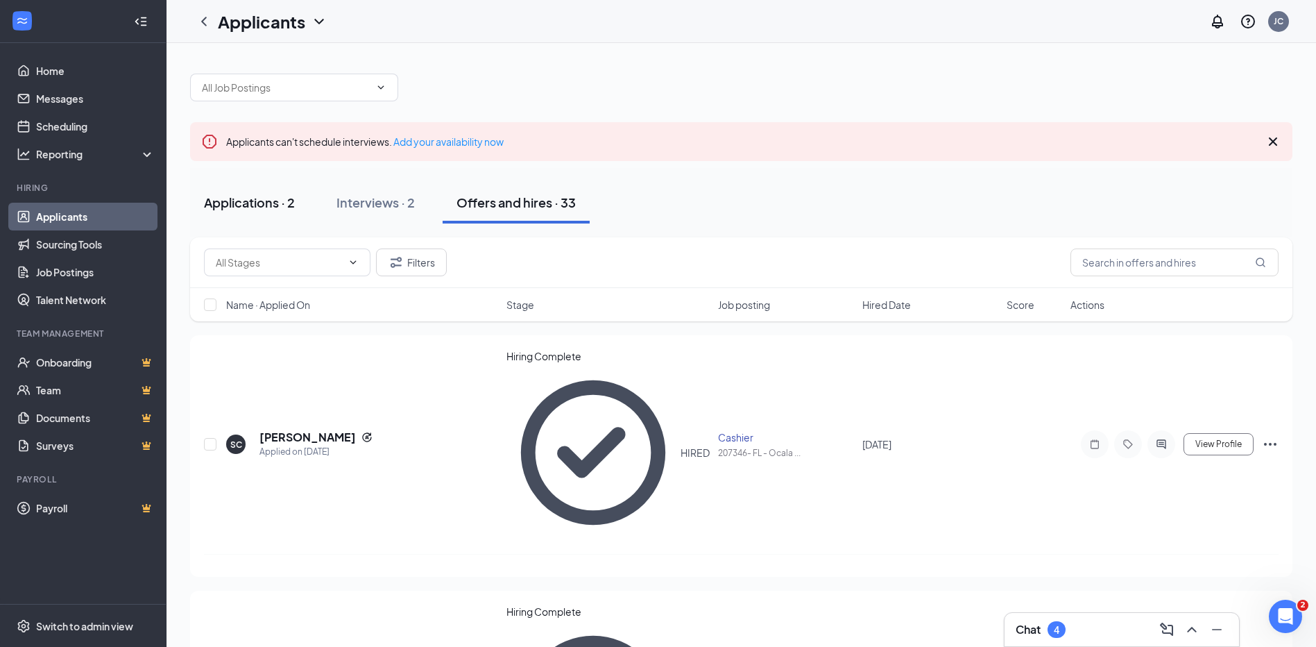
click at [235, 200] on div "Applications · 2" at bounding box center [249, 202] width 91 height 17
